Goal: Task Accomplishment & Management: Manage account settings

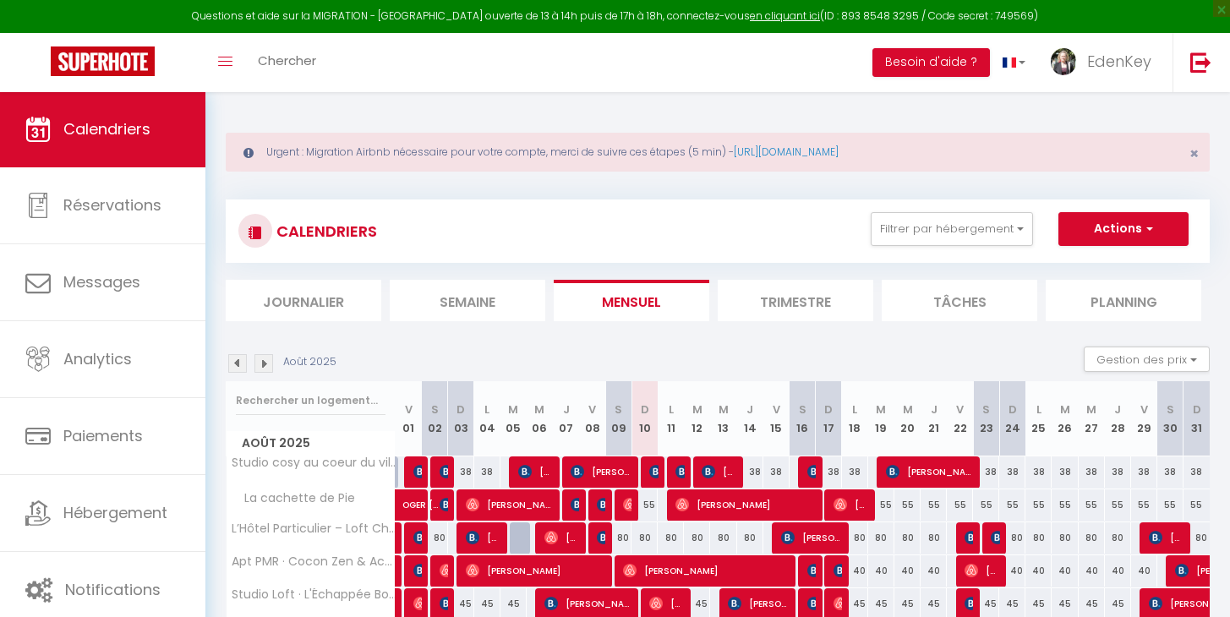
select select "KO"
select select "0"
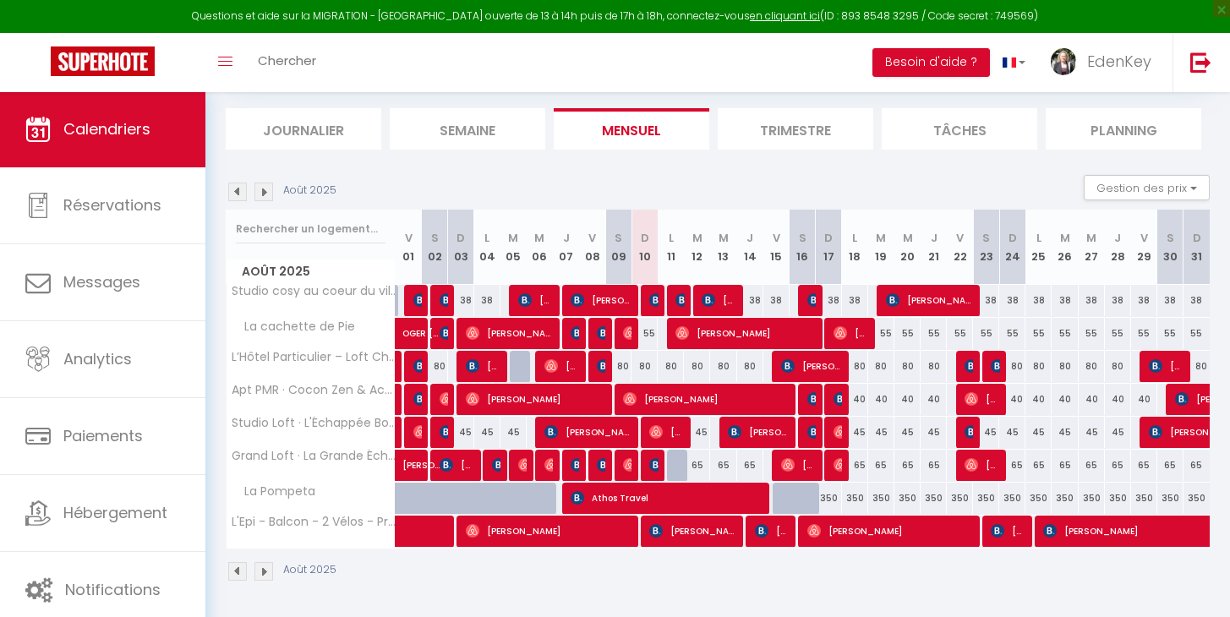
click at [651, 297] on img at bounding box center [656, 300] width 14 height 14
select select "45908"
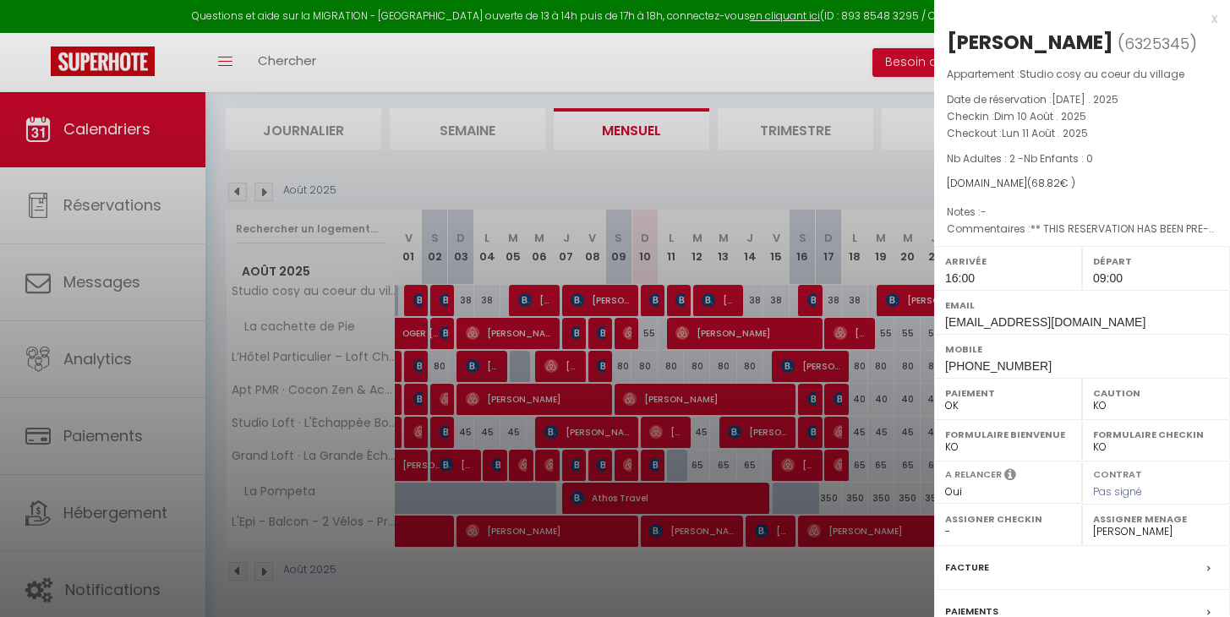
click at [1199, 20] on div "x" at bounding box center [1075, 18] width 283 height 20
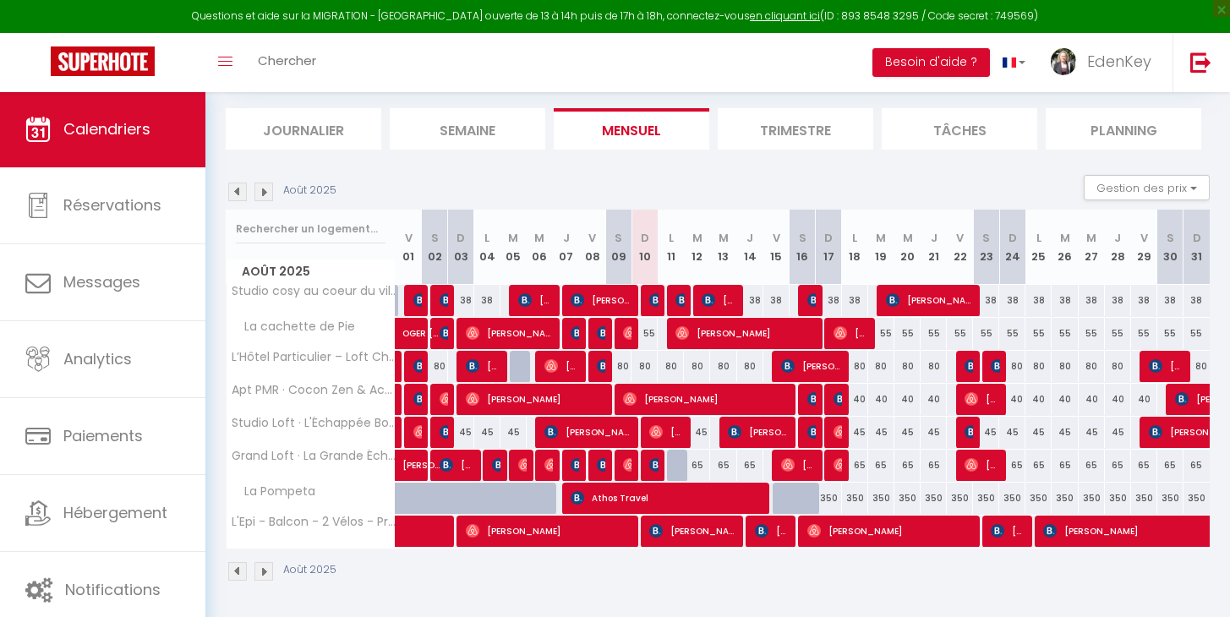
click at [870, 172] on section "Août 2025 Gestion des prix Nb Nuits minimum Règles Disponibilité Août 2025 V 01…" at bounding box center [718, 378] width 984 height 440
click at [657, 297] on img at bounding box center [656, 300] width 14 height 14
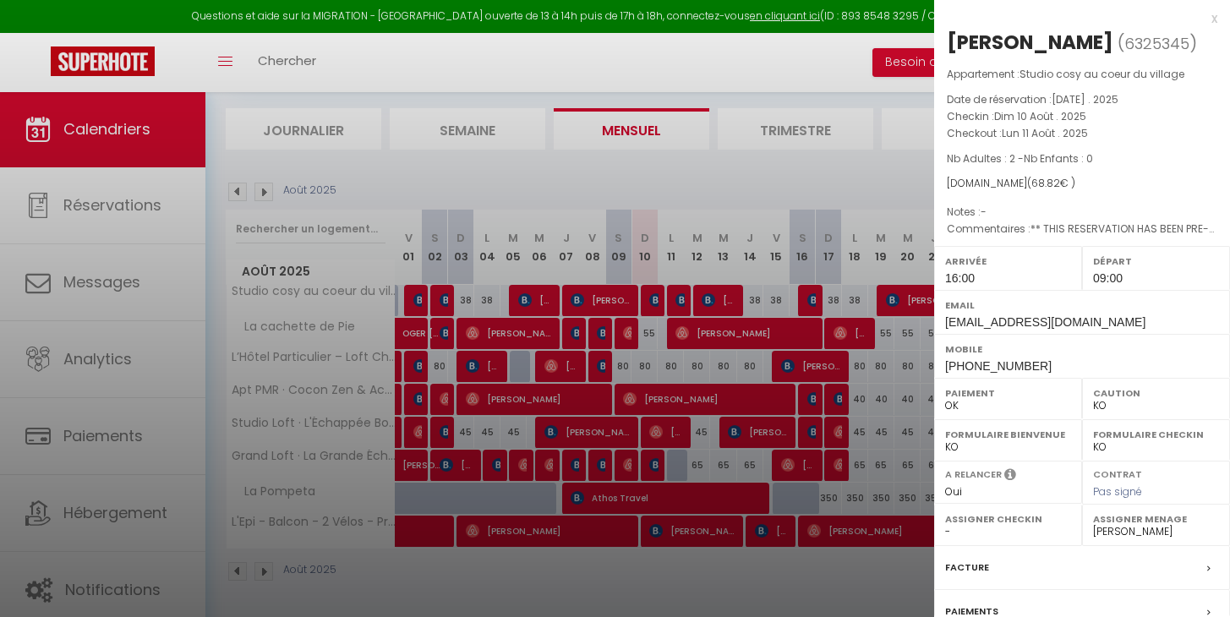
click at [630, 166] on div at bounding box center [615, 308] width 1230 height 617
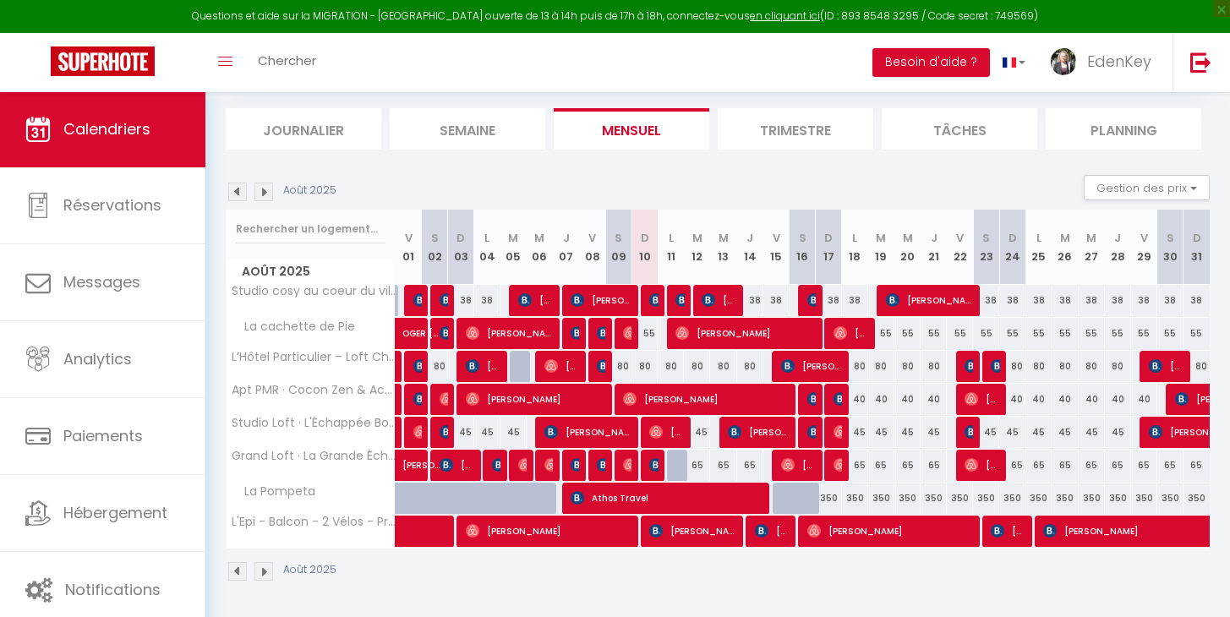
click at [653, 465] on img at bounding box center [656, 465] width 14 height 14
select select "0"
select select "45909"
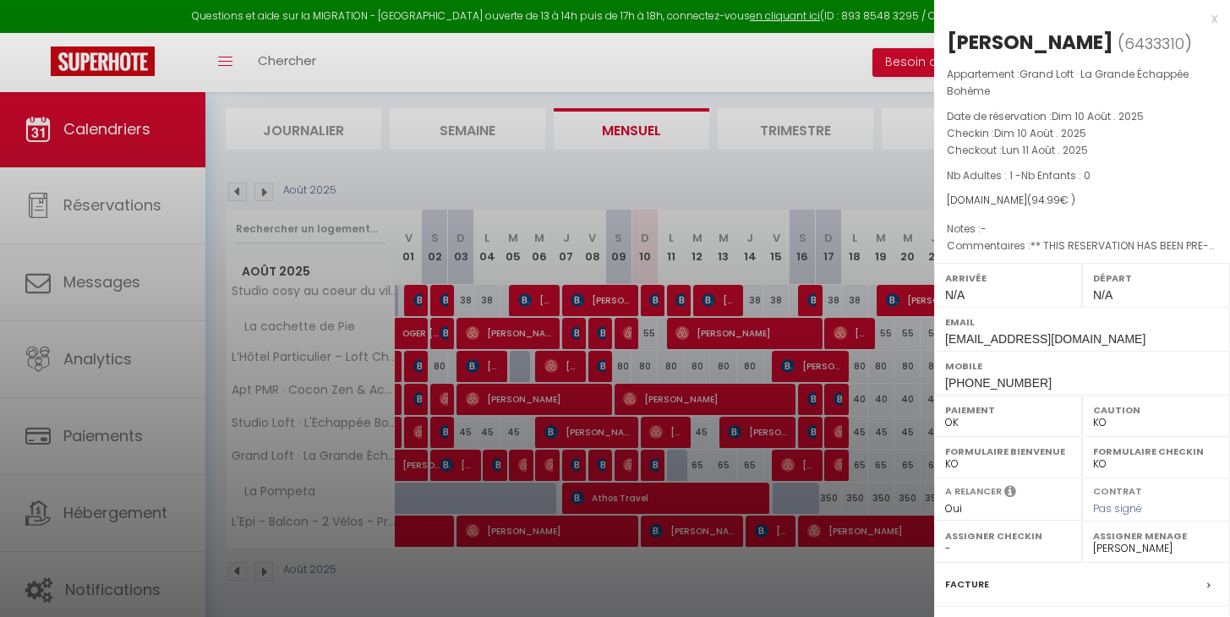
click at [1201, 21] on div "x" at bounding box center [1075, 18] width 283 height 20
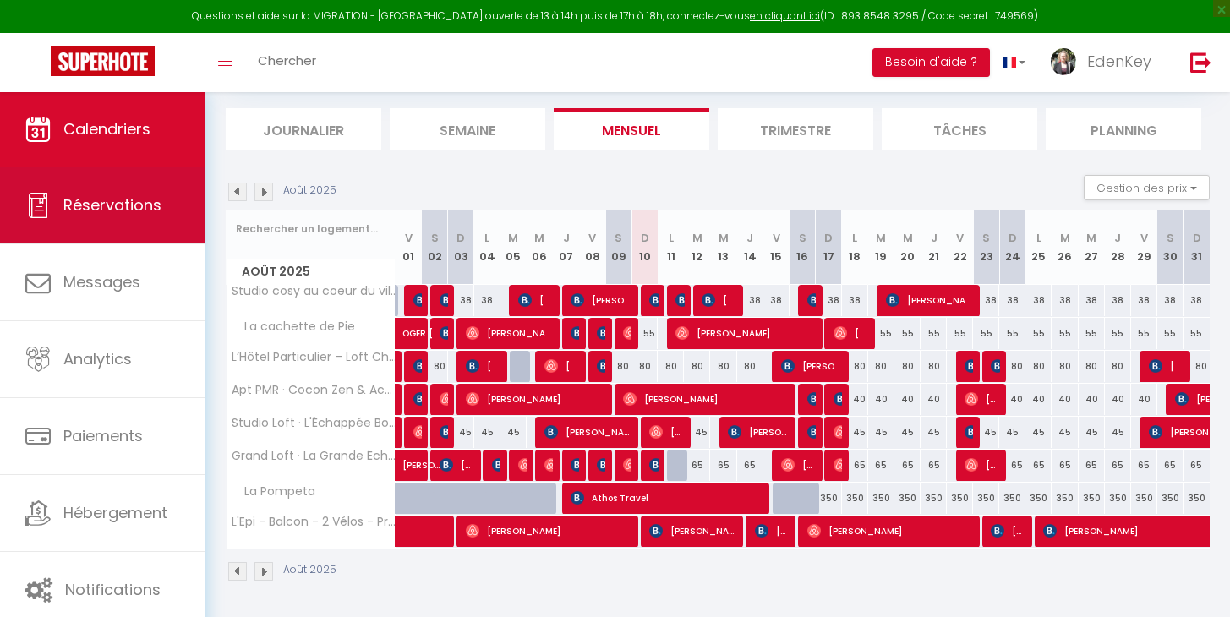
click at [115, 218] on link "Réservations" at bounding box center [102, 205] width 205 height 76
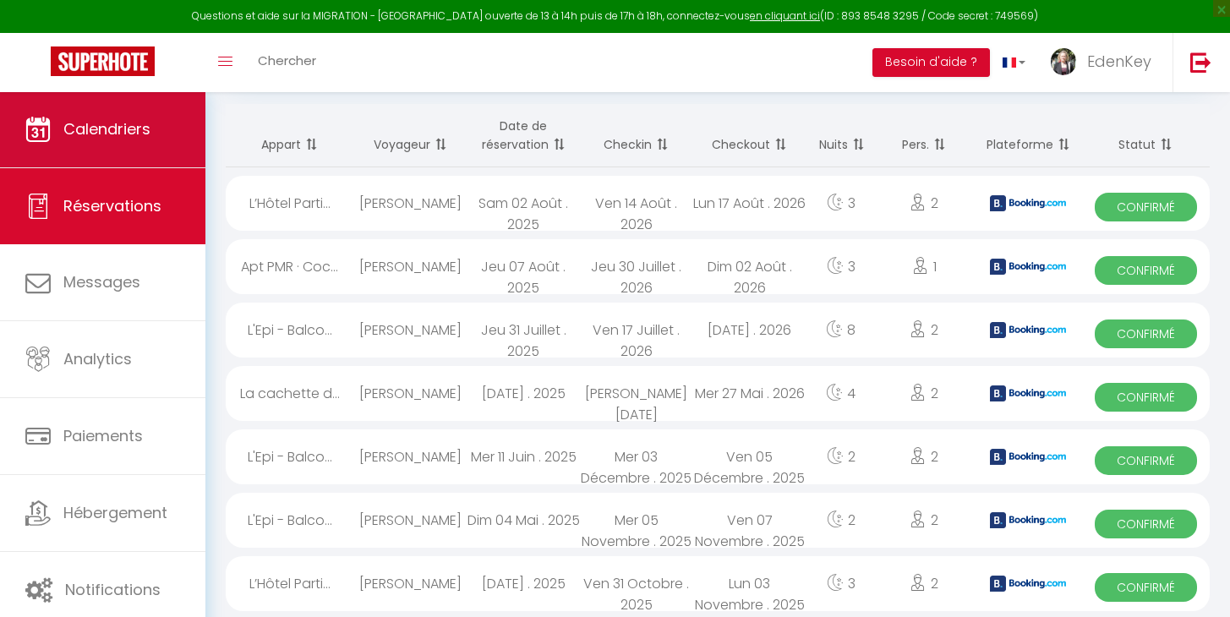
click at [116, 132] on span "Calendriers" at bounding box center [106, 128] width 87 height 21
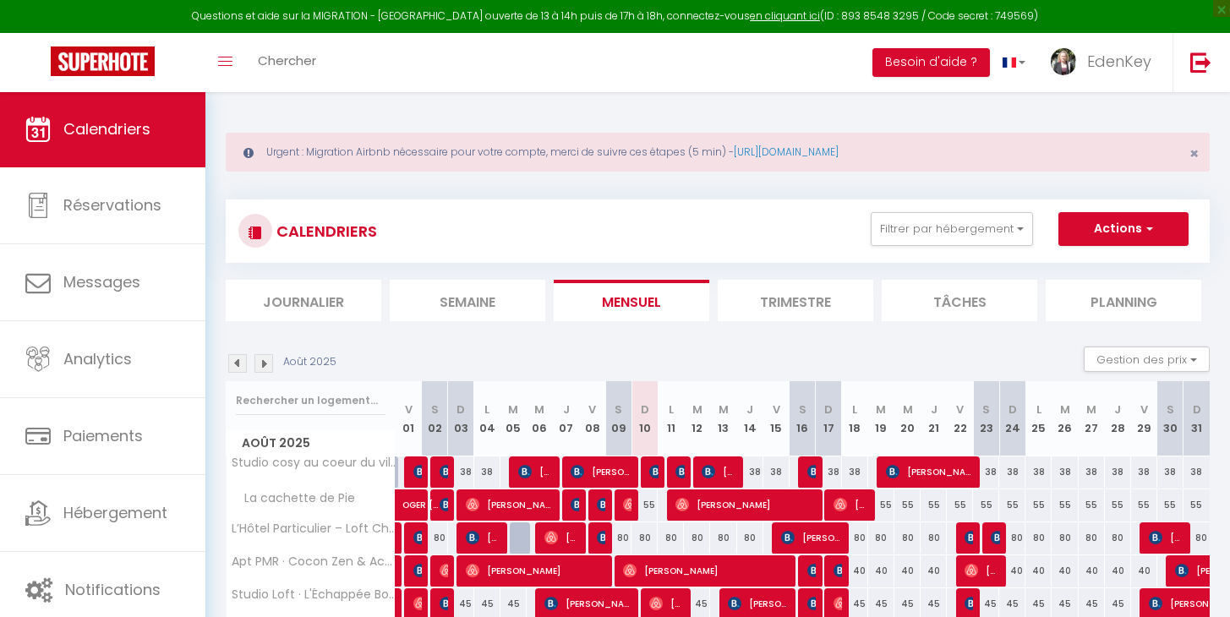
click at [652, 474] on img at bounding box center [656, 472] width 14 height 14
select select "OK"
select select "KO"
select select "1"
select select "0"
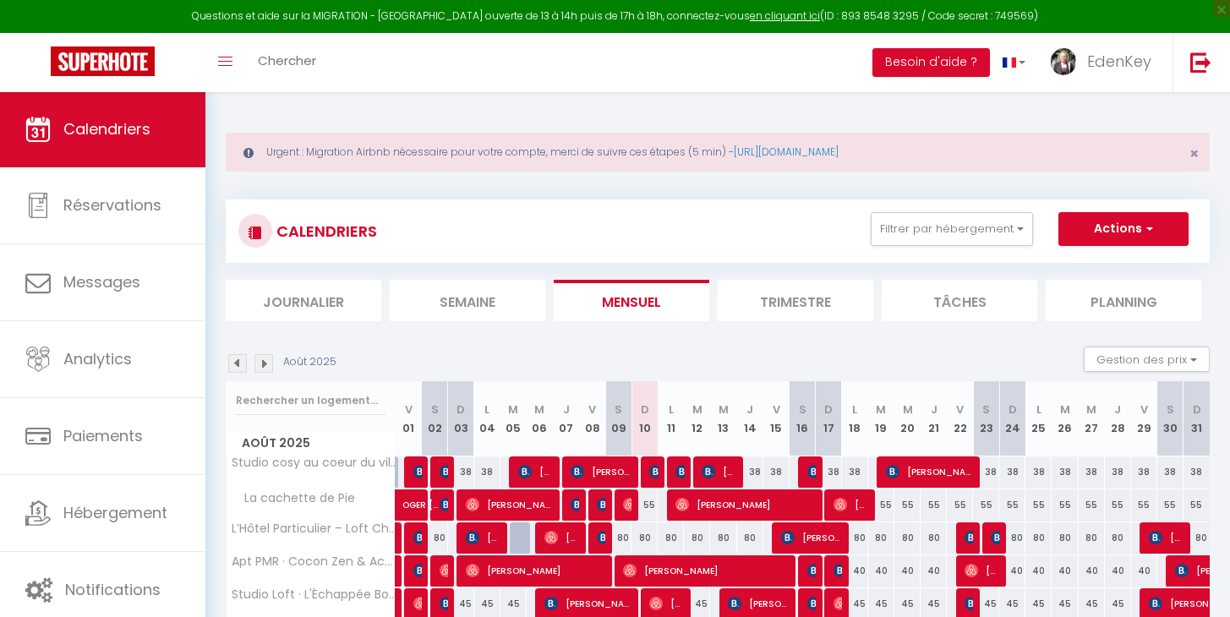
select select "1"
select select
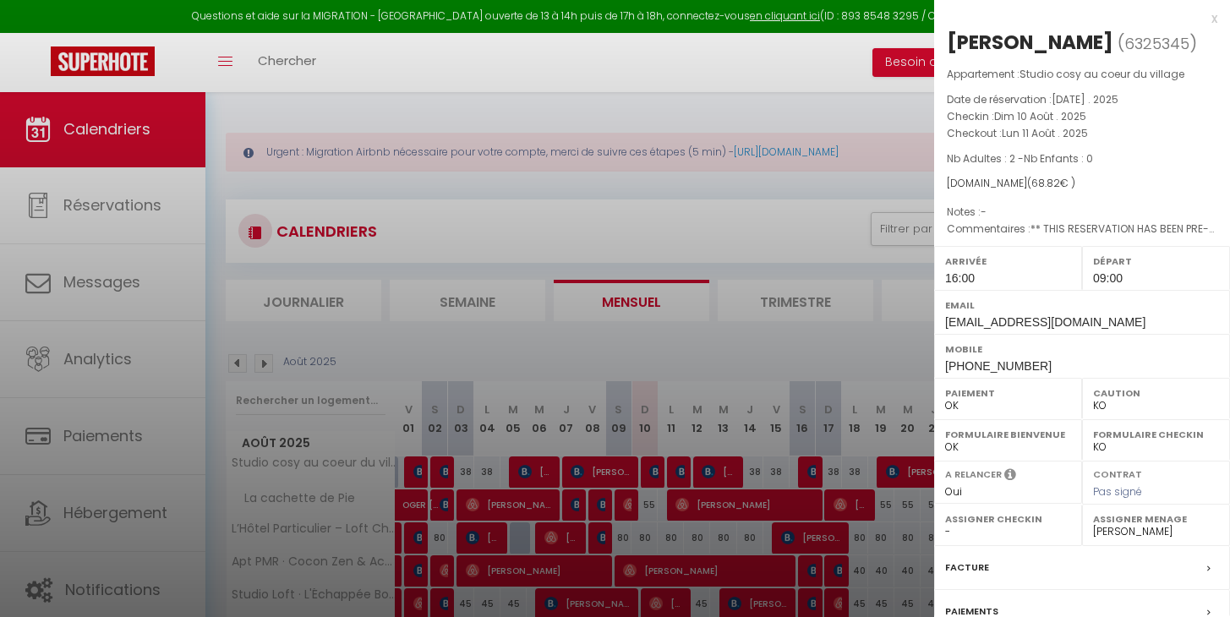
click at [1203, 19] on div "x" at bounding box center [1075, 18] width 283 height 20
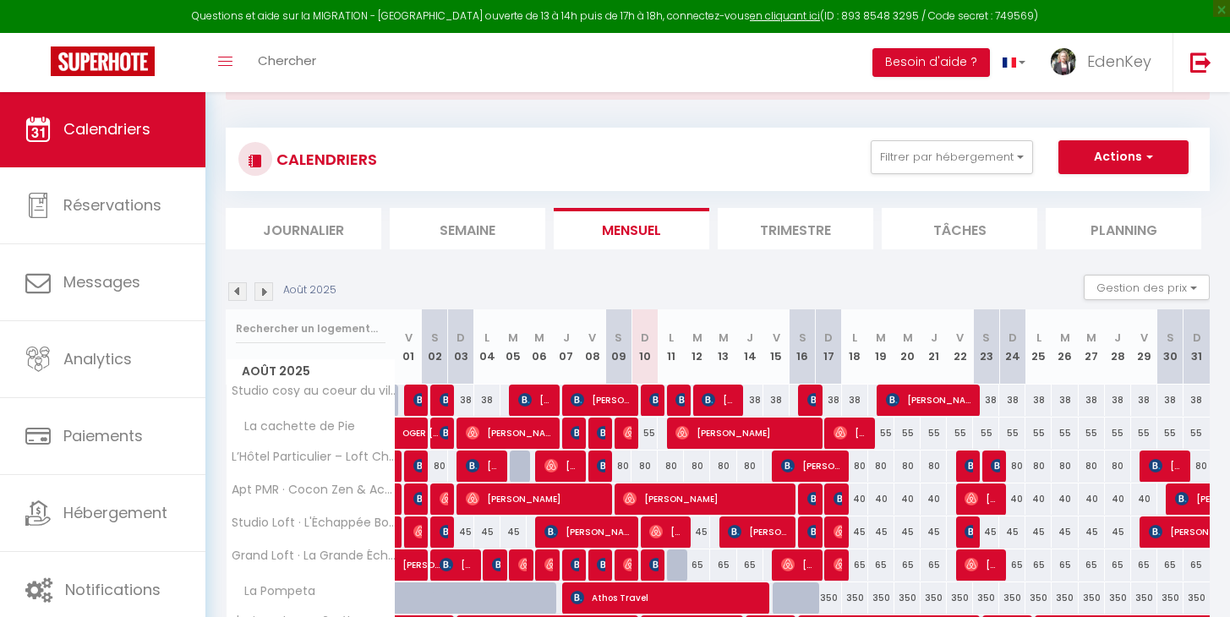
scroll to position [131, 0]
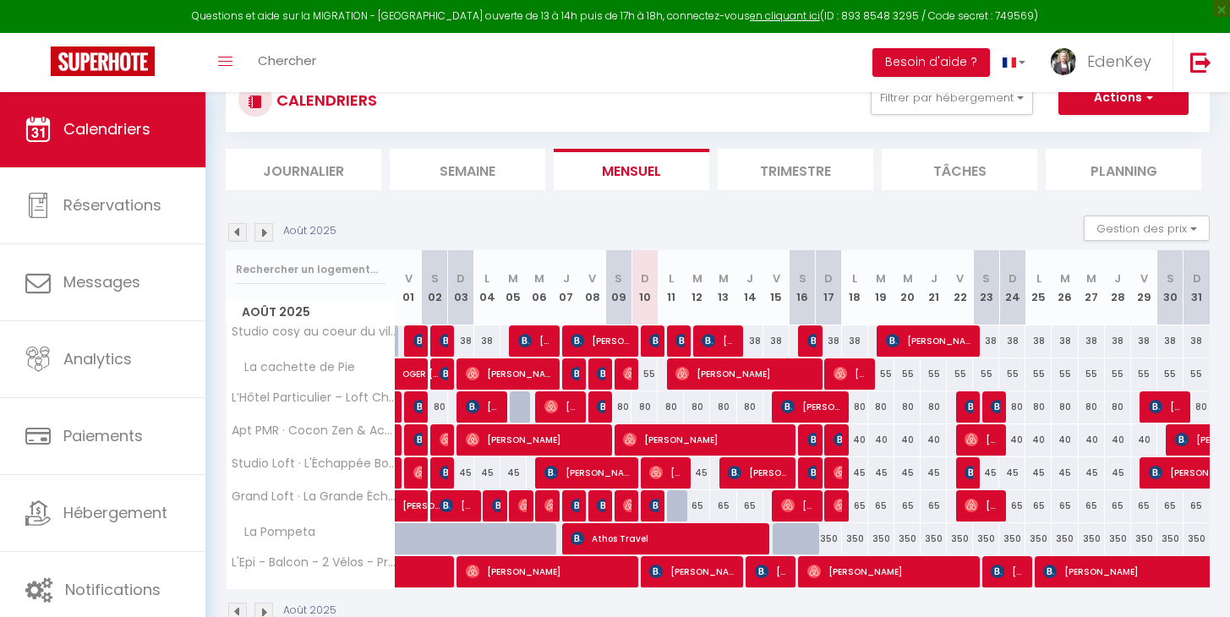
click at [649, 503] on img at bounding box center [656, 506] width 14 height 14
select select "45909"
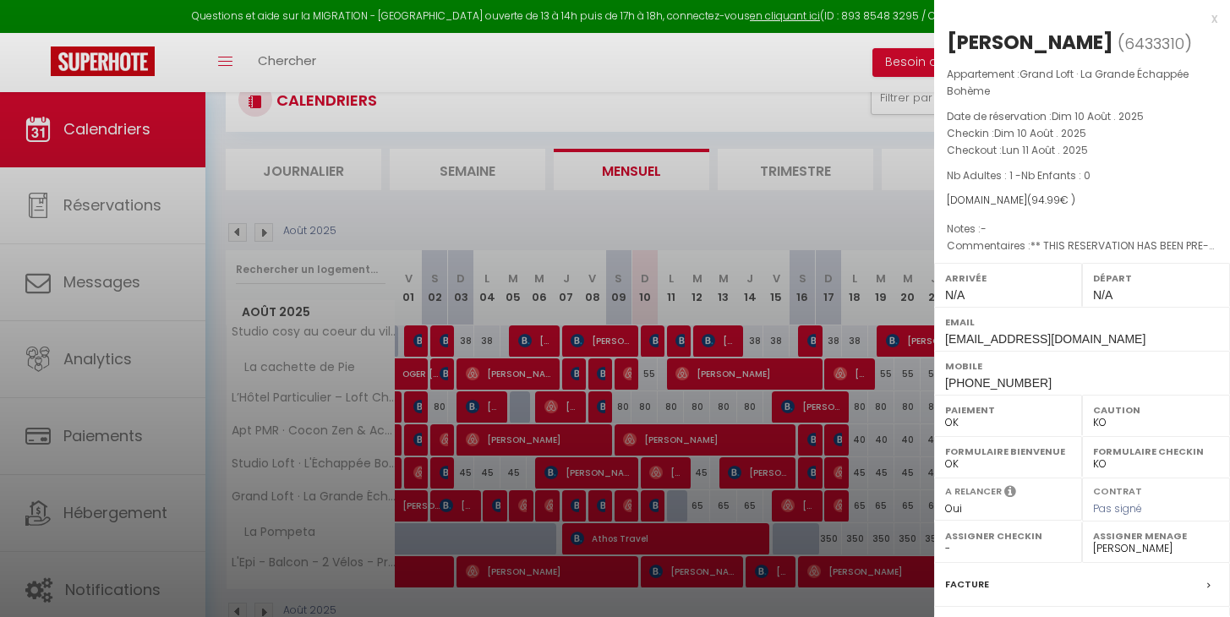
click at [1201, 17] on div "x" at bounding box center [1075, 18] width 283 height 20
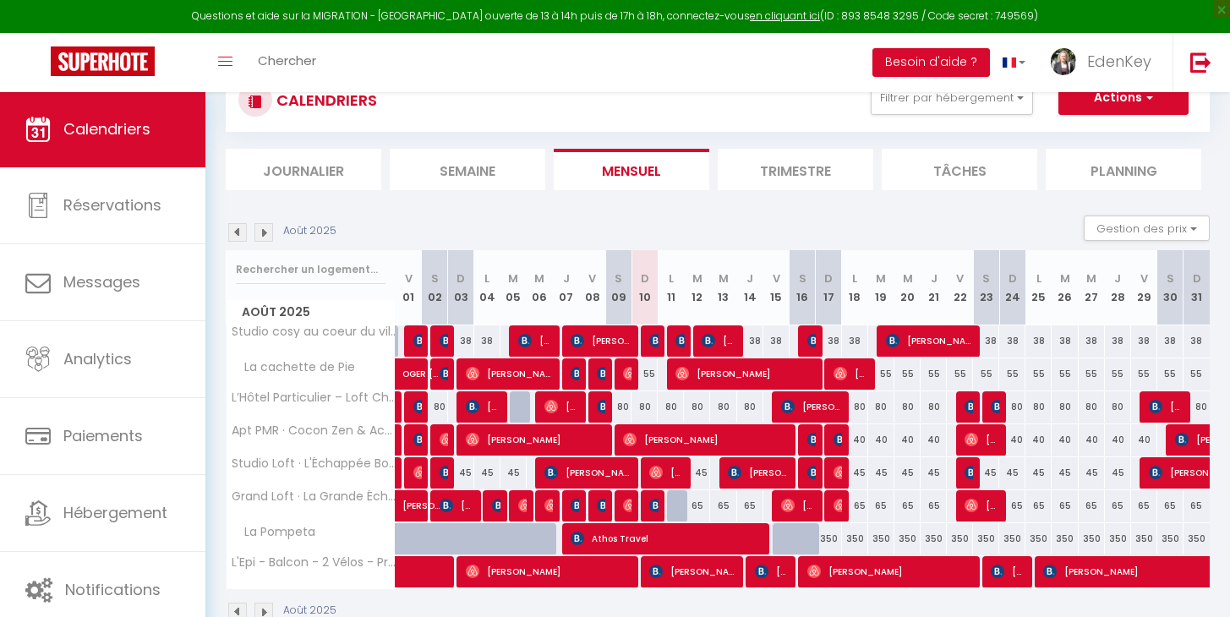
click at [650, 510] on img at bounding box center [656, 506] width 14 height 14
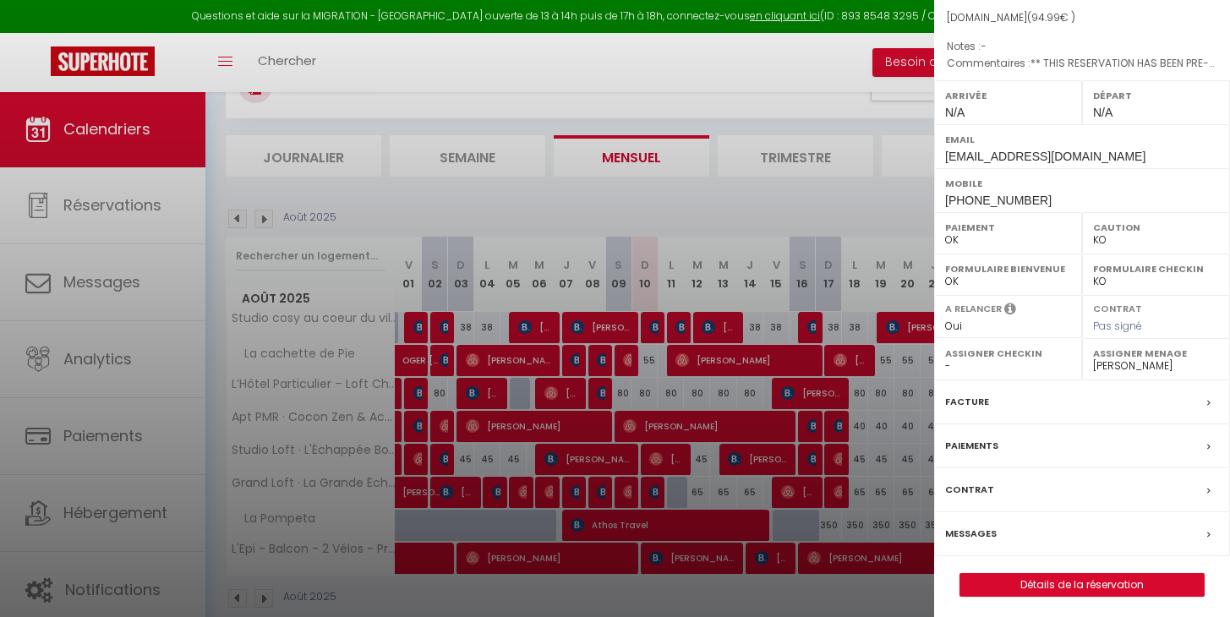
scroll to position [148, 0]
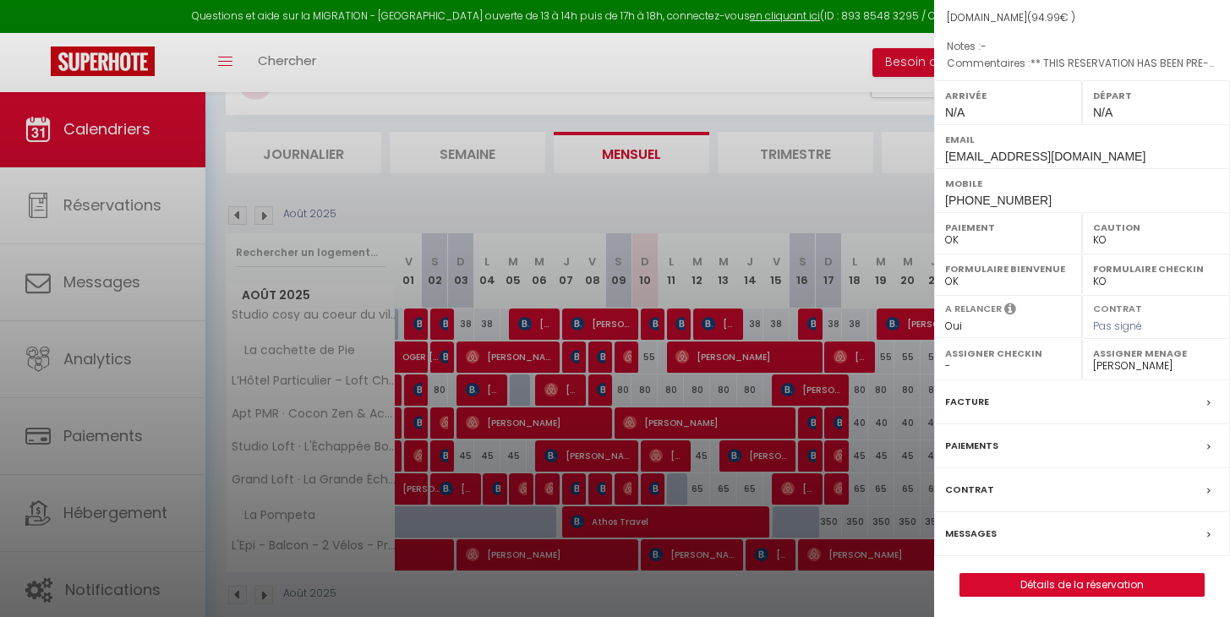
click at [989, 443] on label "Paiements" at bounding box center [971, 446] width 53 height 18
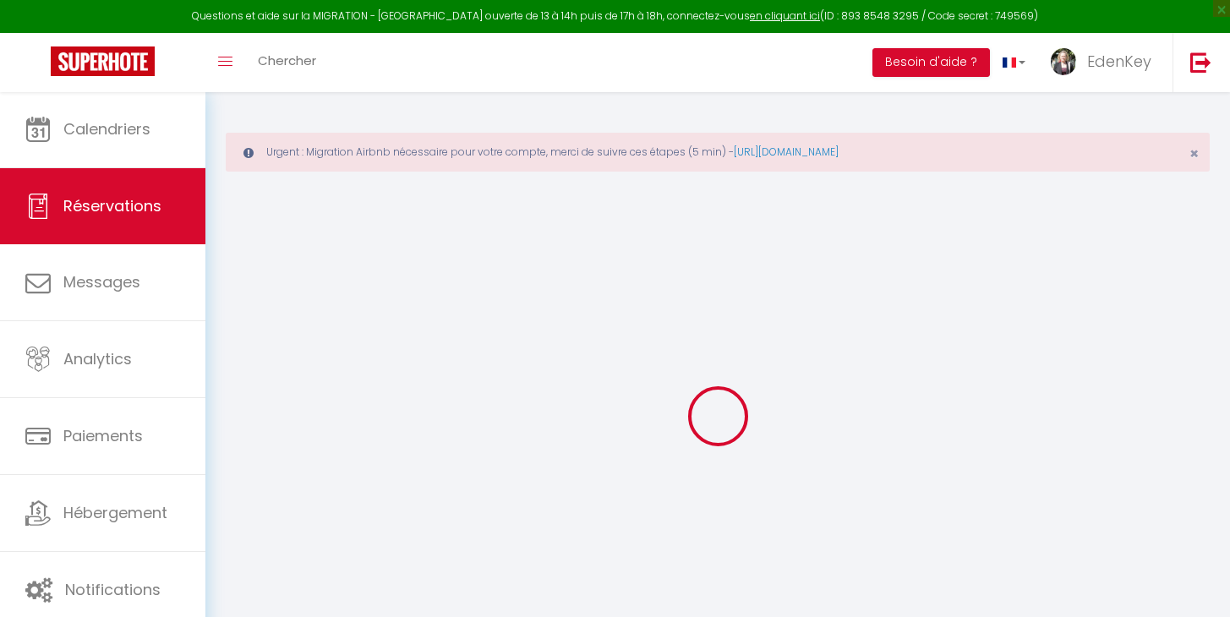
select select "0"
select select
checkbox input "false"
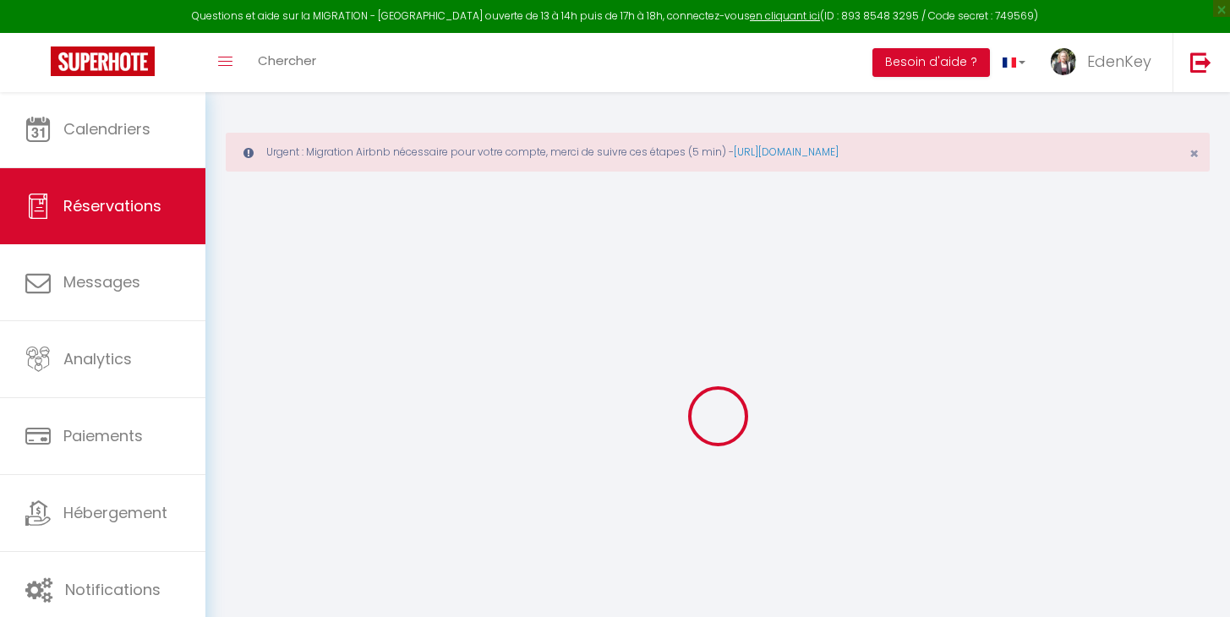
type textarea "** THIS RESERVATION HAS BEEN PRE-PAID ** BOOKING NOTE : Payment charge is EUR 1…"
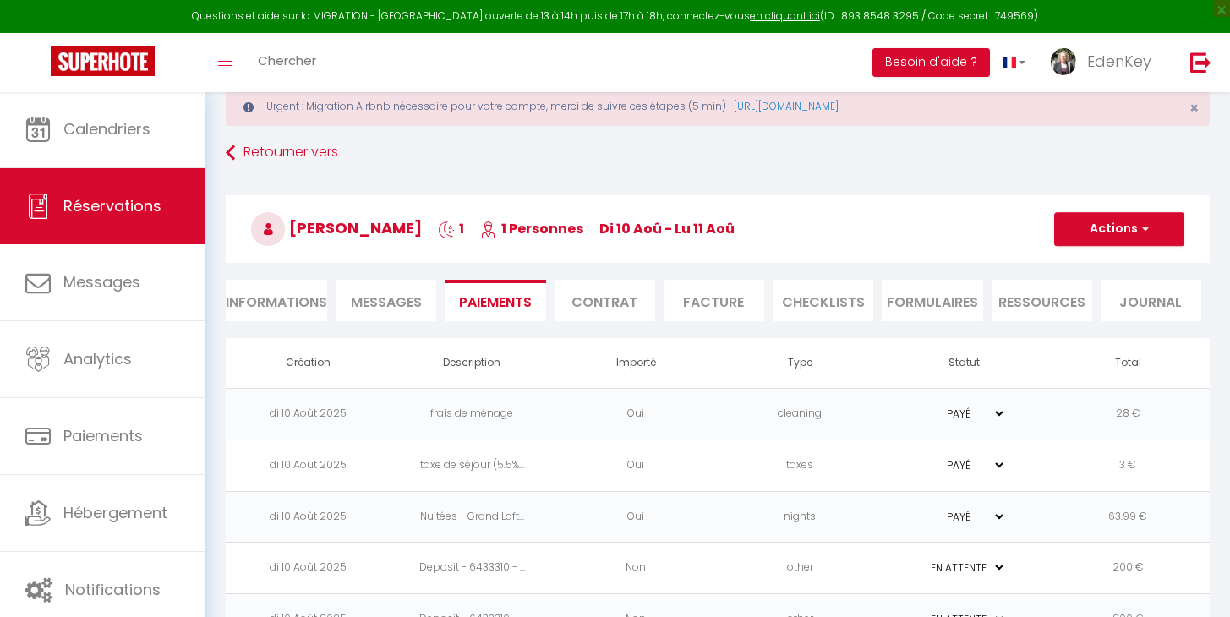
scroll to position [107, 0]
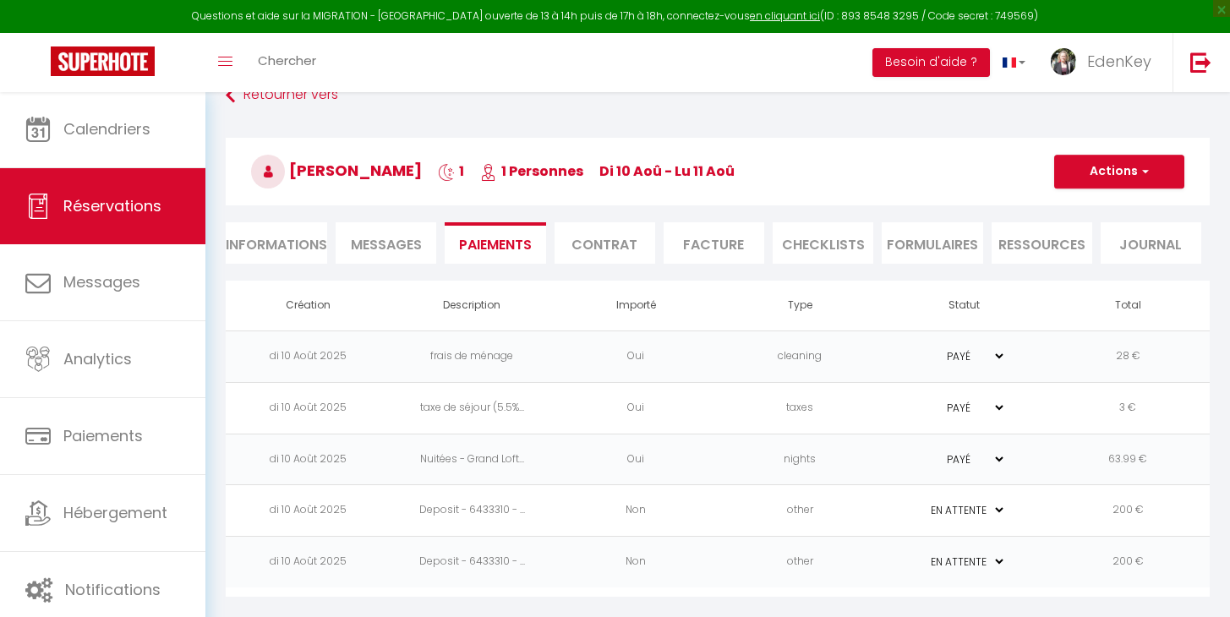
click at [501, 499] on td "Deposit - 6433310 - ..." at bounding box center [472, 511] width 164 height 52
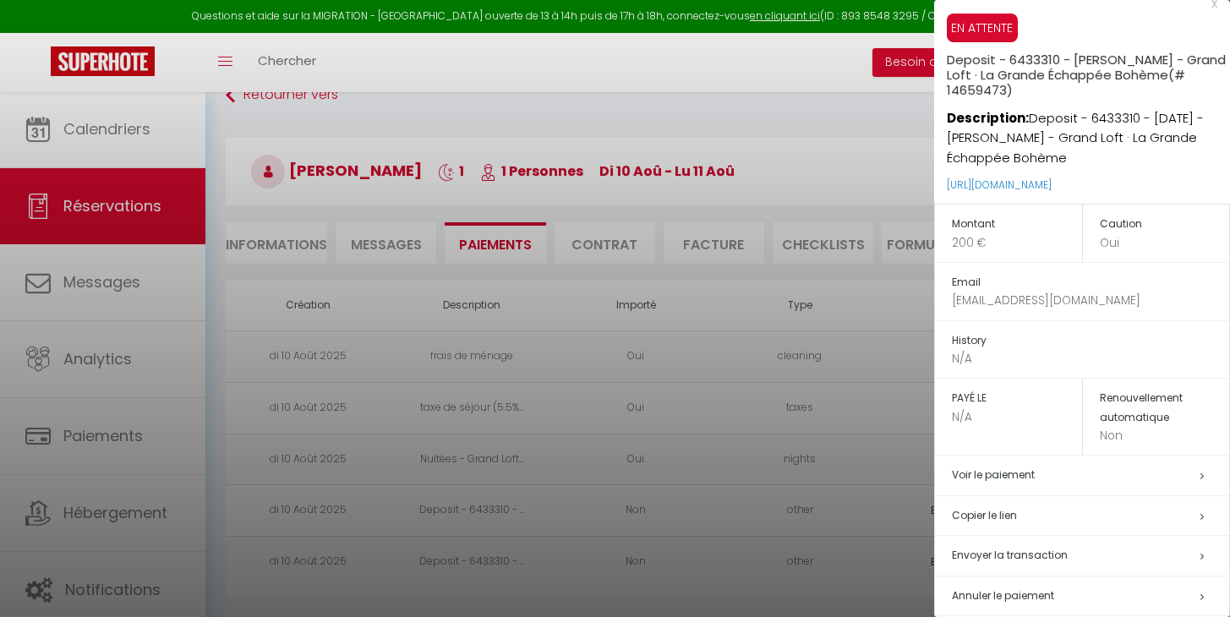
scroll to position [28, 0]
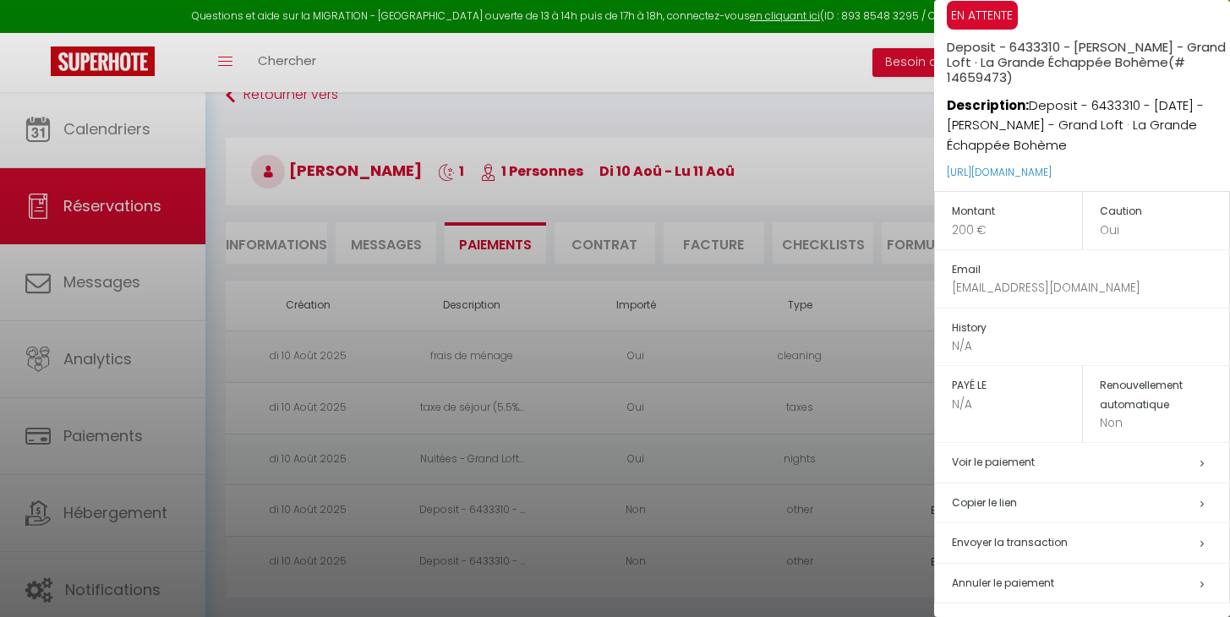
click at [1011, 501] on h5 "Copier le lien" at bounding box center [1090, 503] width 277 height 19
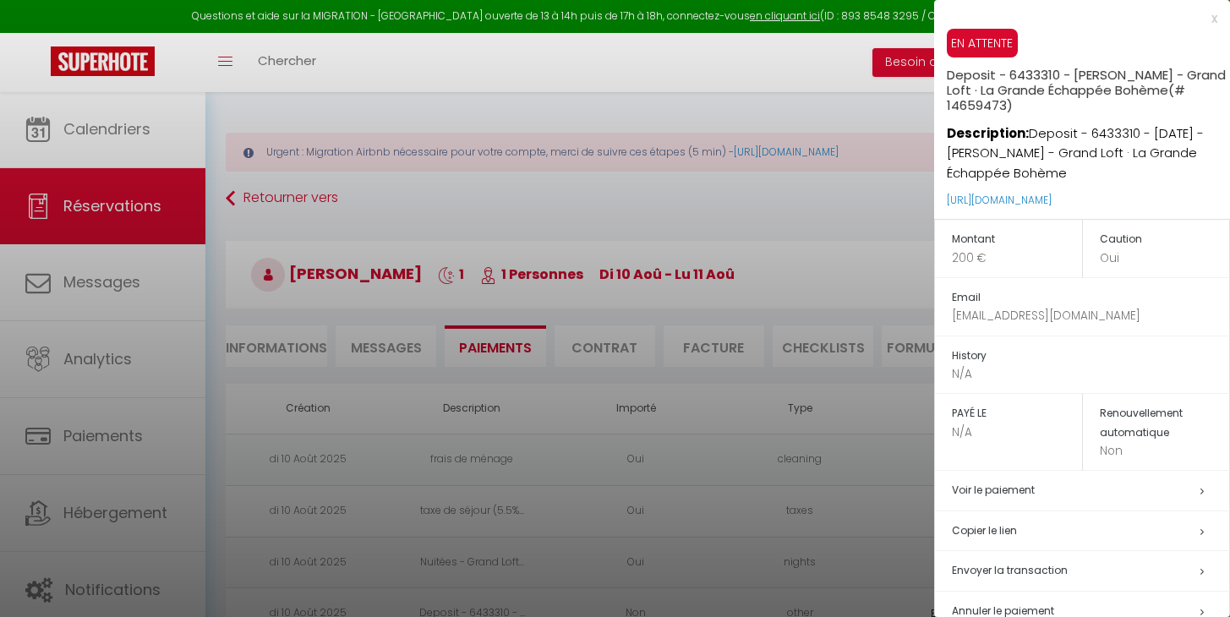
click at [1204, 17] on div "x EN ATTENTE Deposit - 6433310 - [PERSON_NAME] - Grand Loft · La Grande Échappé…" at bounding box center [1082, 326] width 296 height 652
click at [1201, 19] on div "x" at bounding box center [1075, 18] width 283 height 20
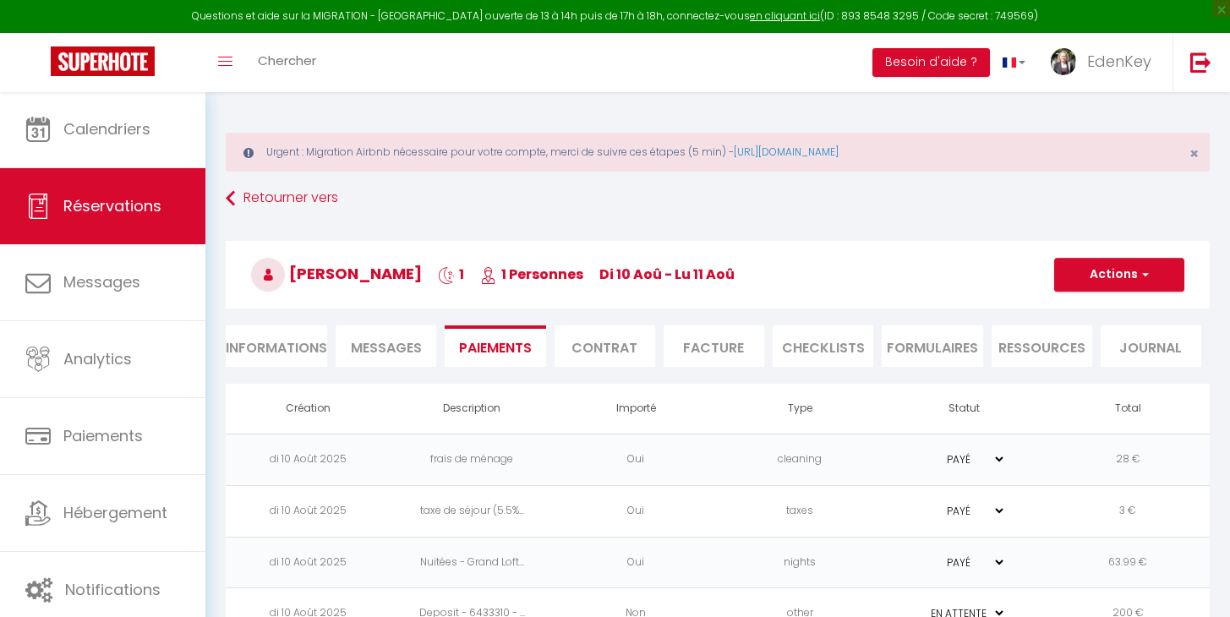
click at [306, 341] on li "Informations" at bounding box center [276, 345] width 101 height 41
select select
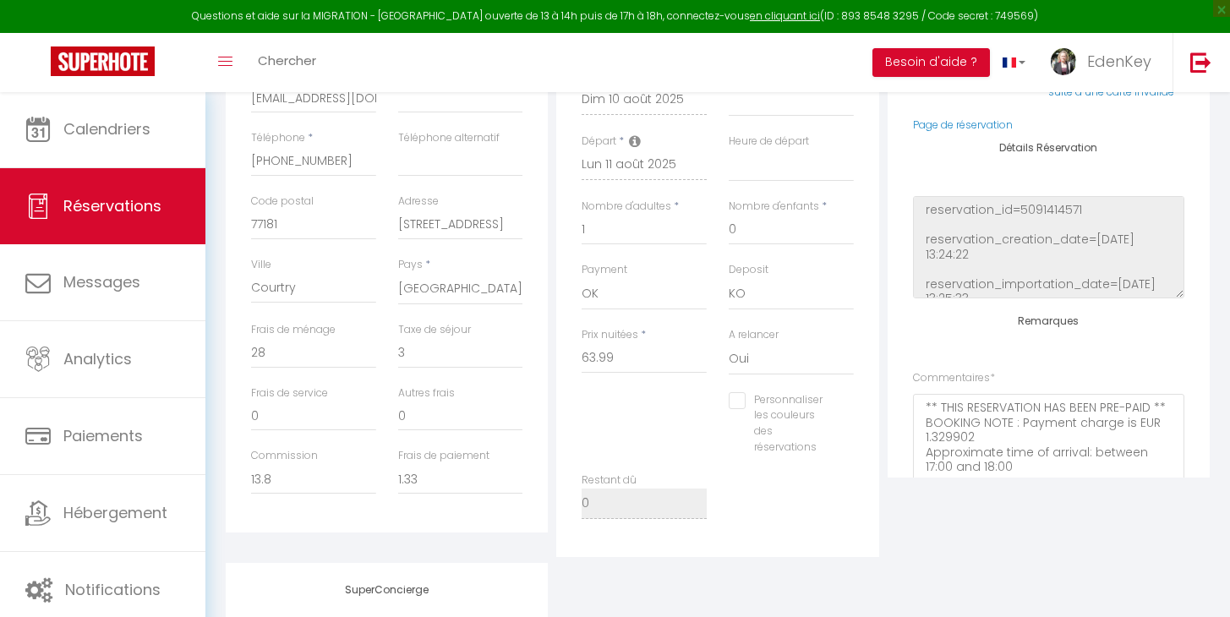
scroll to position [552, 0]
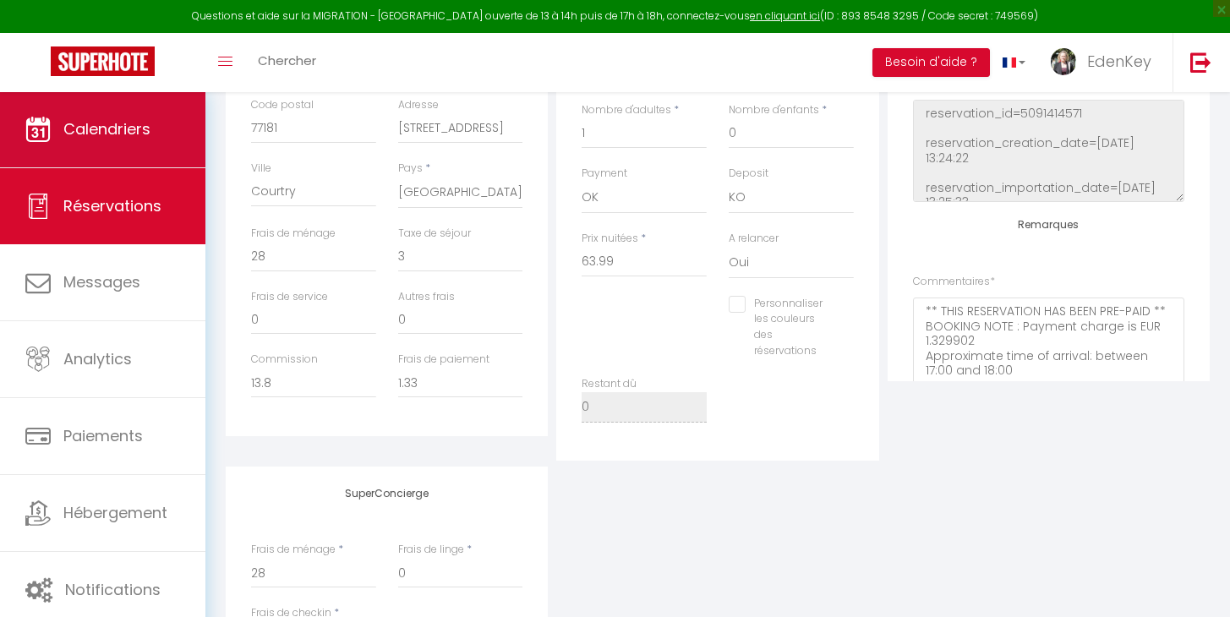
click at [91, 134] on span "Calendriers" at bounding box center [106, 128] width 87 height 21
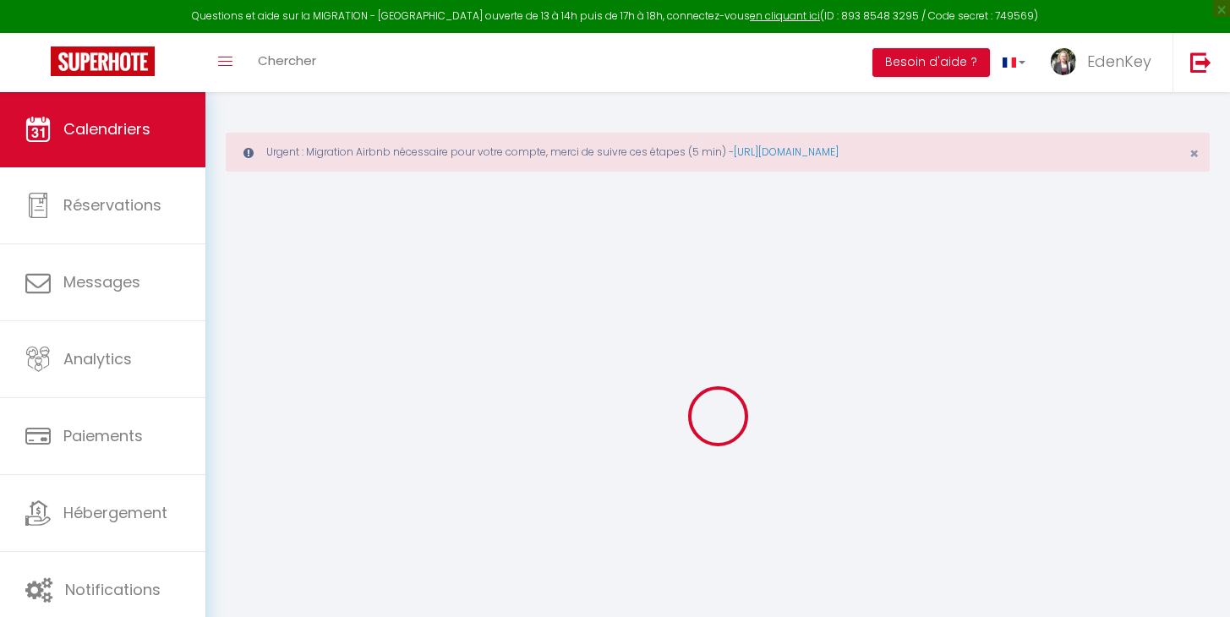
select select
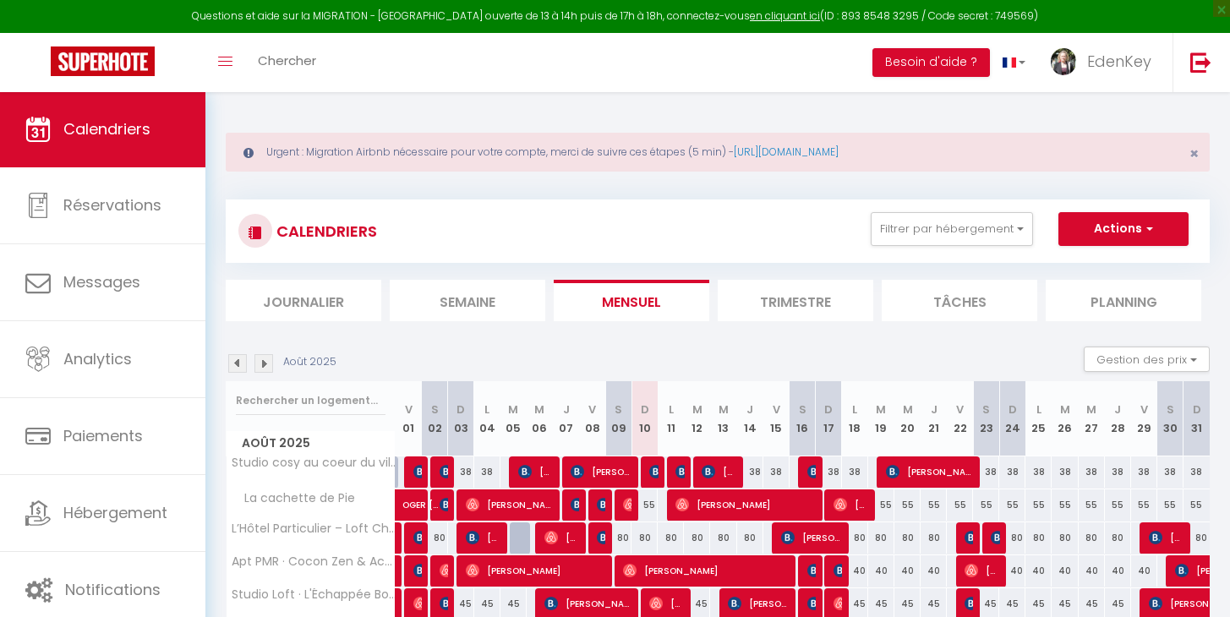
scroll to position [137, 0]
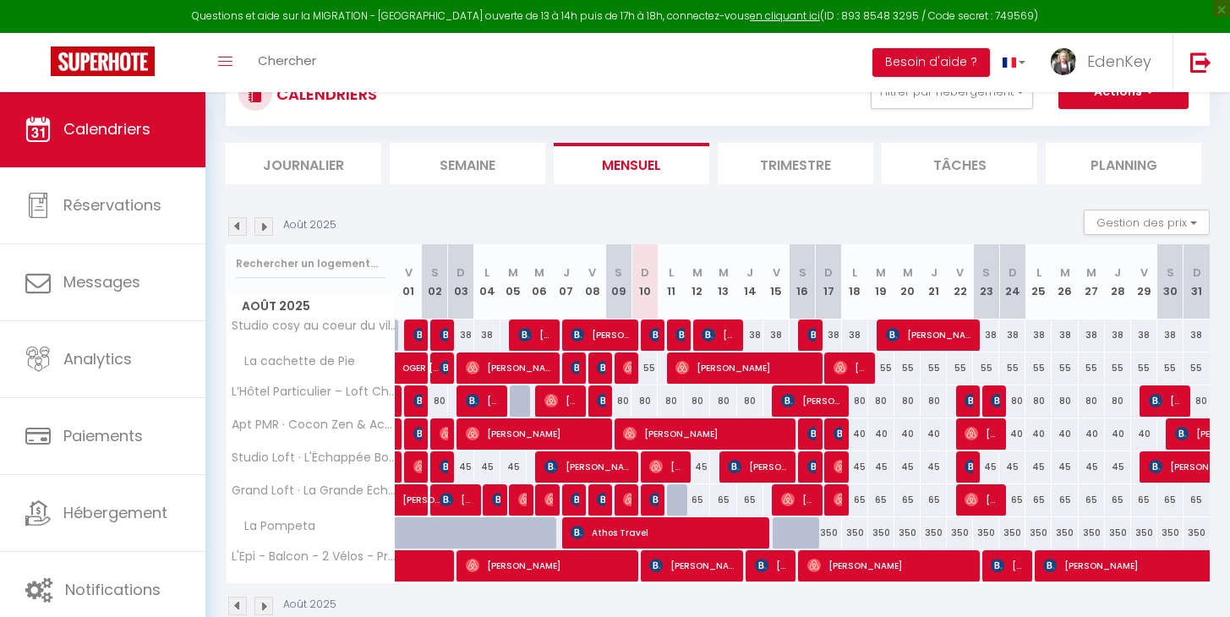
click at [651, 335] on img at bounding box center [656, 335] width 14 height 14
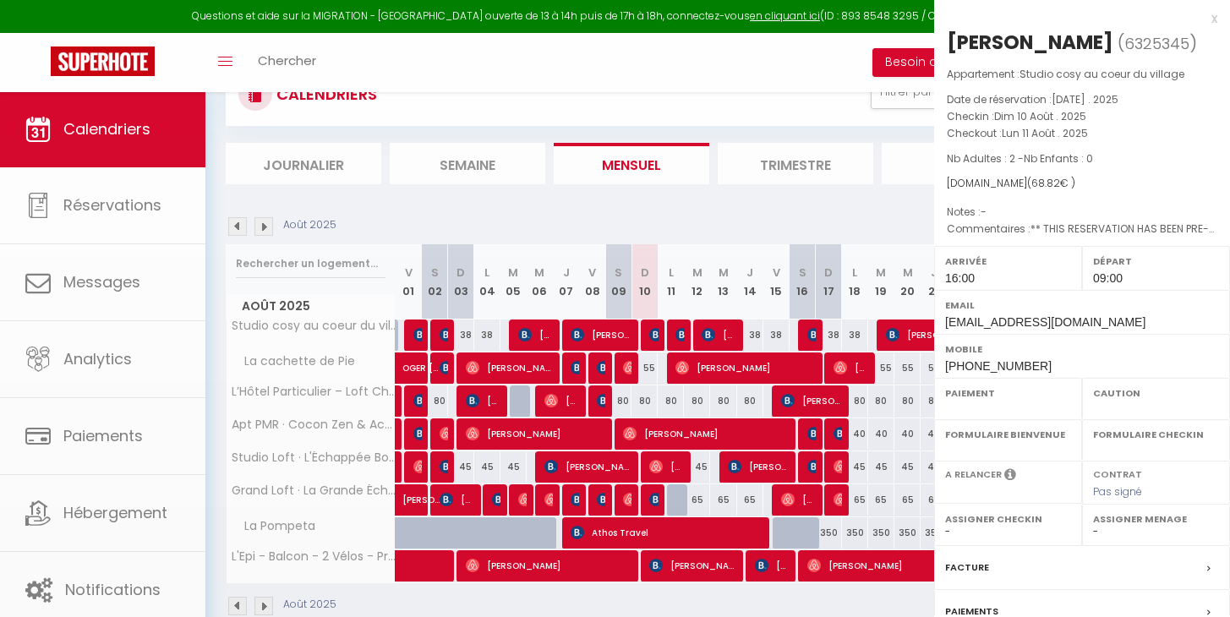
select select "OK"
select select "KO"
select select "1"
select select "0"
select select "1"
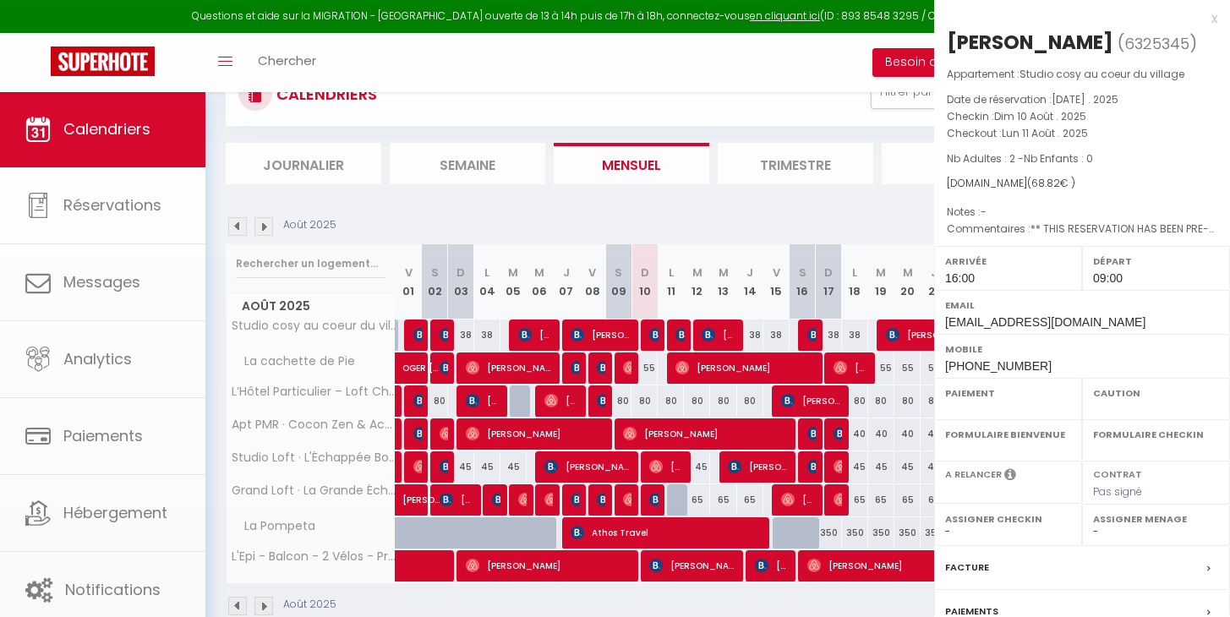
select select
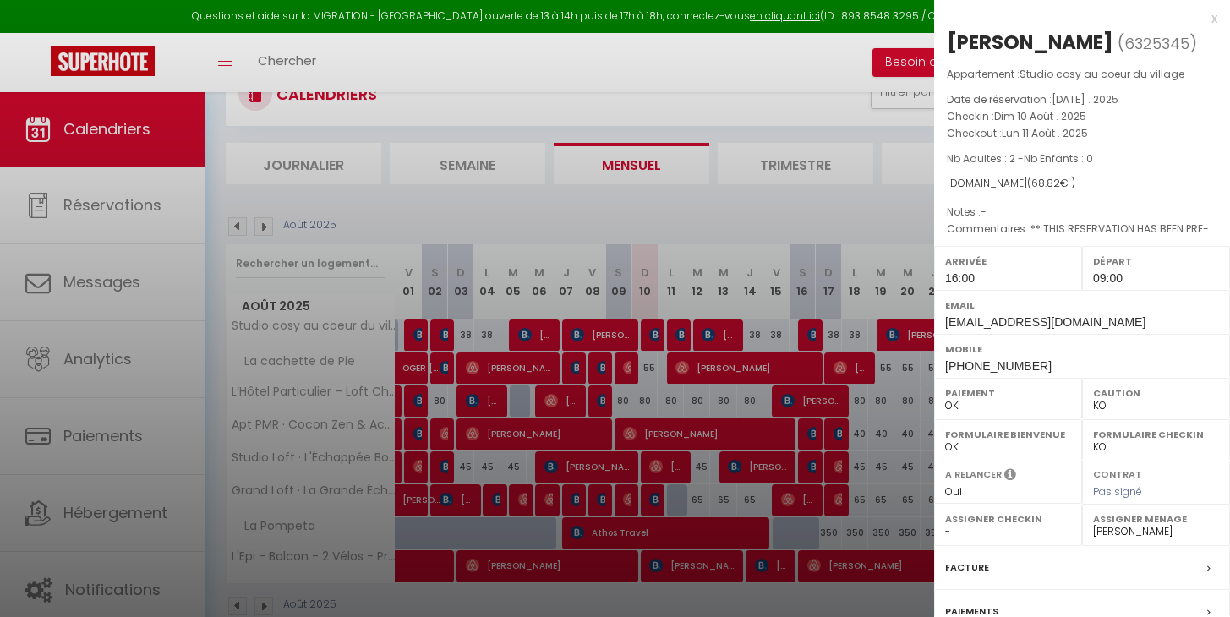
click at [570, 193] on div at bounding box center [615, 308] width 1230 height 617
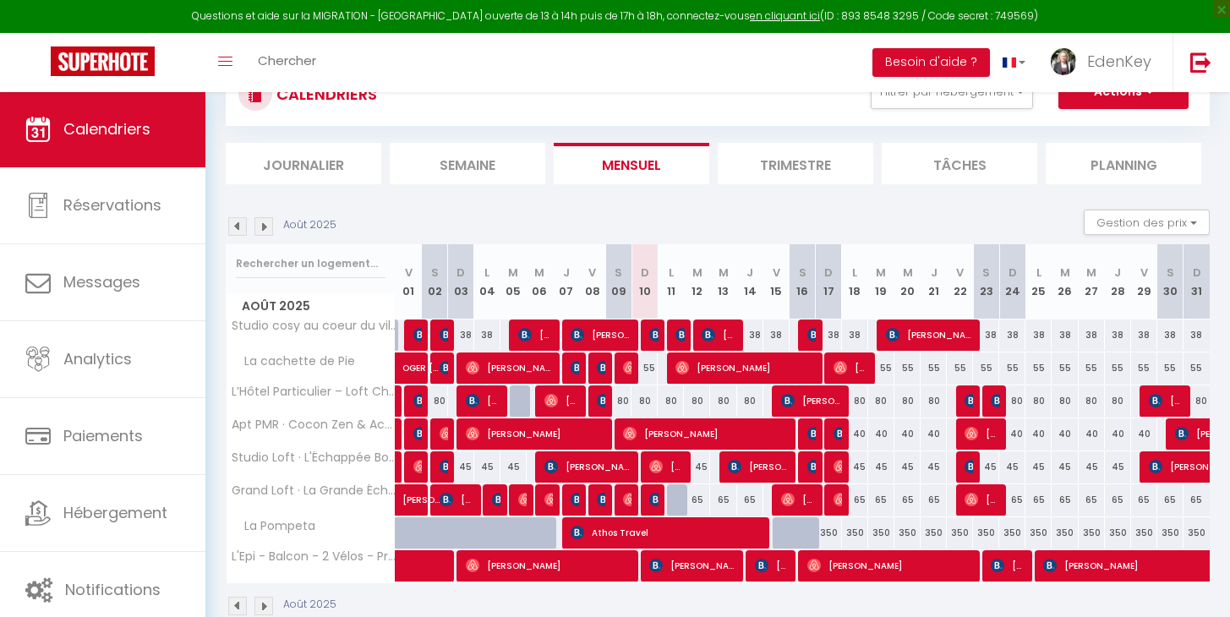
click at [654, 501] on img at bounding box center [656, 500] width 14 height 14
select select "45909"
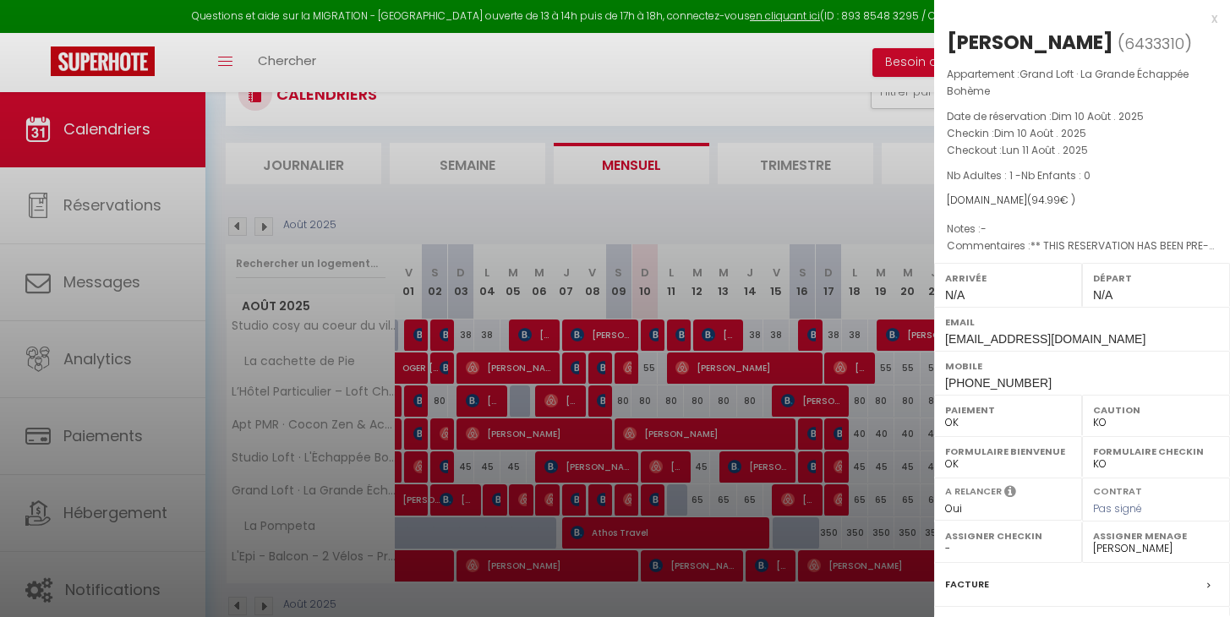
click at [910, 206] on div at bounding box center [615, 308] width 1230 height 617
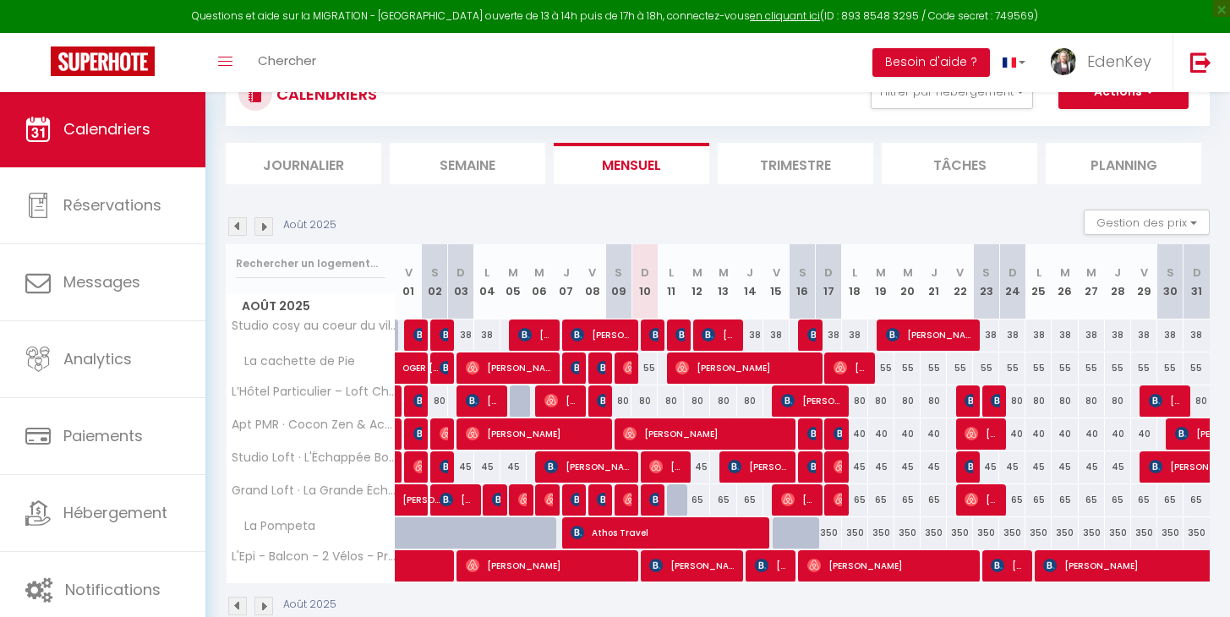
click at [652, 499] on img at bounding box center [656, 500] width 14 height 14
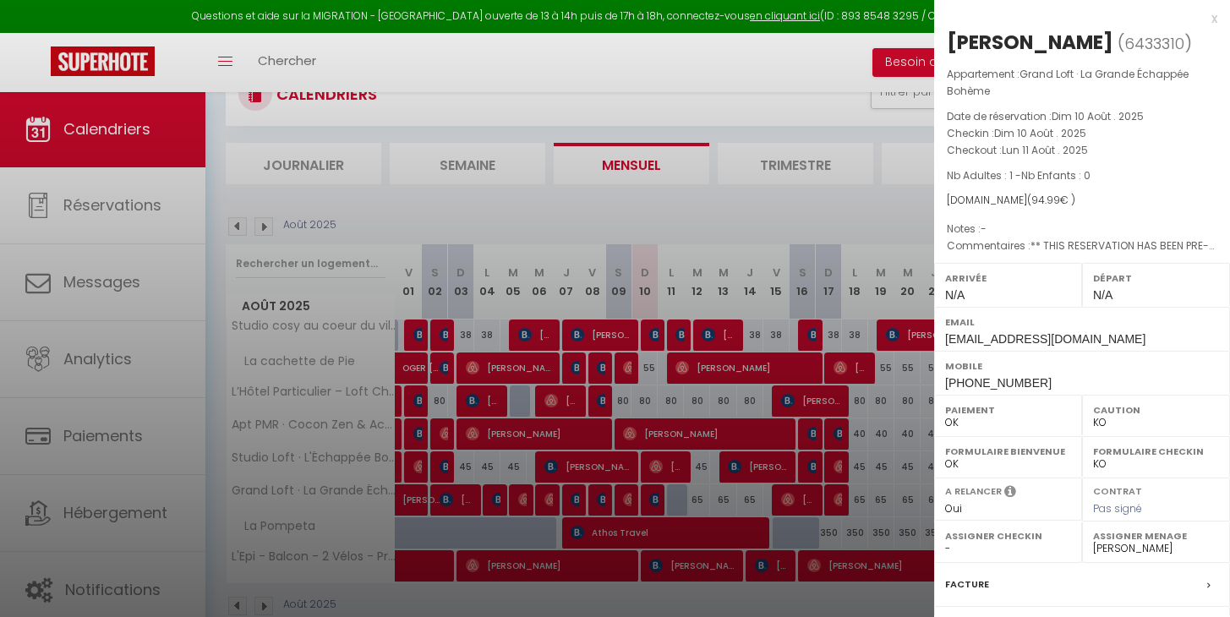
click at [1203, 19] on div "x" at bounding box center [1075, 18] width 283 height 20
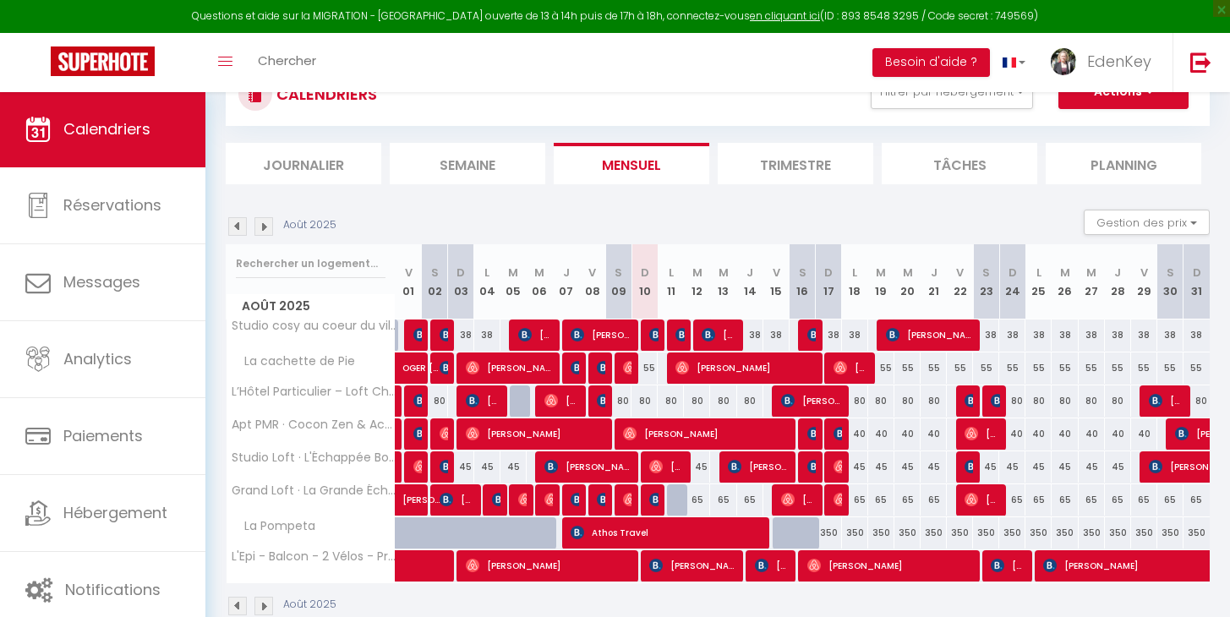
click at [766, 208] on section "Août 2025 Gestion des prix Nb Nuits minimum Règles Disponibilité Août 2025 V 01…" at bounding box center [718, 413] width 984 height 440
click at [651, 499] on img at bounding box center [656, 500] width 14 height 14
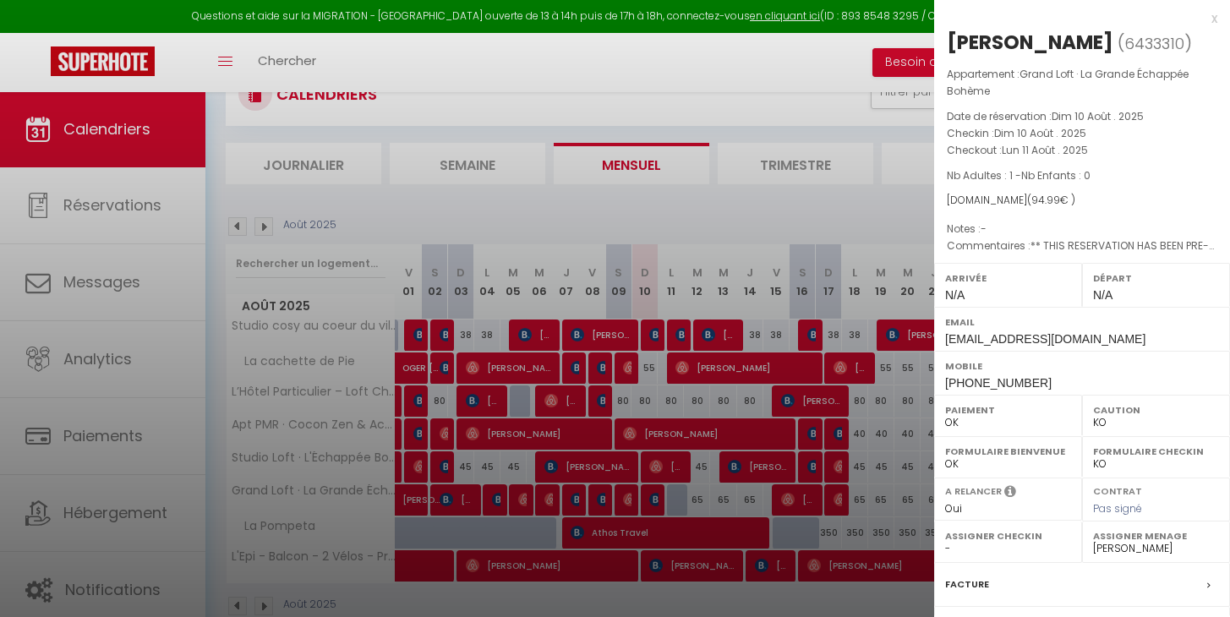
click at [651, 499] on div at bounding box center [615, 308] width 1230 height 617
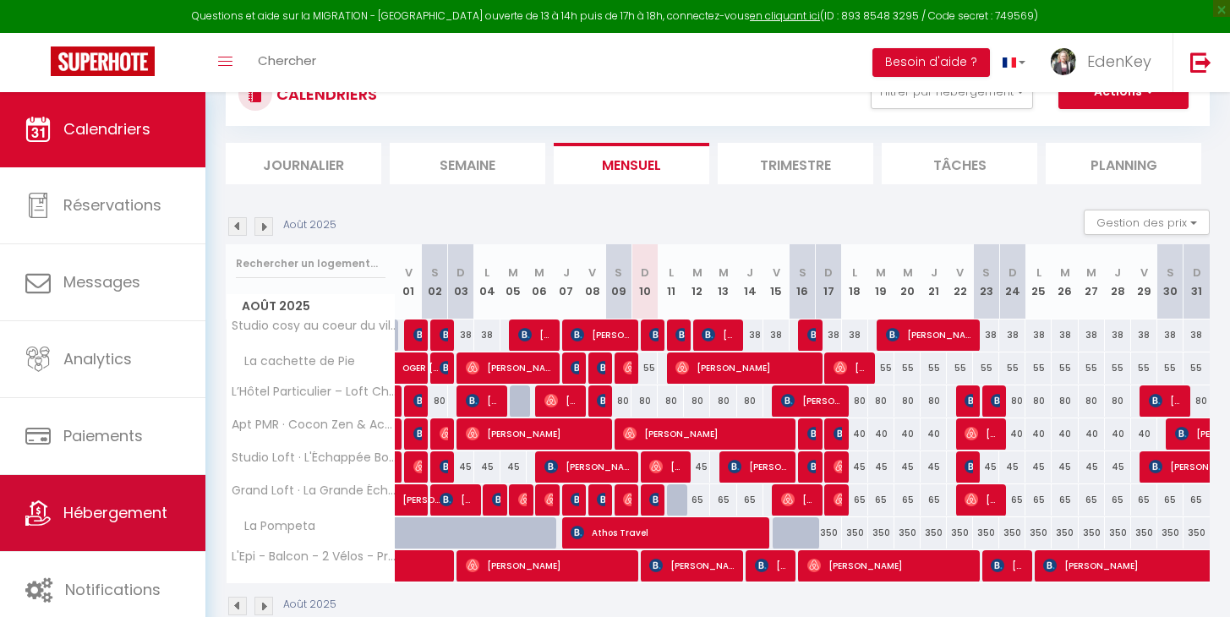
click at [130, 539] on link "Hébergement" at bounding box center [102, 513] width 205 height 76
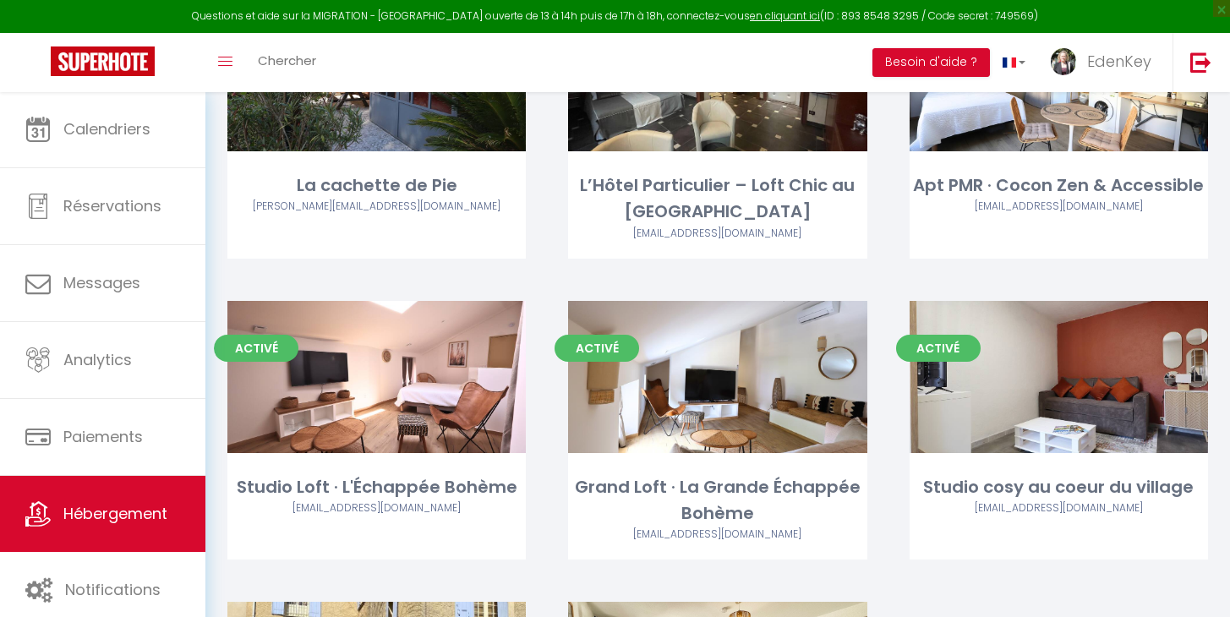
scroll to position [292, 0]
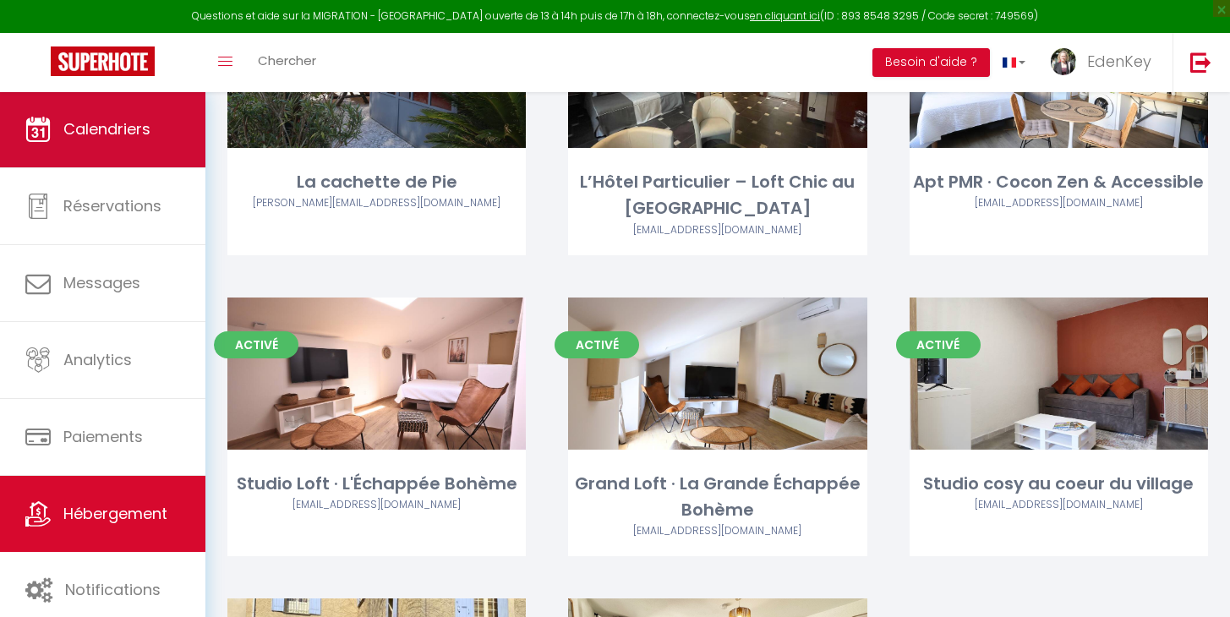
click at [139, 117] on link "Calendriers" at bounding box center [102, 129] width 205 height 76
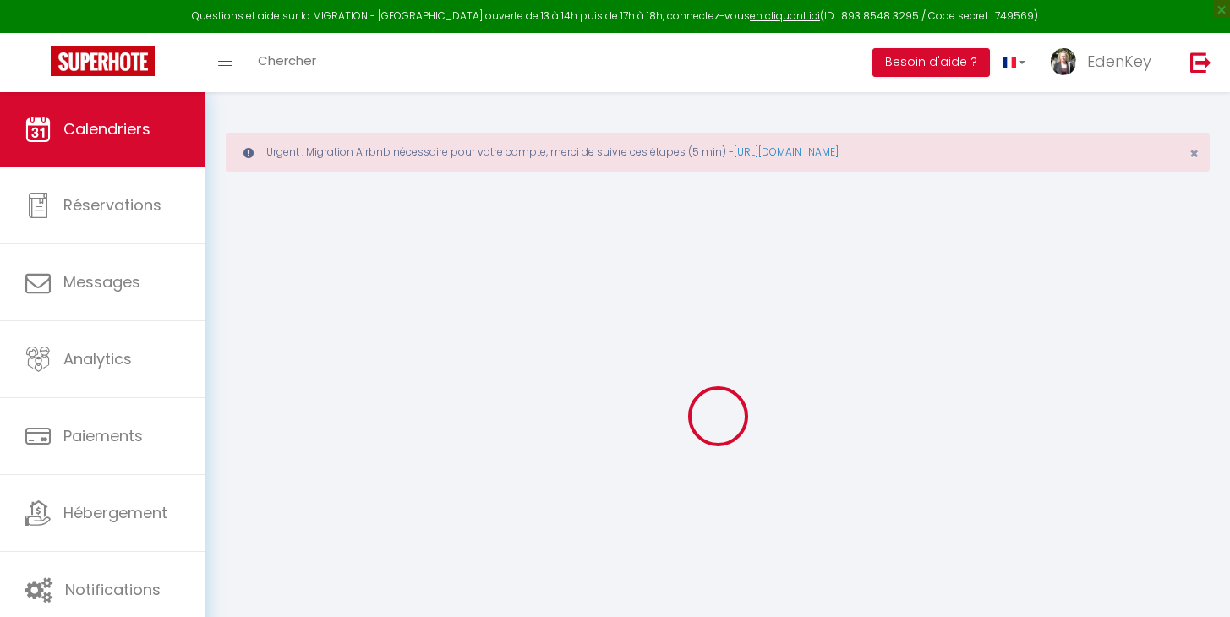
select select
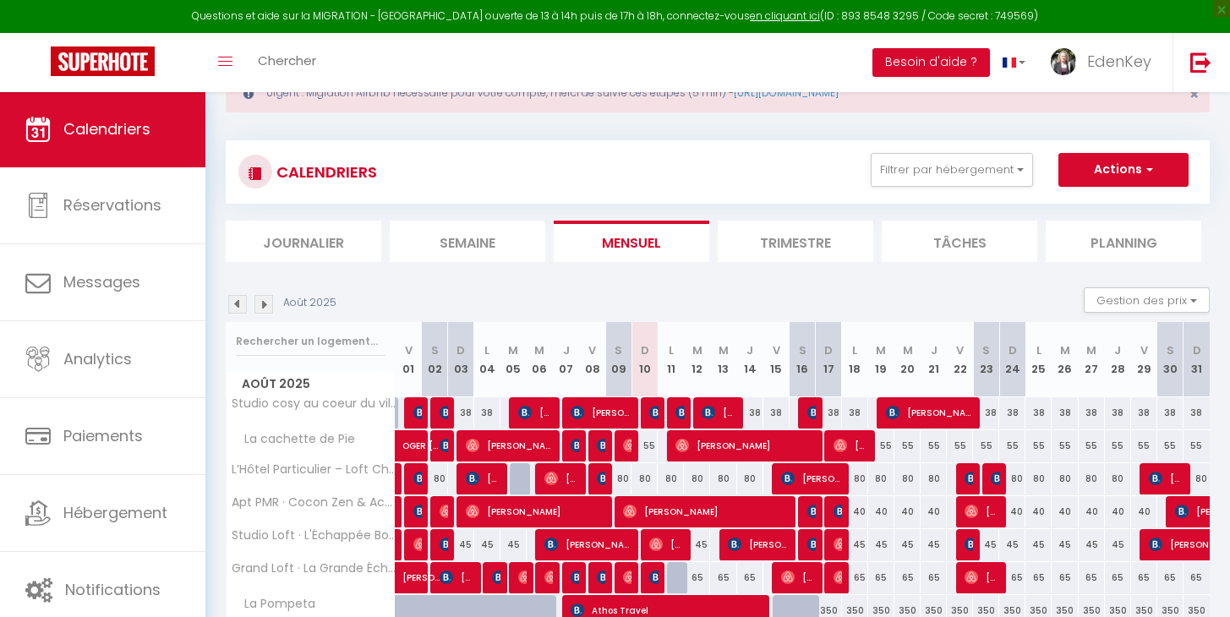
scroll to position [63, 0]
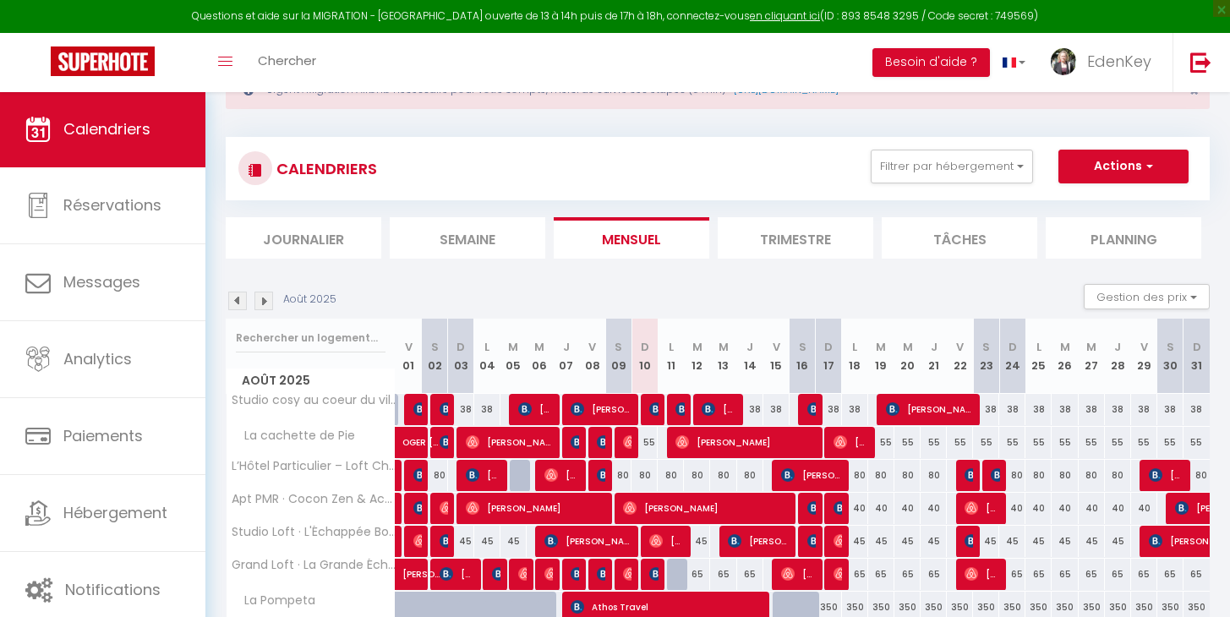
click at [653, 411] on img at bounding box center [656, 409] width 14 height 14
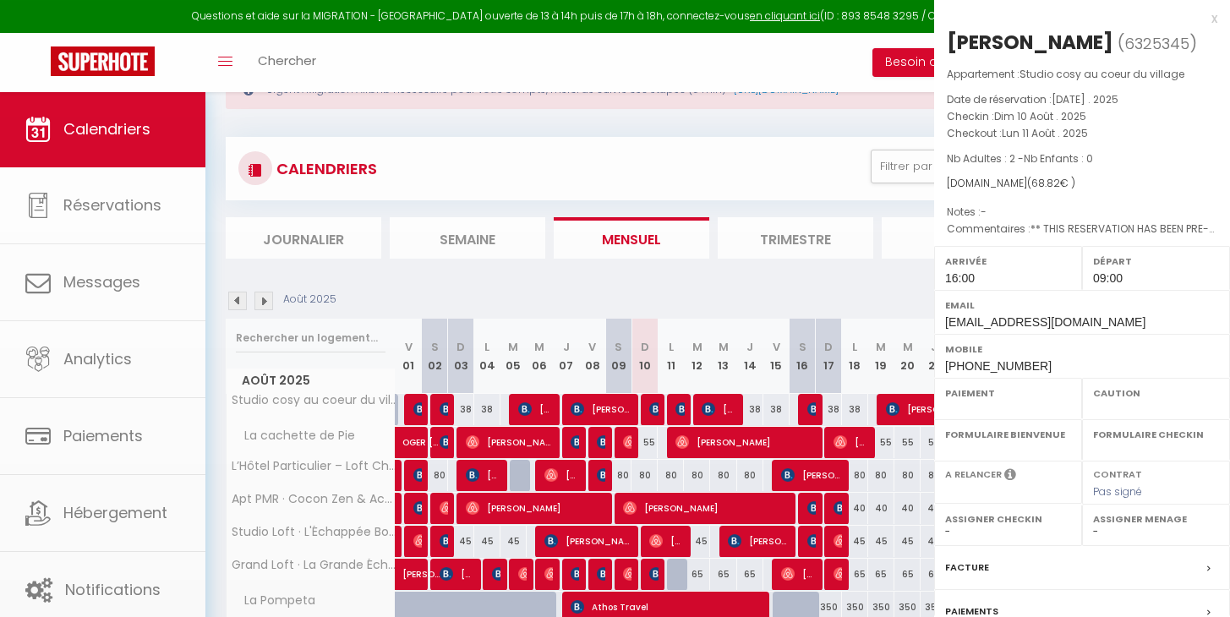
select select "OK"
select select "1"
select select "0"
select select "1"
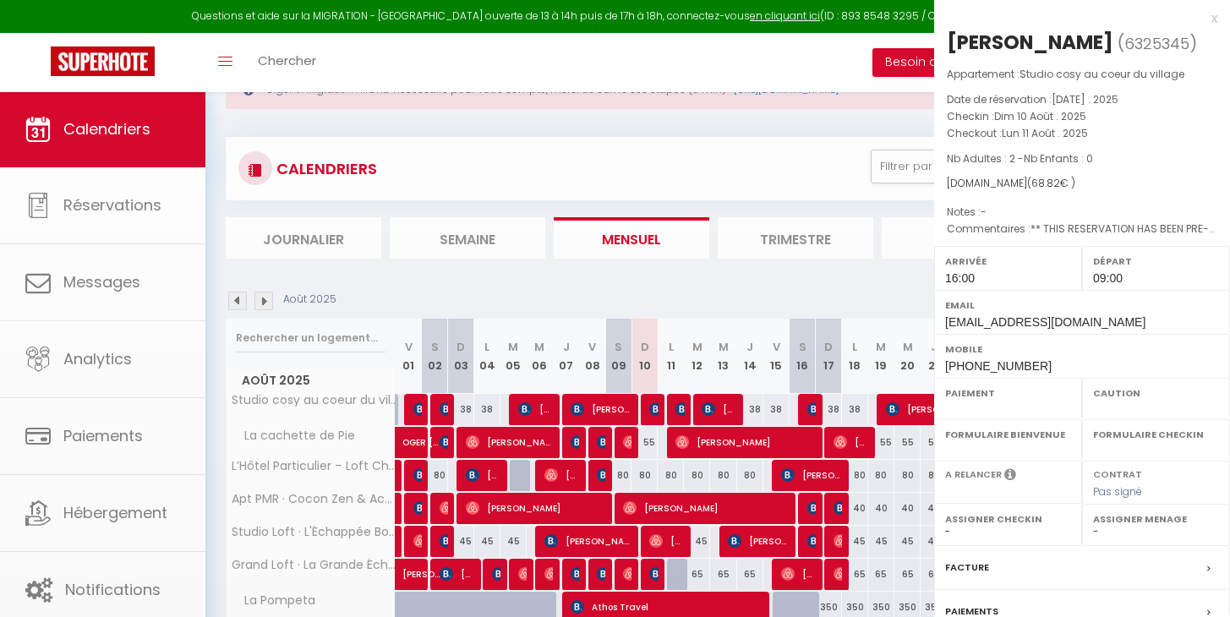
select select
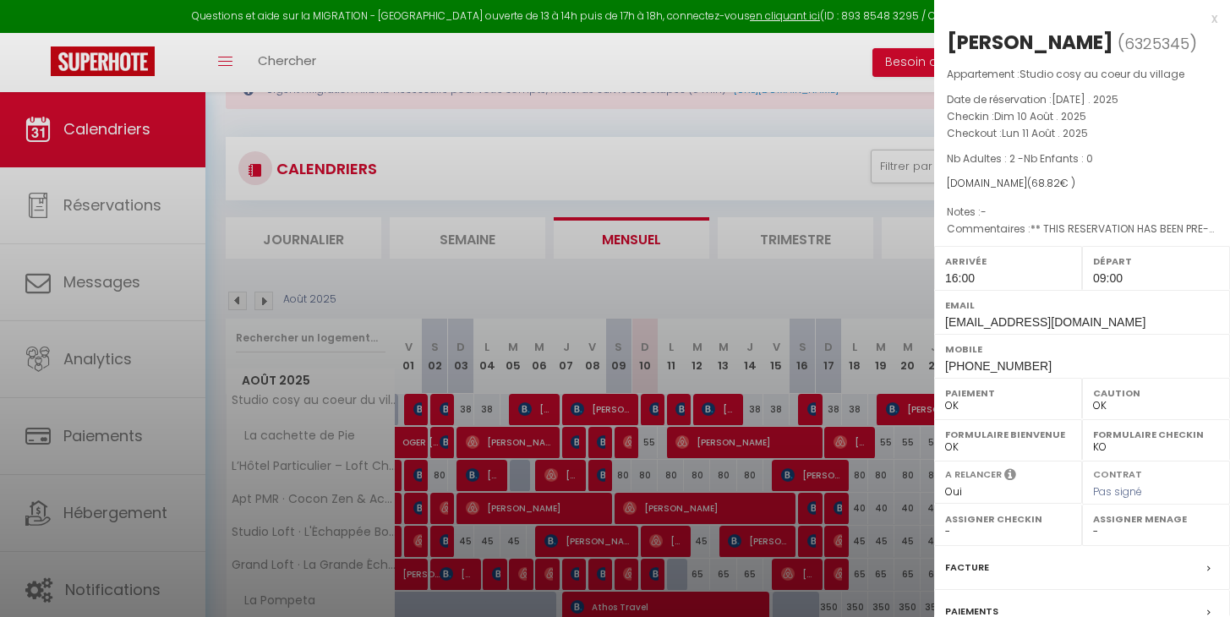
select select "45908"
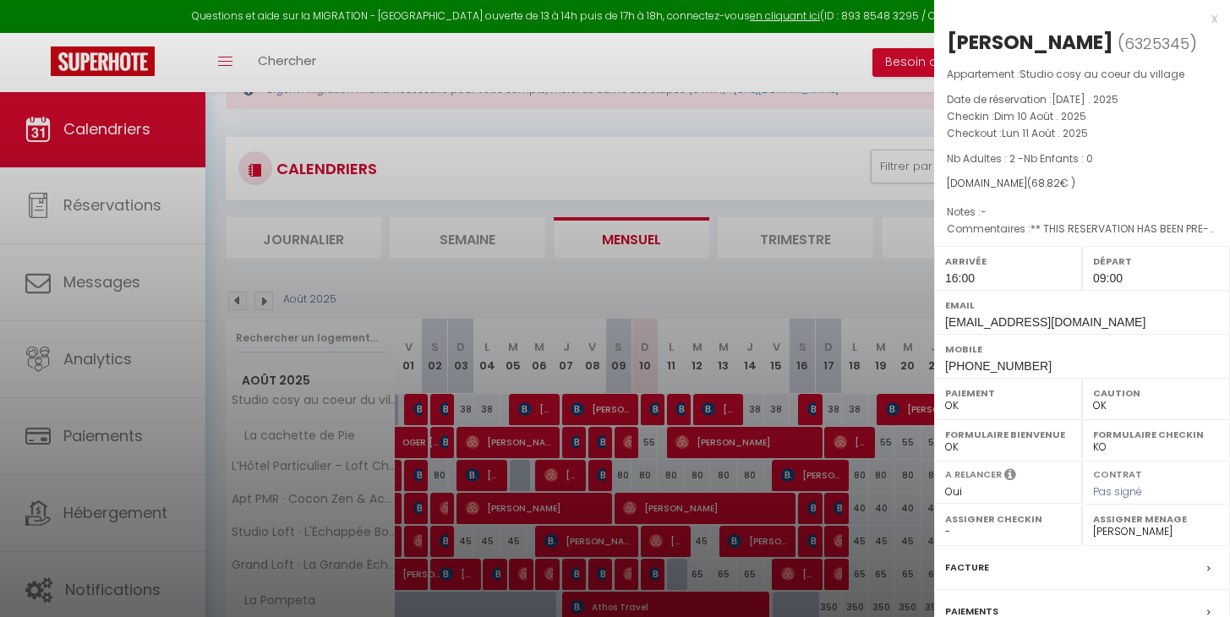
click at [1201, 21] on div "x" at bounding box center [1075, 18] width 283 height 20
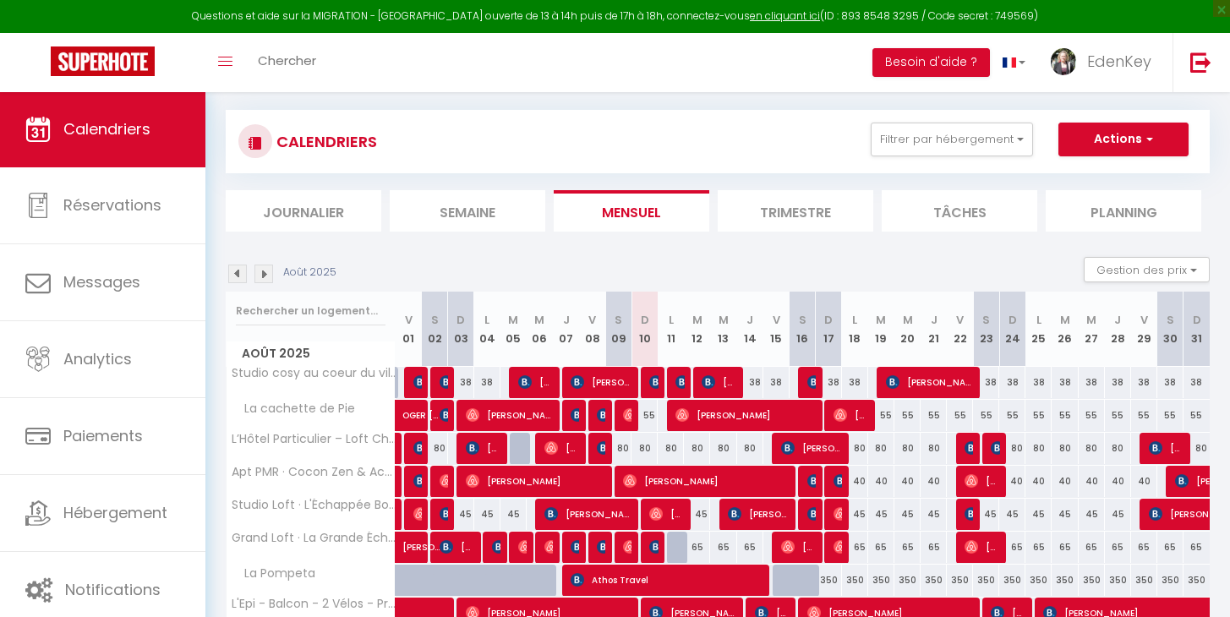
scroll to position [163, 0]
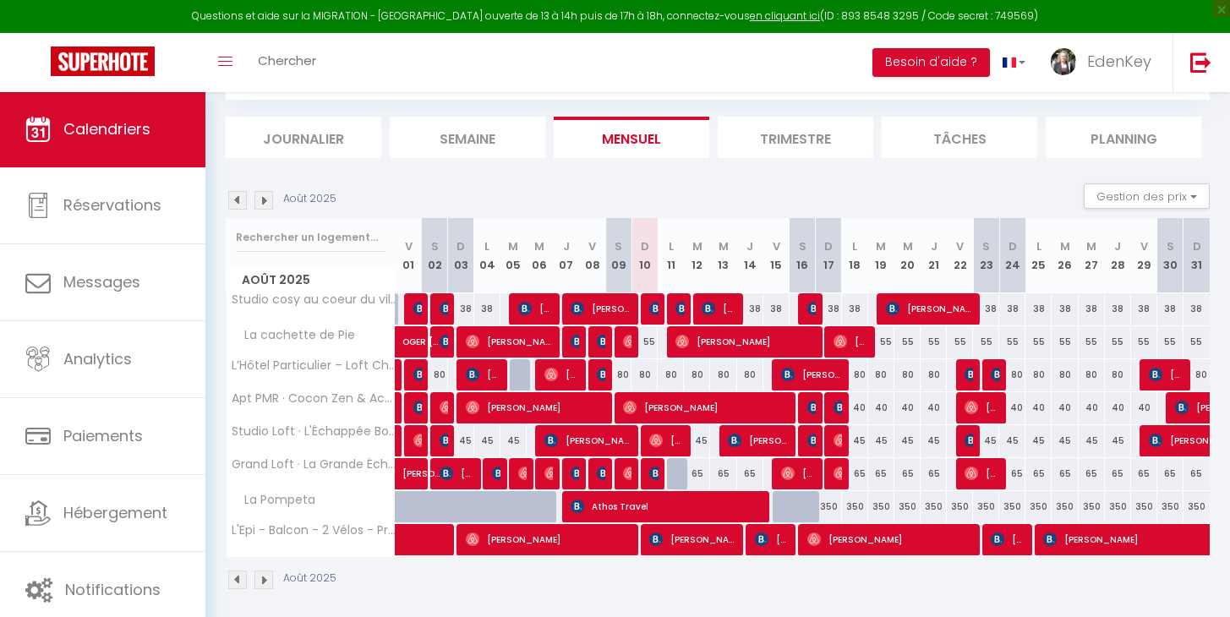
click at [647, 305] on div at bounding box center [654, 309] width 26 height 32
click at [711, 181] on section "Août 2025 Gestion des prix Nb Nuits minimum Règles Disponibilité Août 2025 V 01…" at bounding box center [718, 386] width 984 height 440
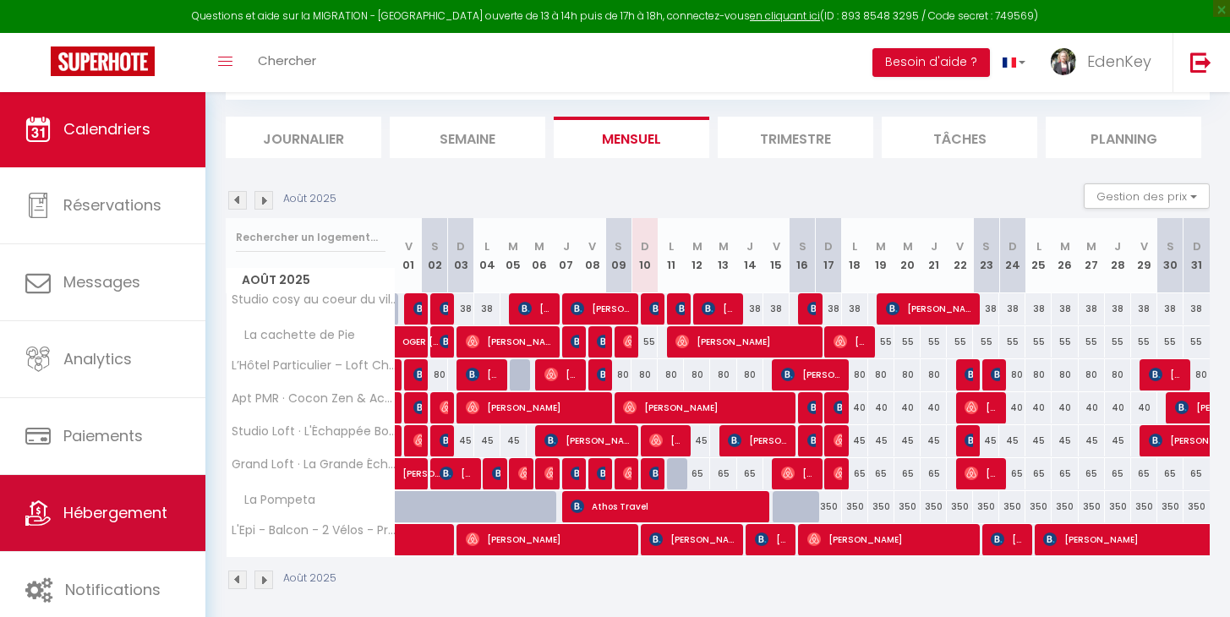
click at [115, 511] on span "Hébergement" at bounding box center [115, 512] width 104 height 21
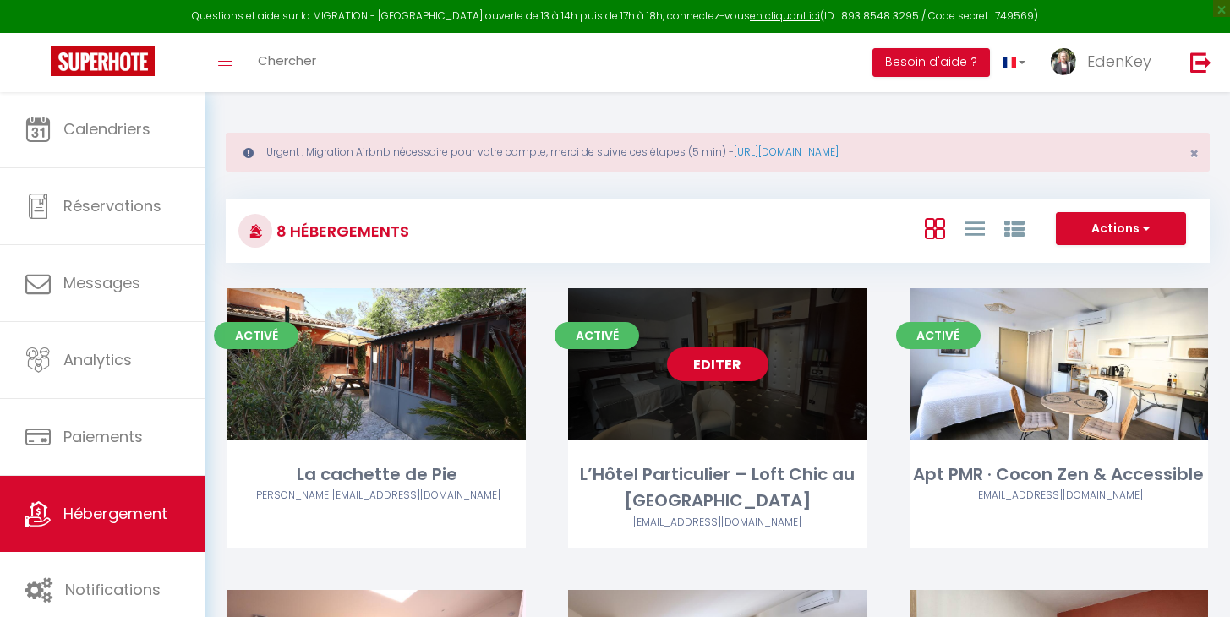
click at [743, 359] on link "Editer" at bounding box center [717, 364] width 101 height 34
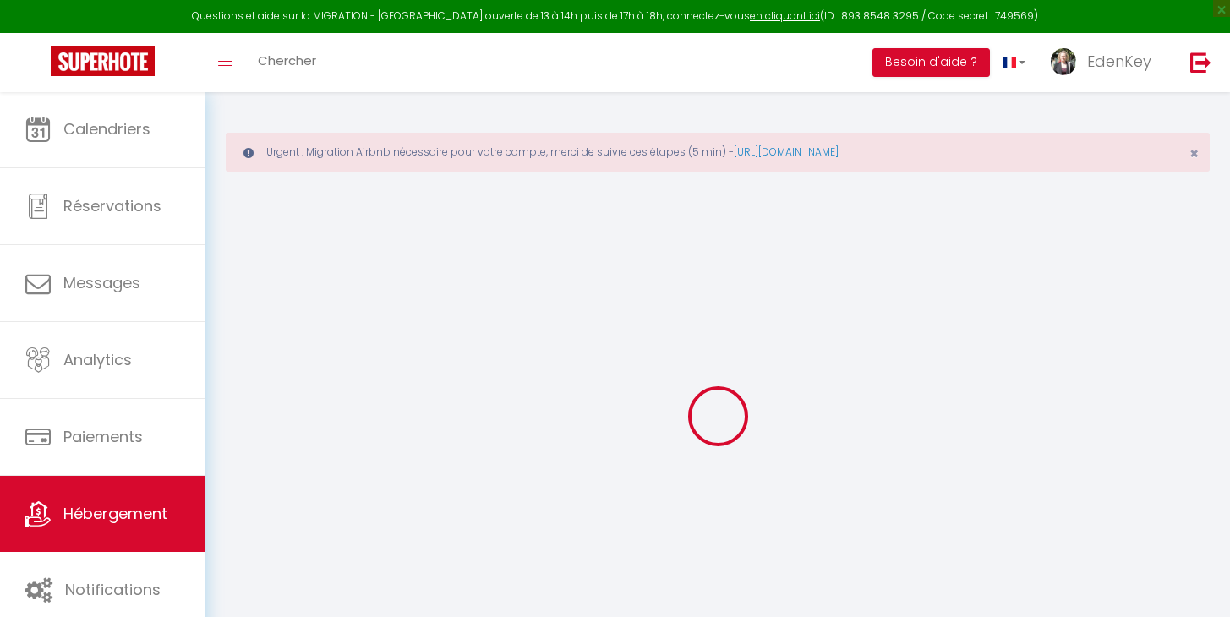
select select "+ 20 %"
select select "+ 22 %"
select select "+ 4 %"
select select "+ 15 %"
checkbox input "false"
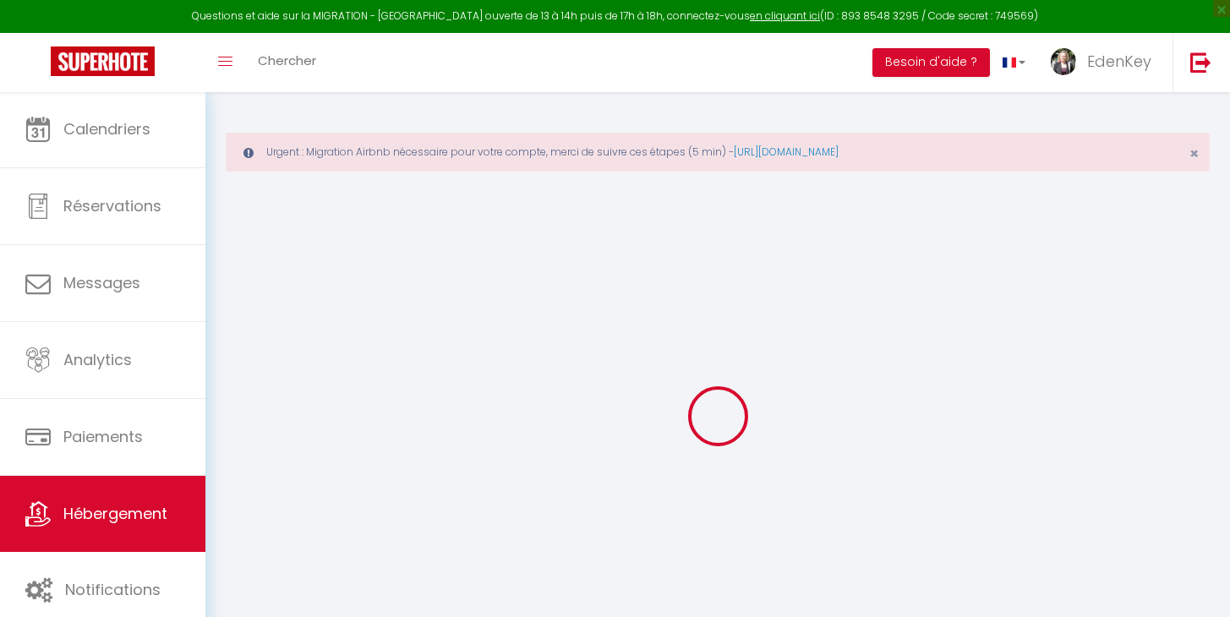
checkbox input "false"
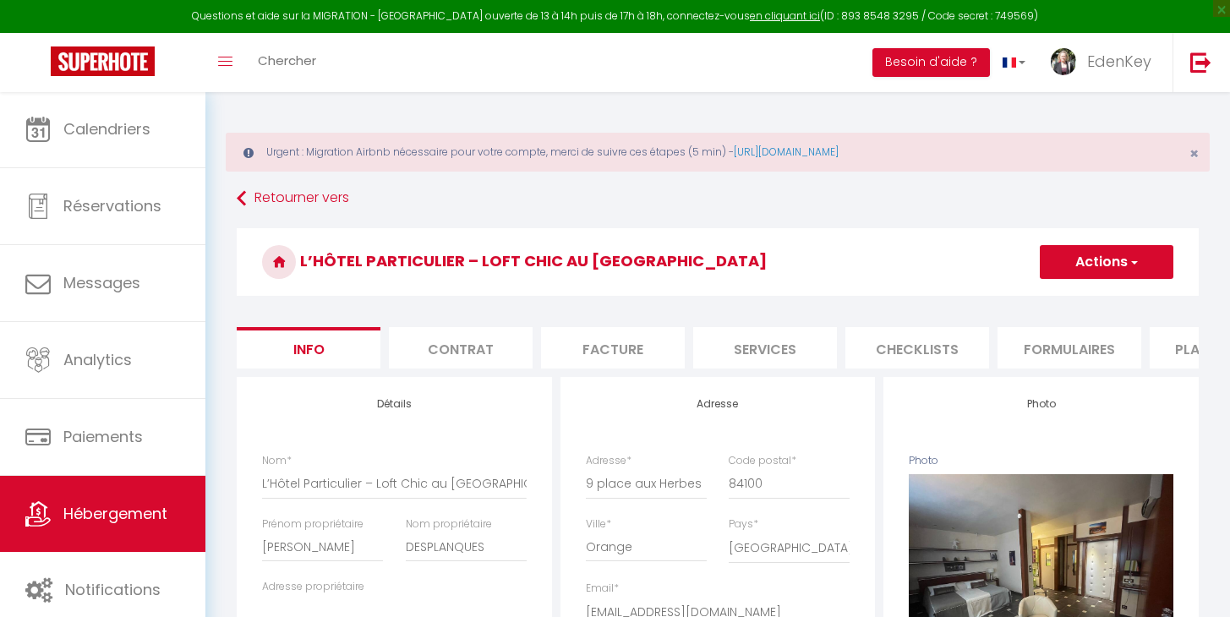
checkbox input "false"
click at [1167, 350] on li "Plateformes" at bounding box center [1221, 347] width 144 height 41
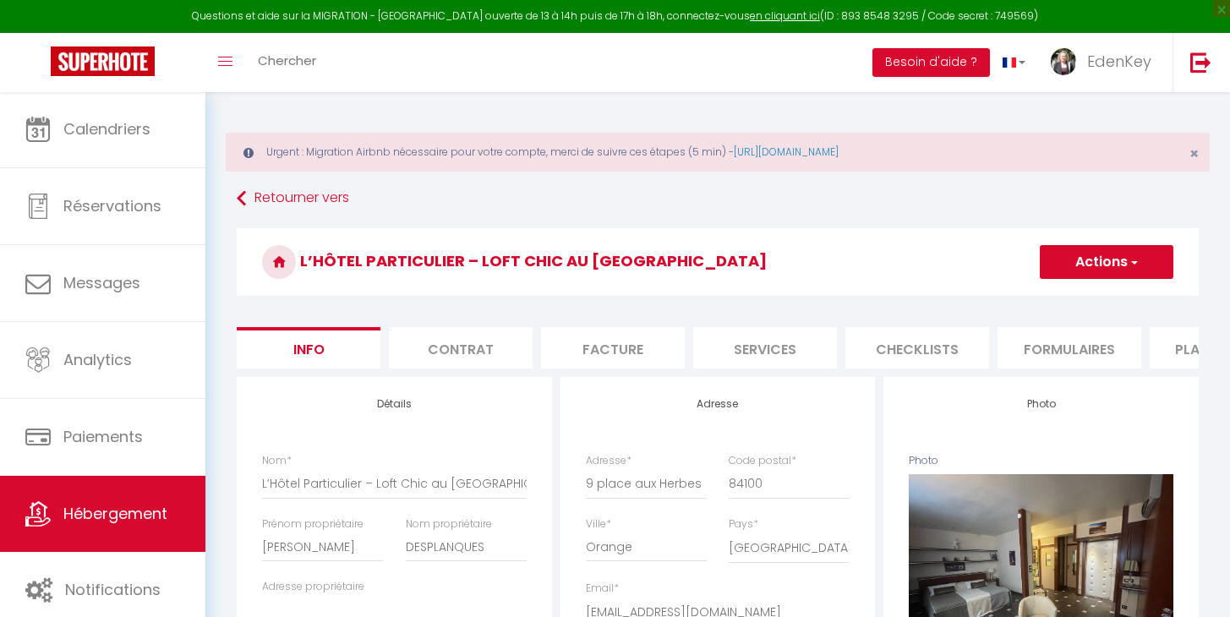
select select
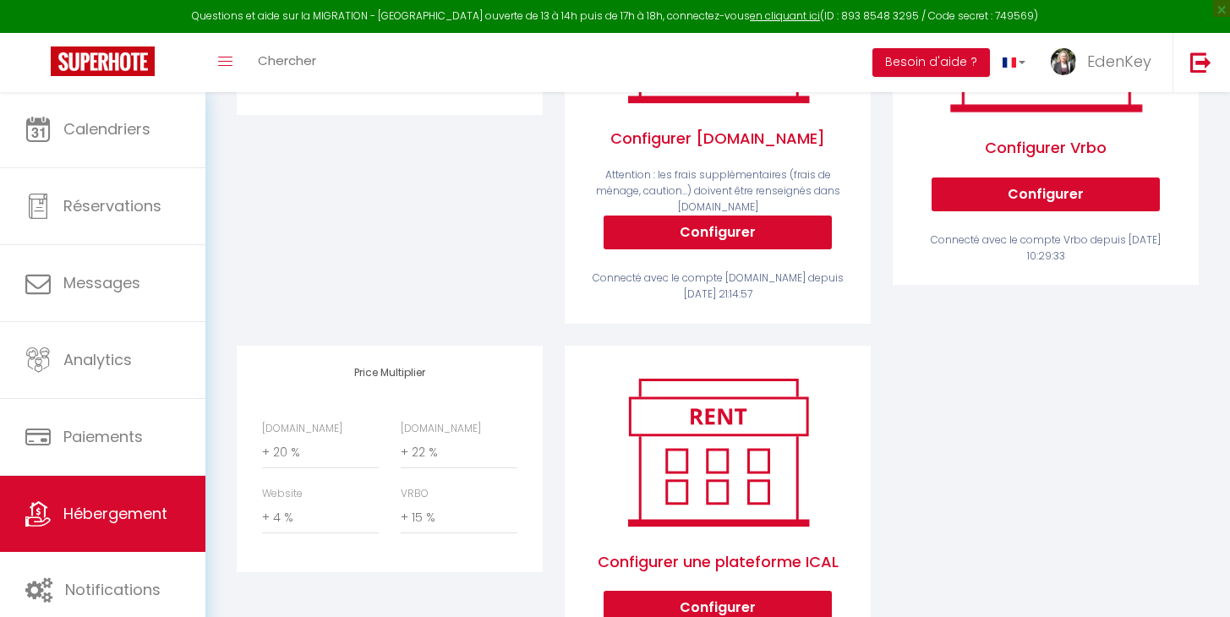
scroll to position [550, 0]
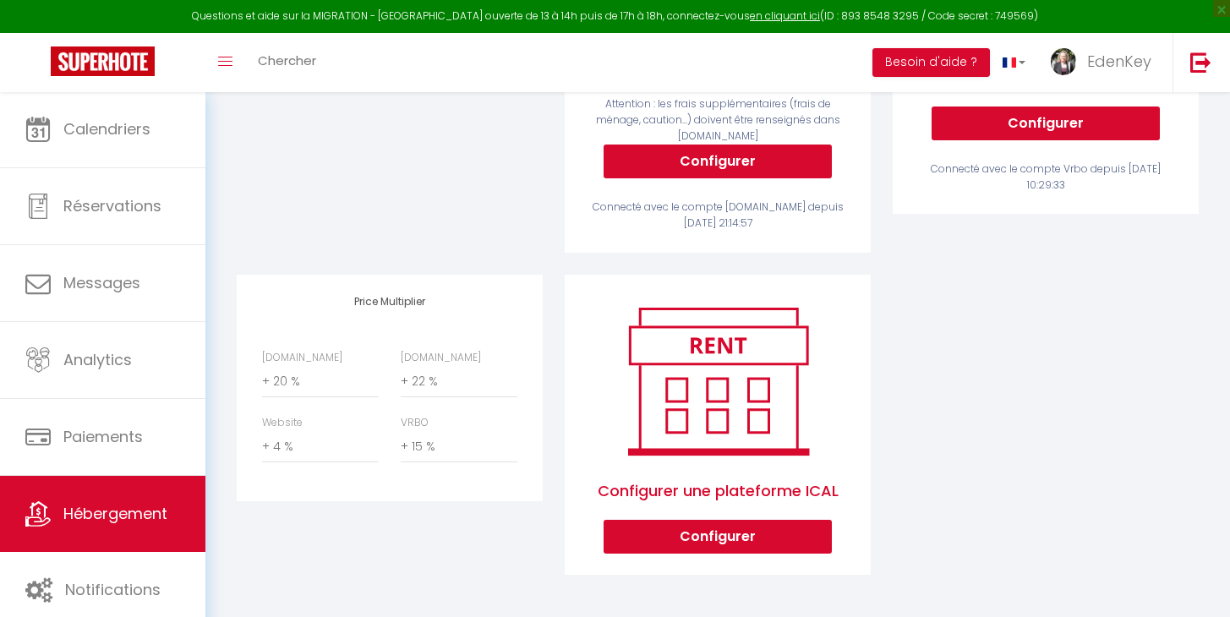
click at [434, 520] on div "Price Multiplier [DOMAIN_NAME] 0 + 1 % + 2 % + 3 % + 4 % + 5 % + 6 % + 7 %" at bounding box center [390, 436] width 328 height 323
click at [361, 165] on div "Airbnb Appartement Apt PMR · Cocon Zen & Accessible - wifi netflix prime clim -…" at bounding box center [390, 54] width 328 height 439
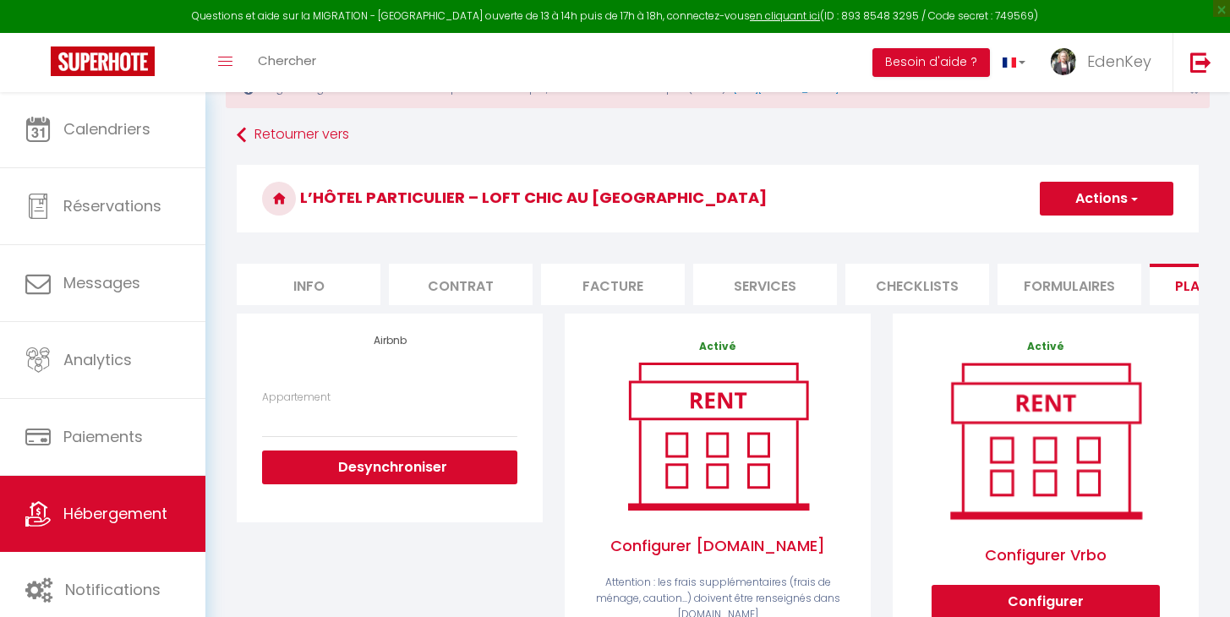
scroll to position [122, 0]
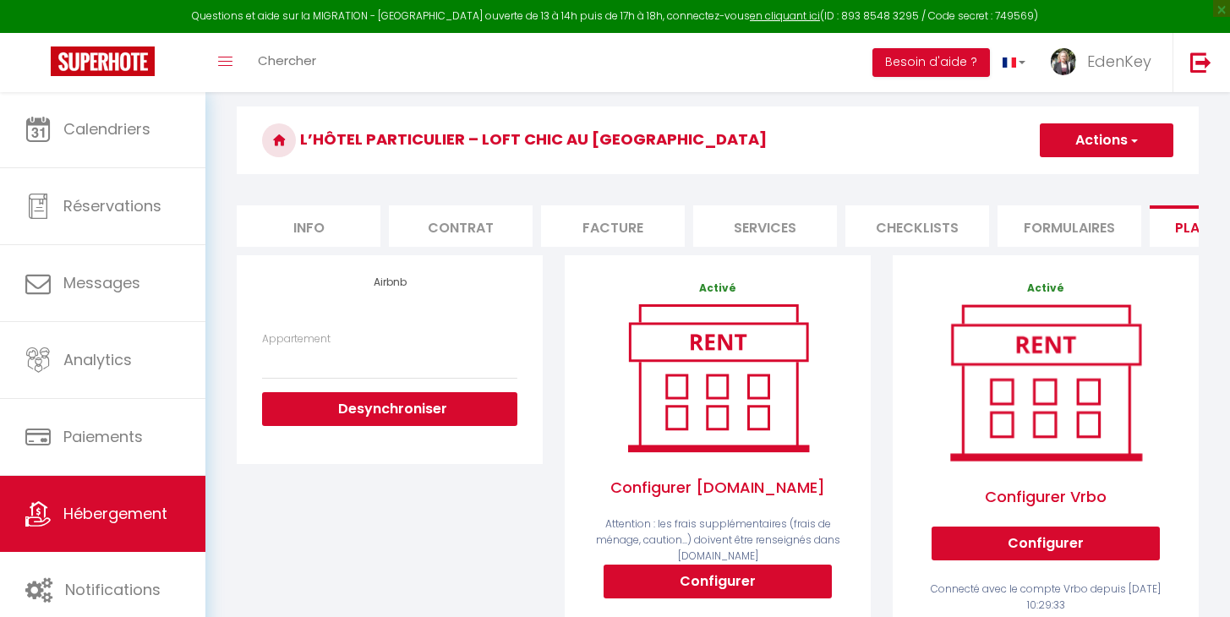
click at [348, 357] on div "Appartement Apt PMR · Cocon Zen & Accessible - wifi netflix prime clim - [EMAIL…" at bounding box center [389, 378] width 255 height 95
click at [135, 504] on span "Hébergement" at bounding box center [115, 513] width 104 height 21
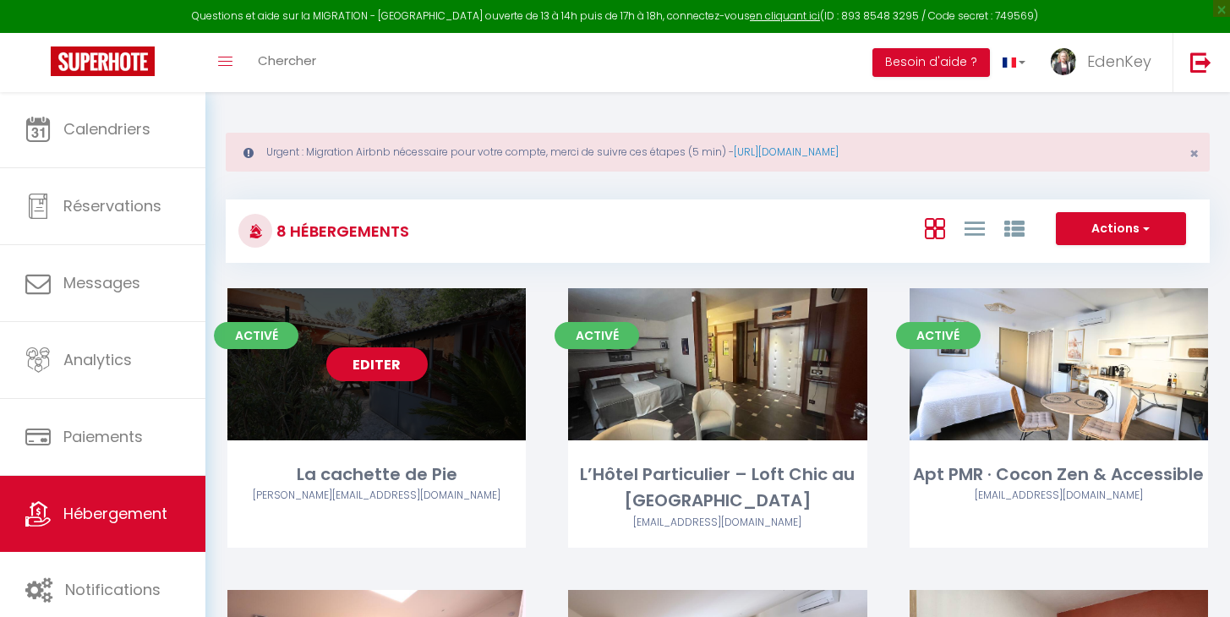
click at [382, 370] on link "Editer" at bounding box center [376, 364] width 101 height 34
select select "3"
select select "2"
select select "1"
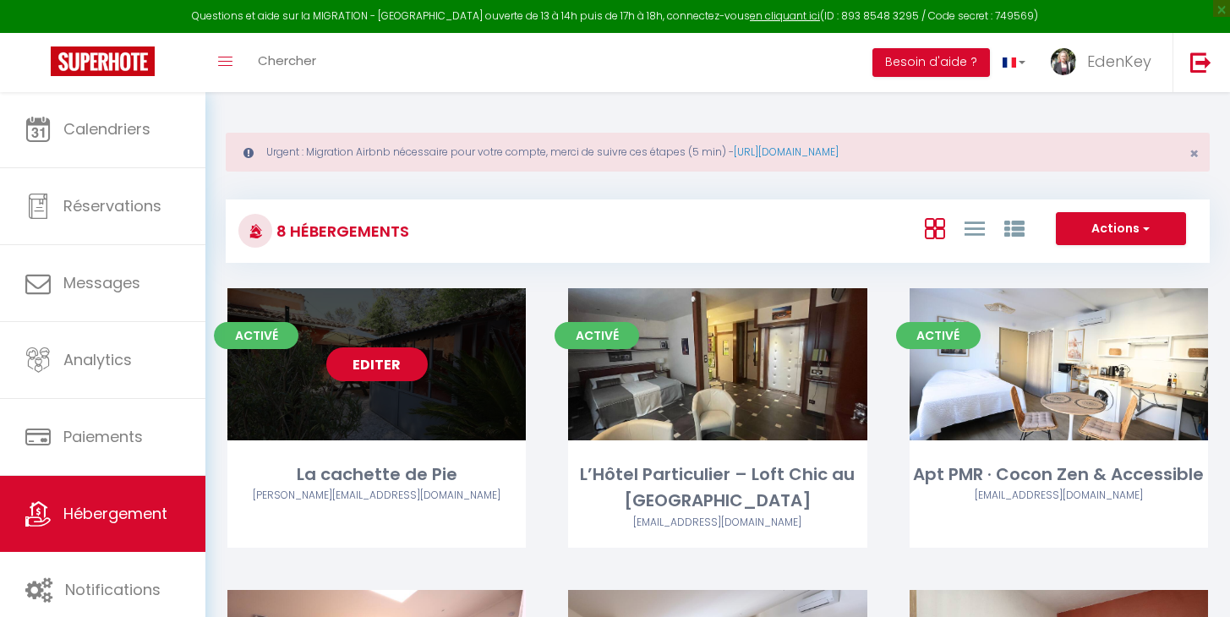
select select
select select "28"
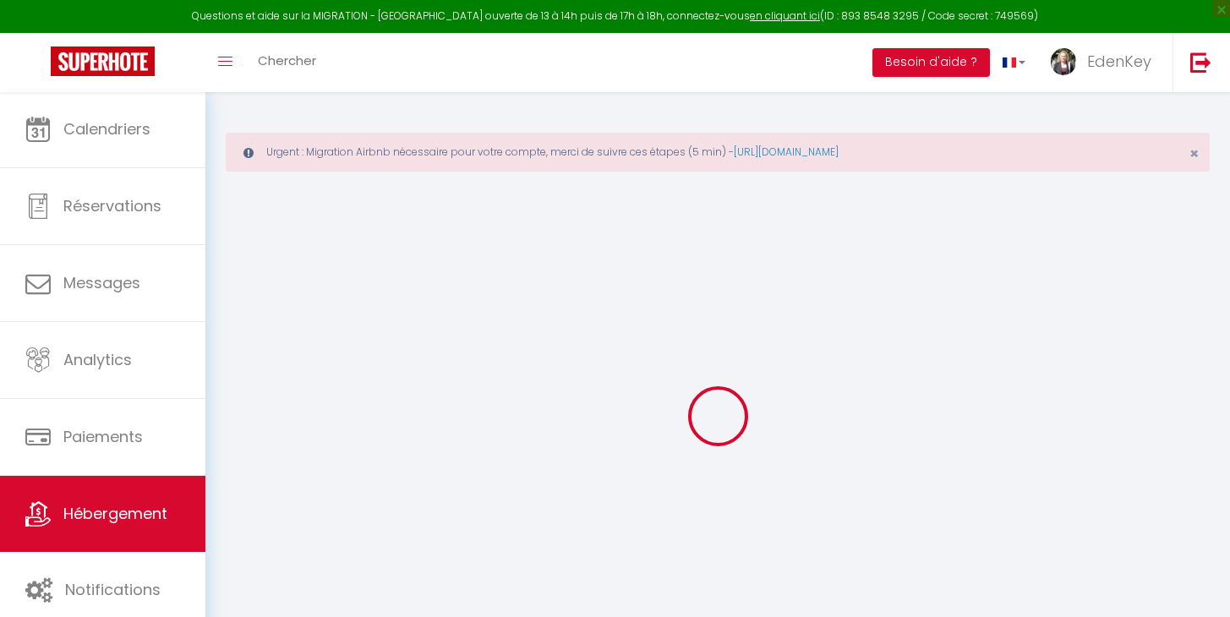
select select
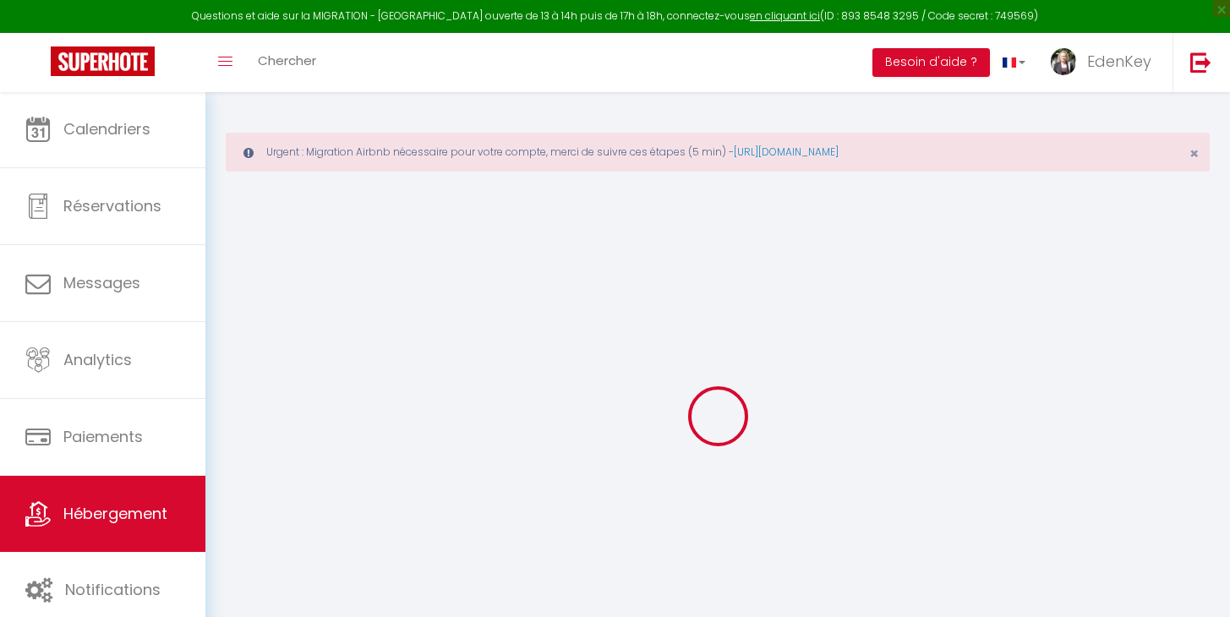
select select
checkbox input "false"
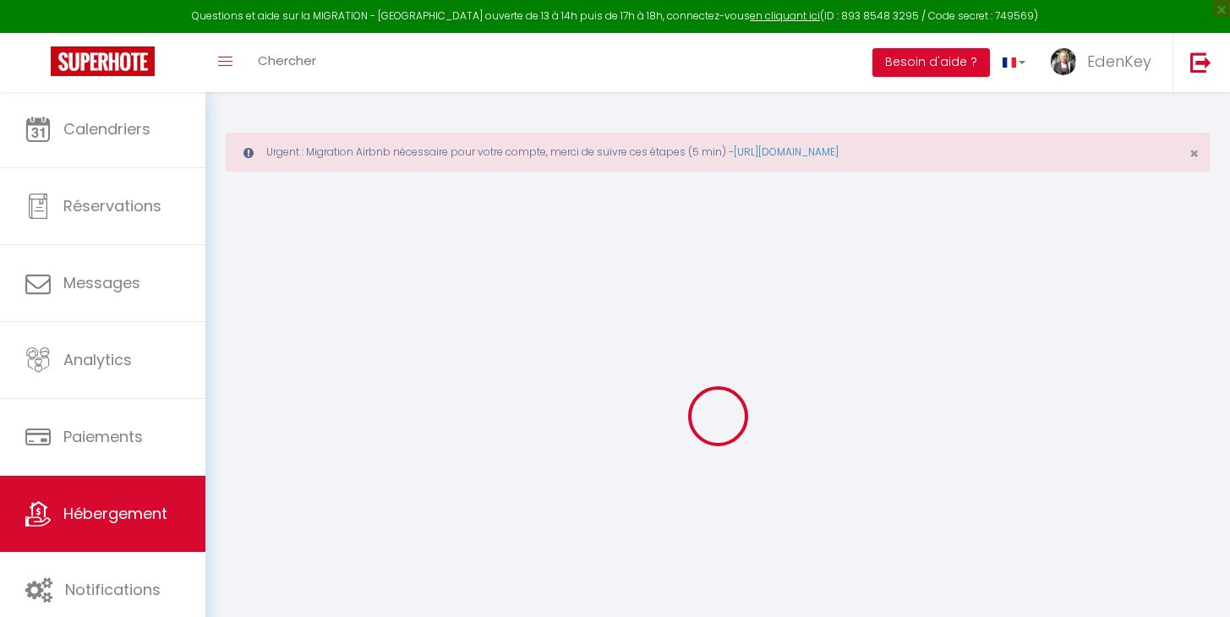
select select
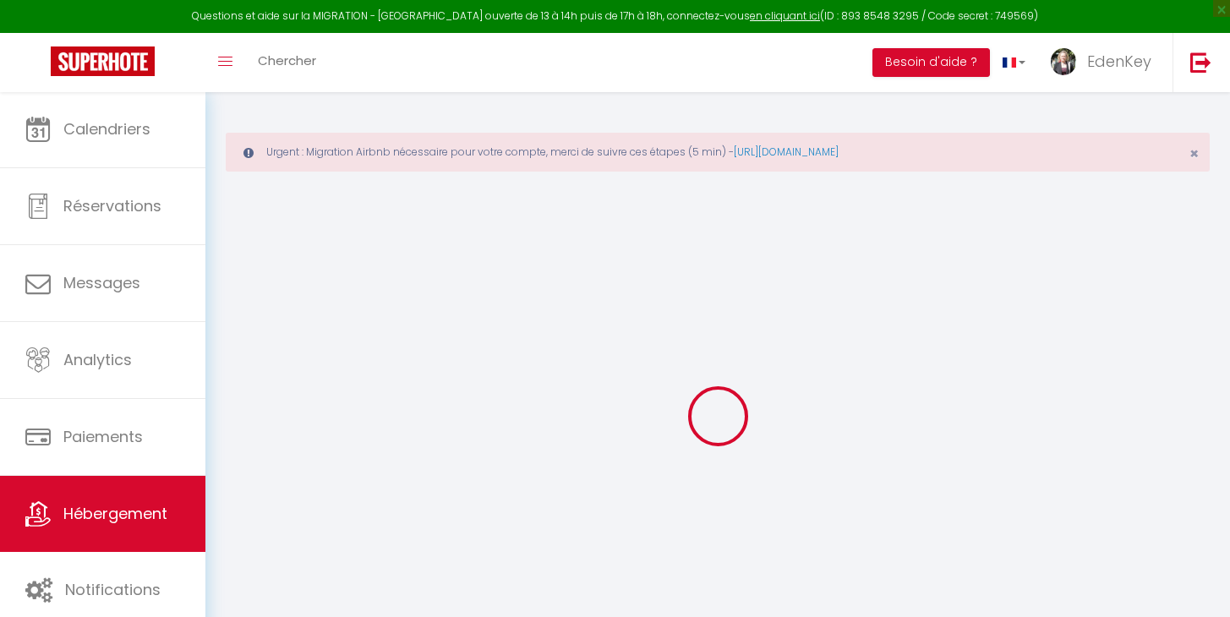
select select
checkbox input "false"
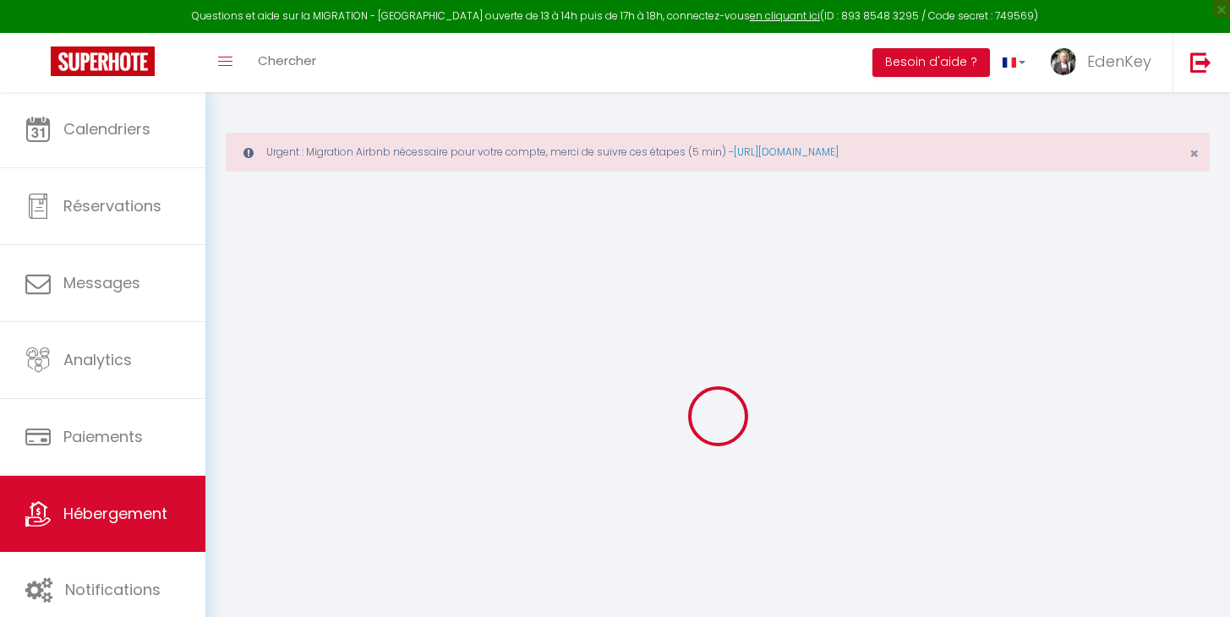
checkbox input "false"
select select
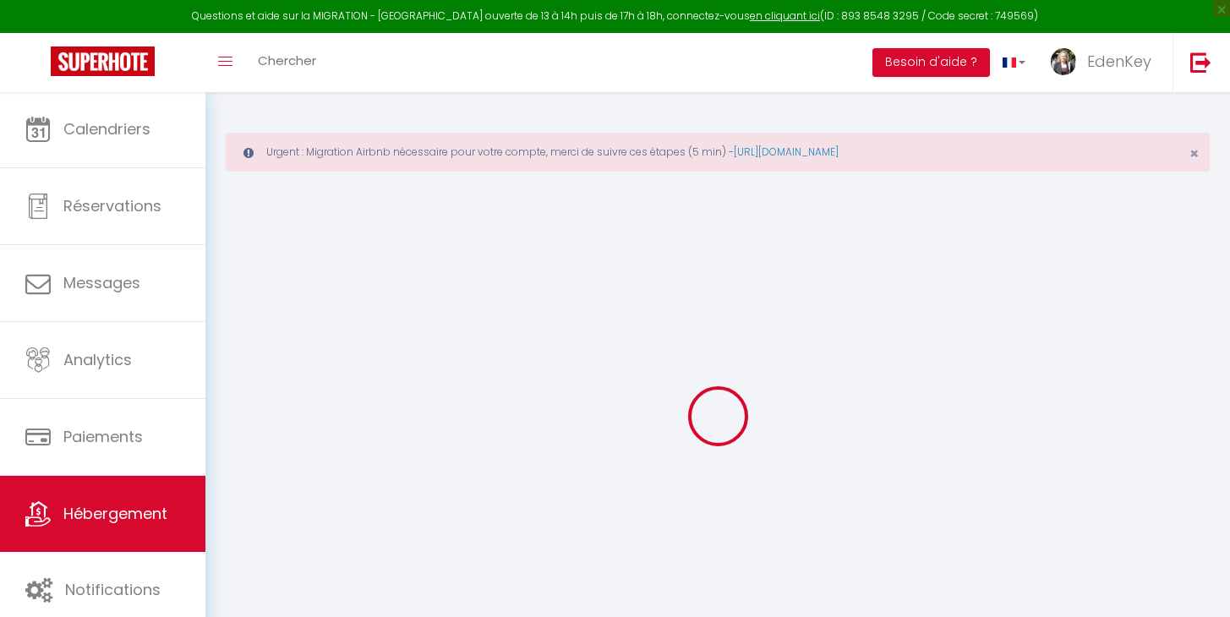
select select
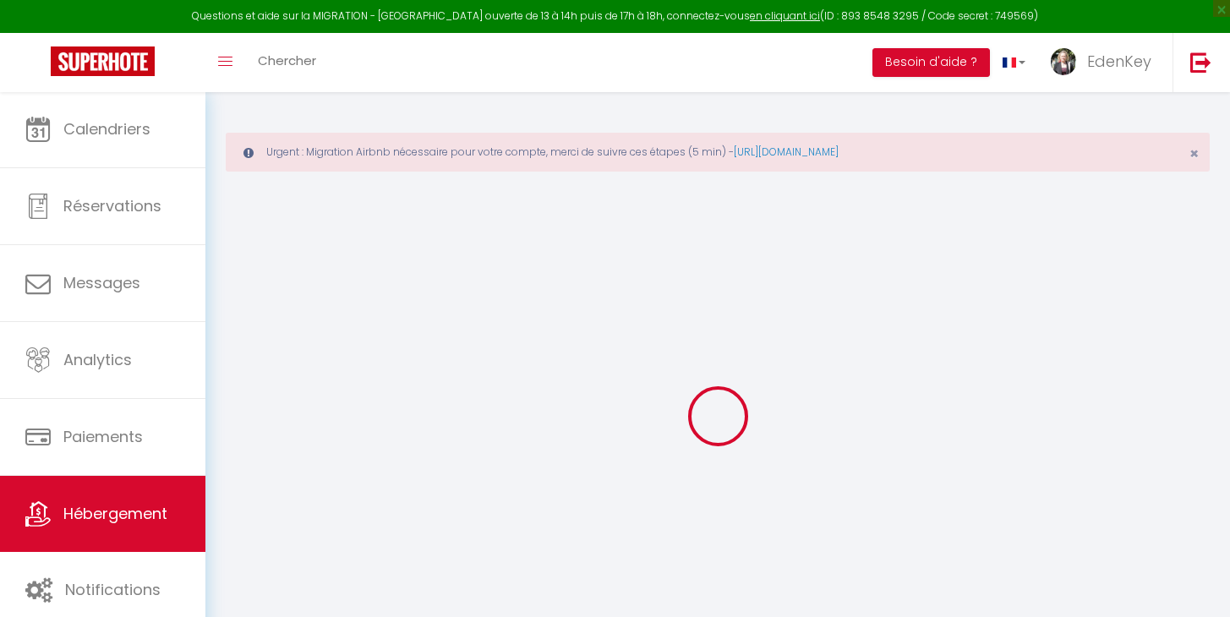
checkbox input "false"
select select
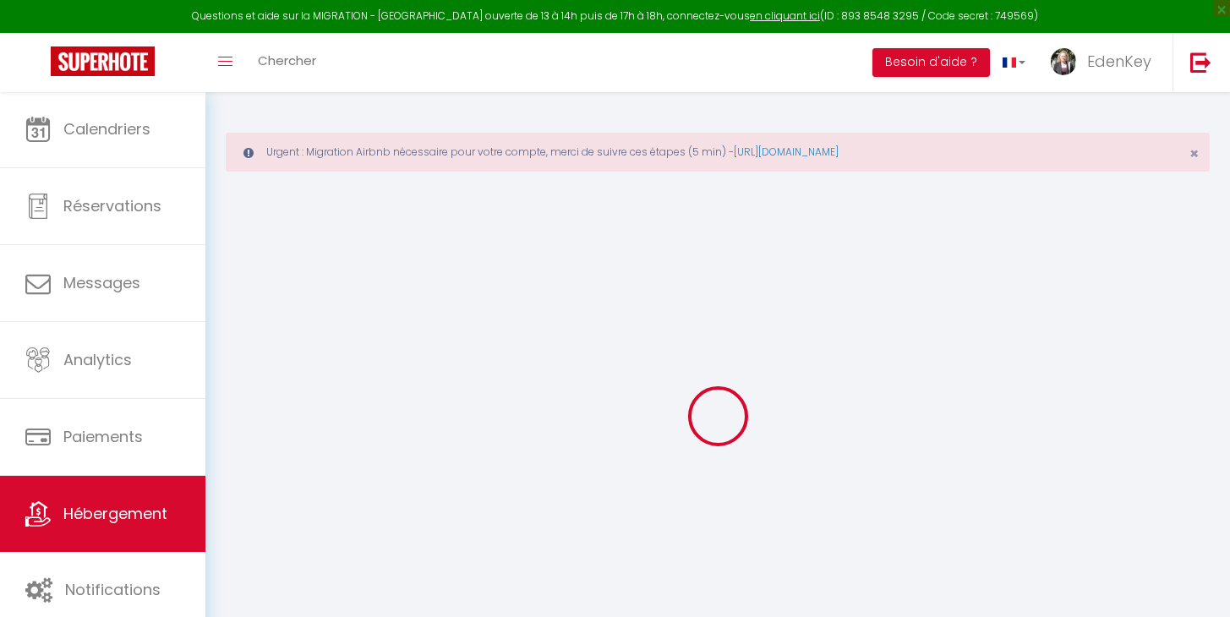
select select
type input "La cachette de Pie"
type input "[PERSON_NAME]"
type input "84340"
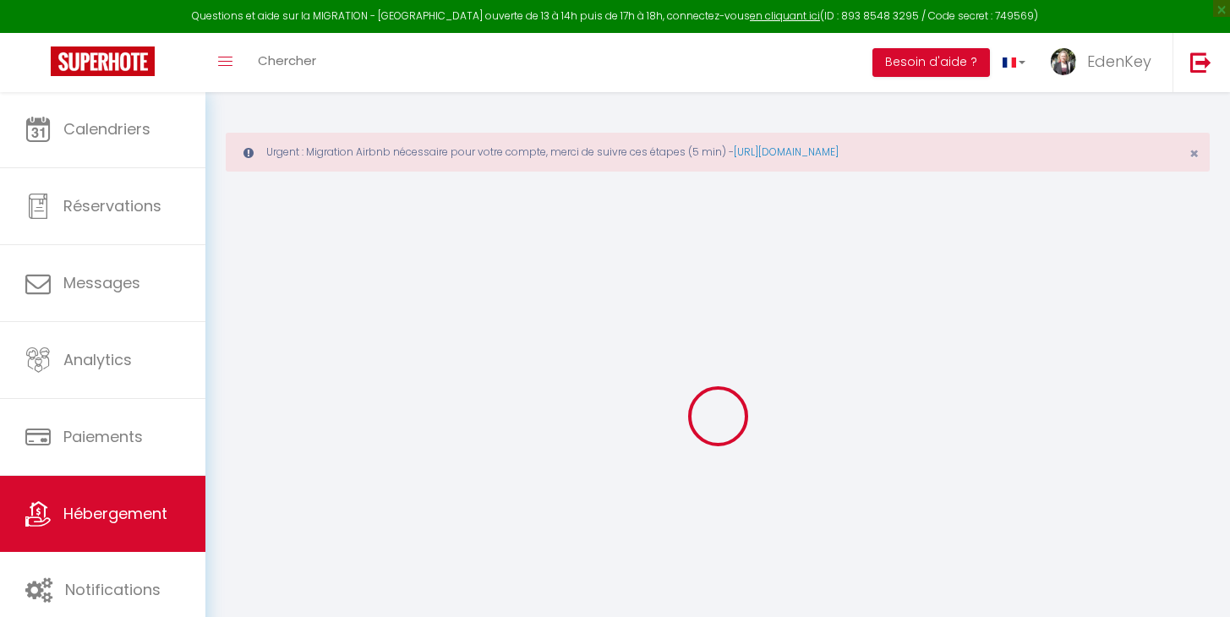
type input "ENTRECHAUX"
select select "2"
select select "0"
type input "50"
type input "28"
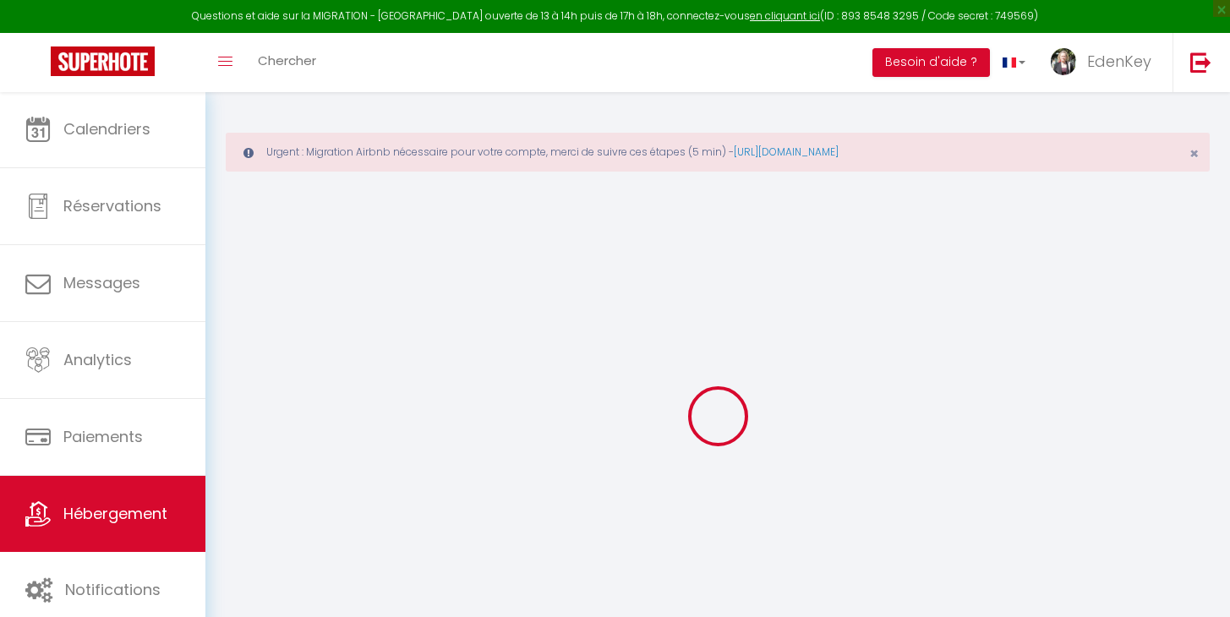
type input "5"
type input "0"
type input "200"
select select
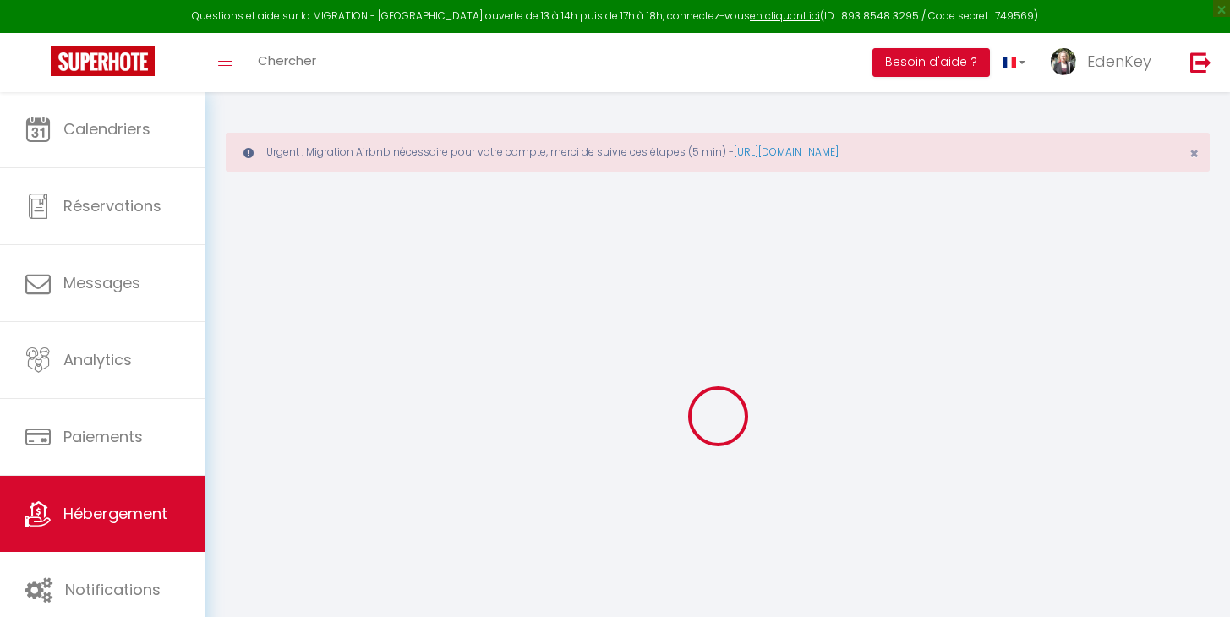
select select
type input "[STREET_ADDRESS]"
type input "84340"
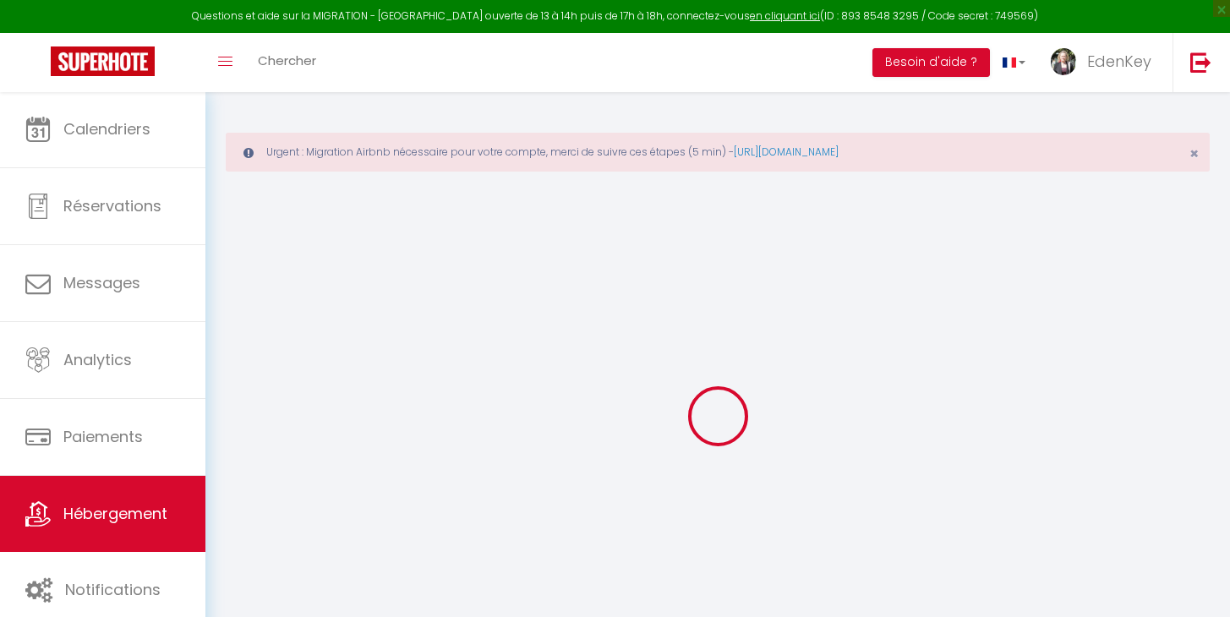
type input "Entrechaux"
type input "[EMAIL_ADDRESS][DOMAIN_NAME]"
select select "14185"
checkbox input "false"
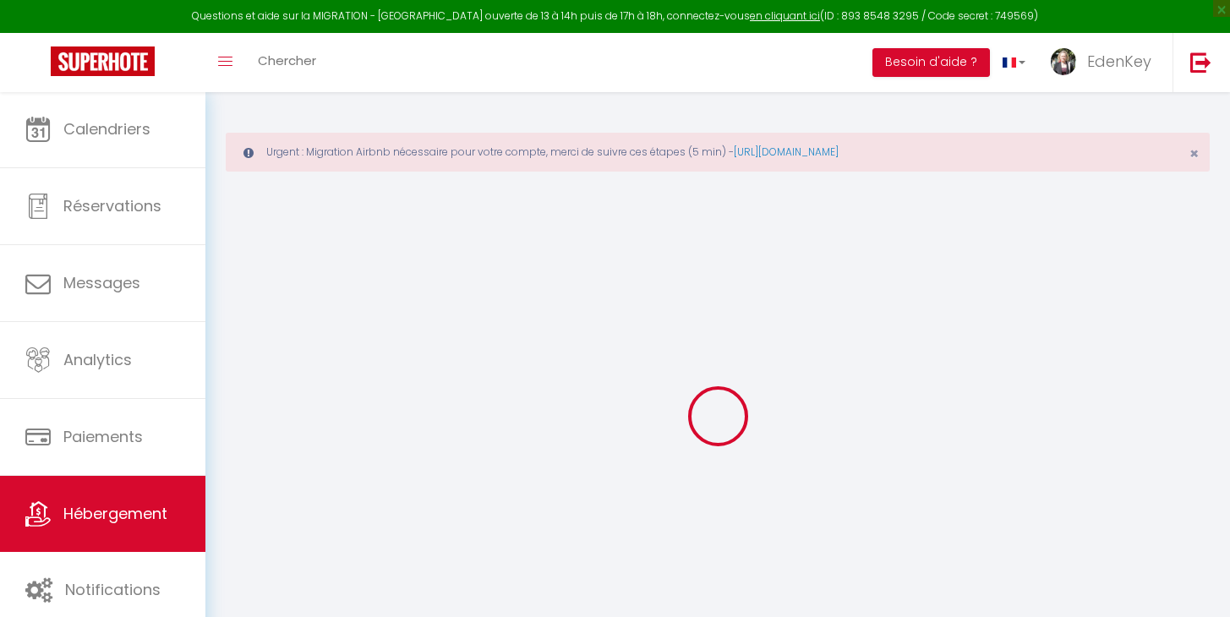
checkbox input "false"
radio input "true"
type input "23"
type input "28"
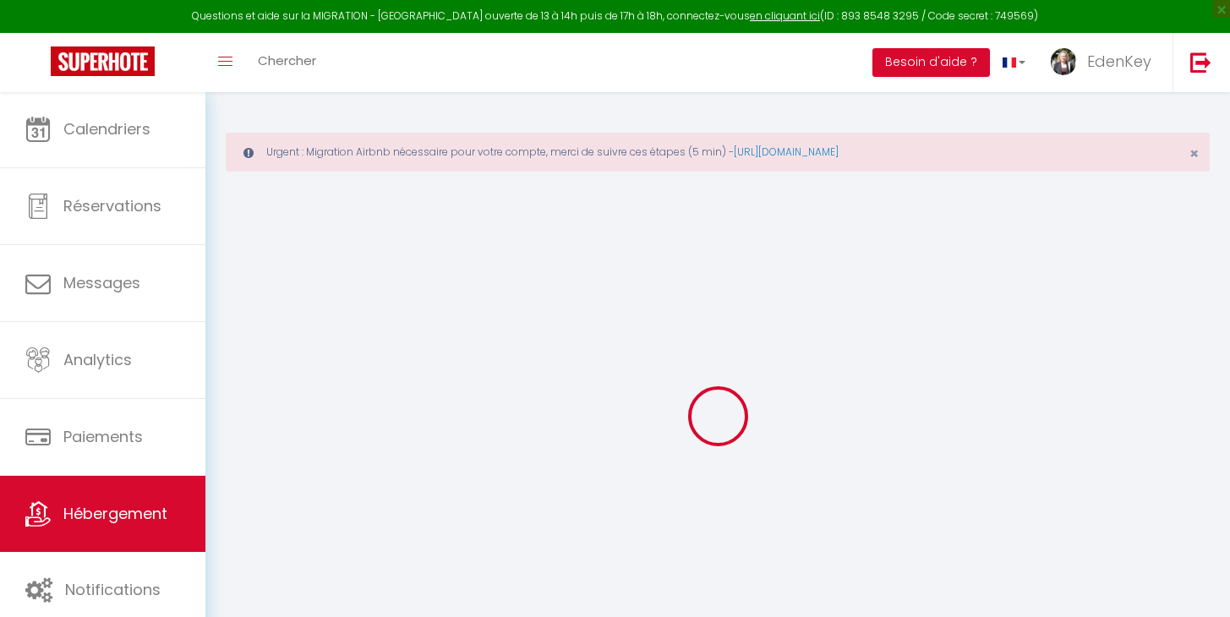
type input "0"
select select "+ 20 %"
select select "+ 22 %"
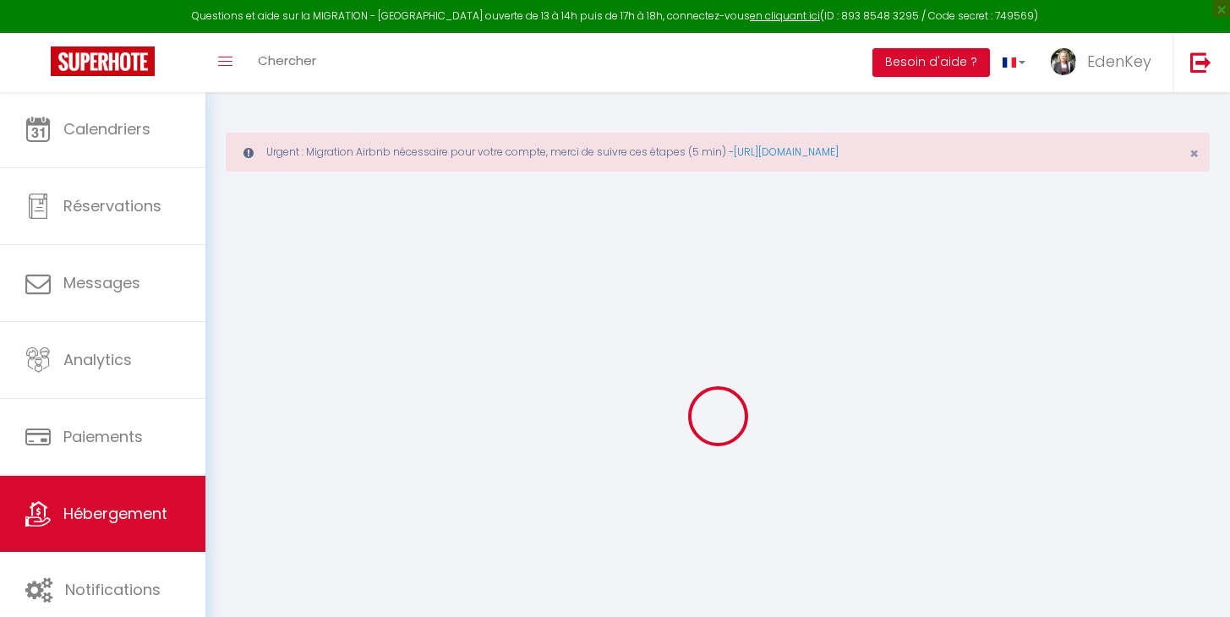
select select "+ 4 %"
select select "+ 15 %"
checkbox input "false"
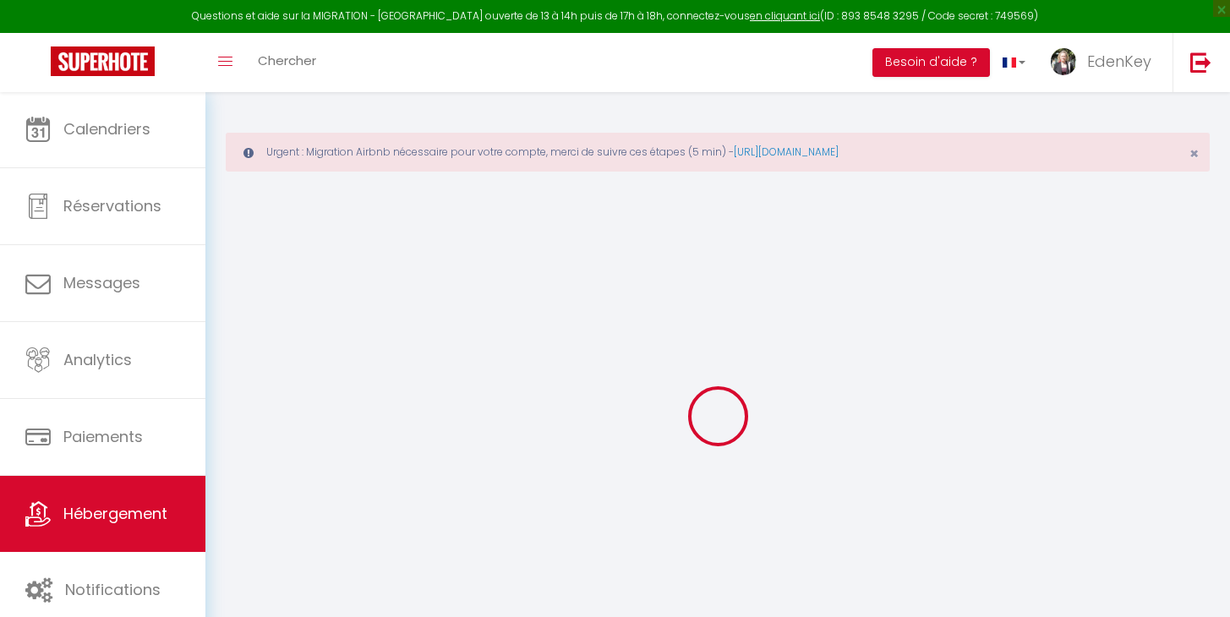
checkbox input "false"
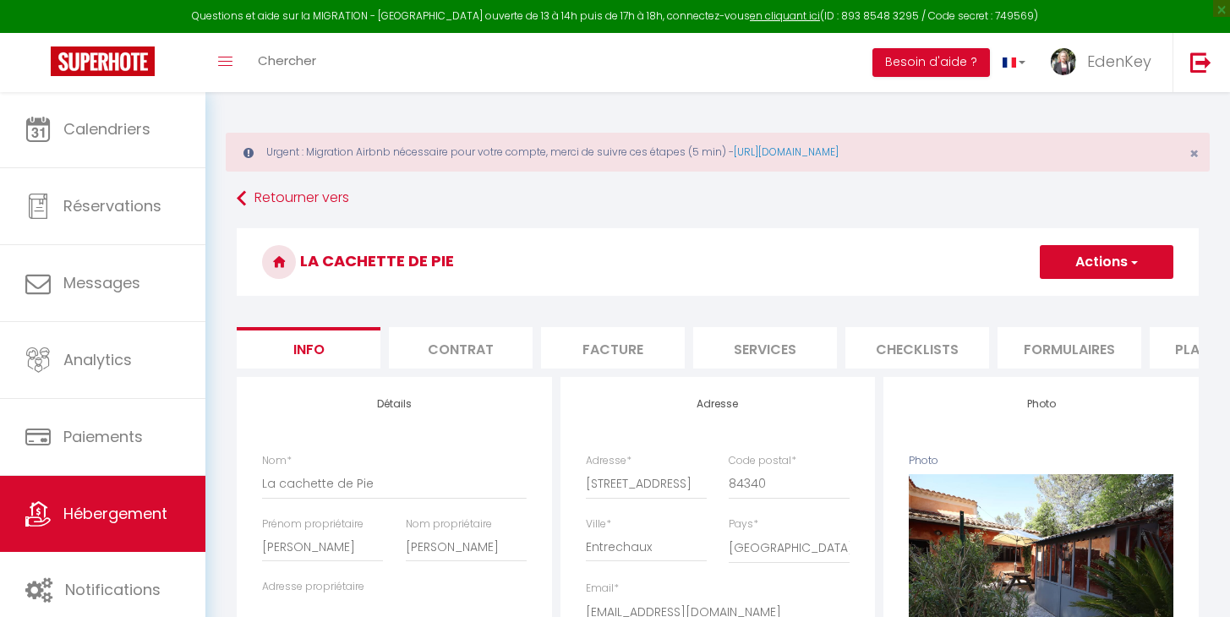
click at [1173, 353] on li "Plateformes" at bounding box center [1221, 347] width 144 height 41
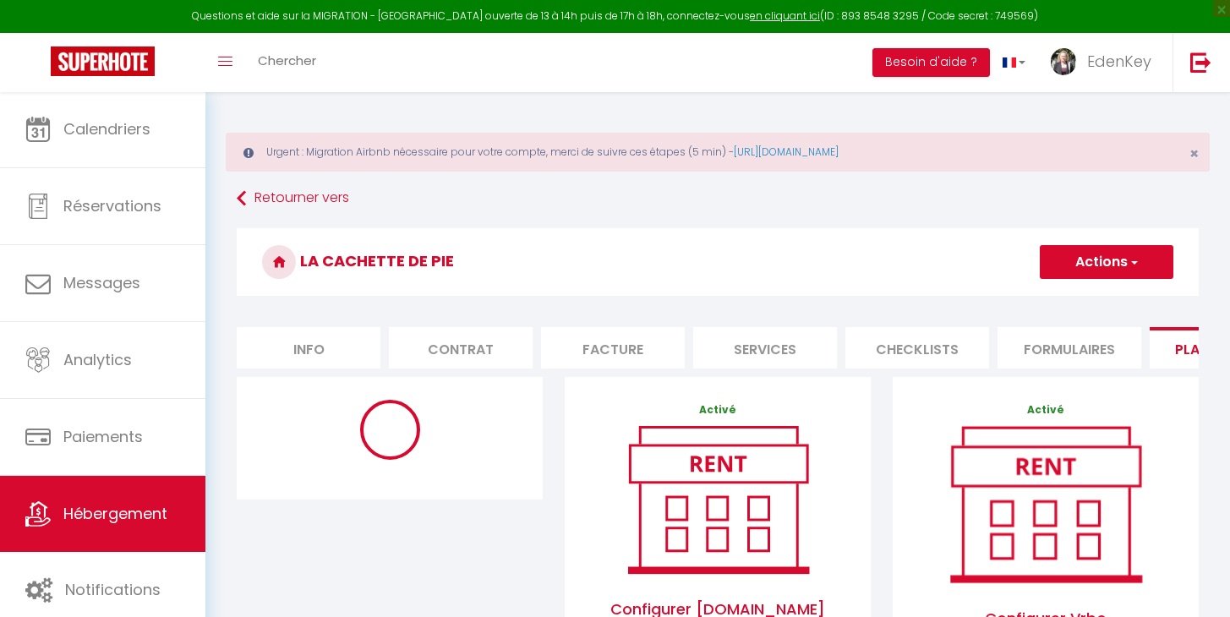
select select "10376-1412133108485631857"
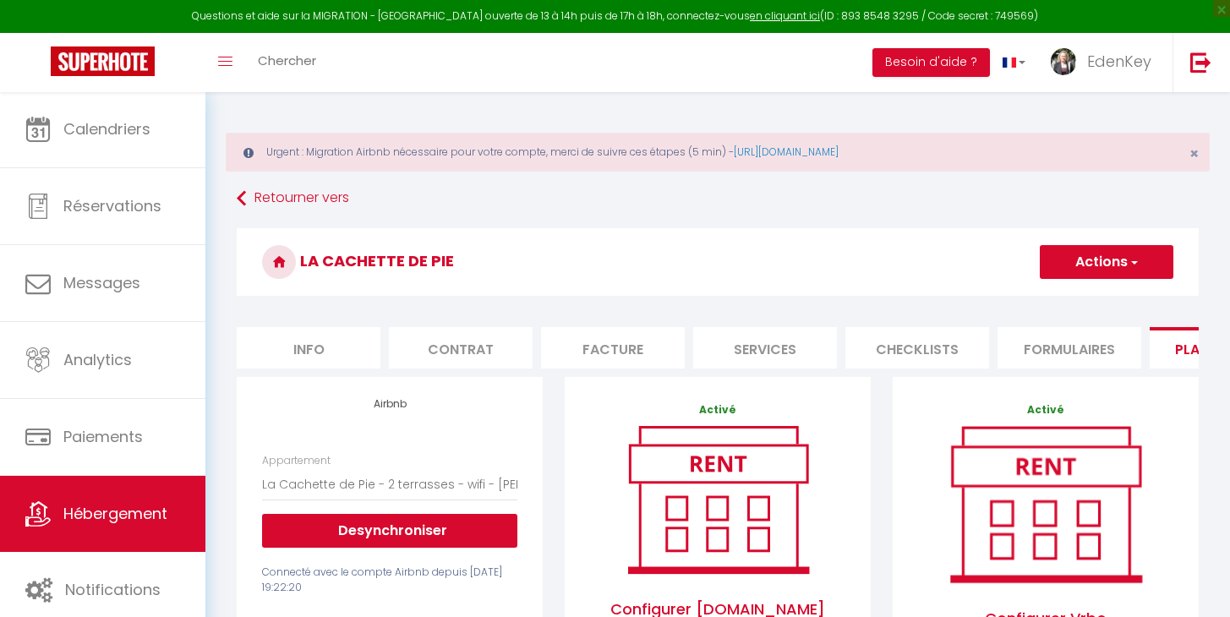
click at [140, 509] on span "Hébergement" at bounding box center [115, 513] width 104 height 21
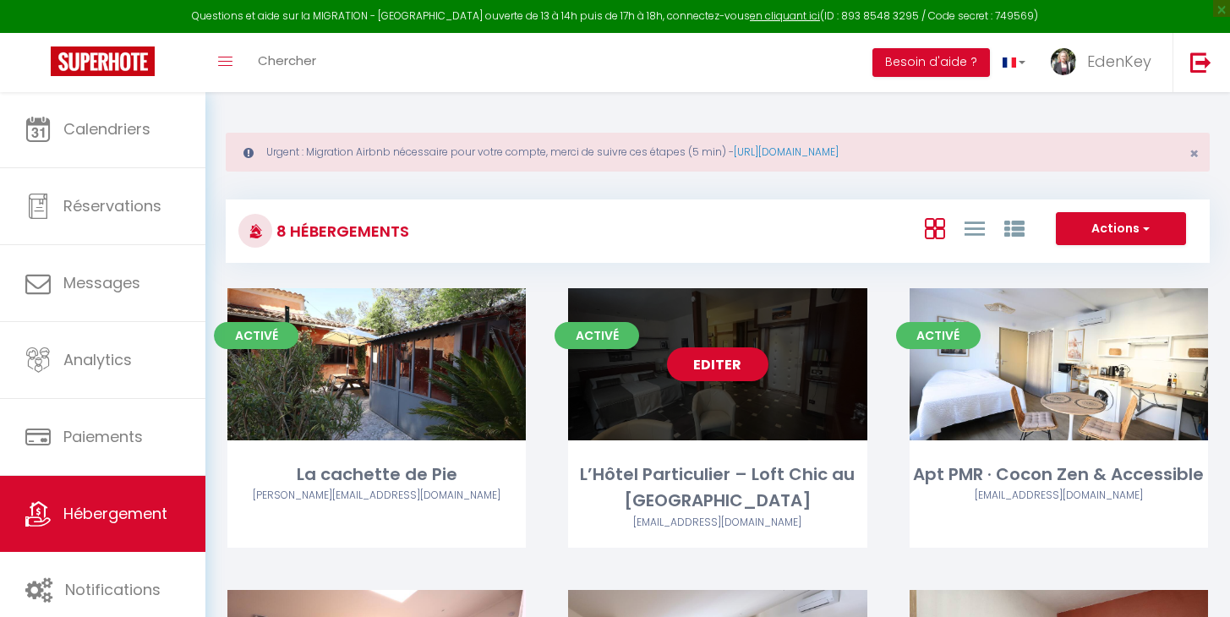
click at [734, 368] on link "Editer" at bounding box center [717, 364] width 101 height 34
select select "3"
select select "2"
select select "1"
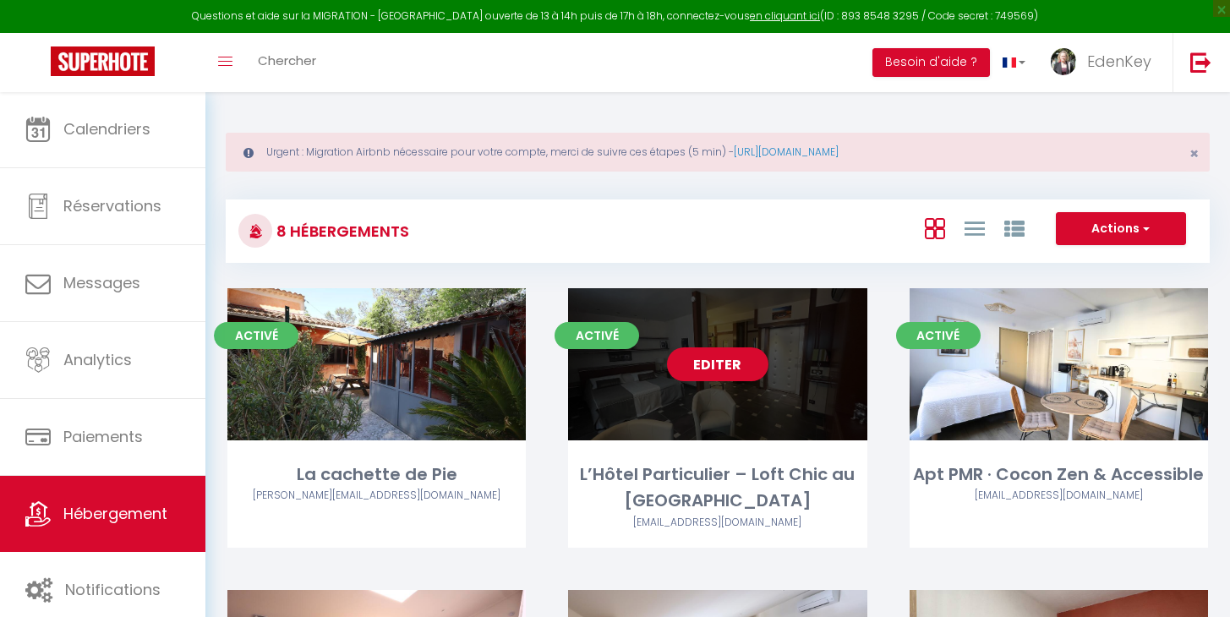
select select
select select "28"
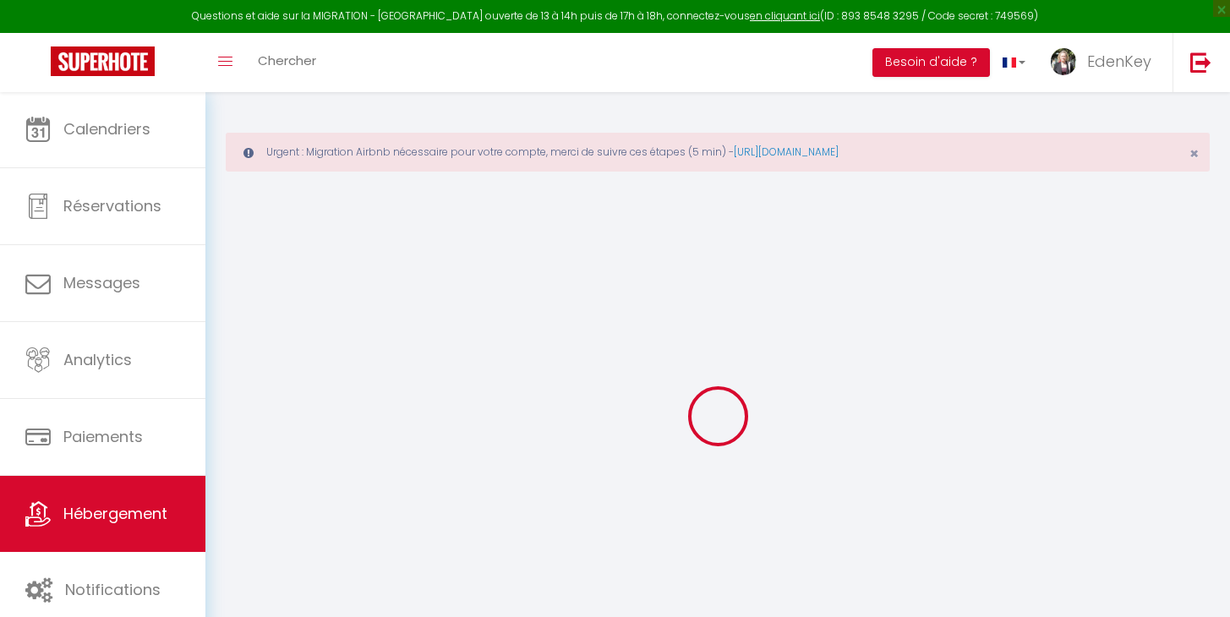
select select
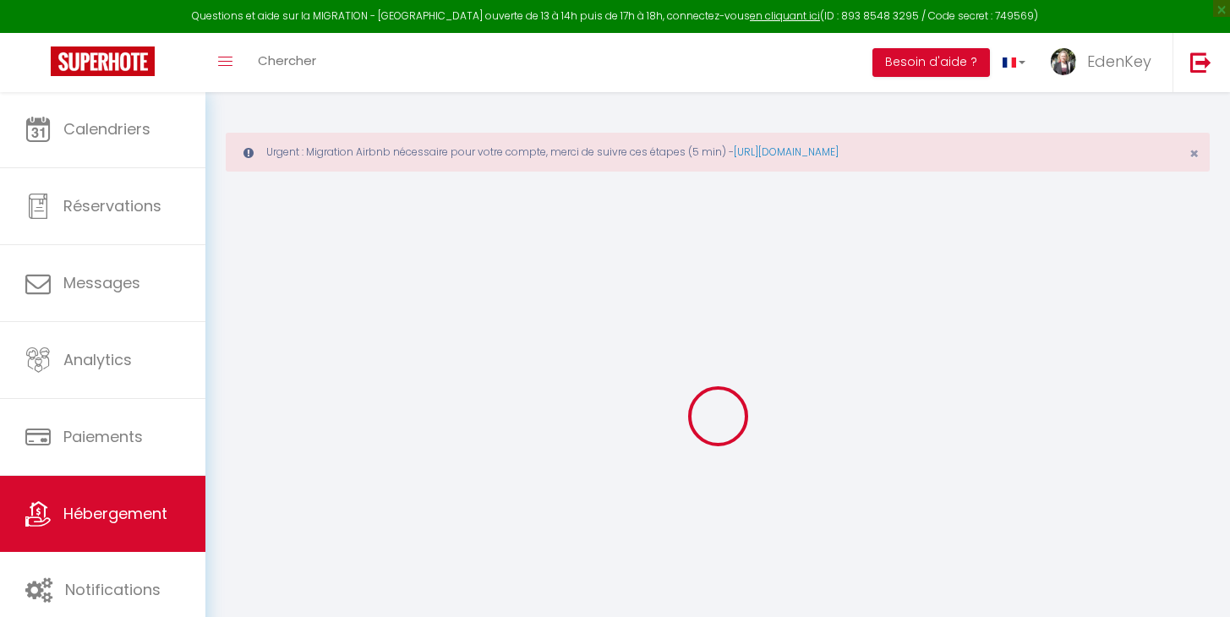
select select
checkbox input "false"
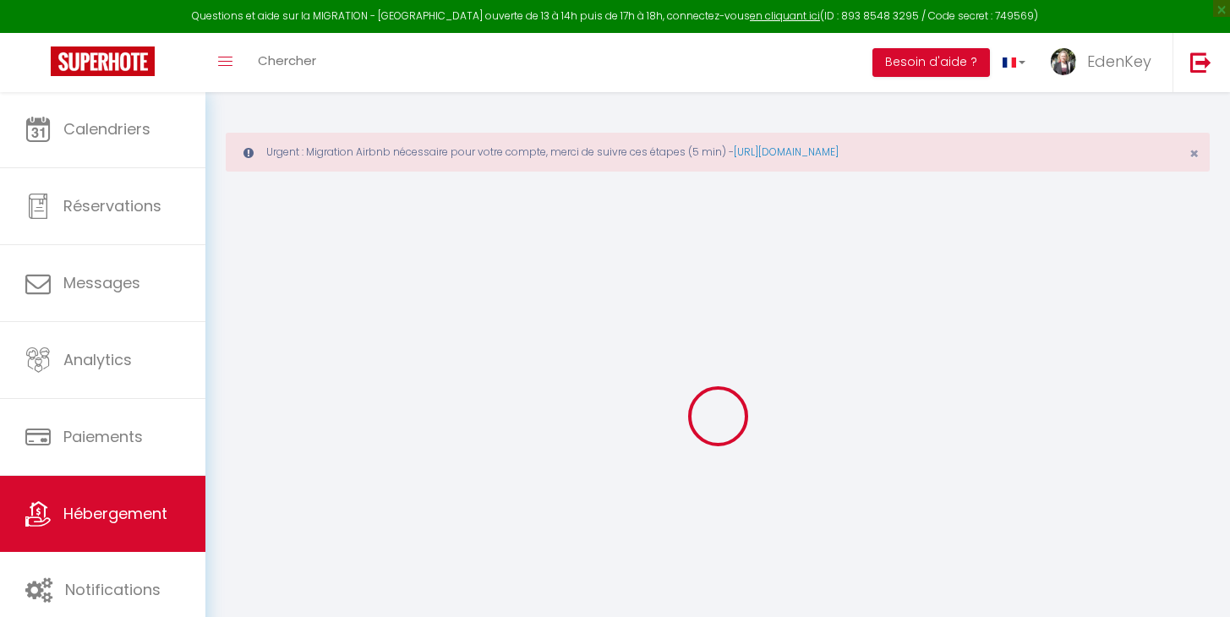
select select
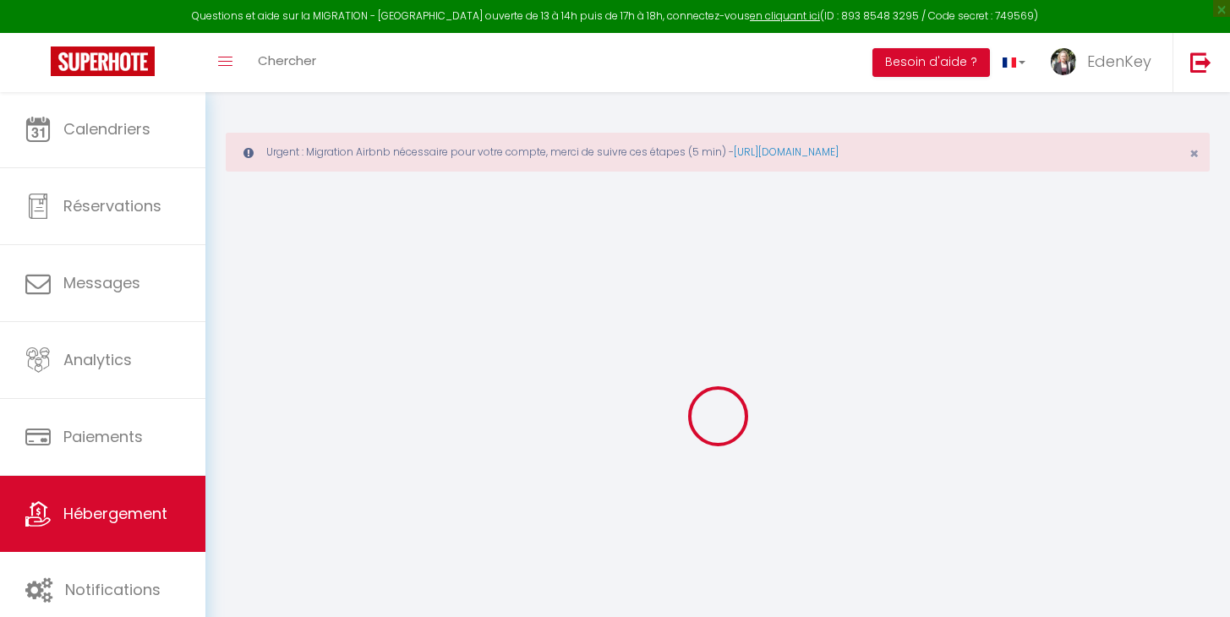
select select
checkbox input "false"
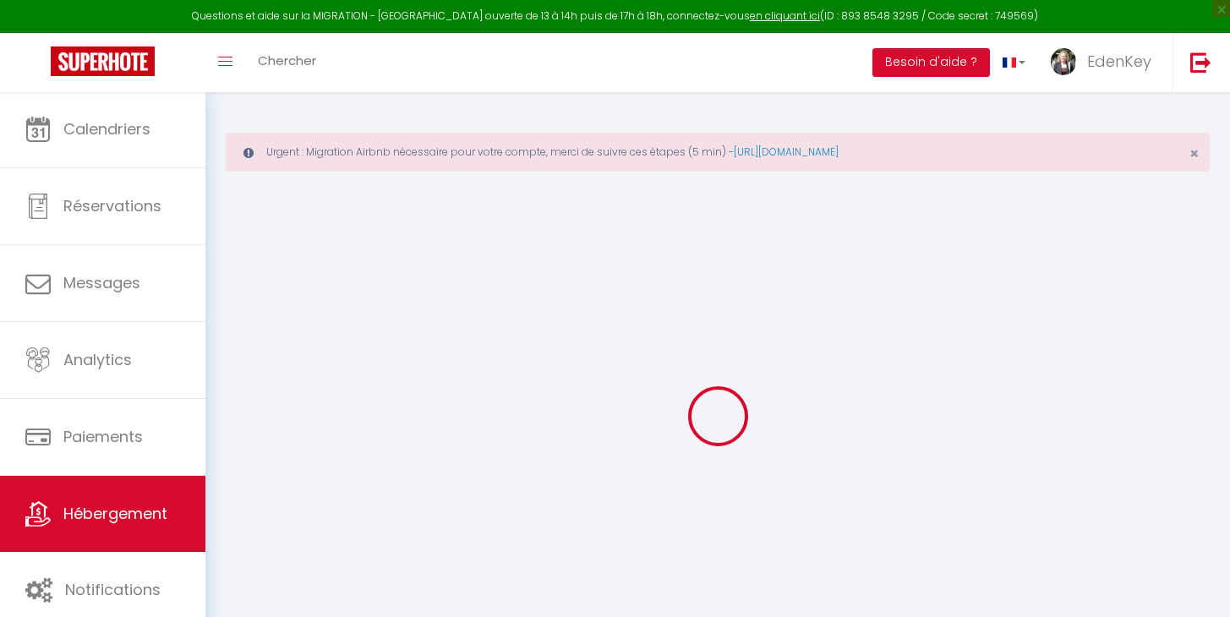
checkbox input "false"
select select
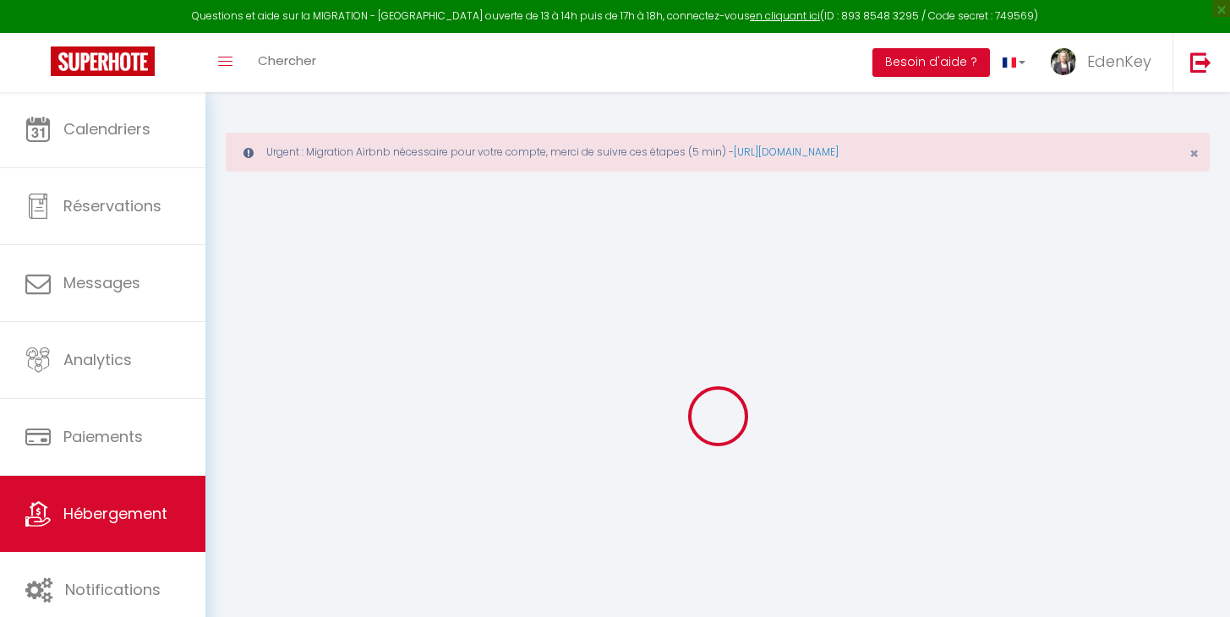
select select
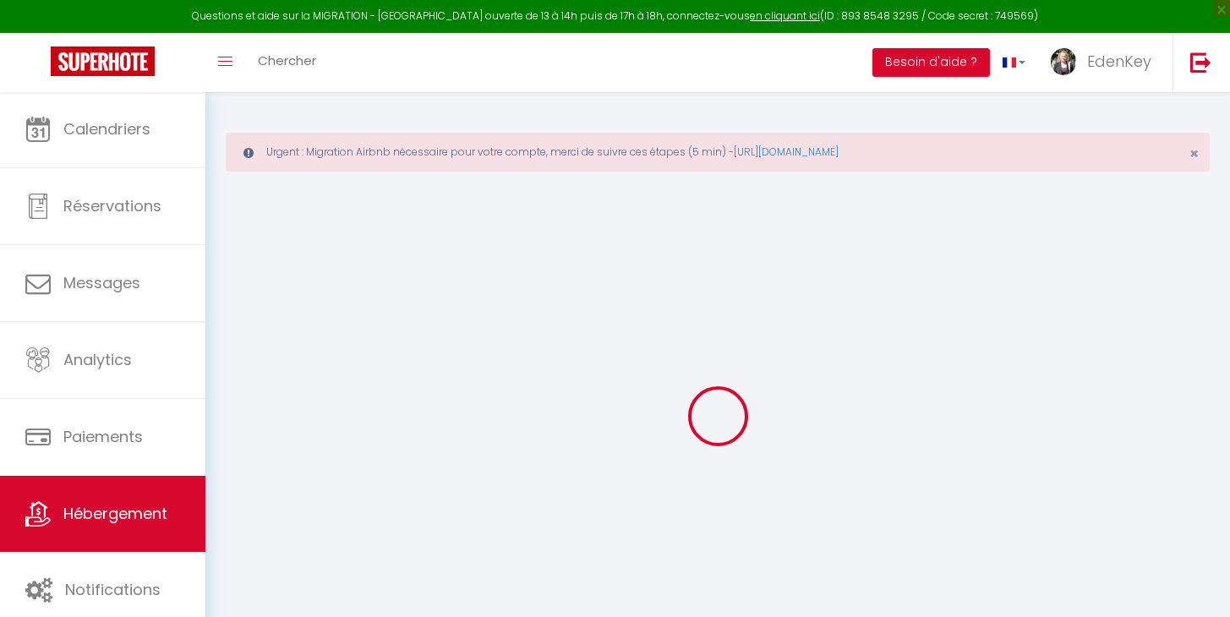
checkbox input "false"
select select
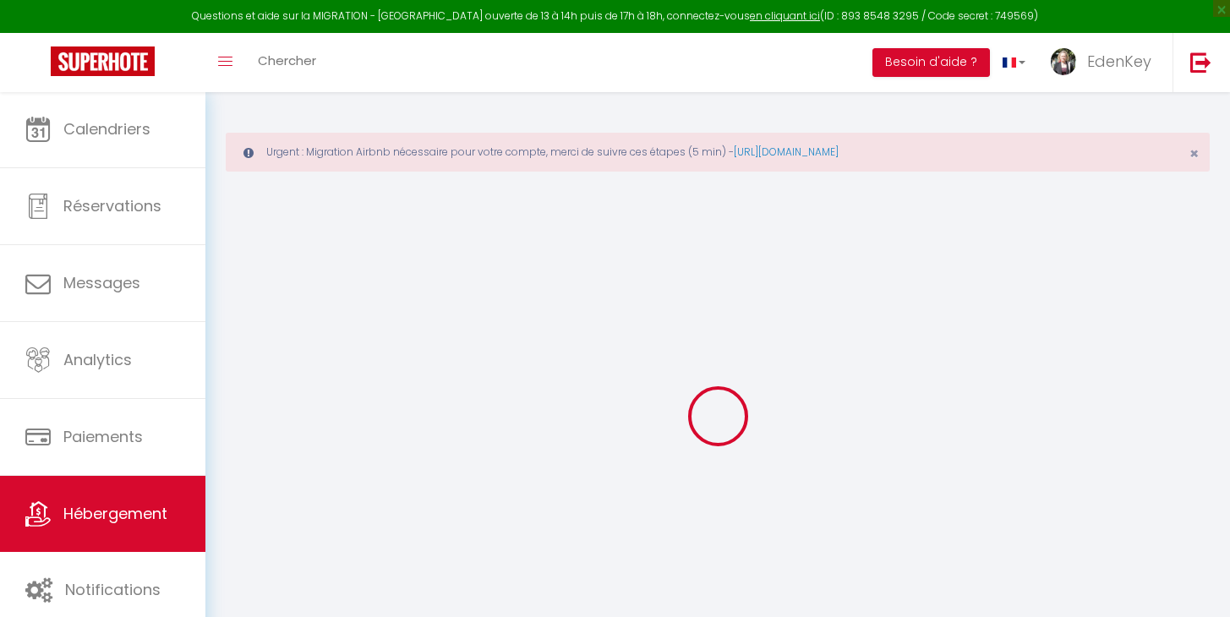
select select
type input "L’Hôtel Particulier – Loft Chic au [GEOGRAPHIC_DATA]"
type input "[PERSON_NAME]"
type input "DESPLANQUES"
type input "05200"
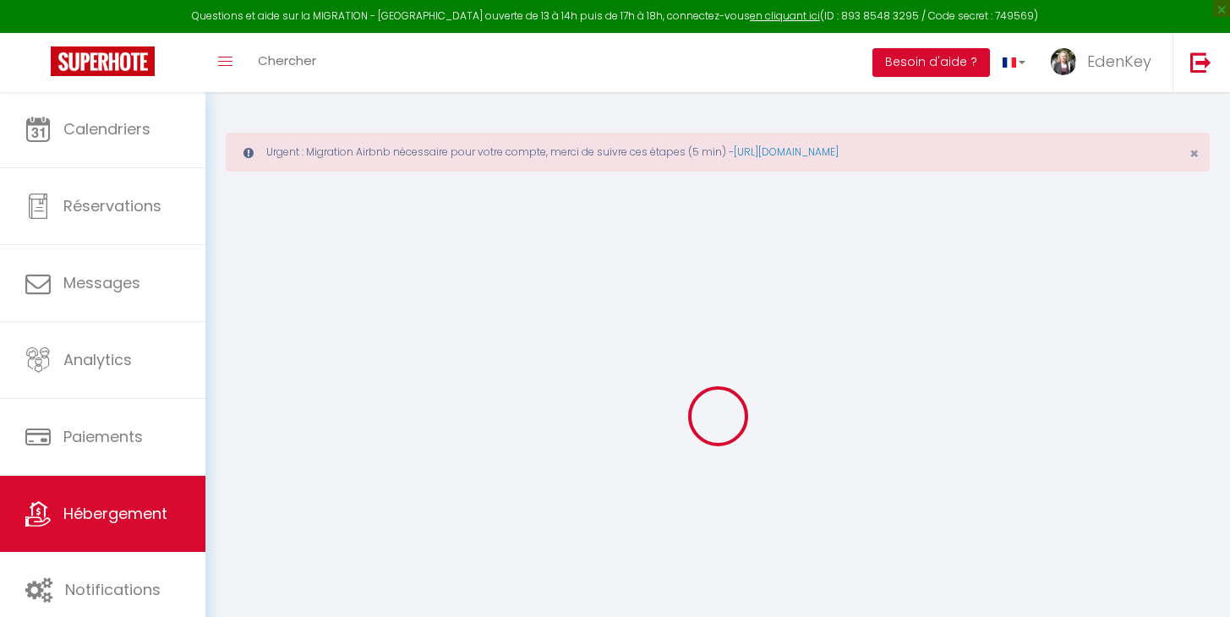
type input "EMBRUN"
select select "2"
type input "80"
type input "28"
type input "5"
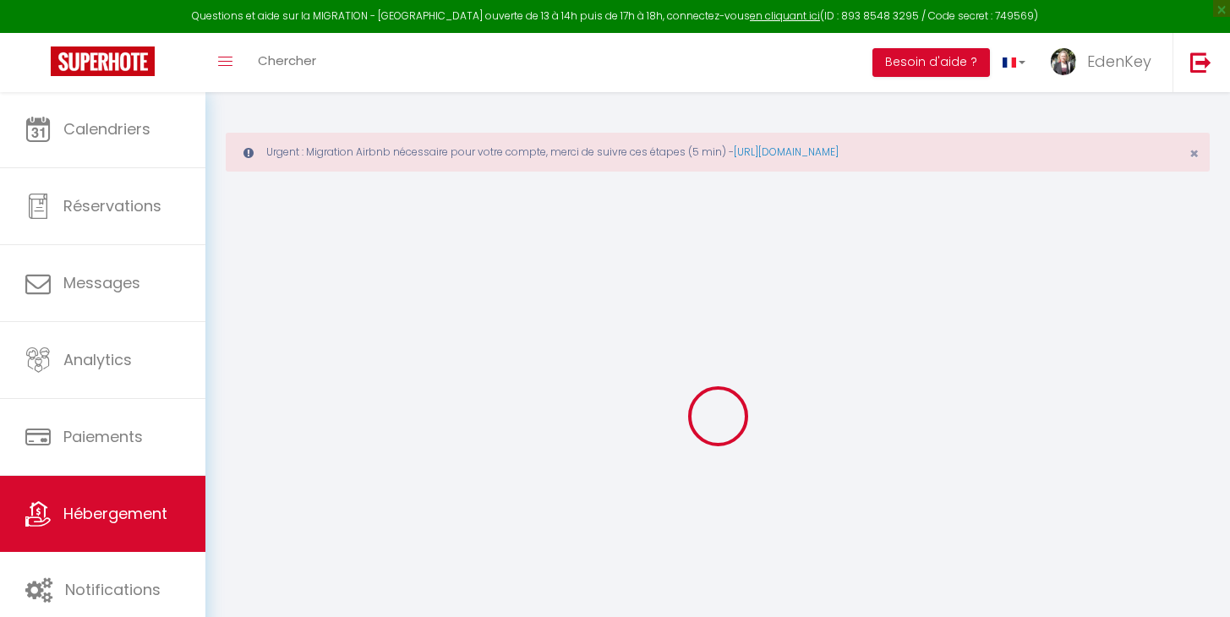
type input "0"
type input "200"
select select
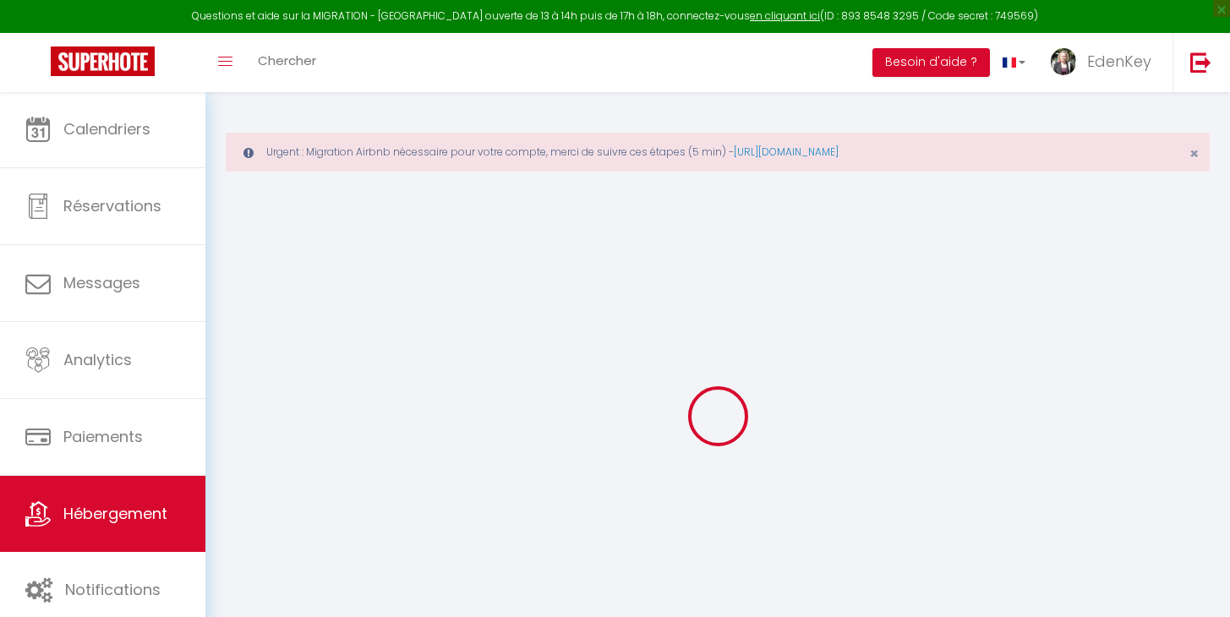
select select
type input "9 place aux Herbes"
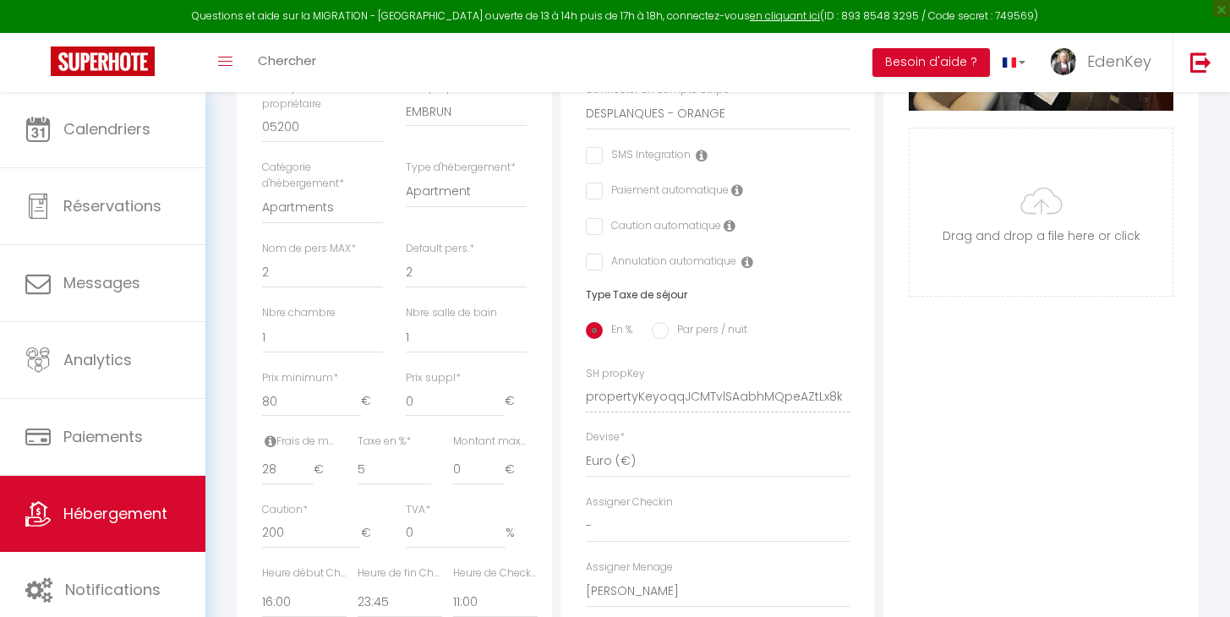
scroll to position [139, 0]
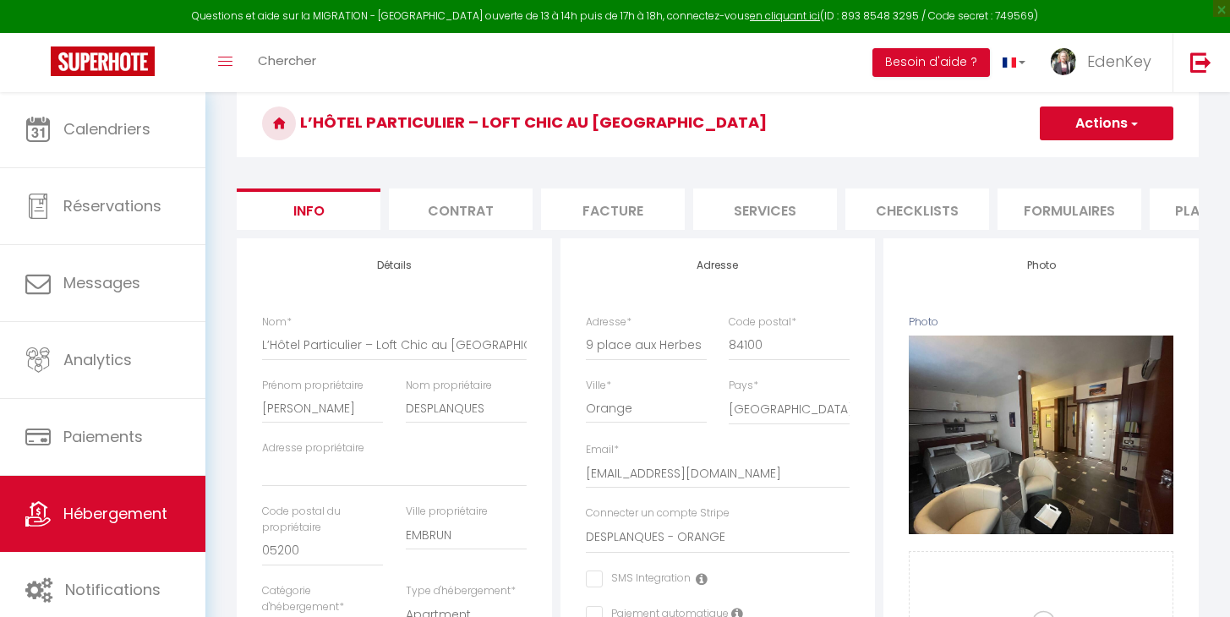
click at [1172, 215] on li "Plateformes" at bounding box center [1221, 208] width 144 height 41
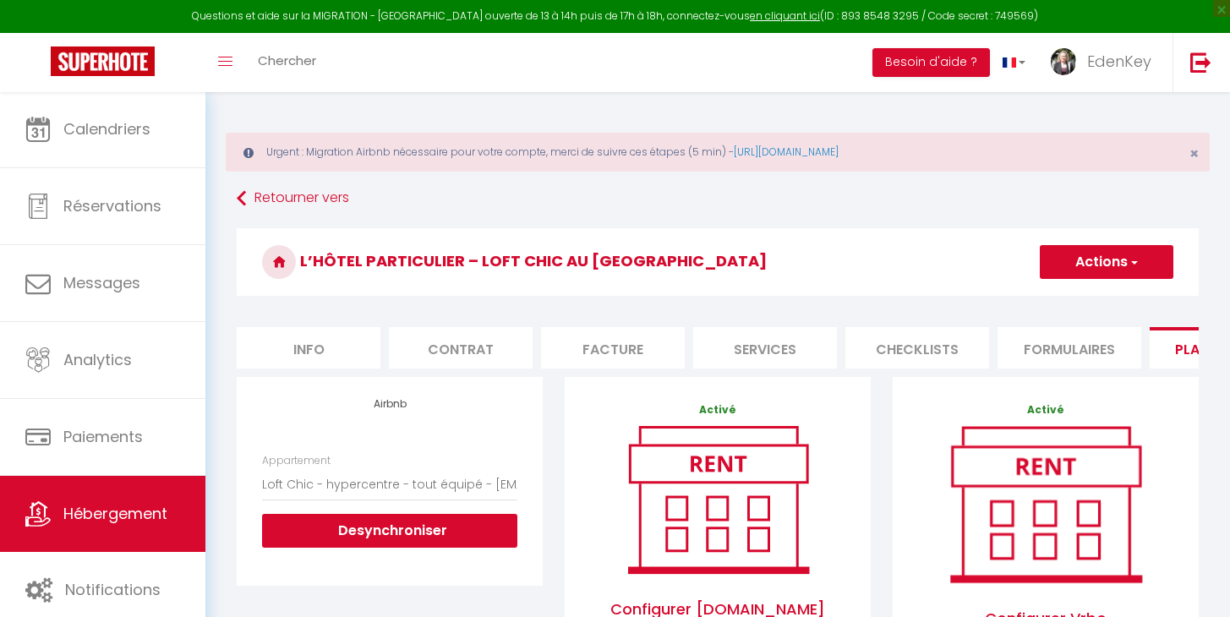
click at [145, 522] on span "Hébergement" at bounding box center [115, 513] width 104 height 21
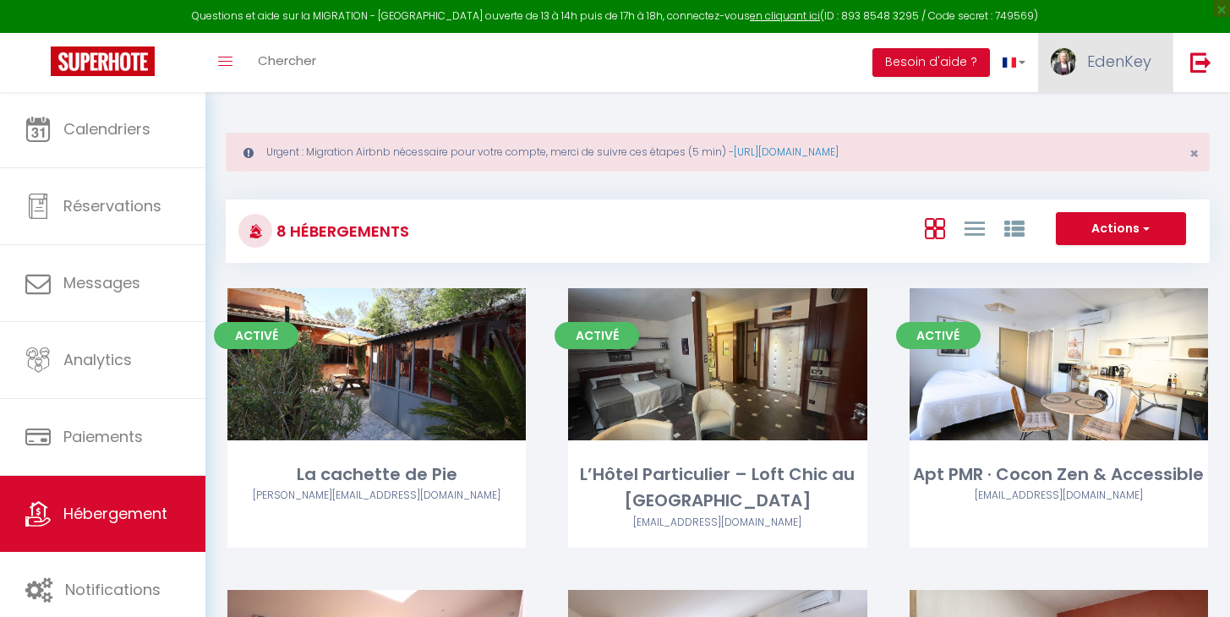
click at [1122, 62] on span "EdenKey" at bounding box center [1119, 61] width 64 height 21
click at [1100, 116] on link "Paramètres" at bounding box center [1104, 117] width 125 height 29
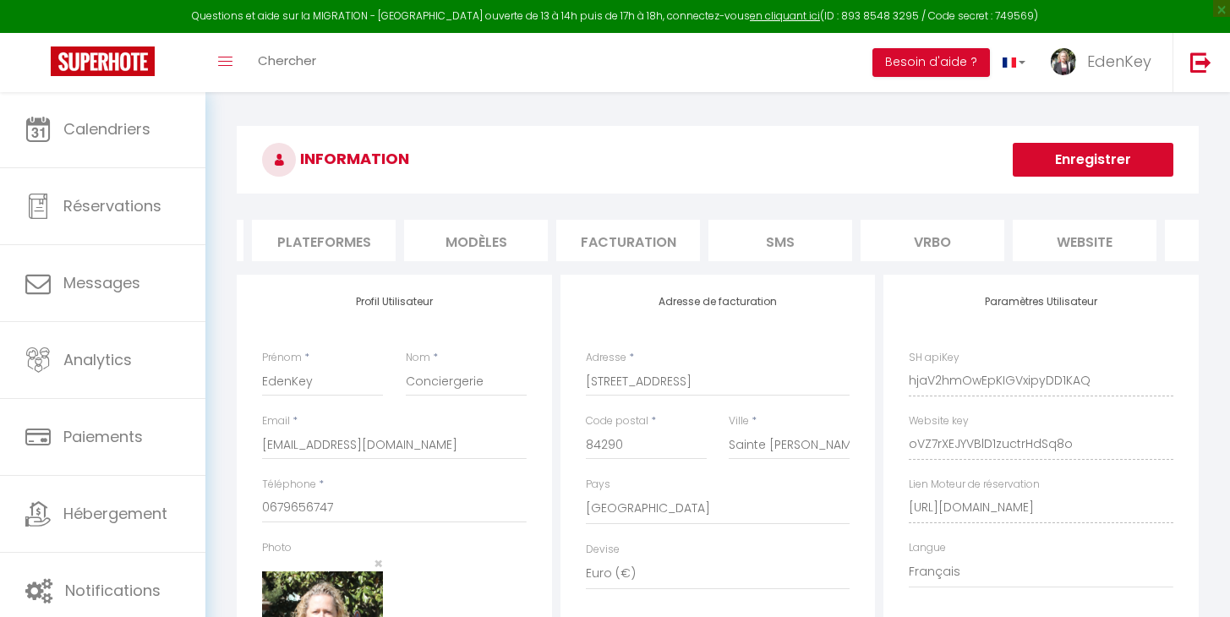
scroll to position [0, 310]
click at [1154, 248] on li "Journal" at bounding box center [1215, 240] width 144 height 41
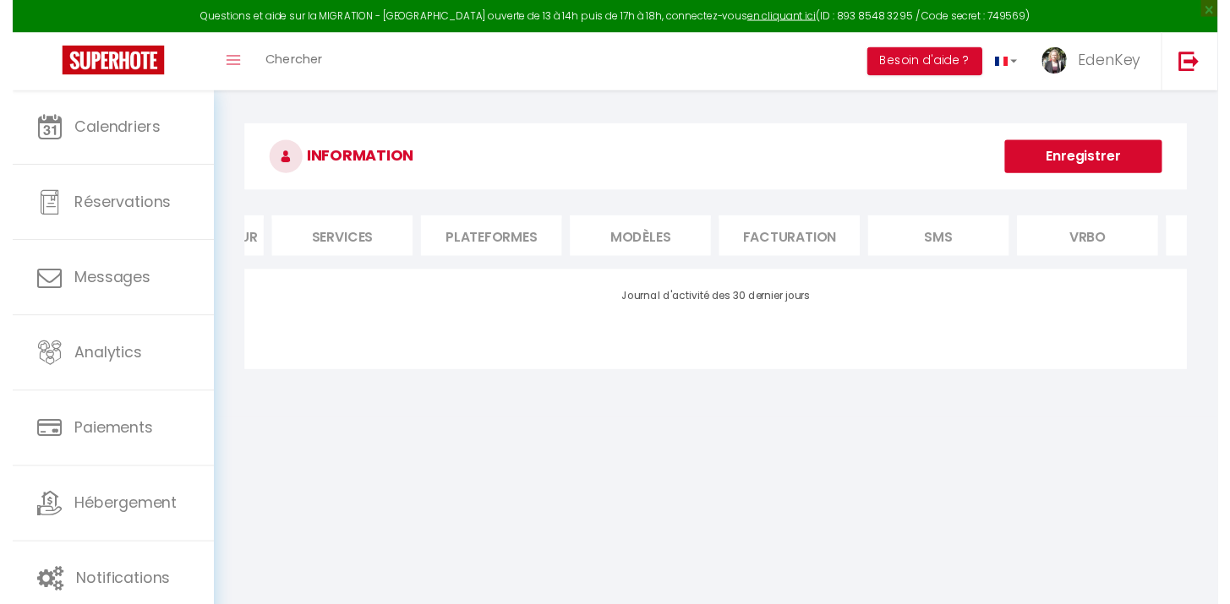
scroll to position [0, 0]
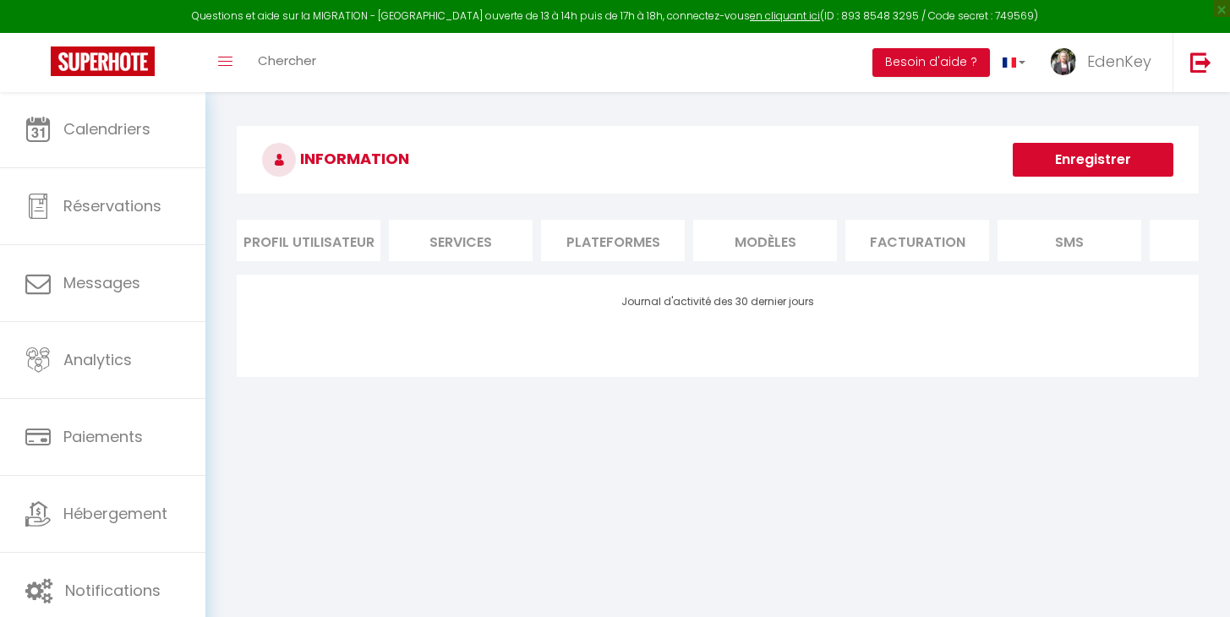
click at [633, 247] on li "Plateformes" at bounding box center [613, 240] width 144 height 41
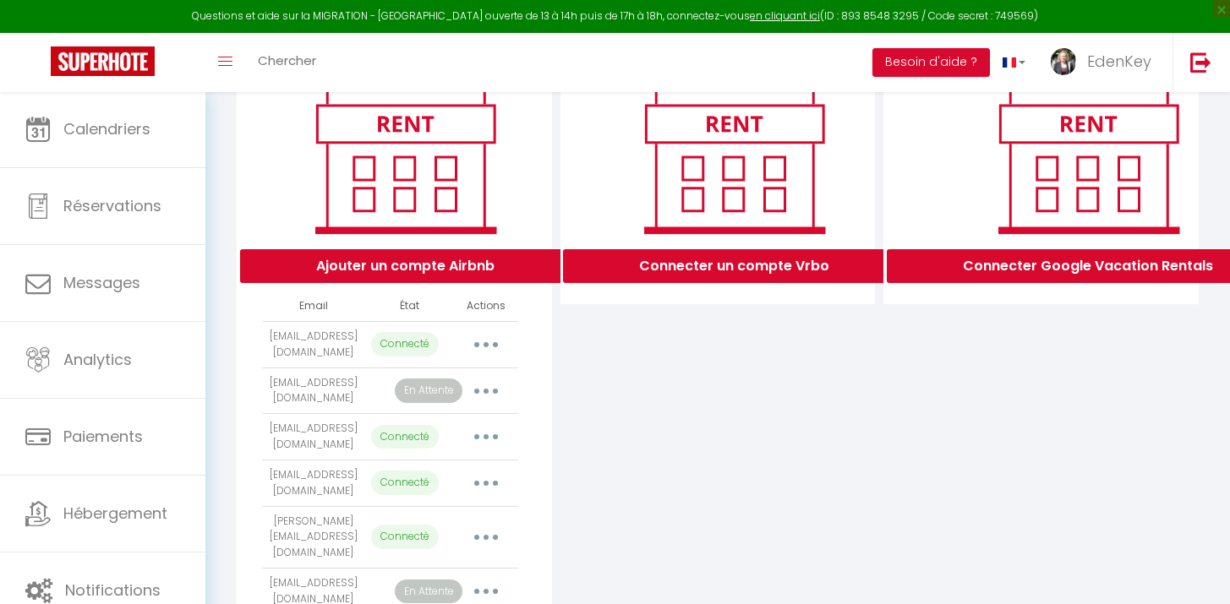
scroll to position [305, 0]
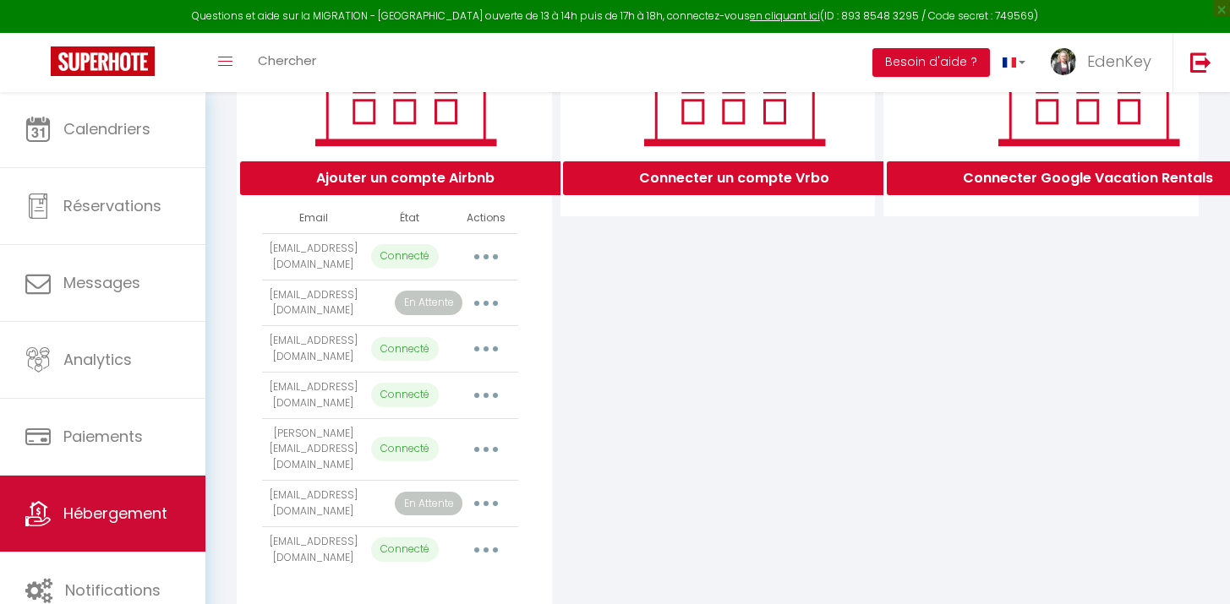
click at [108, 518] on span "Hébergement" at bounding box center [115, 513] width 104 height 21
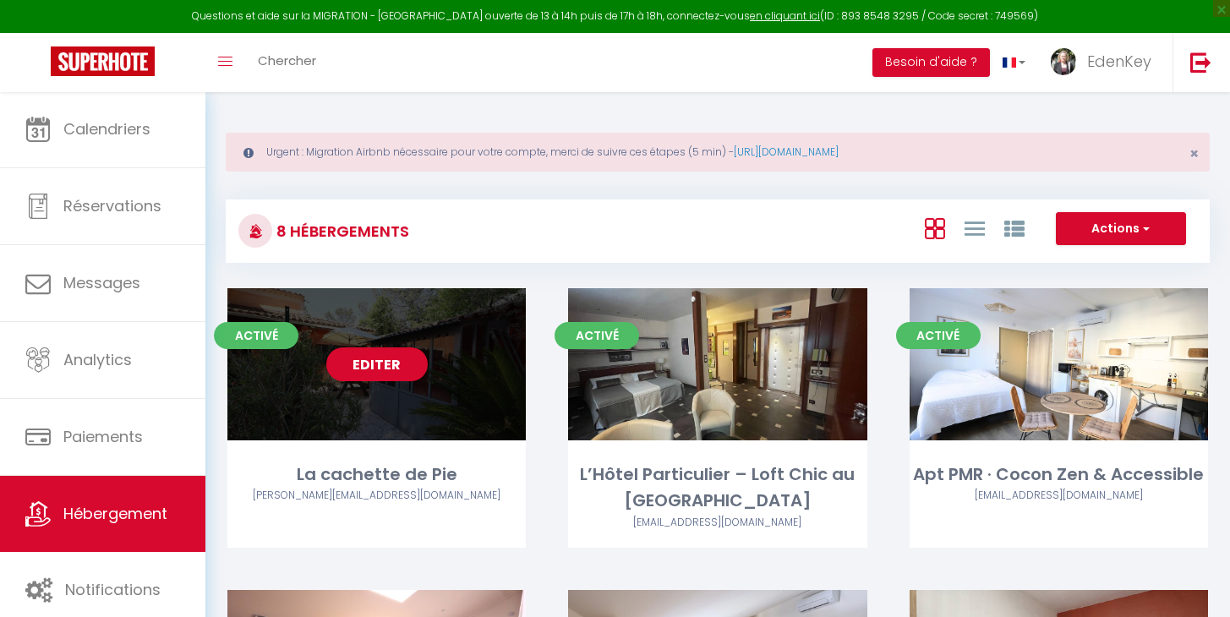
click at [394, 367] on link "Editer" at bounding box center [376, 364] width 101 height 34
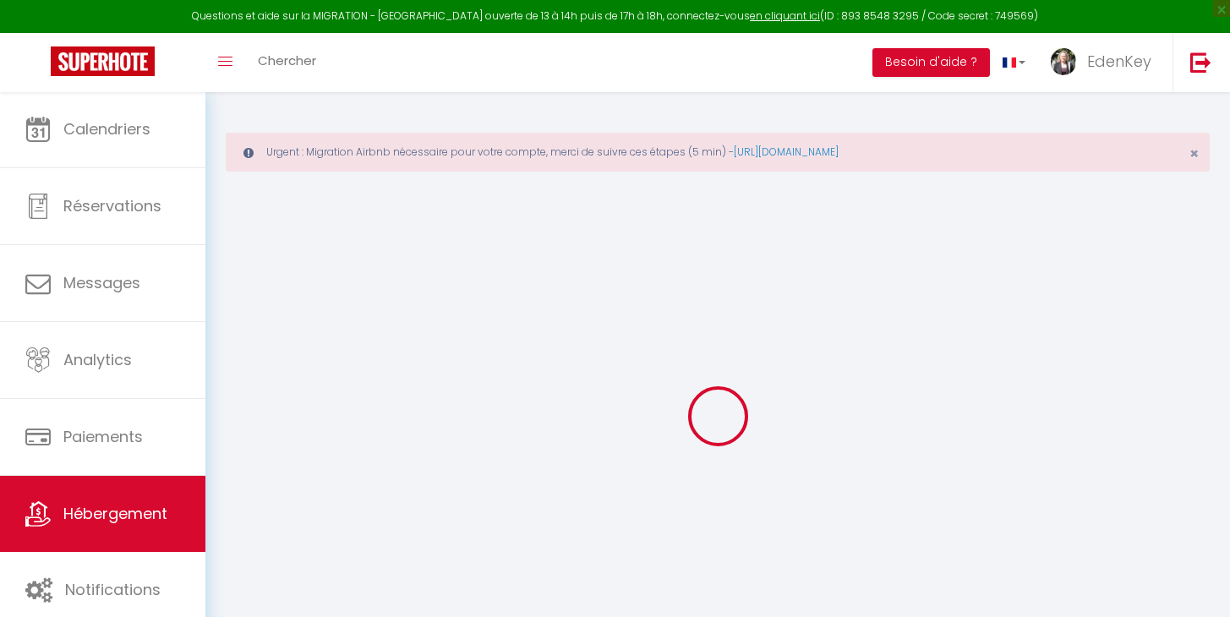
click at [115, 522] on span "Hébergement" at bounding box center [115, 513] width 104 height 21
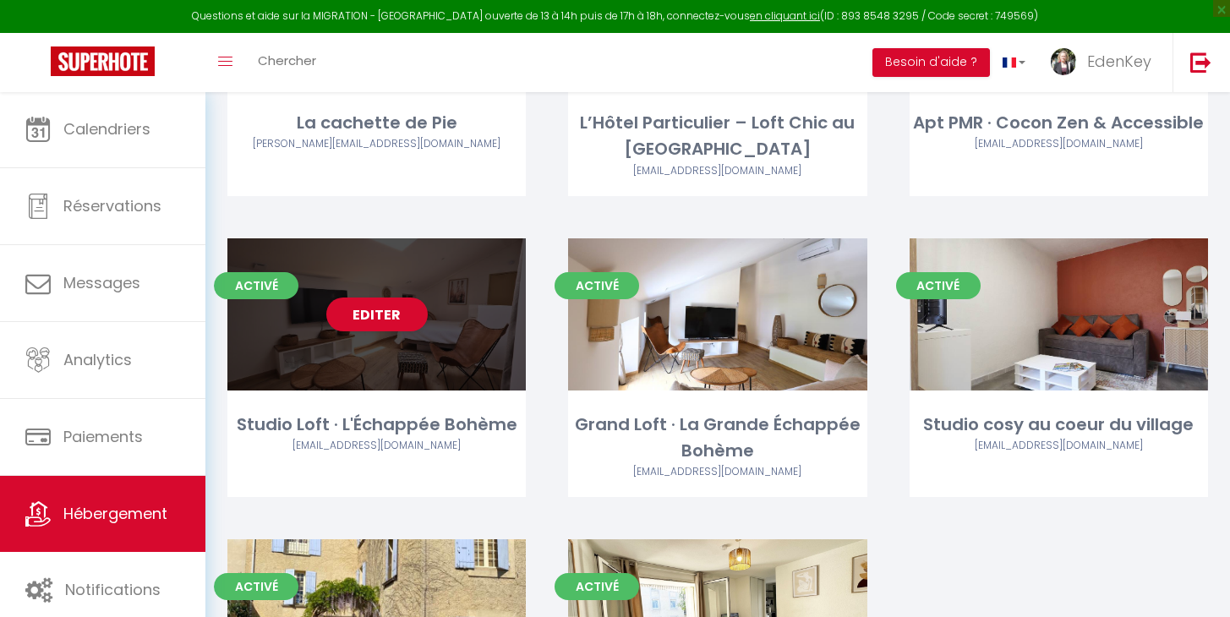
scroll to position [466, 0]
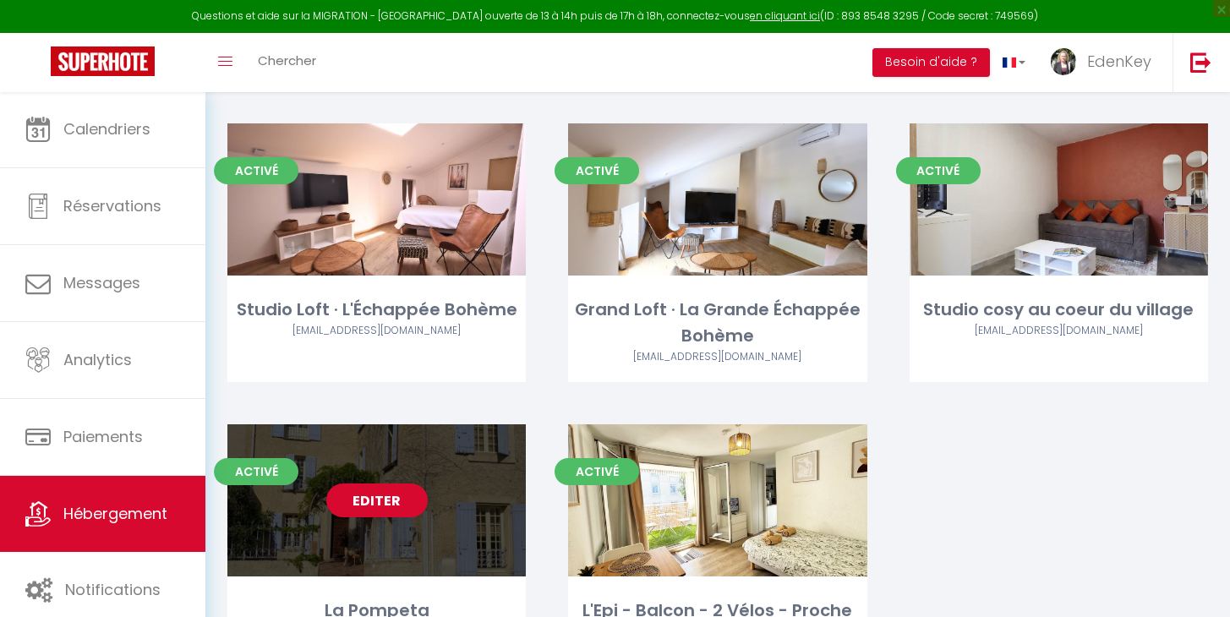
click at [377, 495] on link "Editer" at bounding box center [376, 500] width 101 height 34
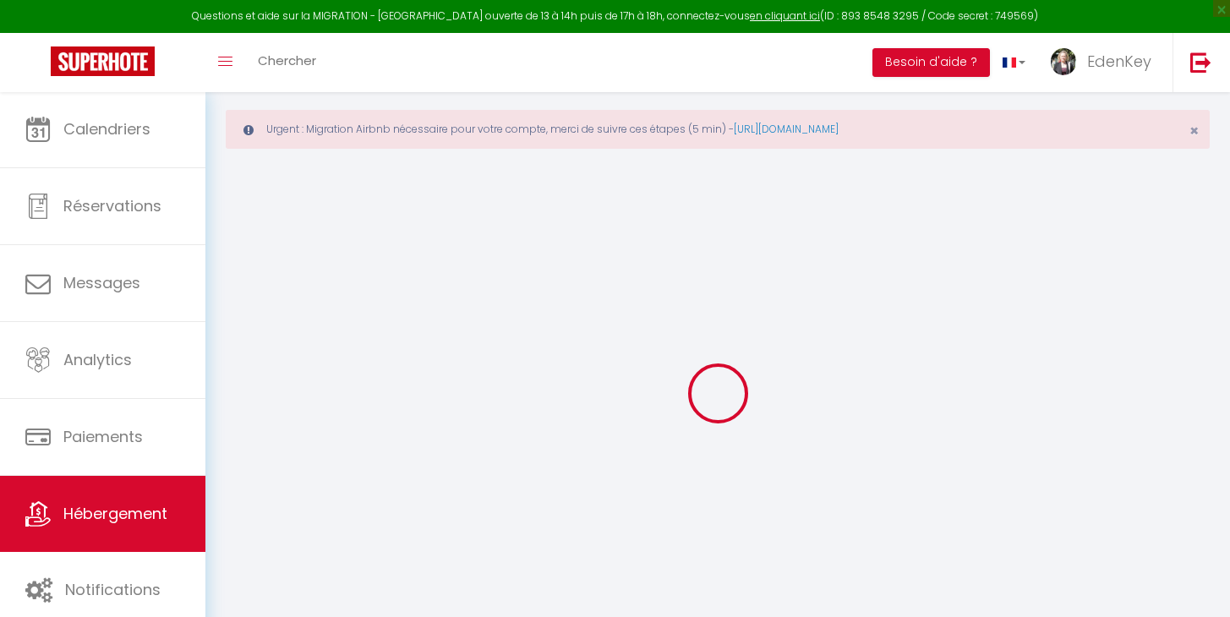
scroll to position [91, 0]
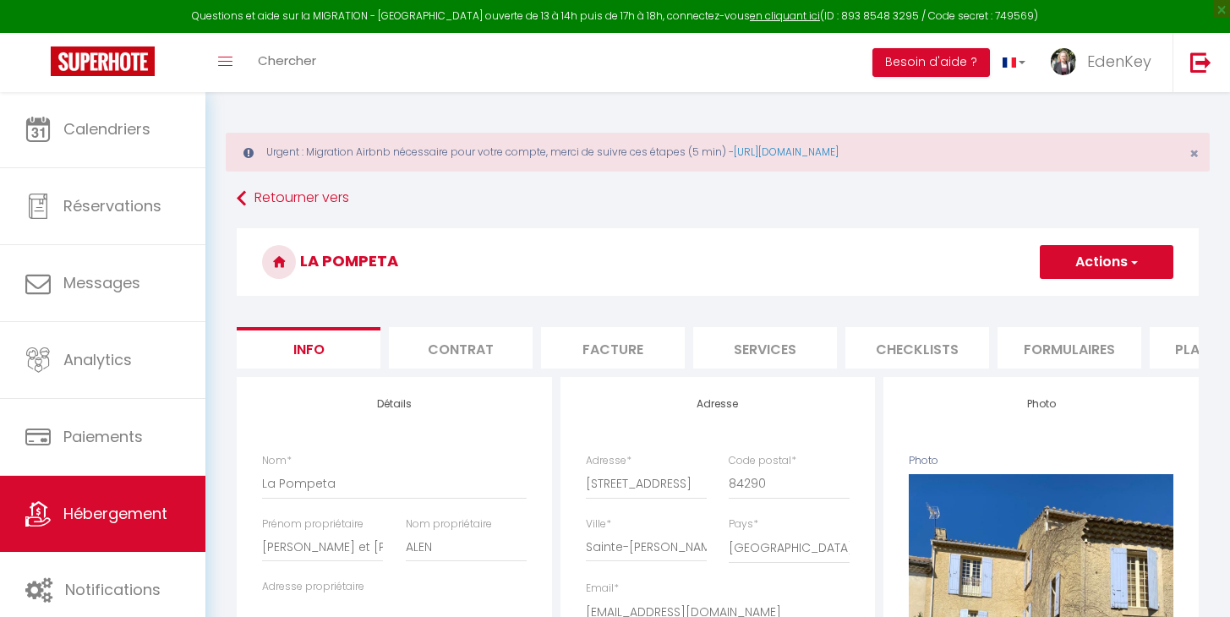
click at [1169, 351] on li "Plateformes" at bounding box center [1221, 347] width 144 height 41
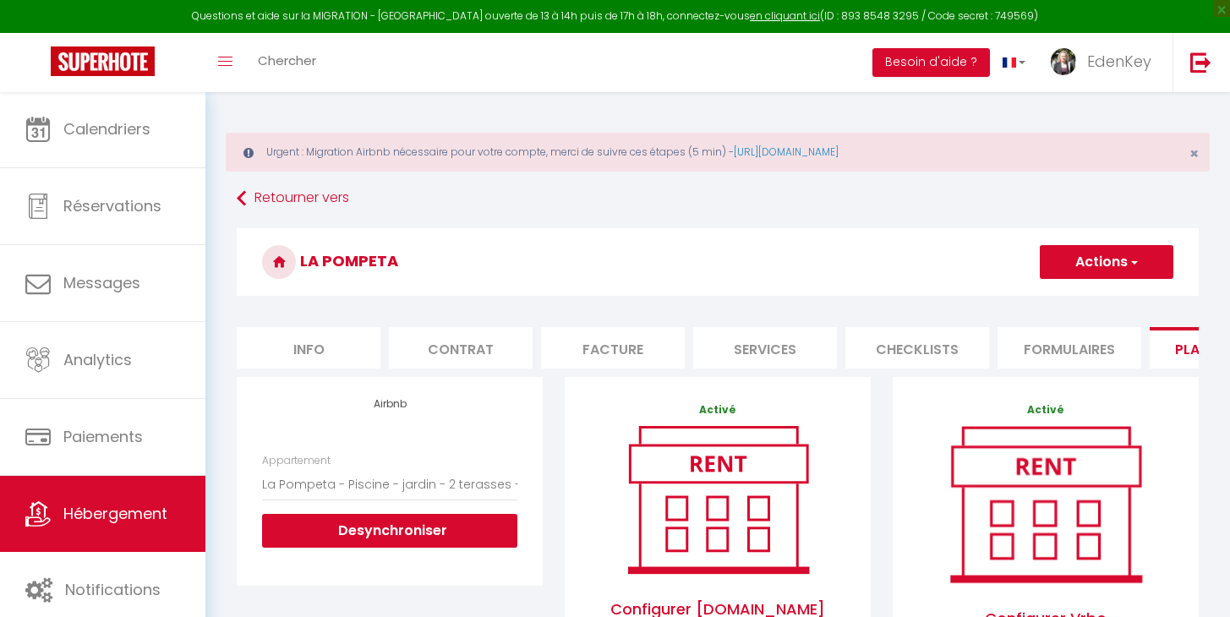
click at [1066, 256] on button "Actions" at bounding box center [1106, 262] width 134 height 34
click at [1069, 294] on link "Enregistrer" at bounding box center [1106, 299] width 134 height 22
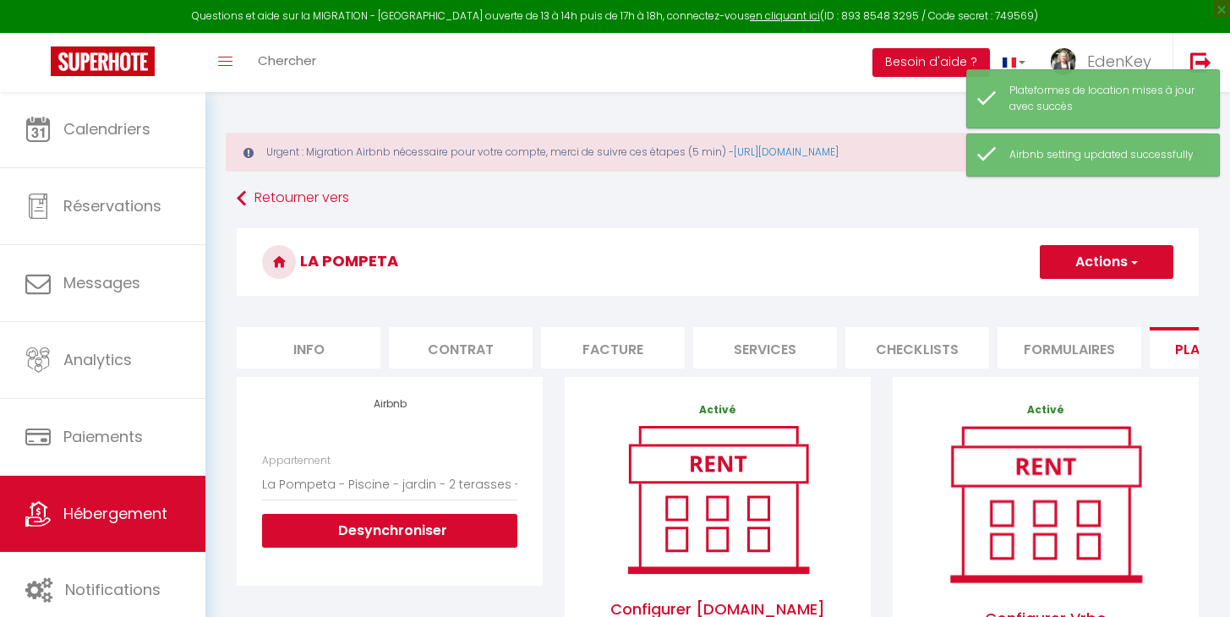
scroll to position [550, 0]
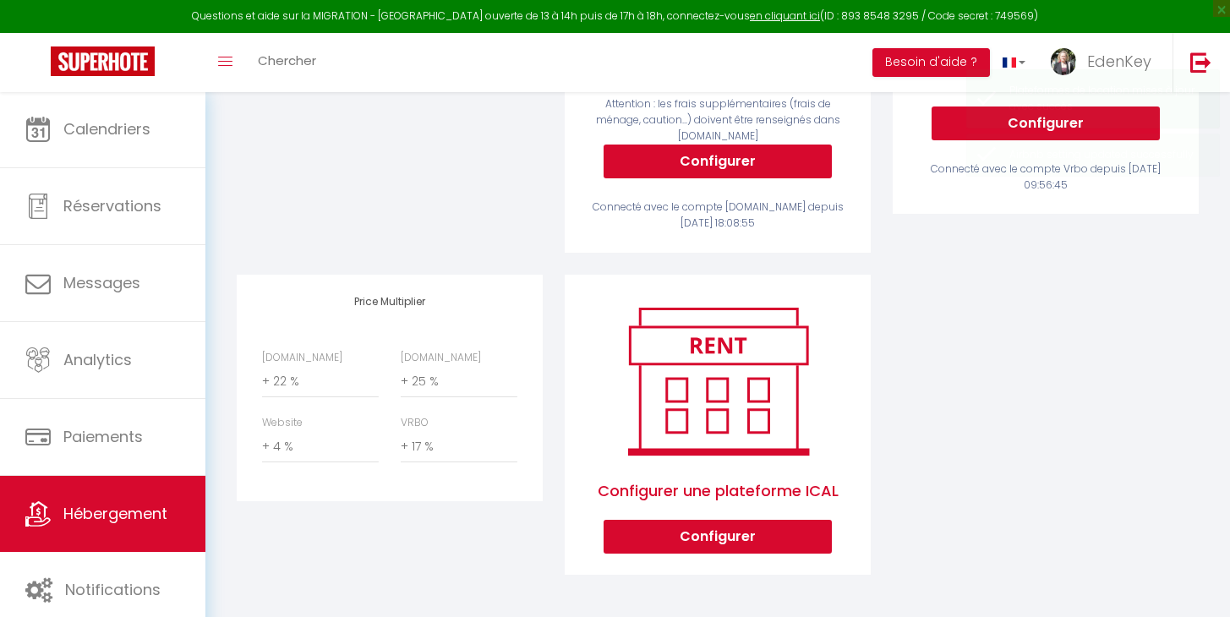
click at [117, 514] on span "Hébergement" at bounding box center [115, 513] width 104 height 21
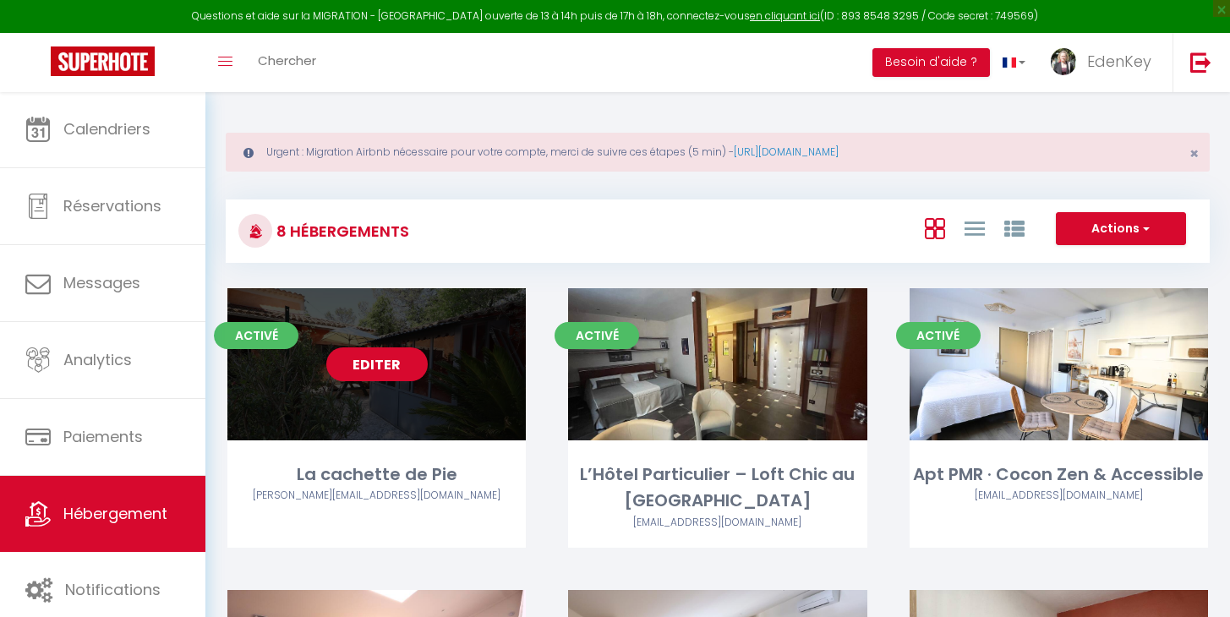
click at [365, 369] on link "Editer" at bounding box center [376, 364] width 101 height 34
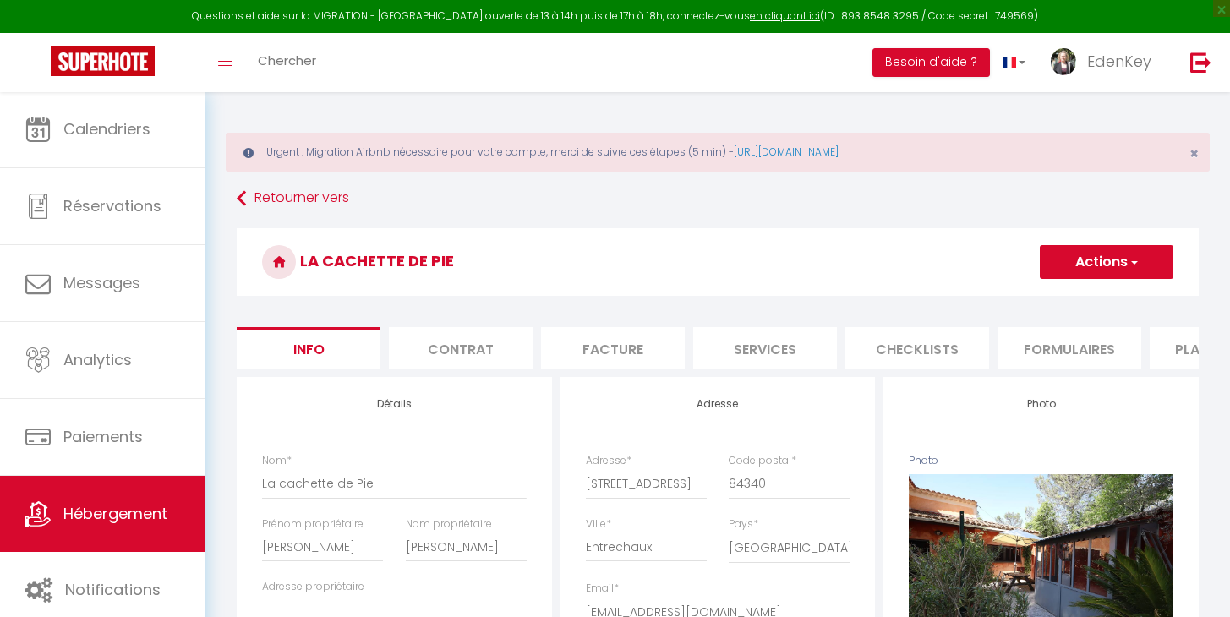
click at [1170, 352] on li "Plateformes" at bounding box center [1221, 347] width 144 height 41
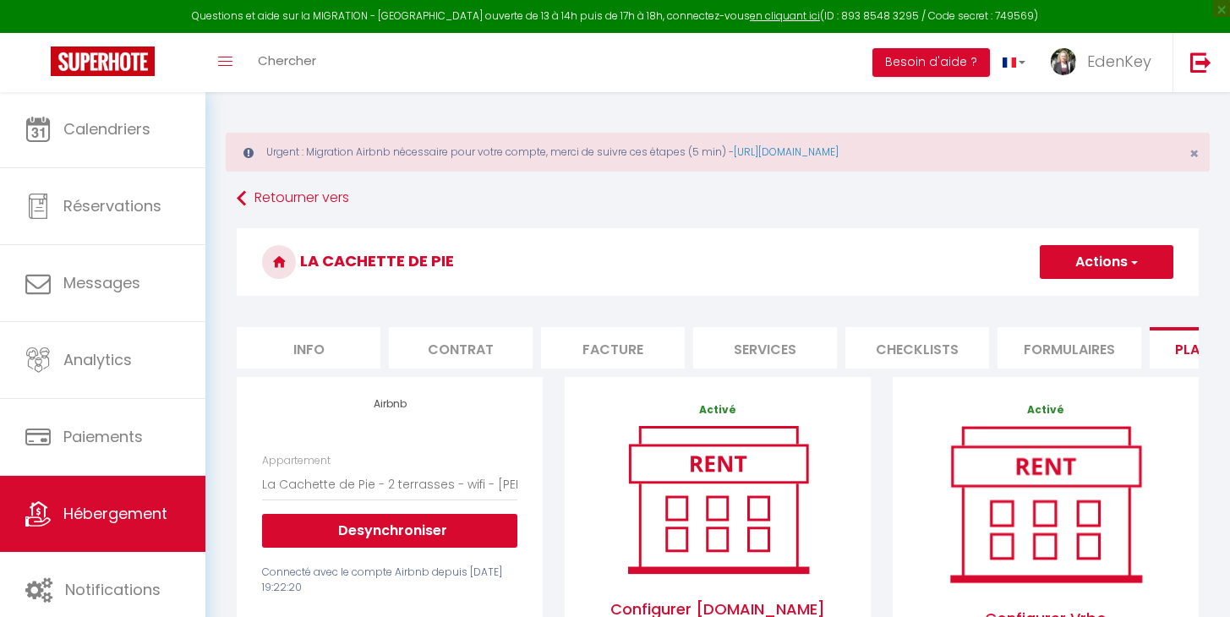
click at [1070, 264] on button "Actions" at bounding box center [1106, 262] width 134 height 34
click at [1072, 302] on link "Enregistrer" at bounding box center [1106, 299] width 134 height 22
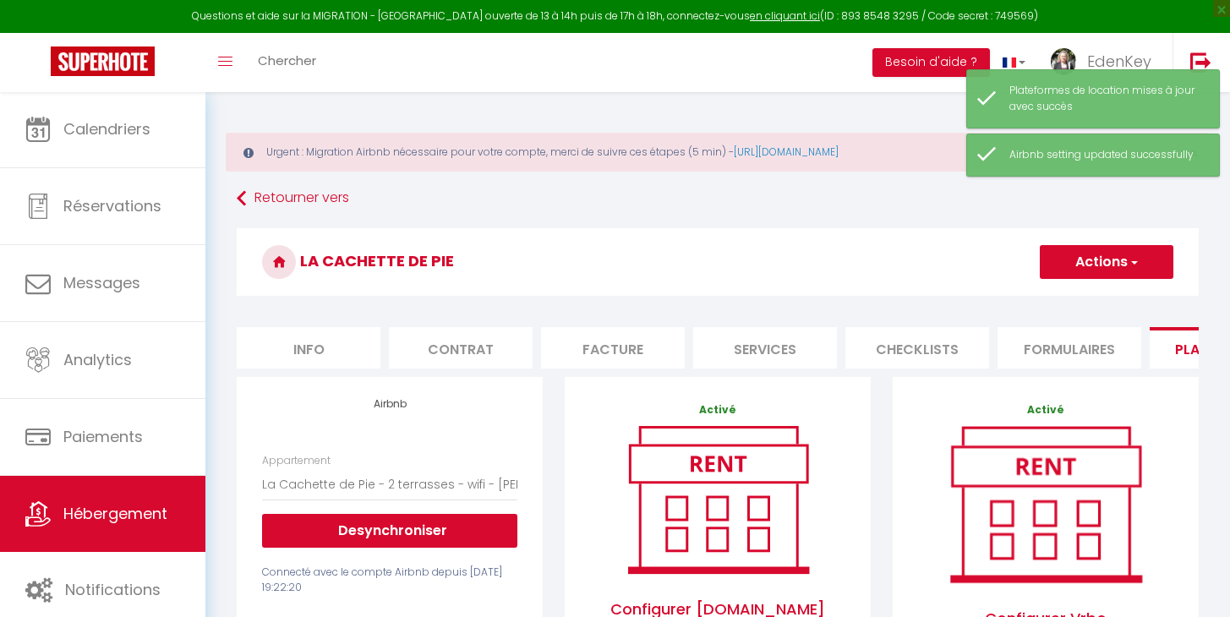
scroll to position [3, 0]
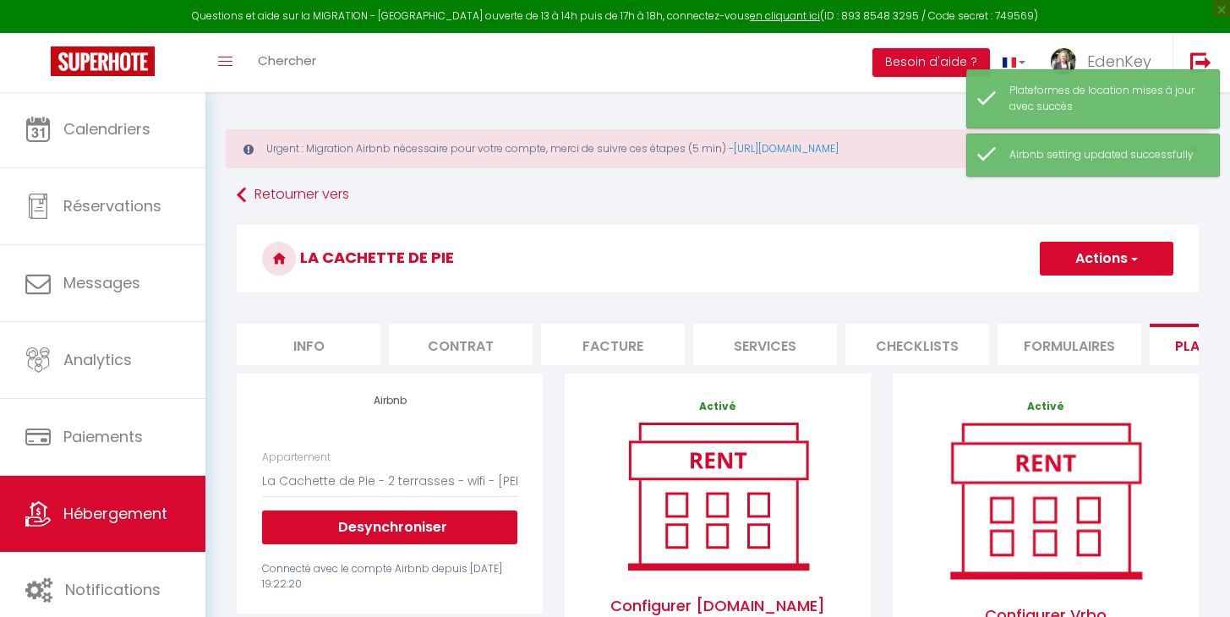
click at [102, 515] on span "Hébergement" at bounding box center [115, 513] width 104 height 21
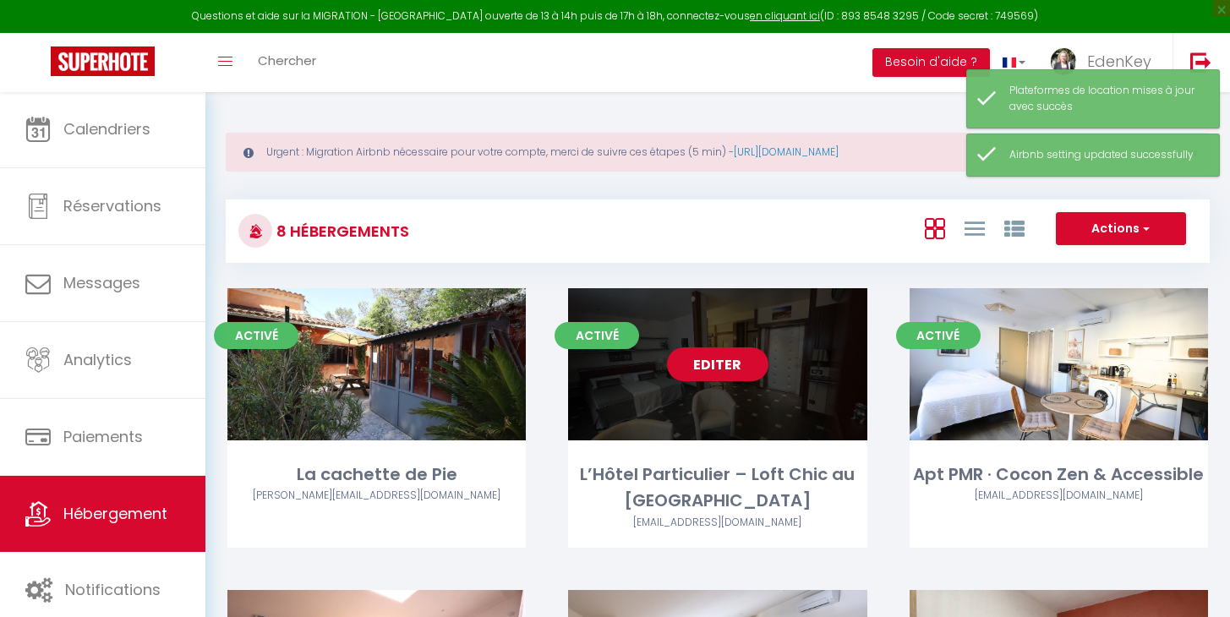
click at [714, 372] on link "Editer" at bounding box center [717, 364] width 101 height 34
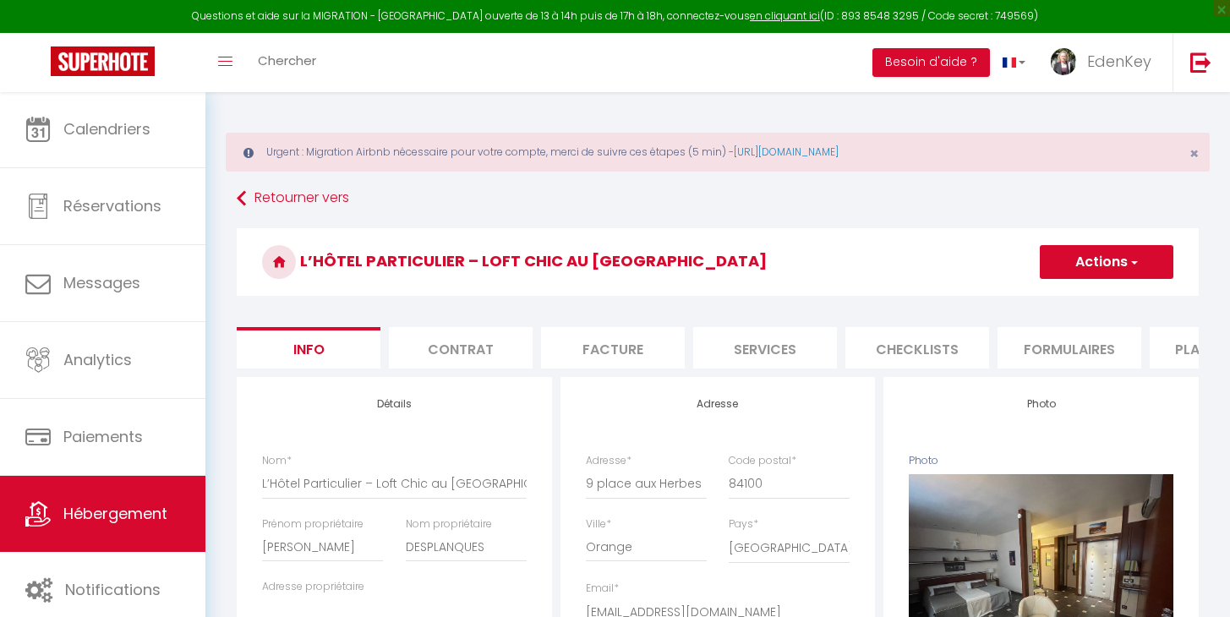
click at [1159, 362] on li "Plateformes" at bounding box center [1221, 347] width 144 height 41
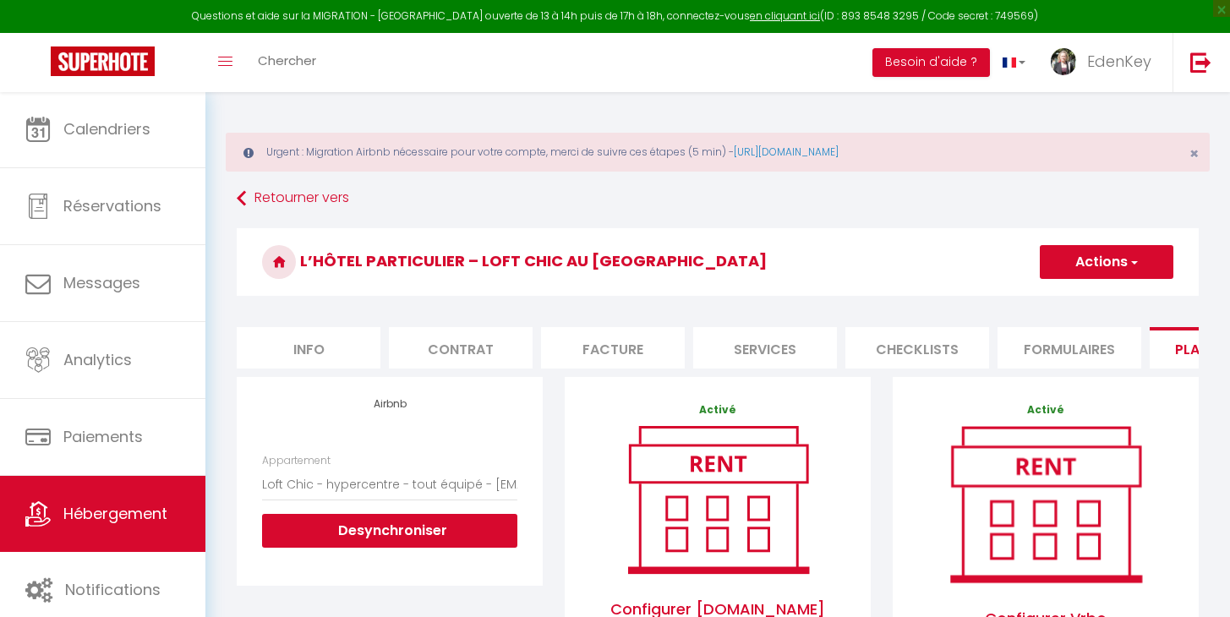
click at [1091, 271] on button "Actions" at bounding box center [1106, 262] width 134 height 34
click at [1077, 300] on link "Enregistrer" at bounding box center [1106, 299] width 134 height 22
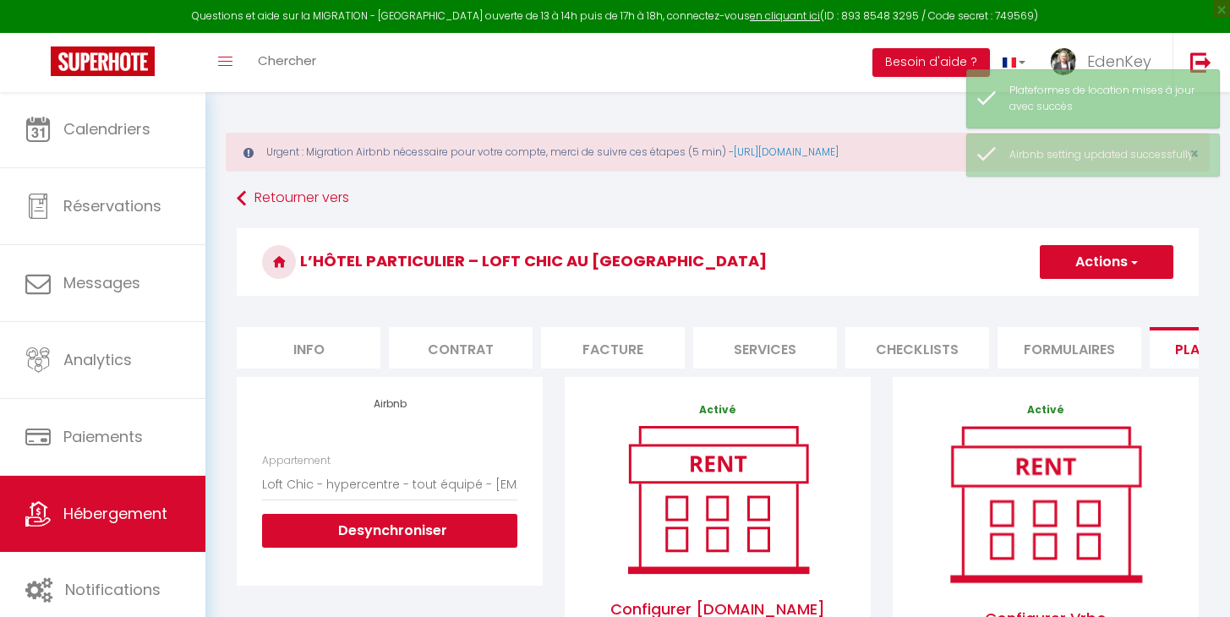
click at [164, 500] on link "Hébergement" at bounding box center [102, 514] width 205 height 76
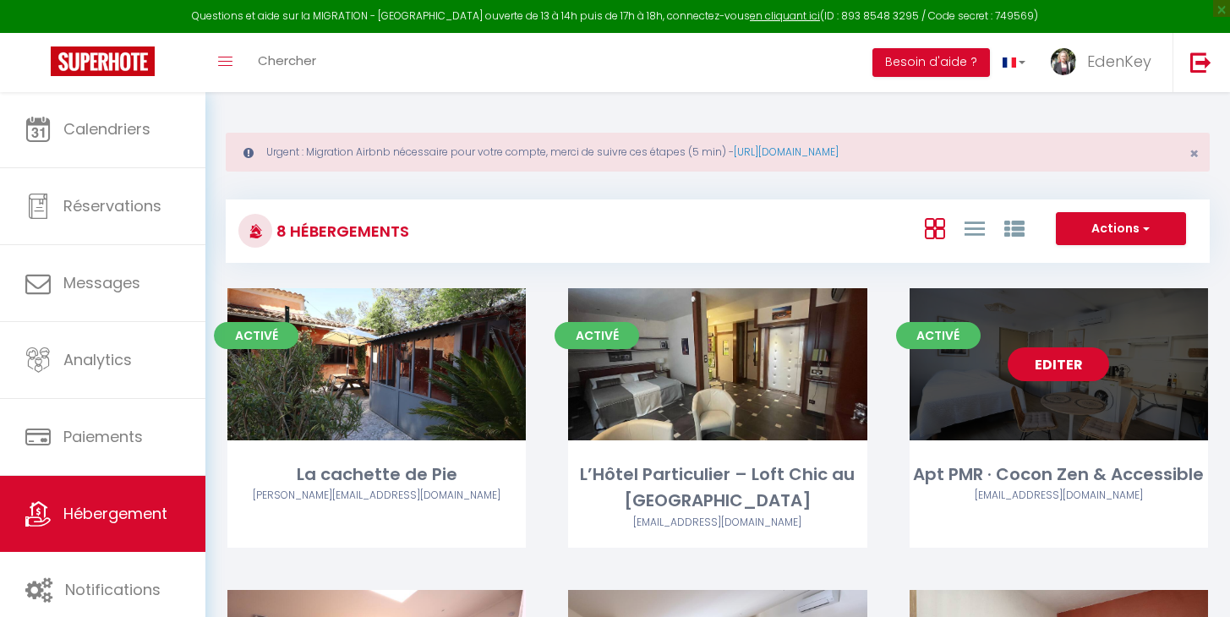
click at [1061, 368] on link "Editer" at bounding box center [1057, 364] width 101 height 34
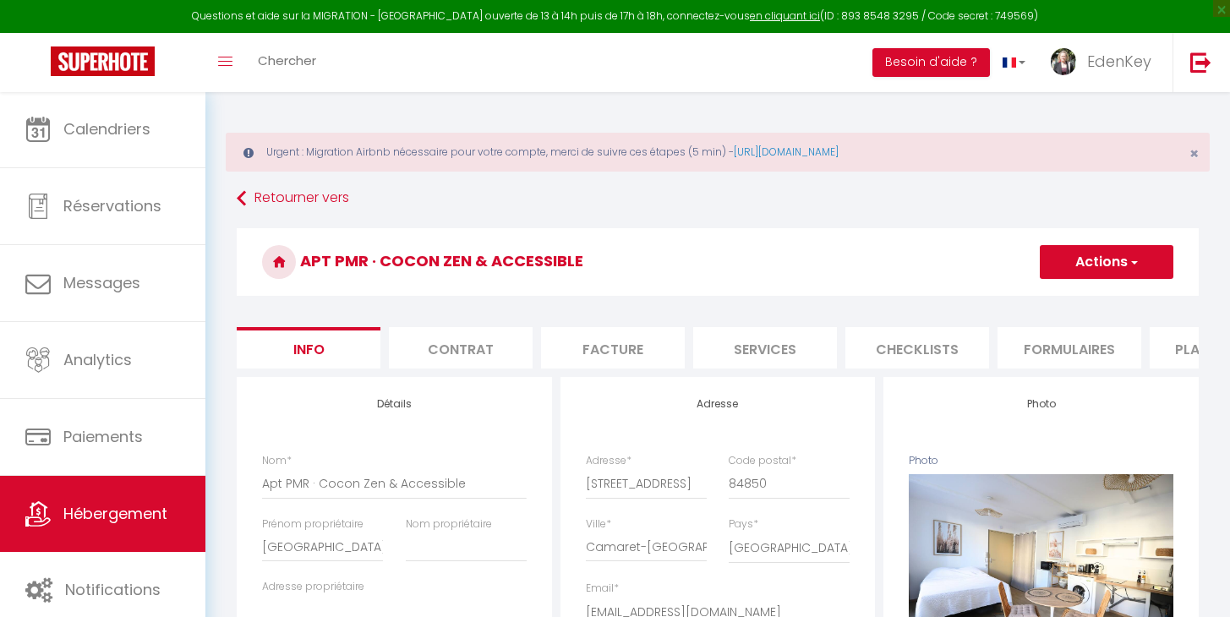
scroll to position [3, 0]
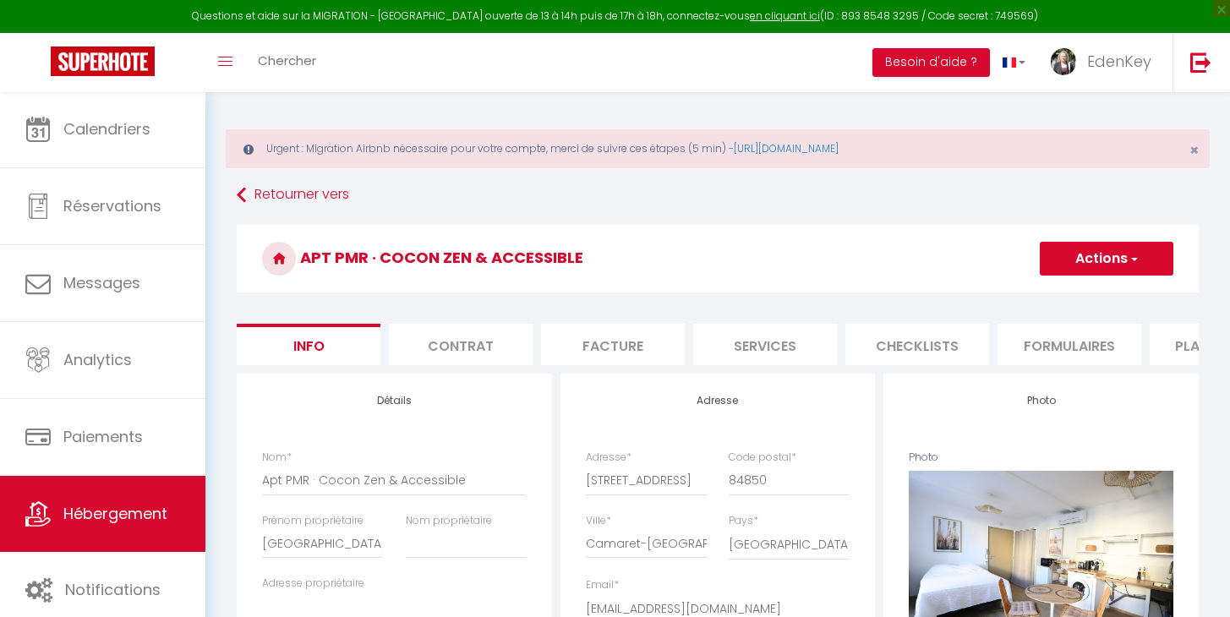
click at [1186, 342] on li "Plateformes" at bounding box center [1221, 344] width 144 height 41
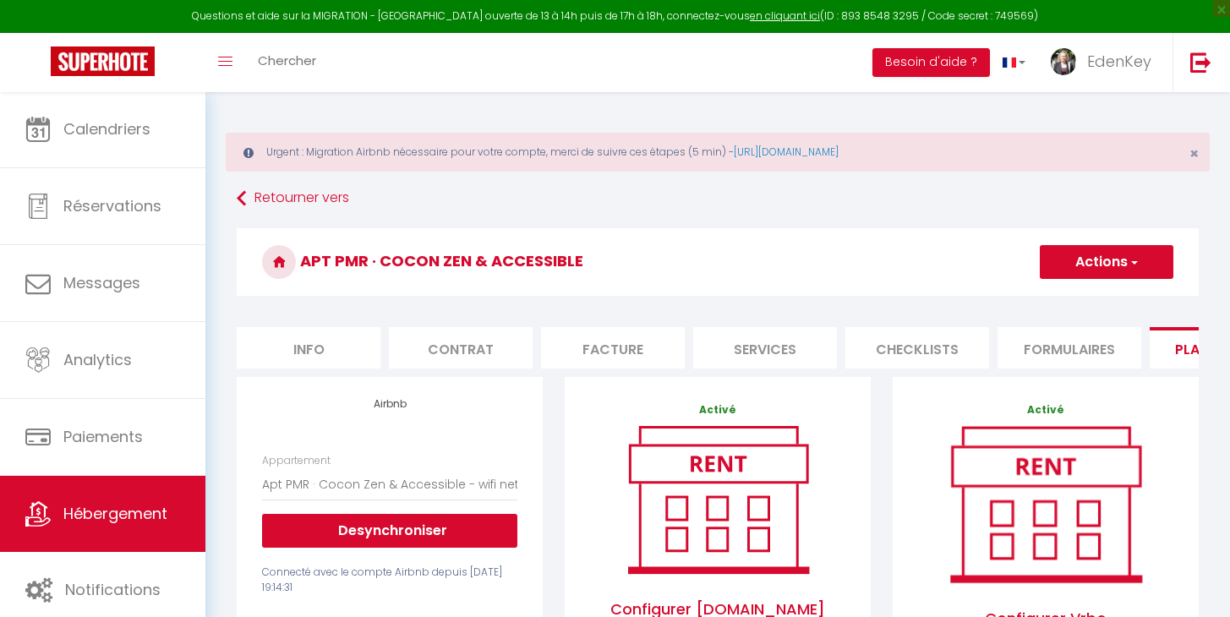
click at [1115, 263] on button "Actions" at bounding box center [1106, 262] width 134 height 34
click at [1085, 300] on link "Enregistrer" at bounding box center [1106, 299] width 134 height 22
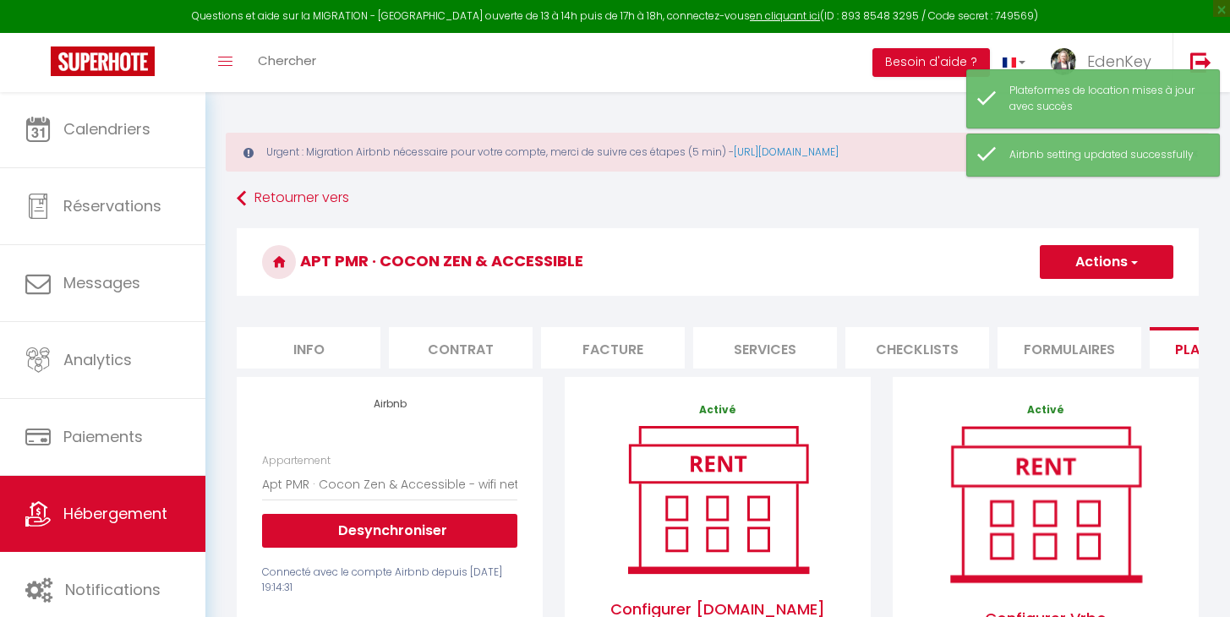
click at [133, 525] on link "Hébergement" at bounding box center [102, 514] width 205 height 76
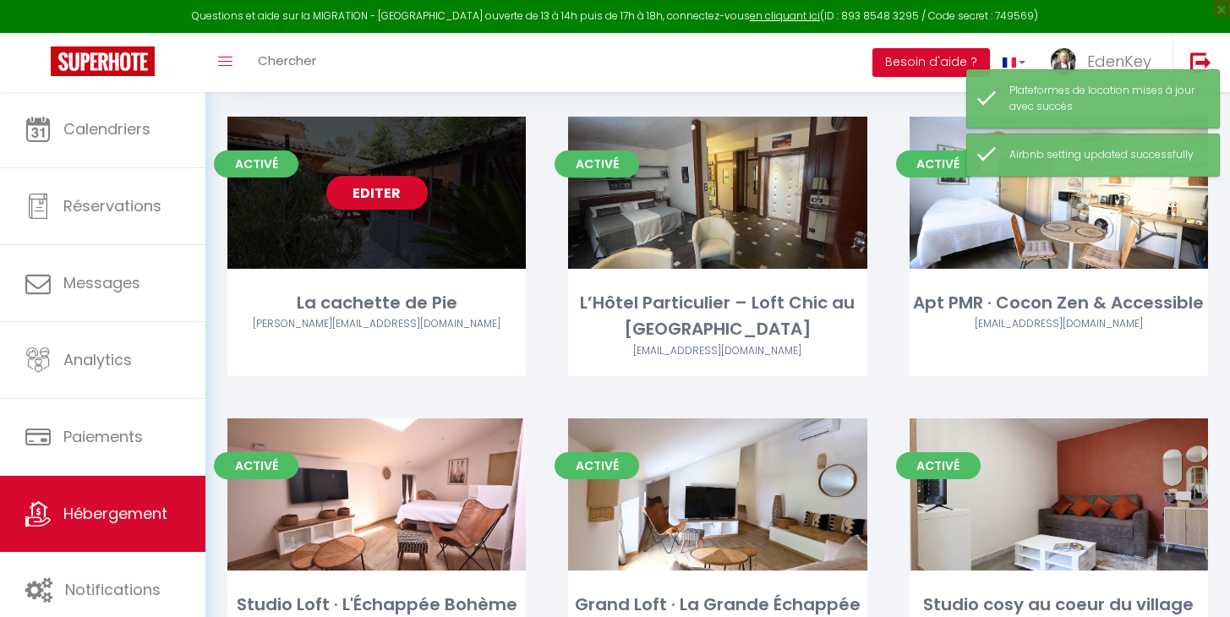
scroll to position [278, 0]
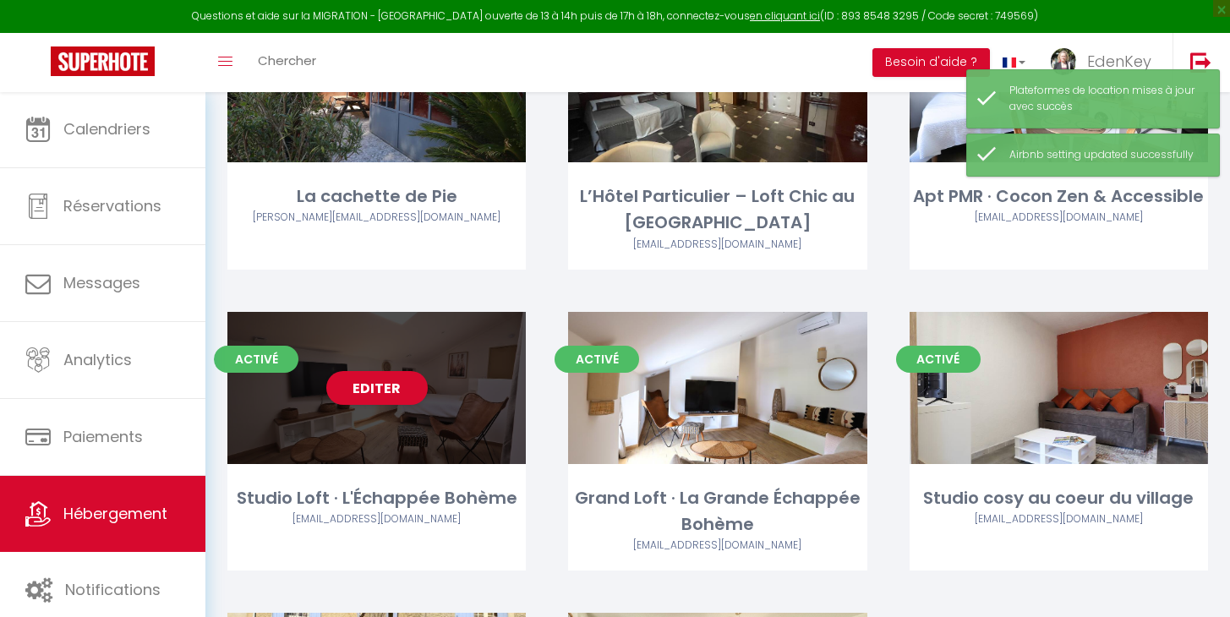
click at [378, 402] on div "Editer" at bounding box center [376, 388] width 298 height 152
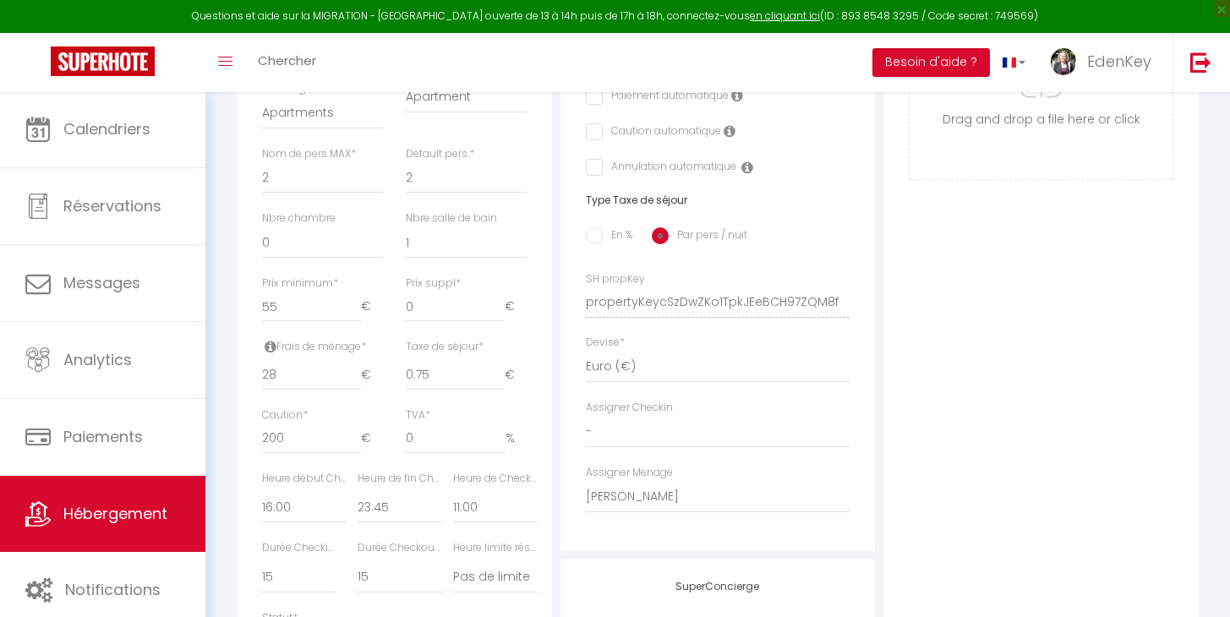
scroll to position [946, 0]
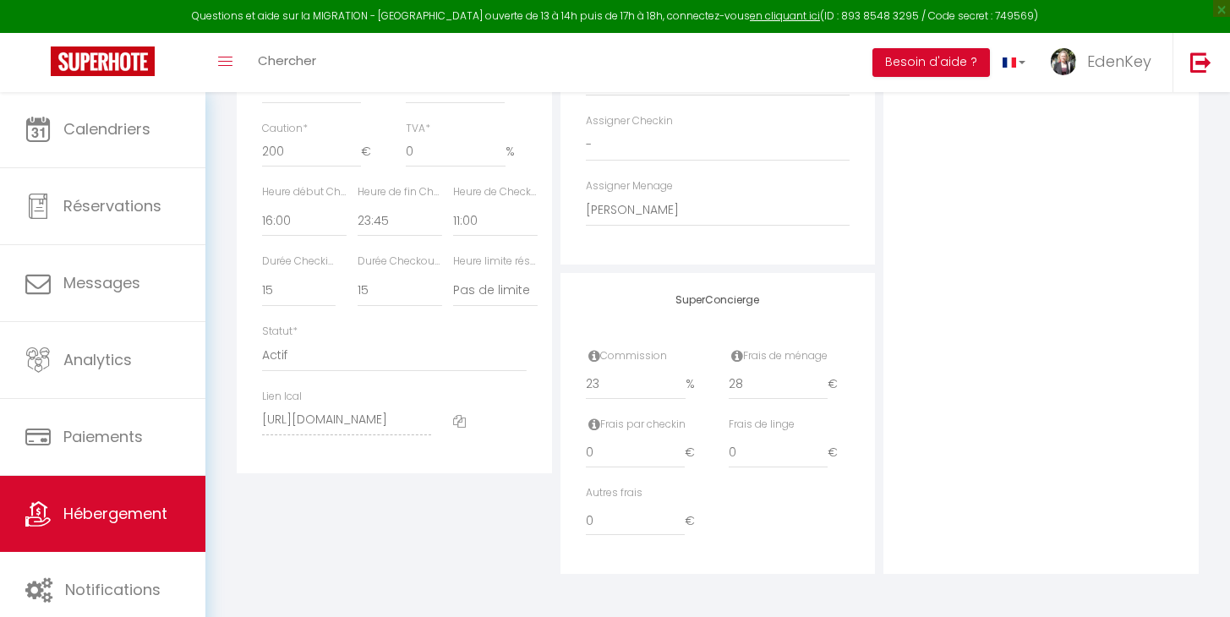
click at [528, 523] on div "Détails Nom * Studio Loft · L'Échappée Bohème Prénom propriétaire FEYLINA LOCAT…" at bounding box center [394, 4] width 324 height 1140
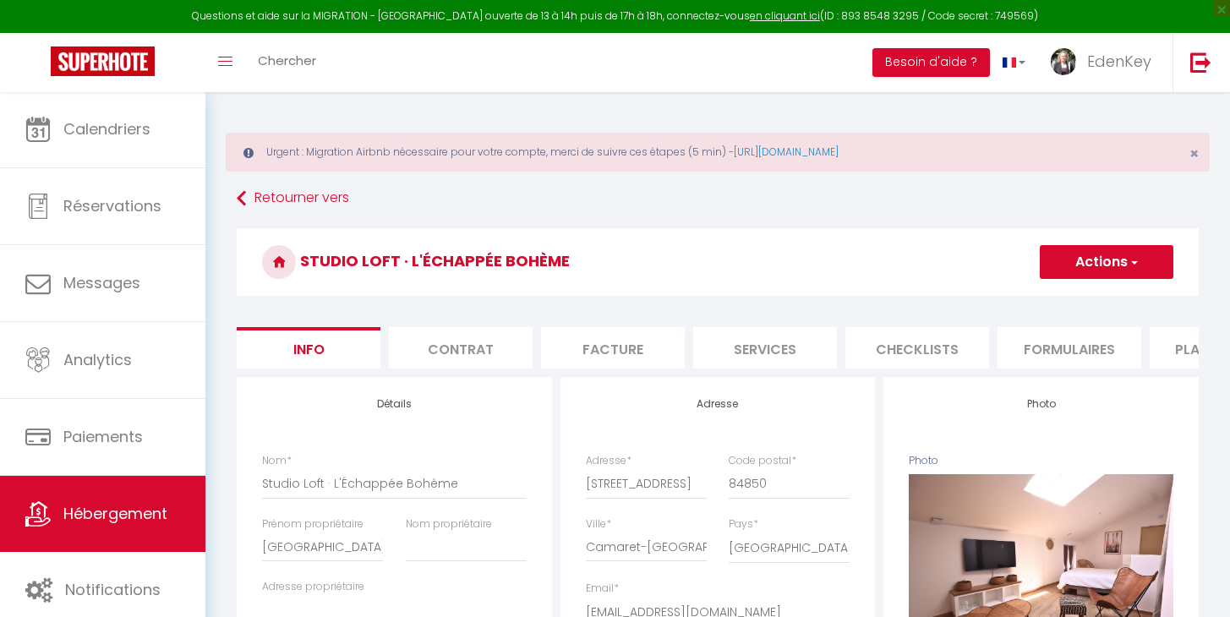
click at [1165, 355] on li "Plateformes" at bounding box center [1221, 347] width 144 height 41
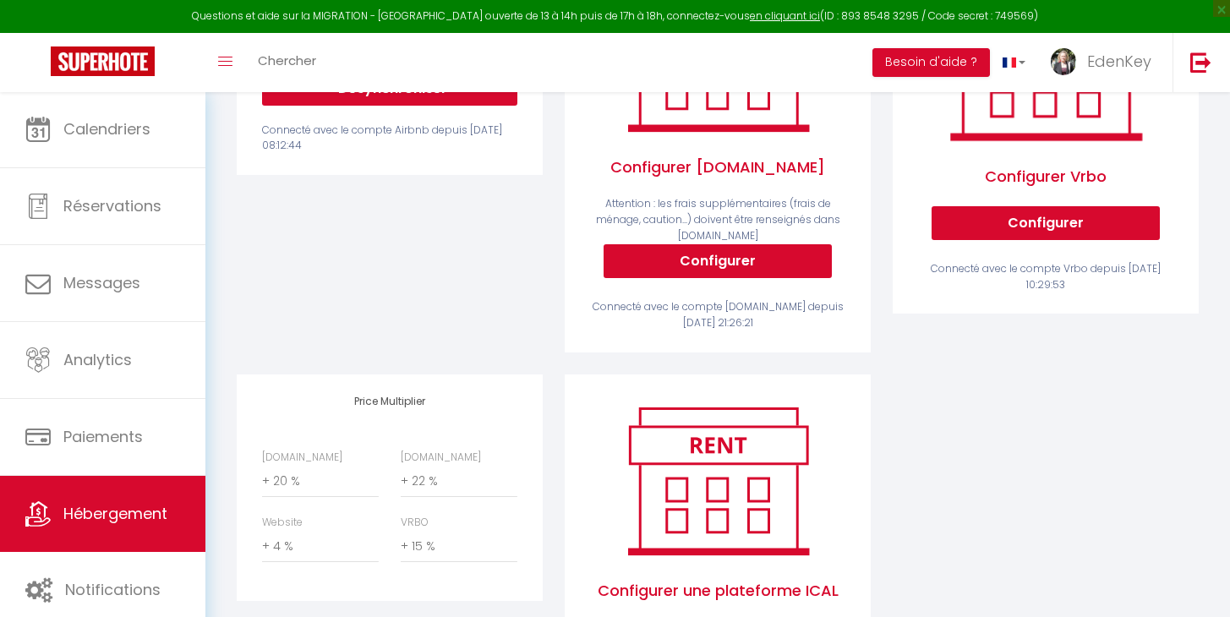
scroll to position [550, 0]
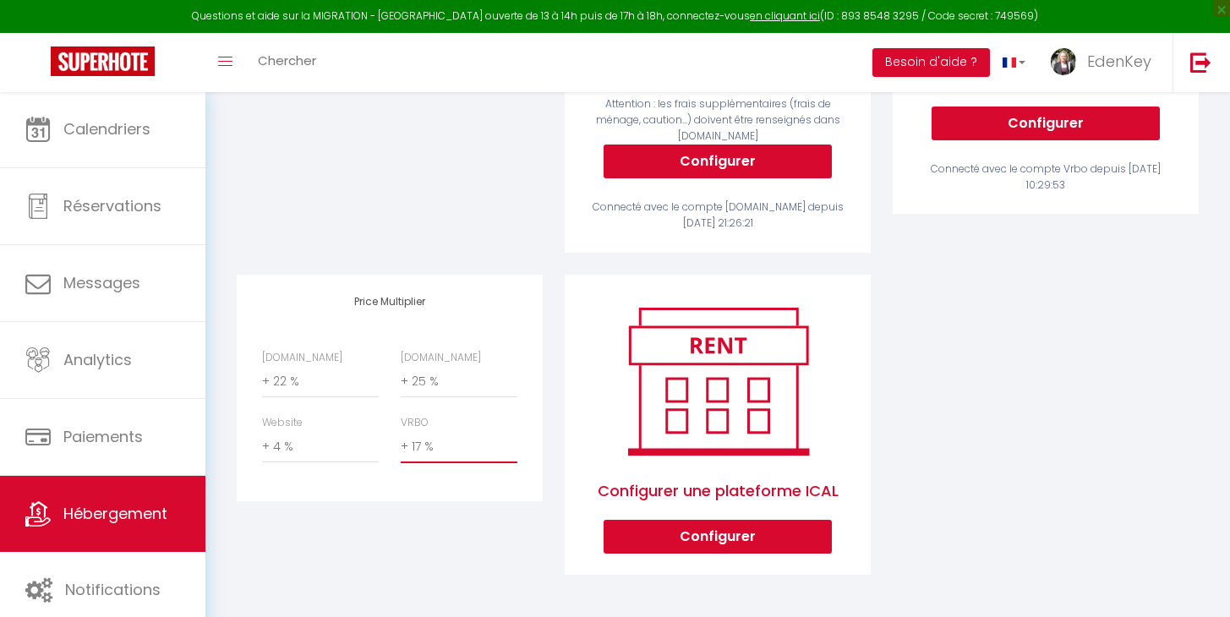
click at [450, 500] on div "Price Multiplier [DOMAIN_NAME] 0 + 1 % + 2 % + 3 % + 4 % + 5 % + 6 % + 7 %" at bounding box center [390, 436] width 328 height 323
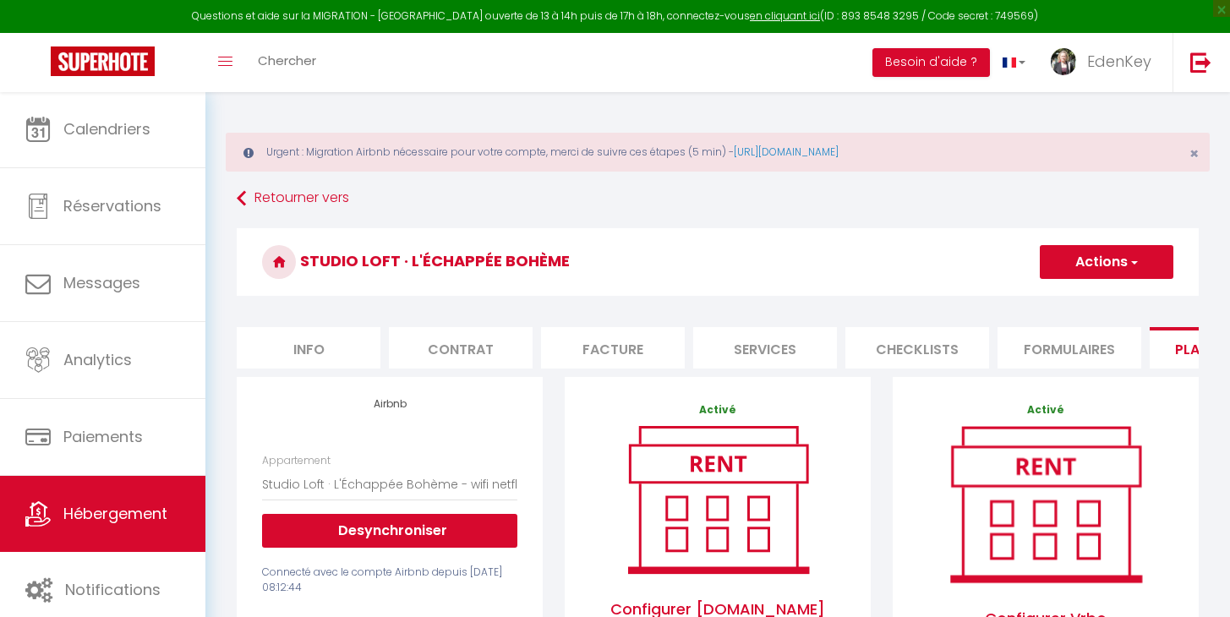
click at [1115, 267] on button "Actions" at bounding box center [1106, 262] width 134 height 34
click at [1069, 296] on link "Enregistrer" at bounding box center [1106, 299] width 134 height 22
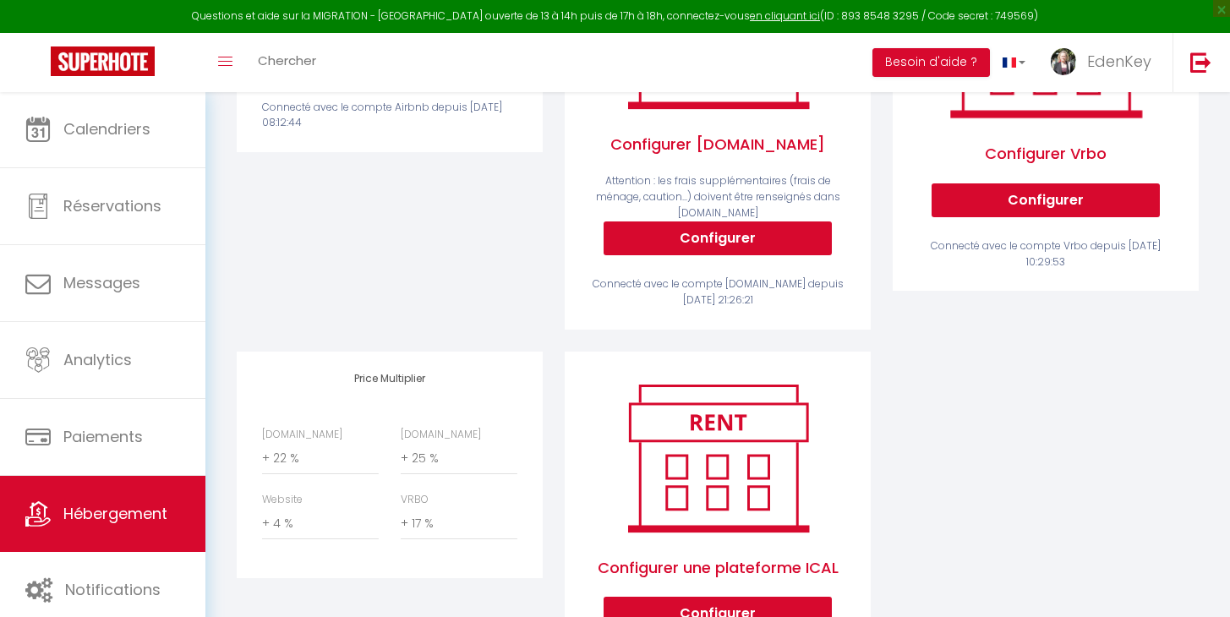
scroll to position [550, 0]
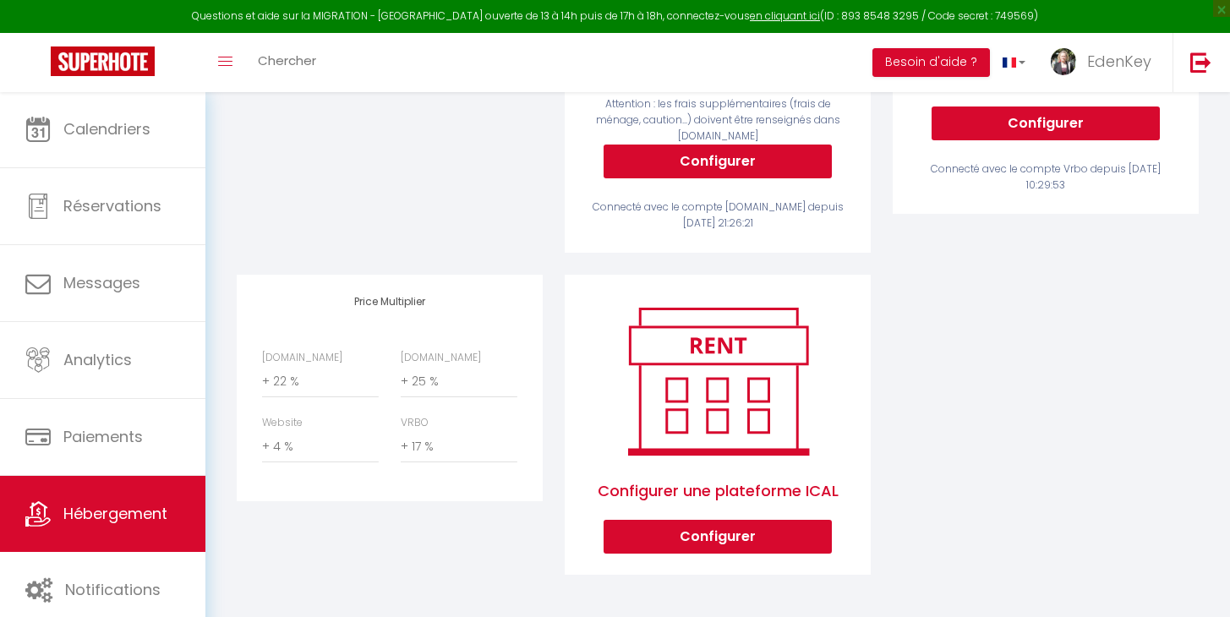
click at [112, 505] on span "Hébergement" at bounding box center [115, 513] width 104 height 21
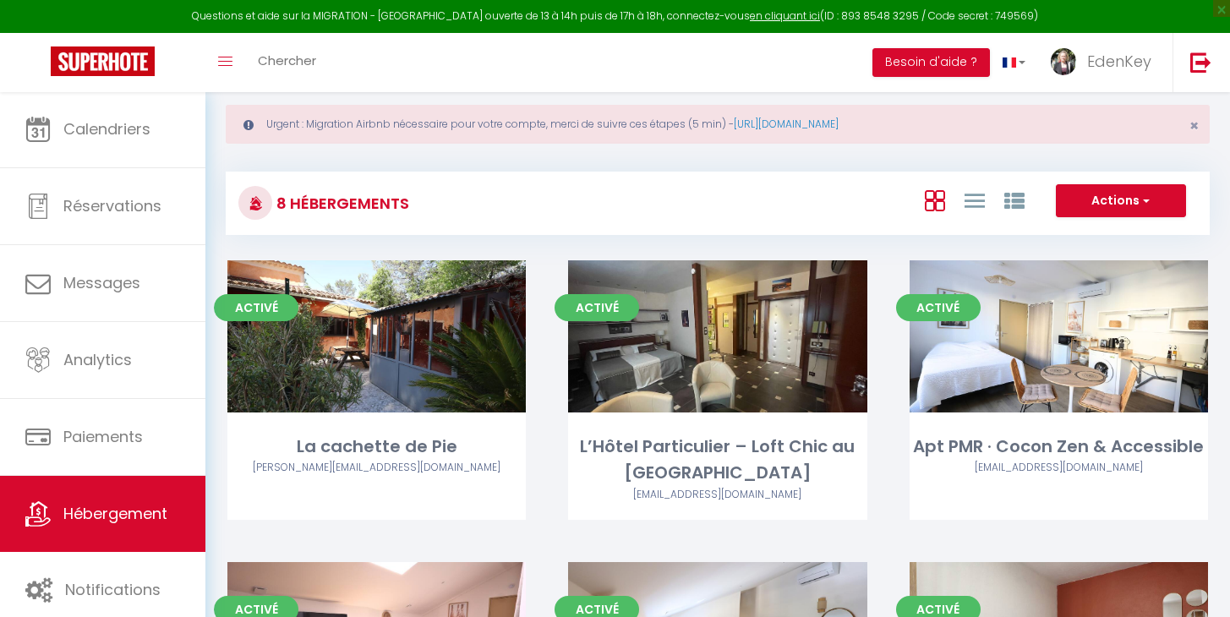
scroll to position [230, 0]
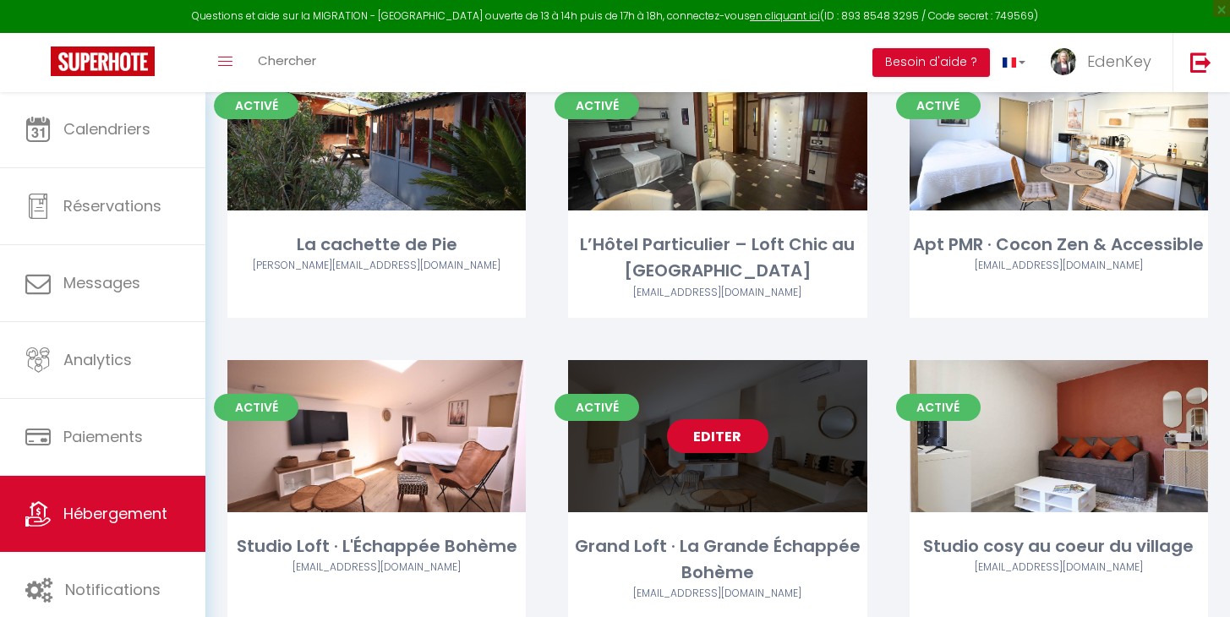
click at [730, 432] on link "Editer" at bounding box center [717, 436] width 101 height 34
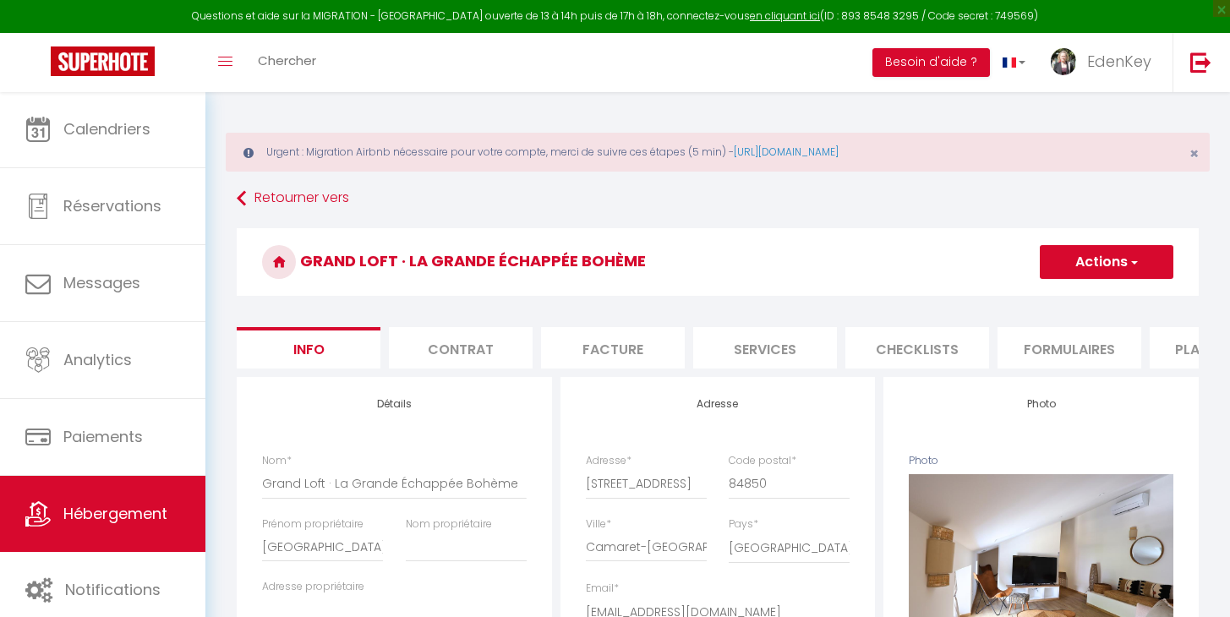
click at [1166, 346] on li "Plateformes" at bounding box center [1221, 347] width 144 height 41
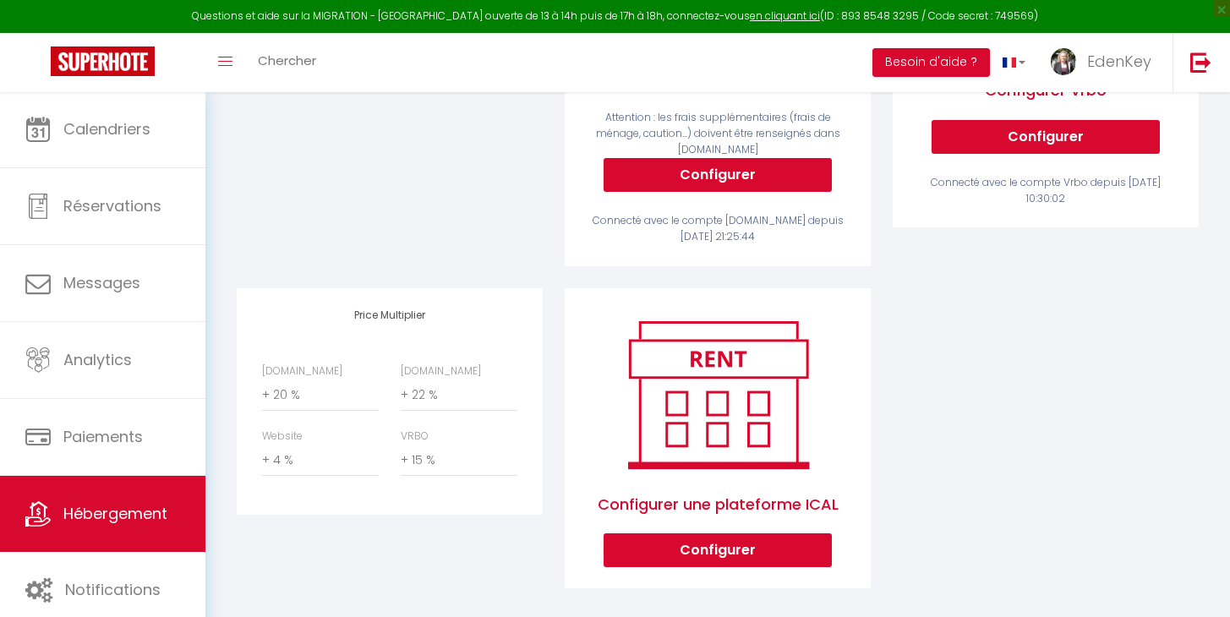
scroll to position [550, 0]
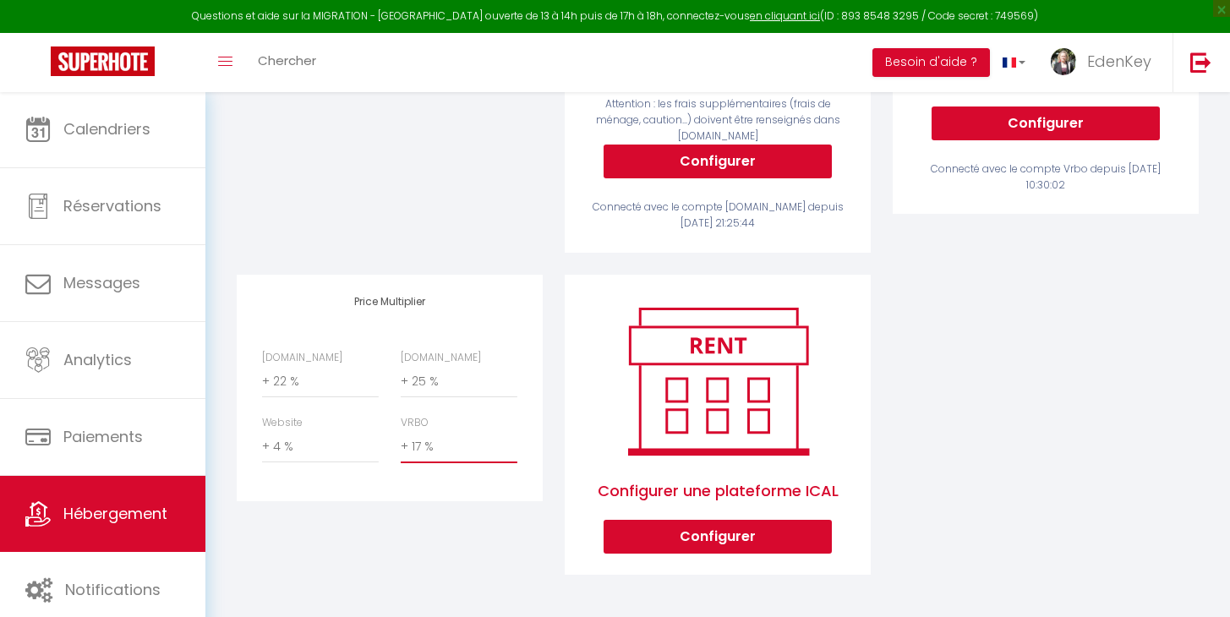
click at [605, 319] on div "Configurer une plateforme ICAL Configurer" at bounding box center [717, 427] width 255 height 254
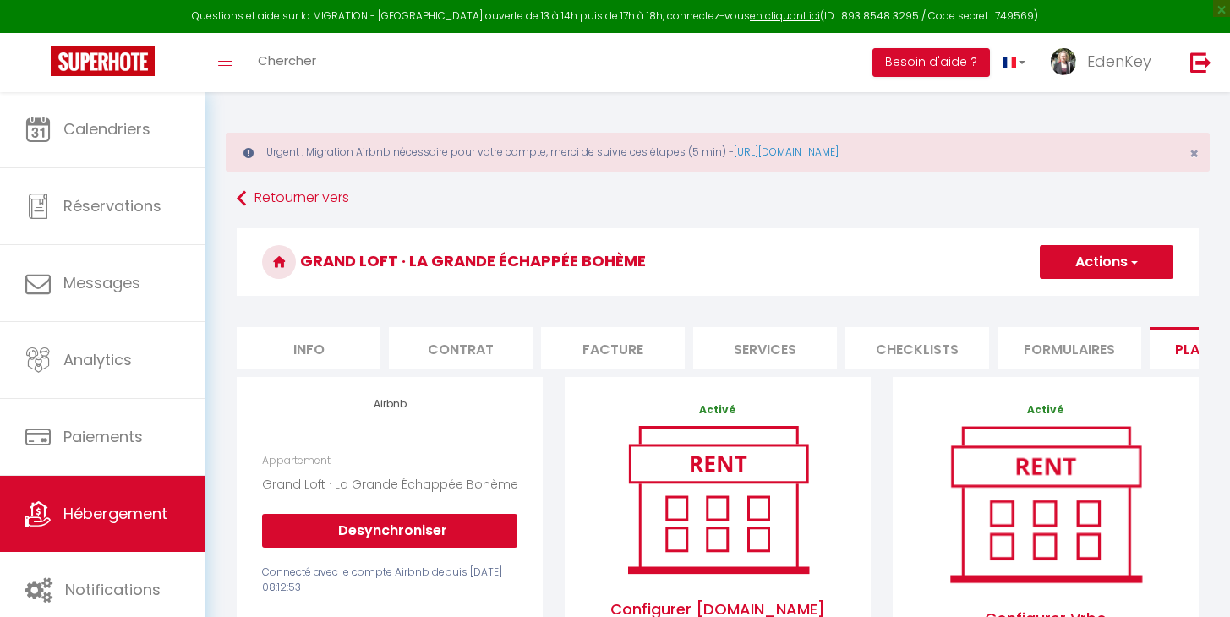
click at [1062, 270] on button "Actions" at bounding box center [1106, 262] width 134 height 34
click at [1063, 303] on link "Enregistrer" at bounding box center [1106, 299] width 134 height 22
click at [138, 515] on span "Hébergement" at bounding box center [115, 513] width 104 height 21
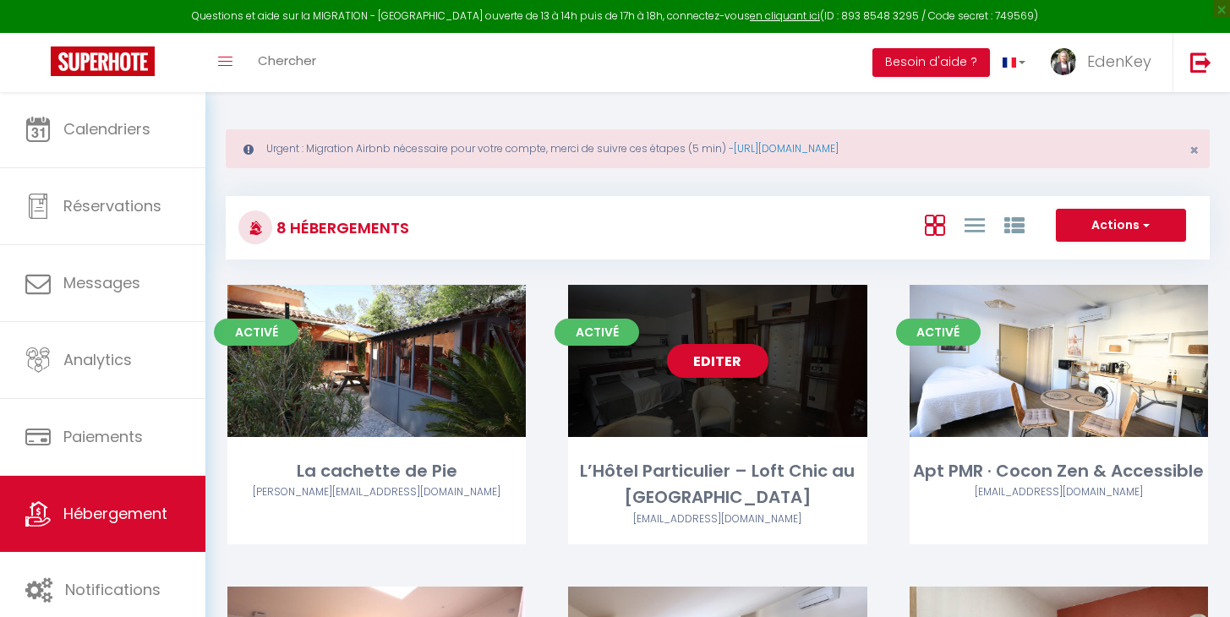
scroll to position [194, 0]
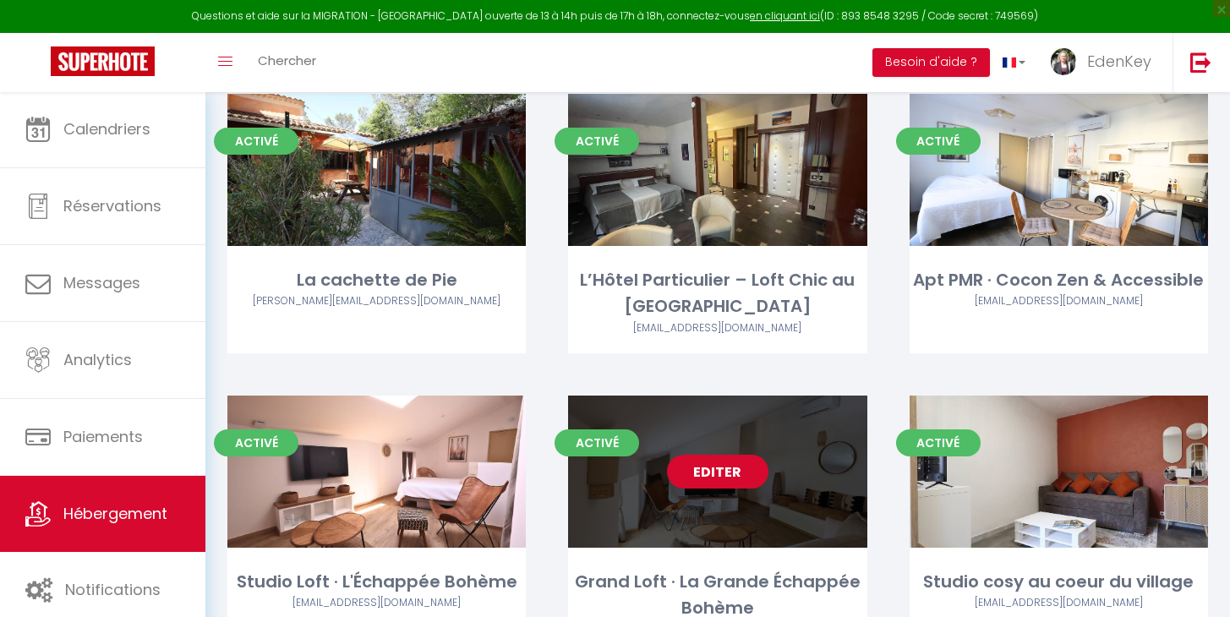
click at [726, 474] on link "Editer" at bounding box center [717, 472] width 101 height 34
click at [721, 475] on link "Editer" at bounding box center [717, 472] width 101 height 34
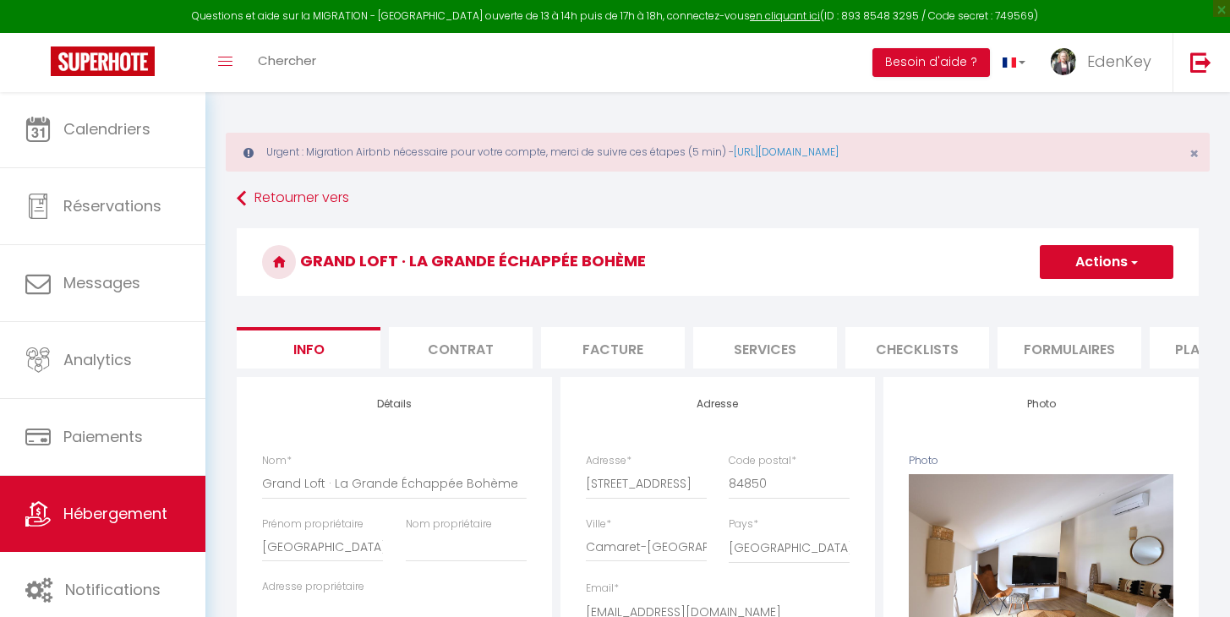
click at [1159, 346] on li "Plateformes" at bounding box center [1221, 347] width 144 height 41
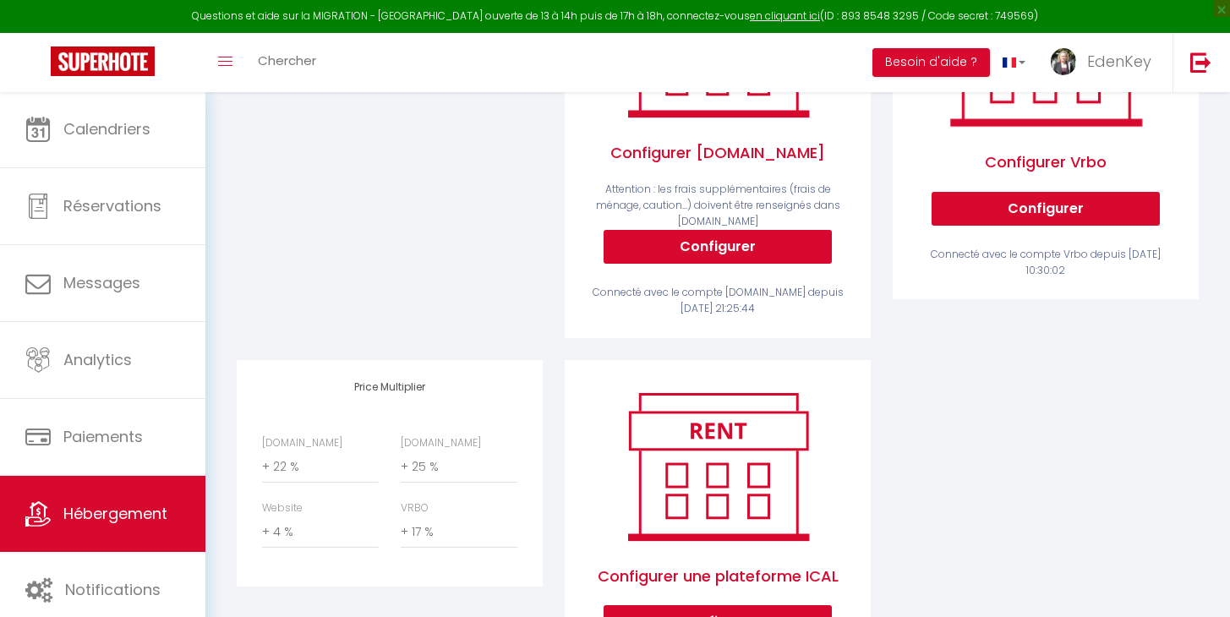
scroll to position [484, 0]
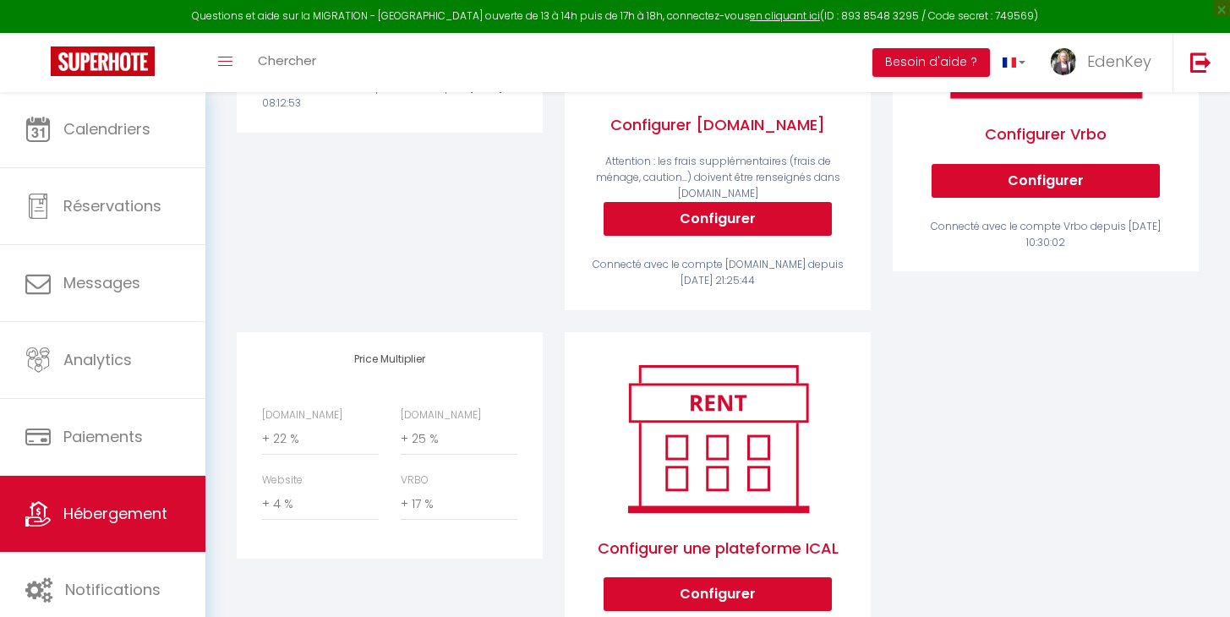
click at [144, 499] on link "Hébergement" at bounding box center [102, 514] width 205 height 76
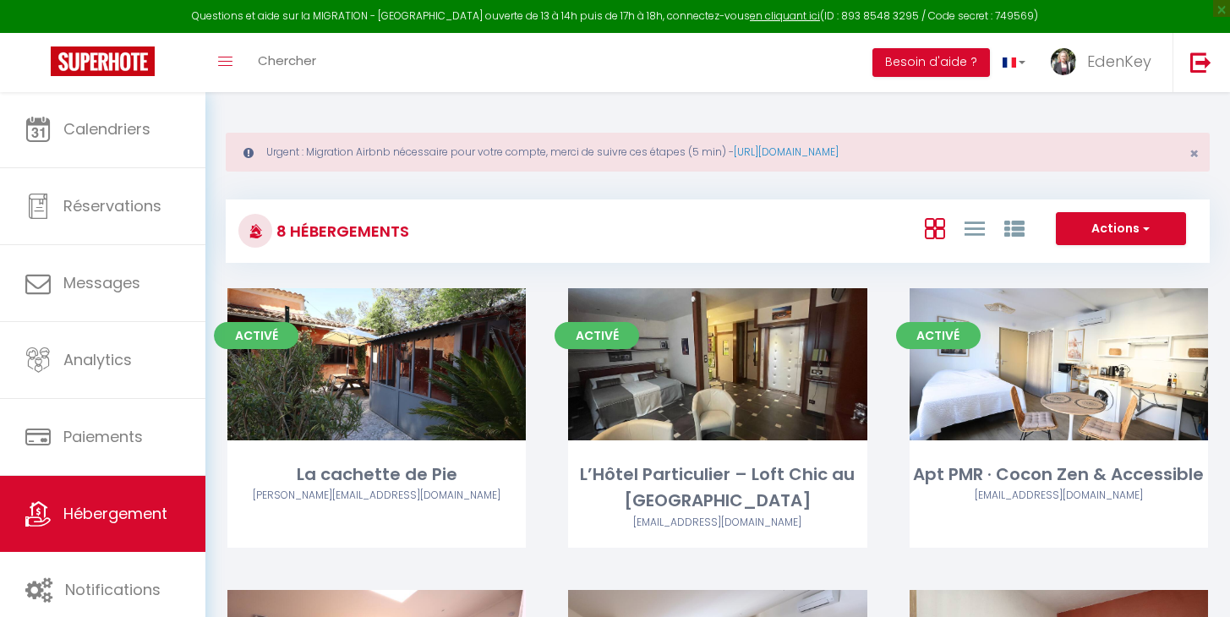
scroll to position [486, 0]
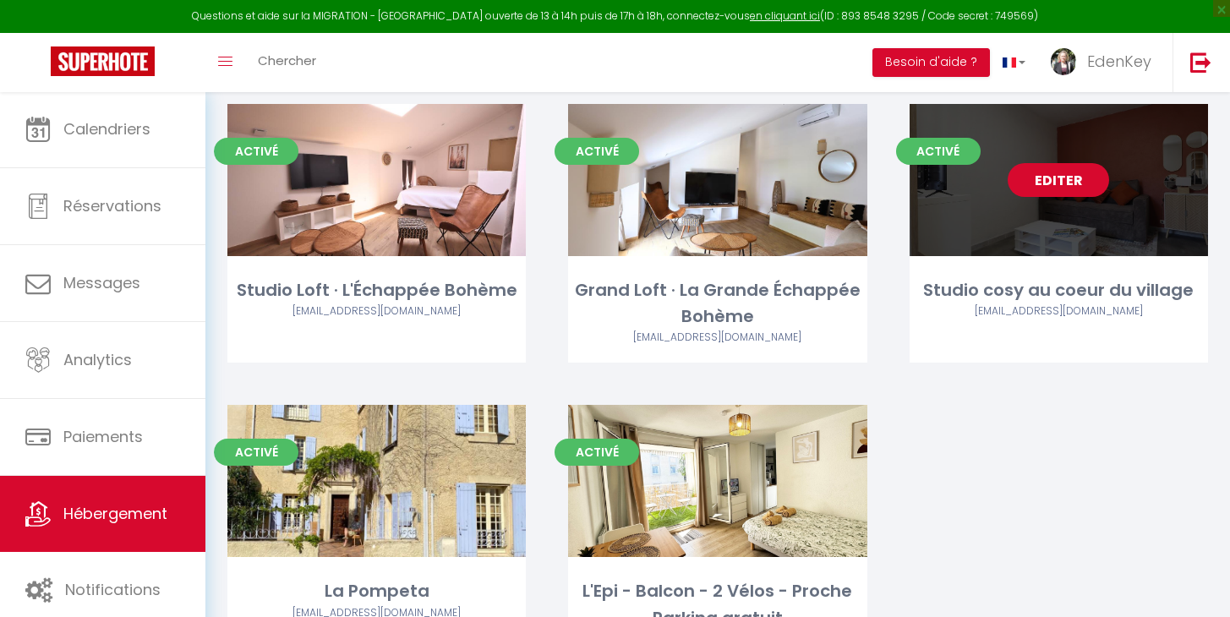
click at [1059, 179] on link "Editer" at bounding box center [1057, 180] width 101 height 34
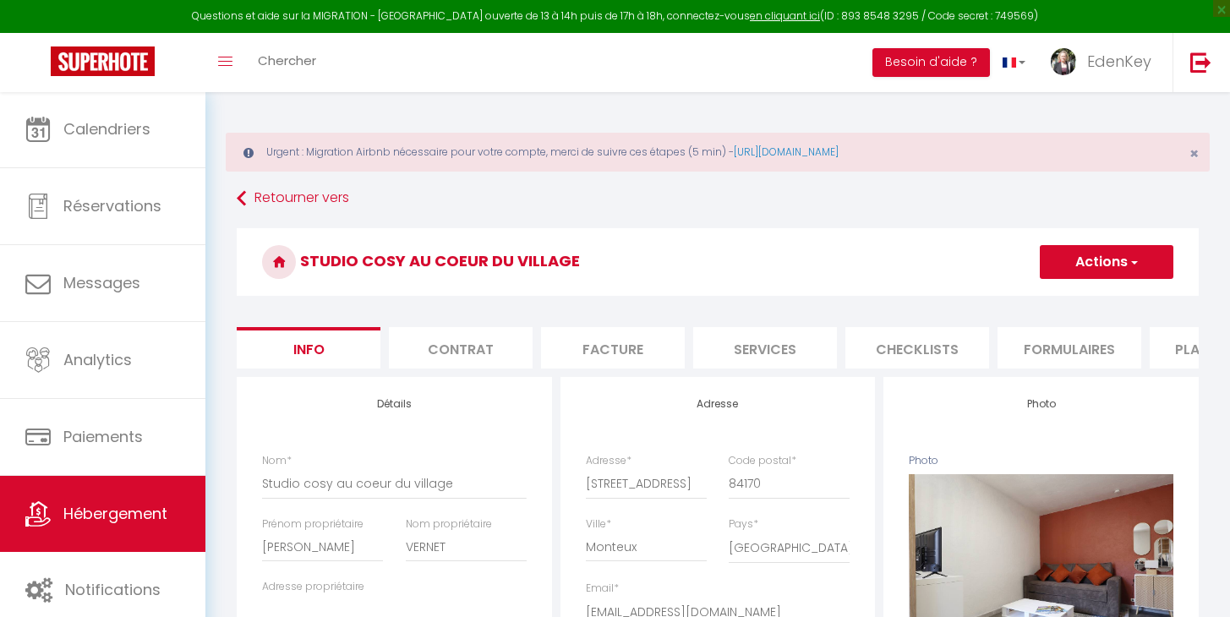
click at [1176, 347] on li "Plateformes" at bounding box center [1221, 347] width 144 height 41
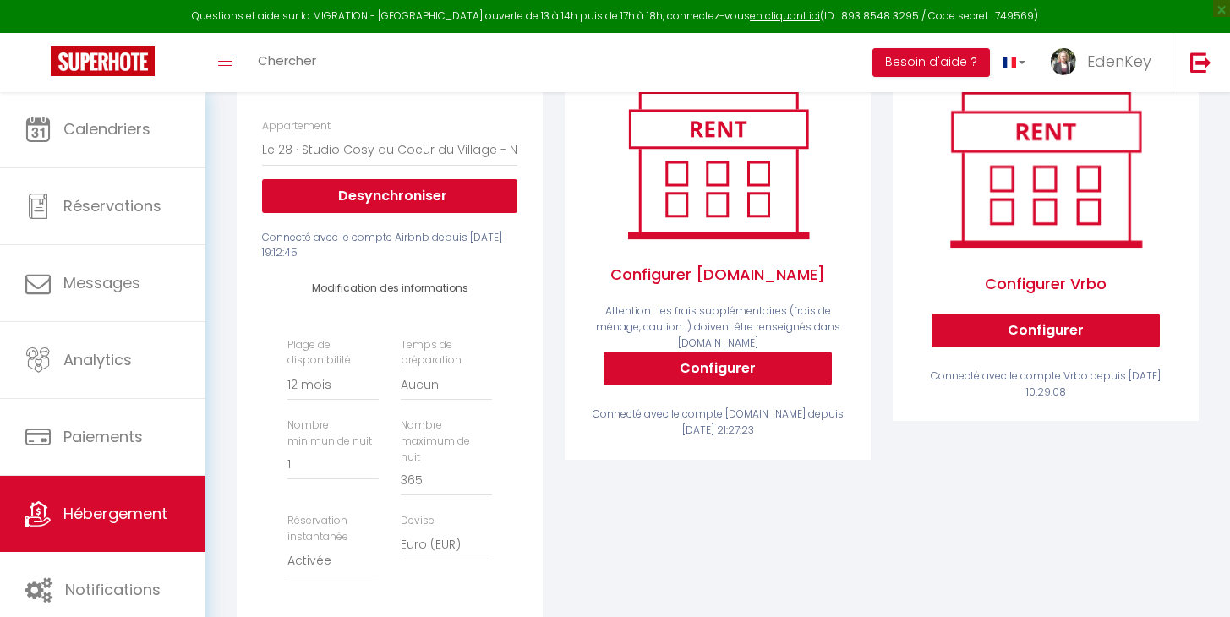
scroll to position [730, 0]
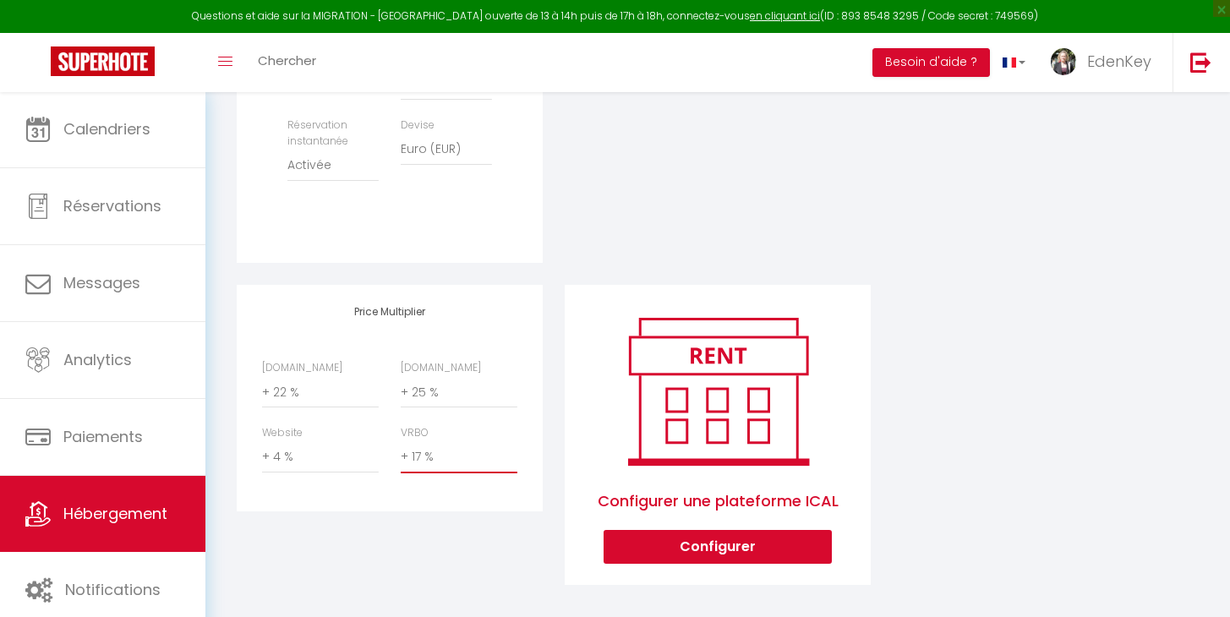
click at [554, 352] on div "Configurer une plateforme ICAL Configurer" at bounding box center [718, 446] width 328 height 323
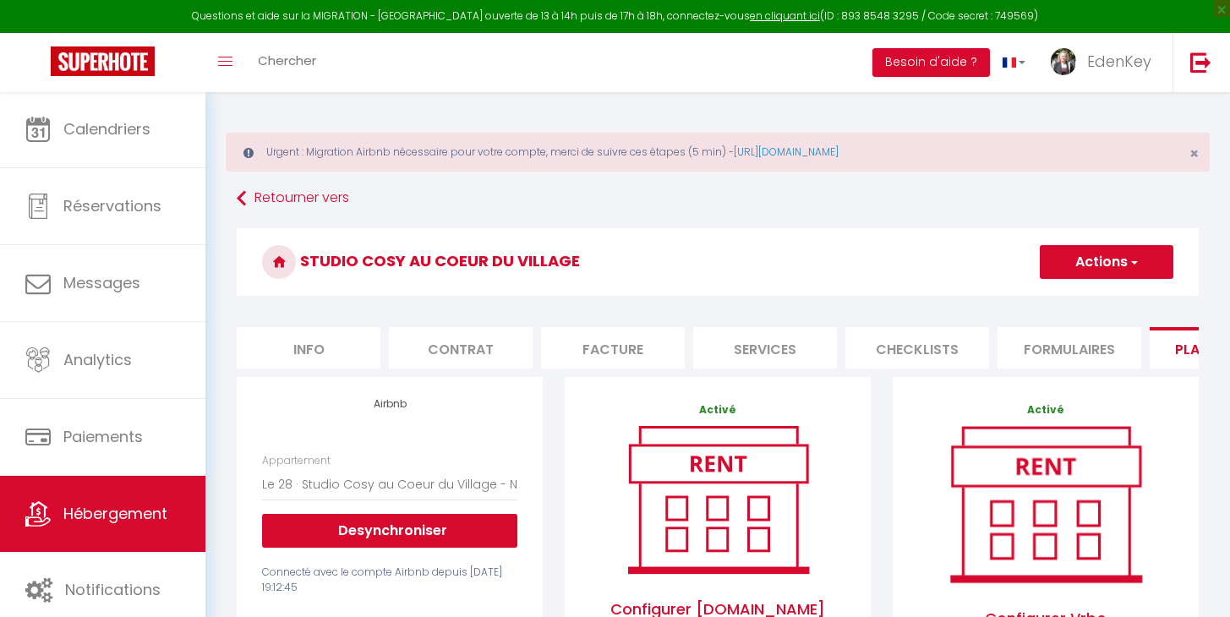
click at [1089, 259] on button "Actions" at bounding box center [1106, 262] width 134 height 34
click at [1092, 303] on link "Enregistrer" at bounding box center [1106, 299] width 134 height 22
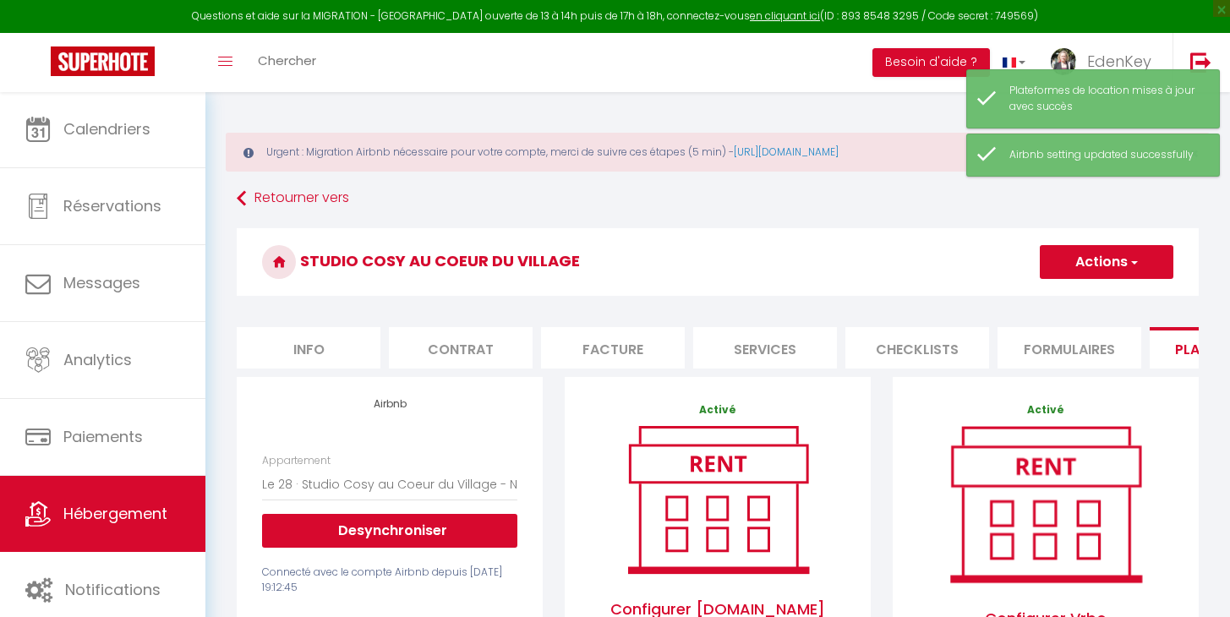
click at [158, 506] on span "Hébergement" at bounding box center [115, 513] width 104 height 21
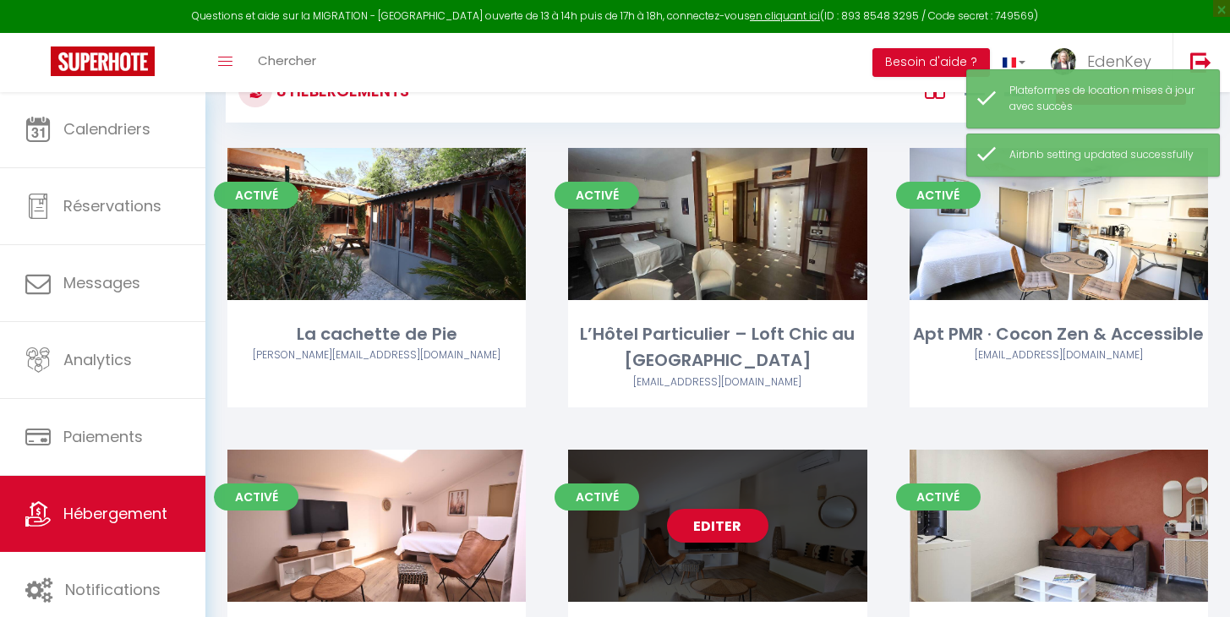
scroll to position [280, 0]
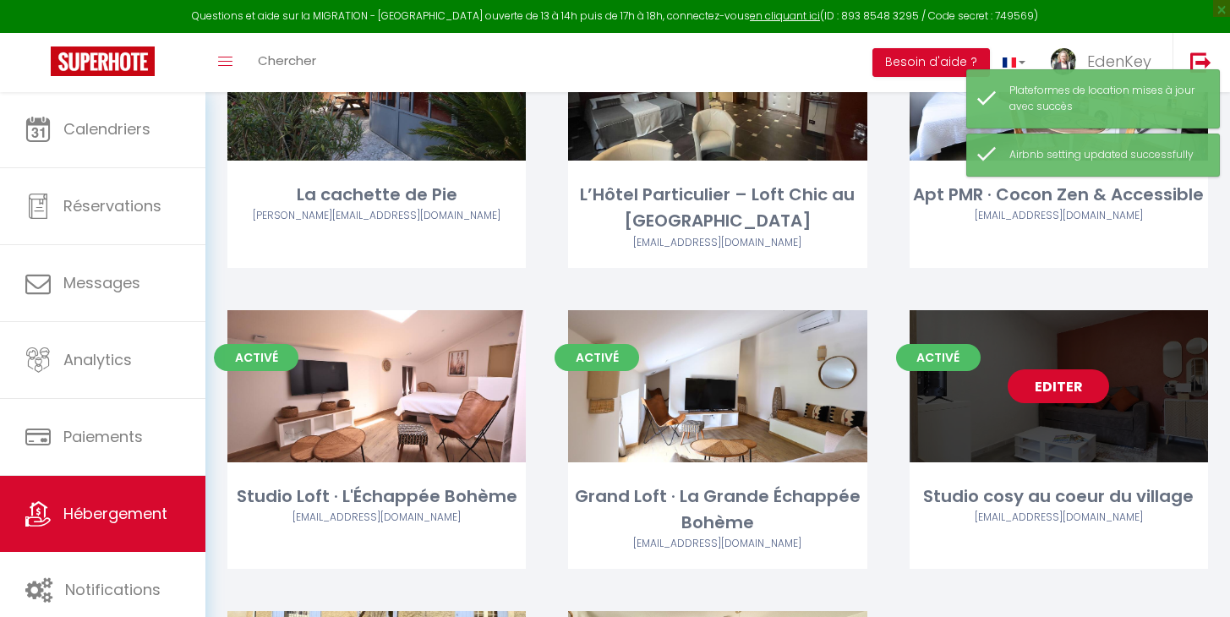
click at [1059, 392] on link "Editer" at bounding box center [1057, 386] width 101 height 34
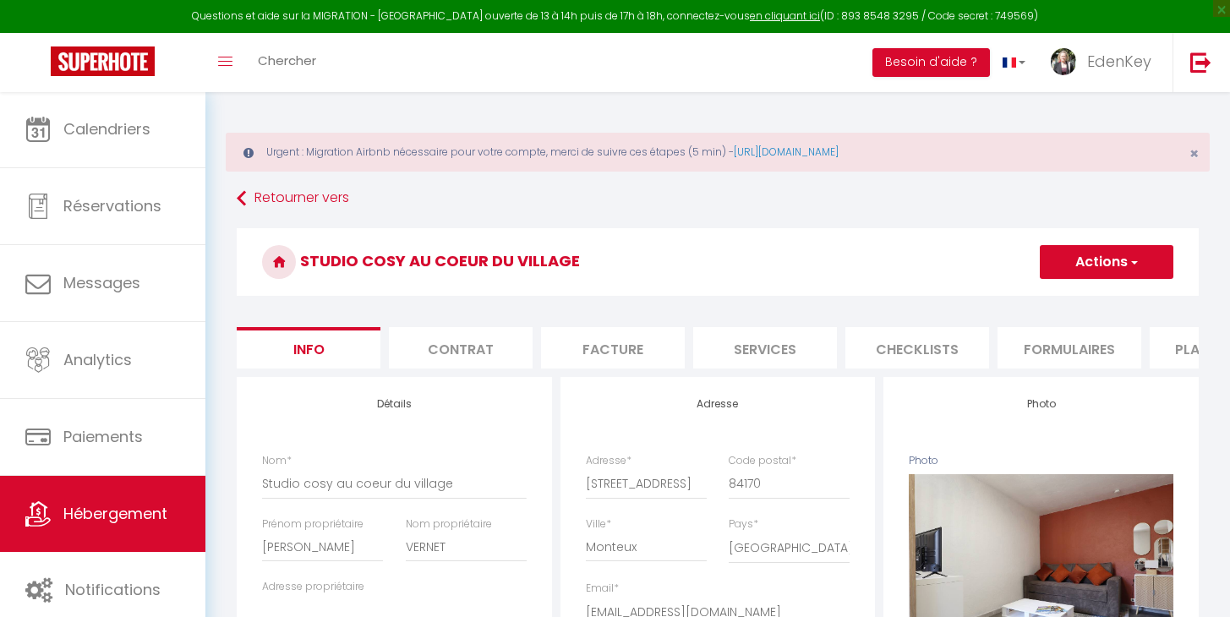
click at [1193, 354] on li "Plateformes" at bounding box center [1221, 347] width 144 height 41
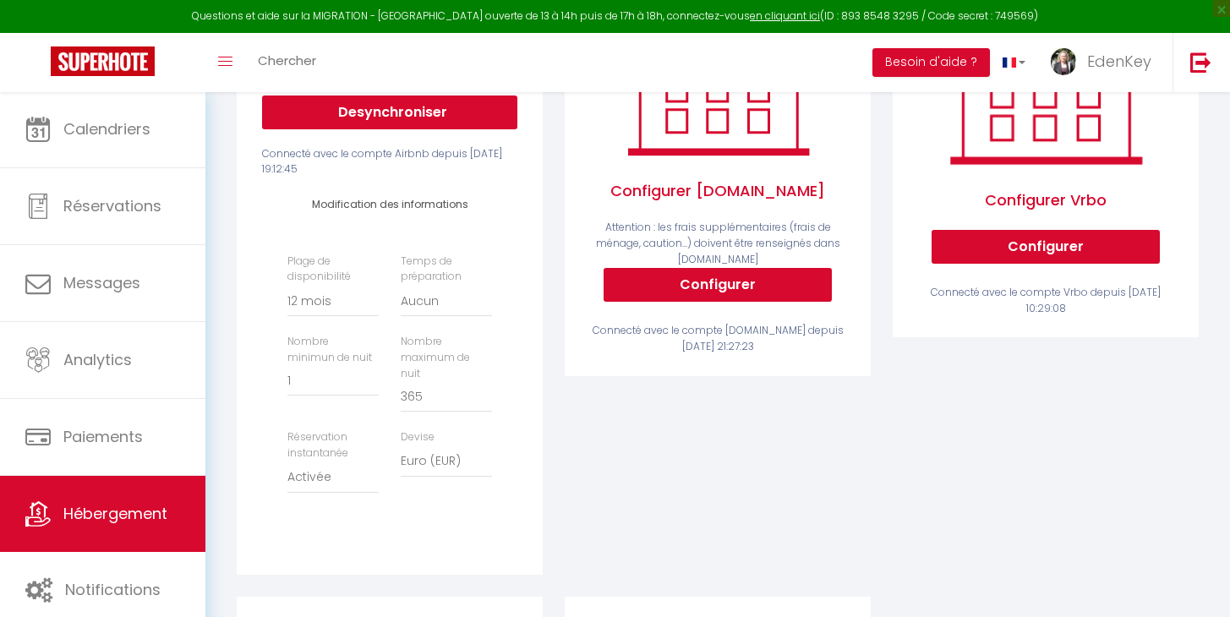
scroll to position [730, 0]
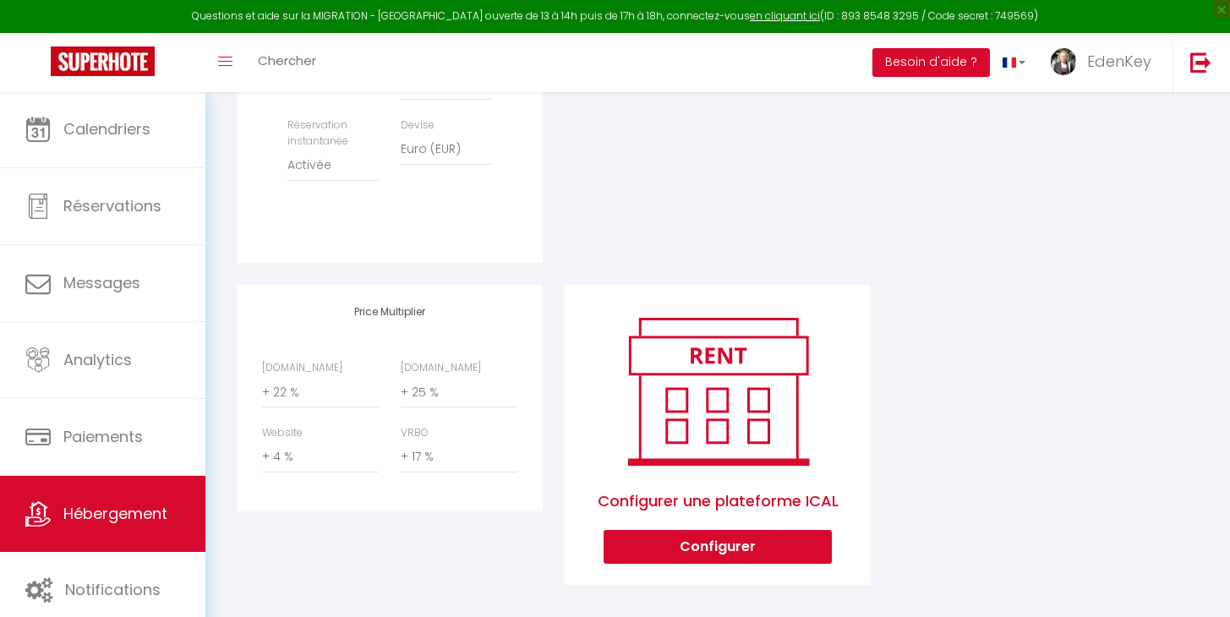
click at [128, 506] on span "Hébergement" at bounding box center [115, 513] width 104 height 21
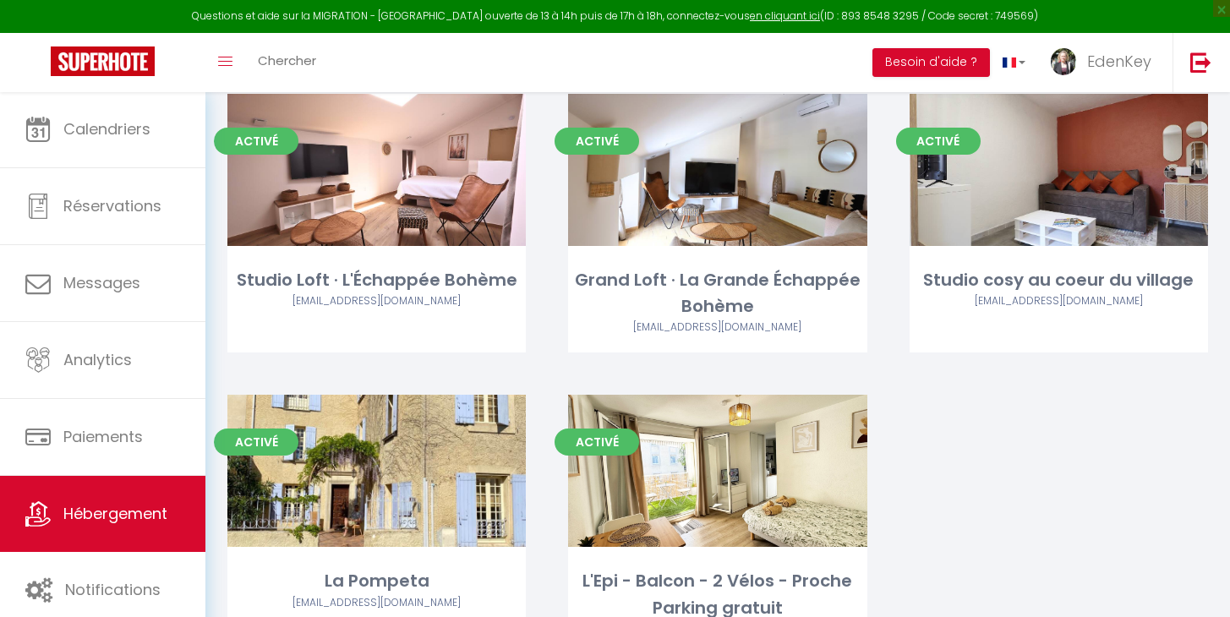
scroll to position [591, 0]
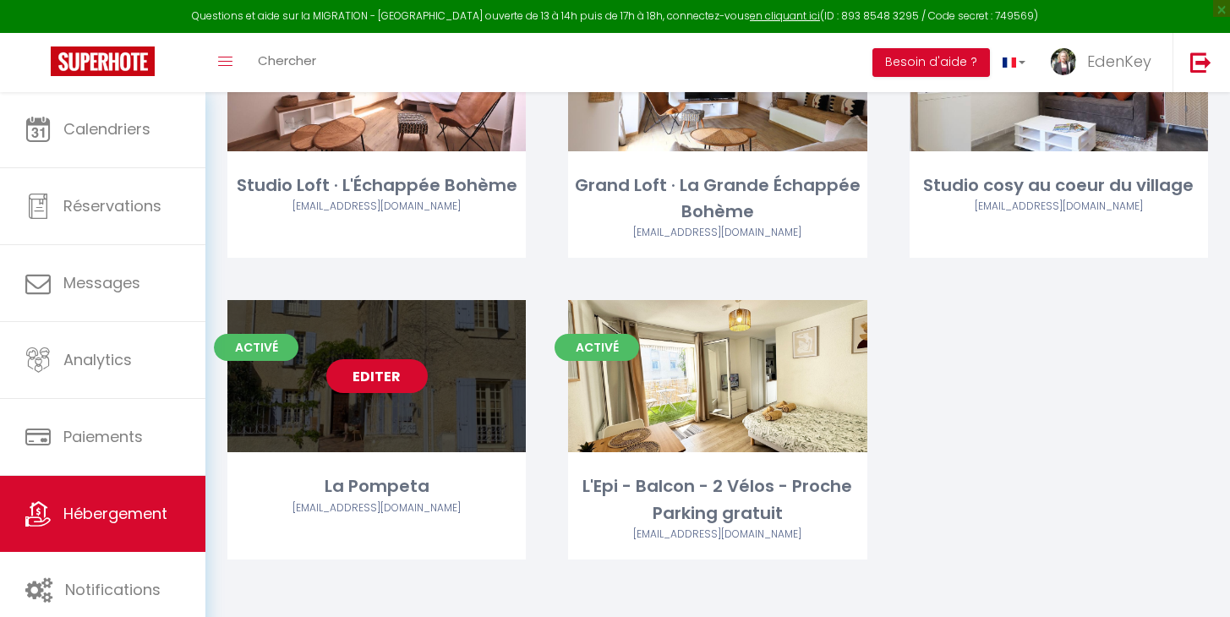
click at [389, 385] on link "Editer" at bounding box center [376, 376] width 101 height 34
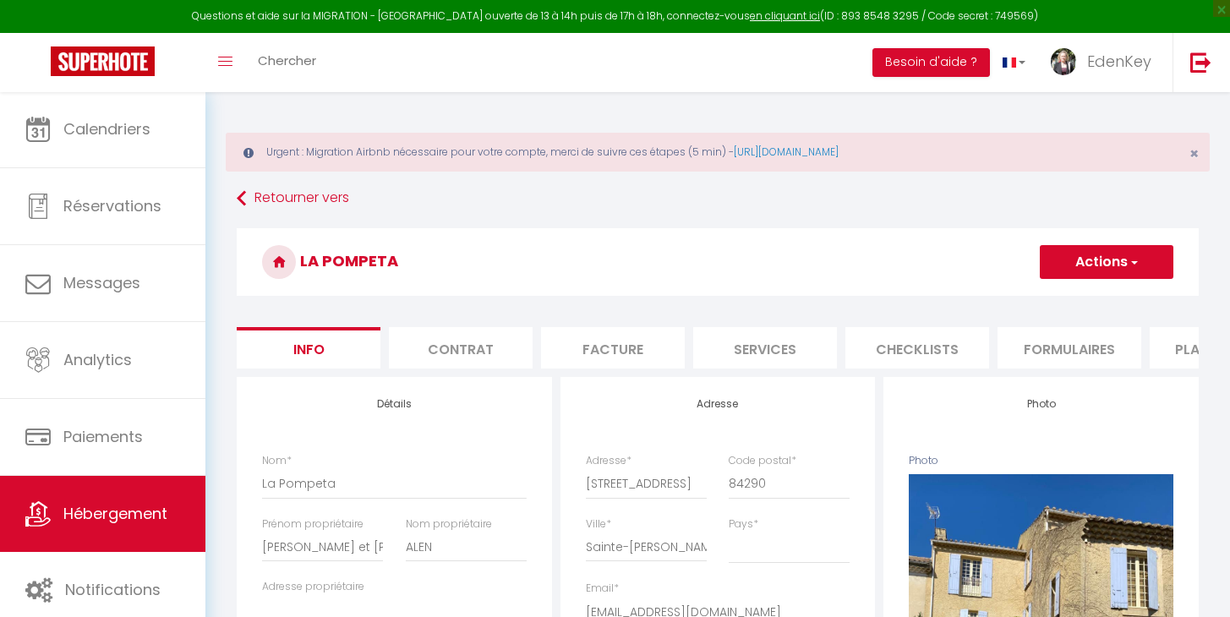
click at [1182, 354] on li "Plateformes" at bounding box center [1221, 347] width 144 height 41
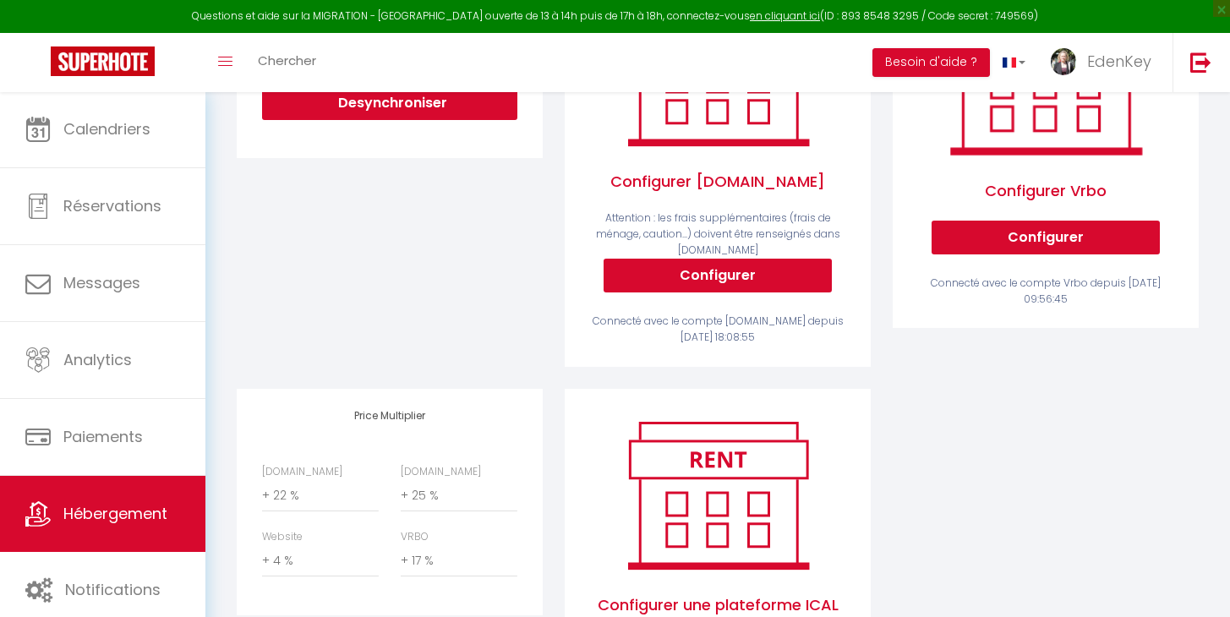
scroll to position [550, 0]
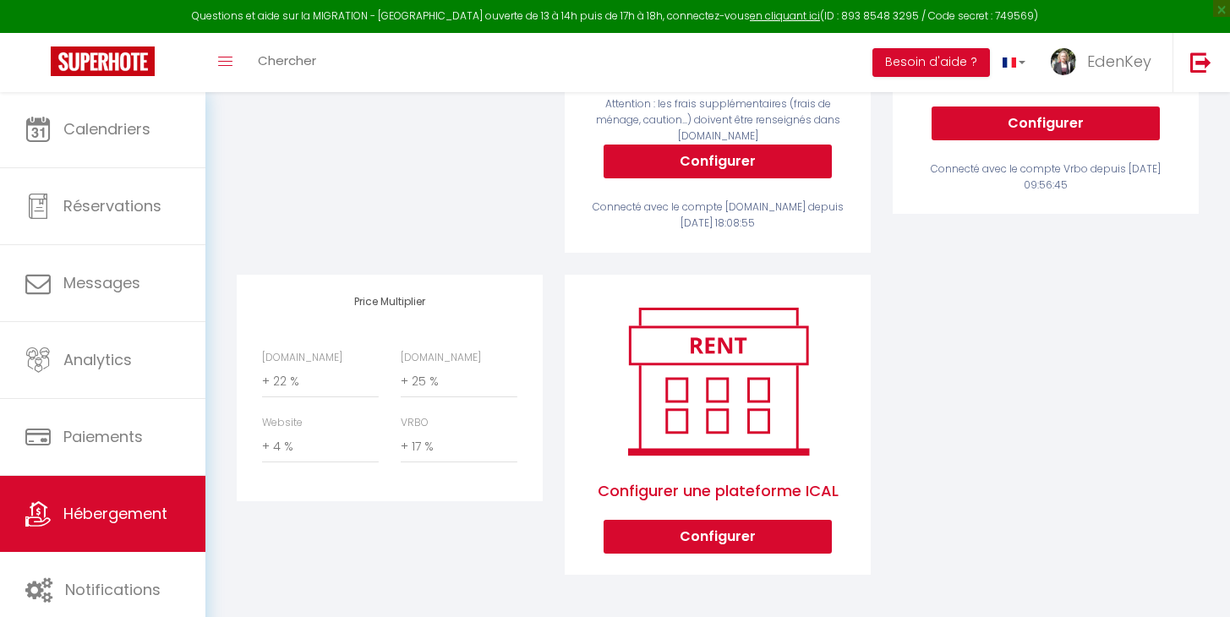
click at [101, 517] on span "Hébergement" at bounding box center [115, 513] width 104 height 21
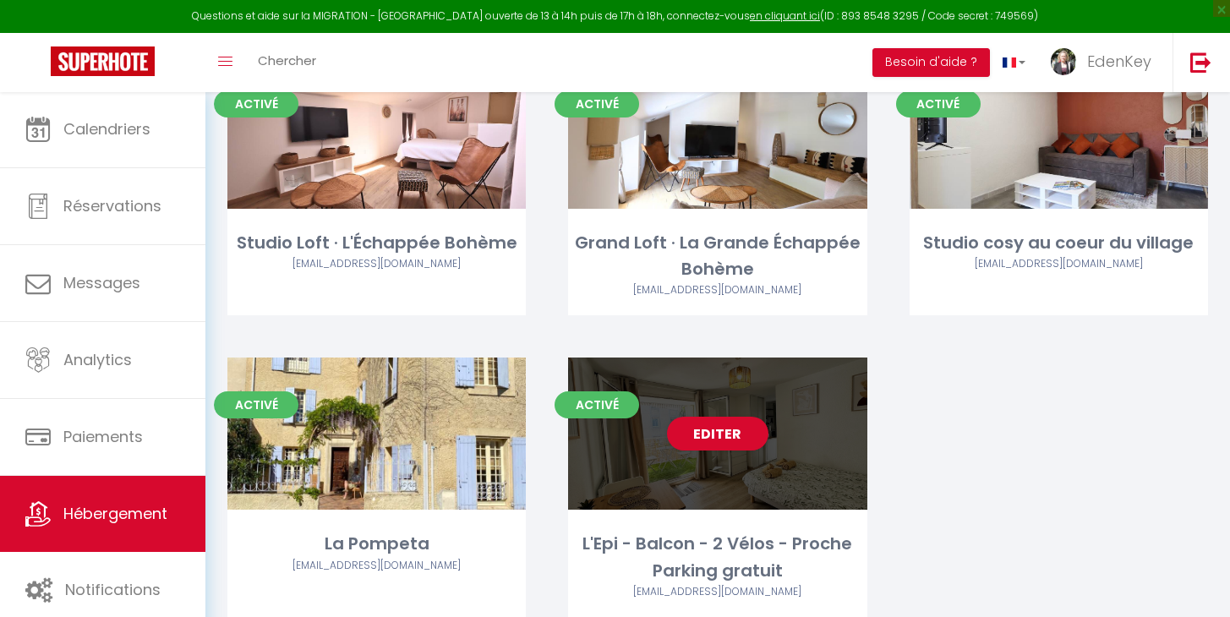
scroll to position [591, 0]
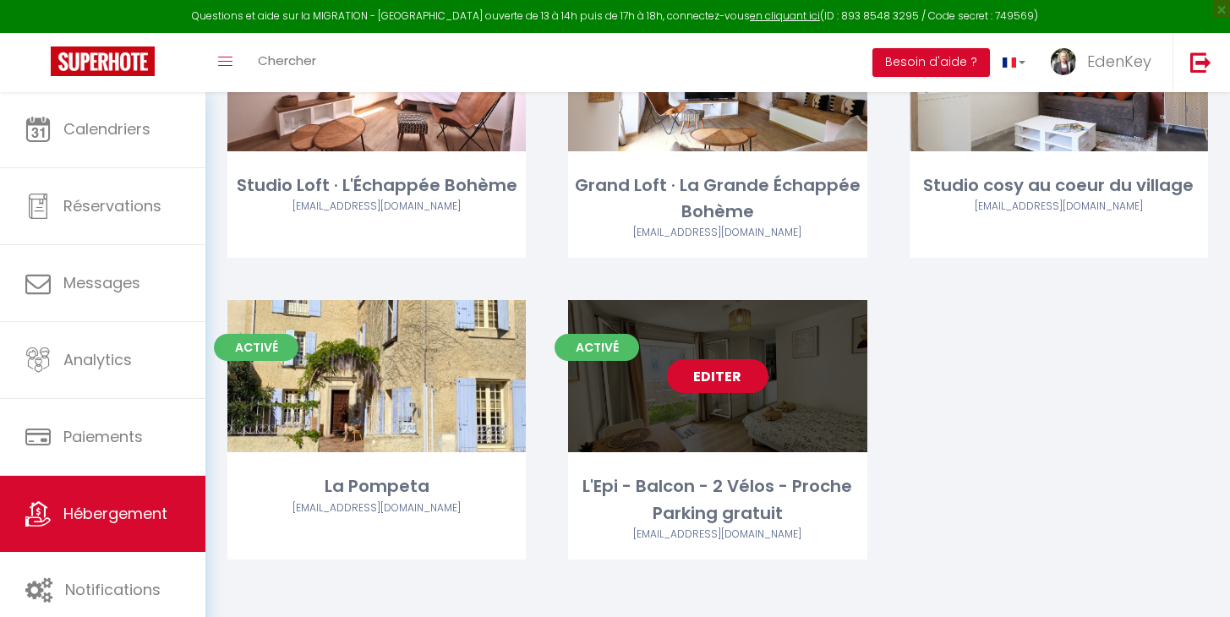
click at [756, 379] on link "Editer" at bounding box center [717, 376] width 101 height 34
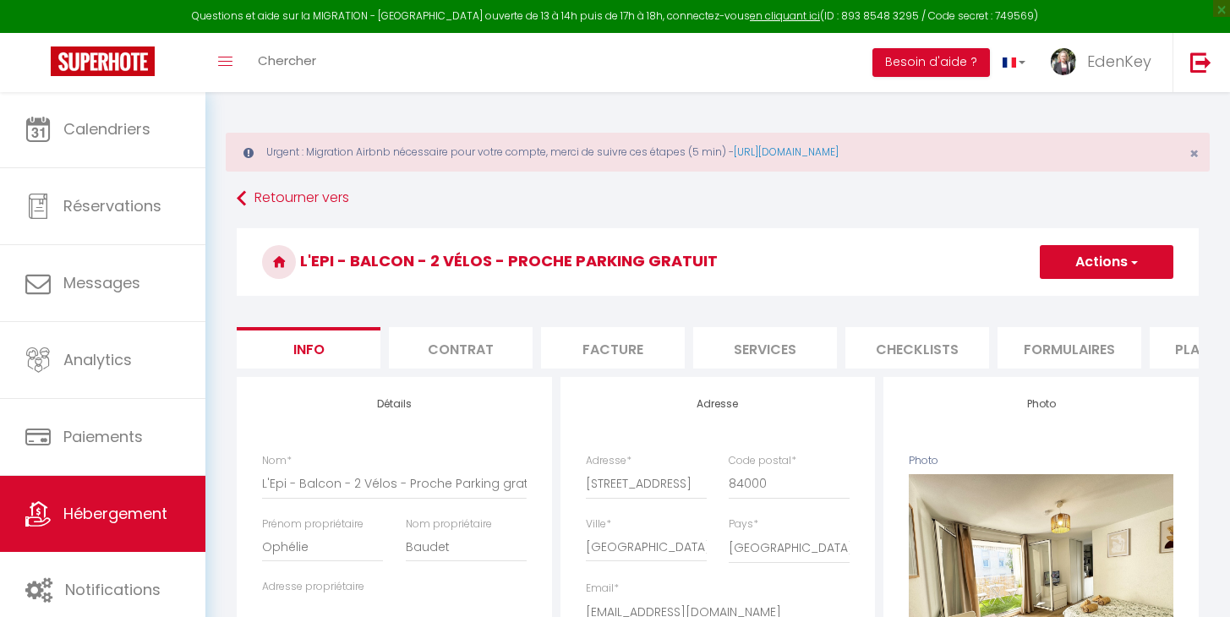
click at [1163, 347] on li "Plateformes" at bounding box center [1221, 347] width 144 height 41
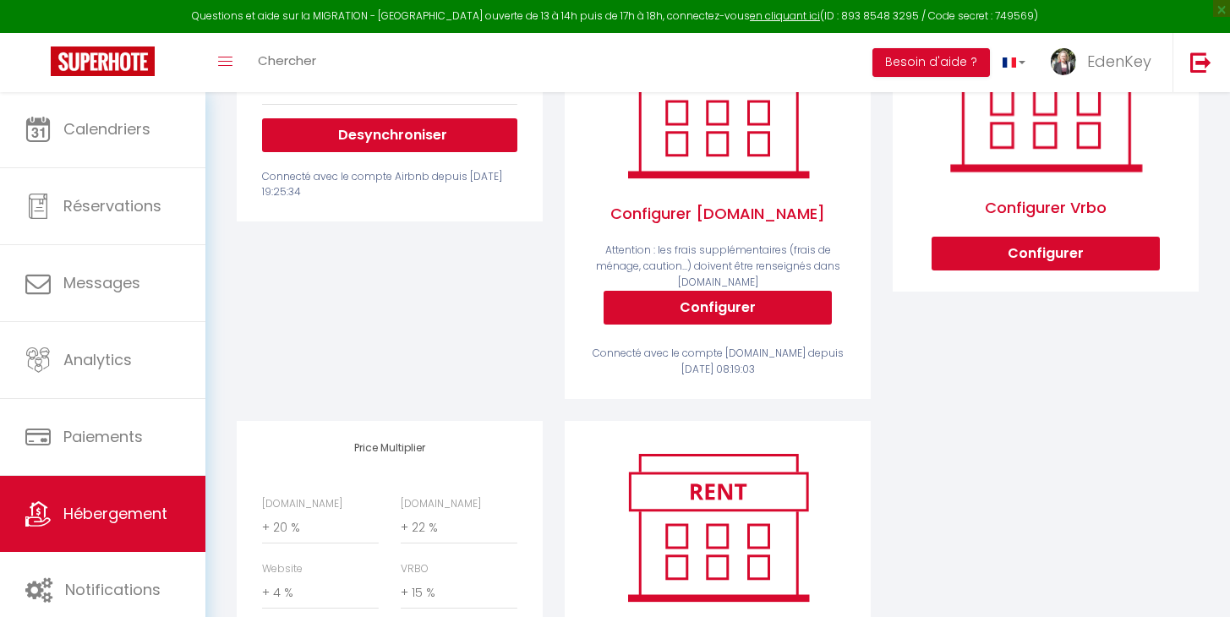
scroll to position [549, 0]
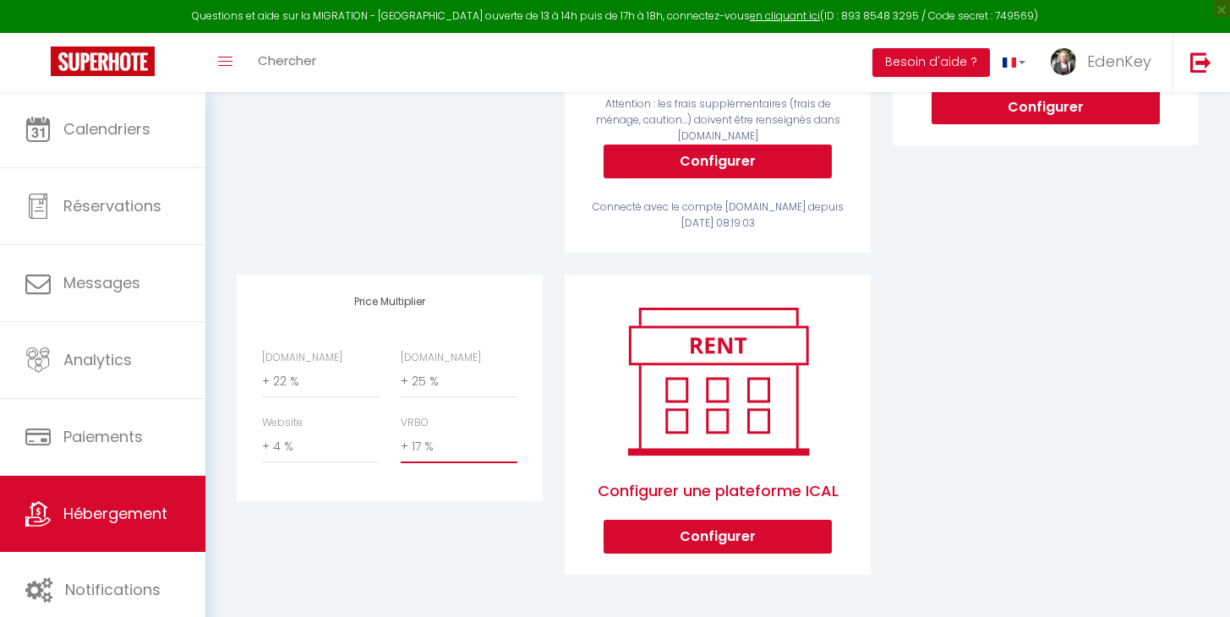
click at [455, 498] on div "Price Multiplier [DOMAIN_NAME] 0 + 1 % + 2 % + 3 % + 4 % + 5 % + 6 % + 7 %" at bounding box center [390, 388] width 306 height 226
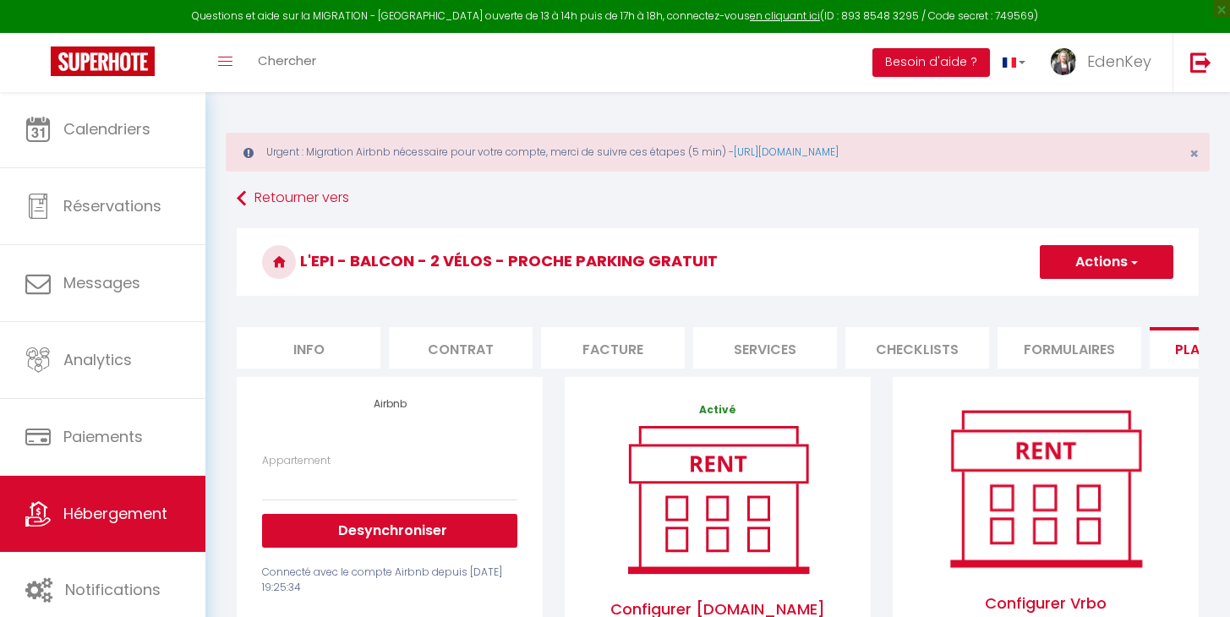
click at [1083, 256] on button "Actions" at bounding box center [1106, 262] width 134 height 34
click at [1066, 303] on link "Enregistrer" at bounding box center [1106, 299] width 134 height 22
click at [1051, 264] on button "Actions" at bounding box center [1106, 262] width 134 height 34
click at [1055, 303] on link "Enregistrer" at bounding box center [1106, 299] width 134 height 22
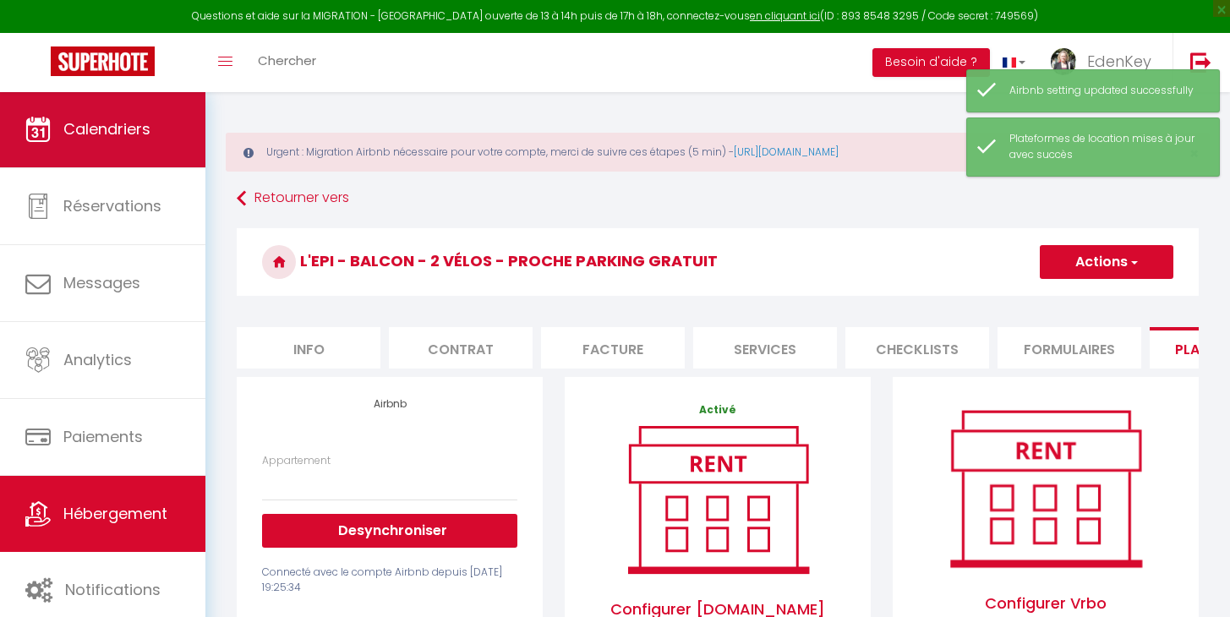
click at [101, 136] on span "Calendriers" at bounding box center [106, 128] width 87 height 21
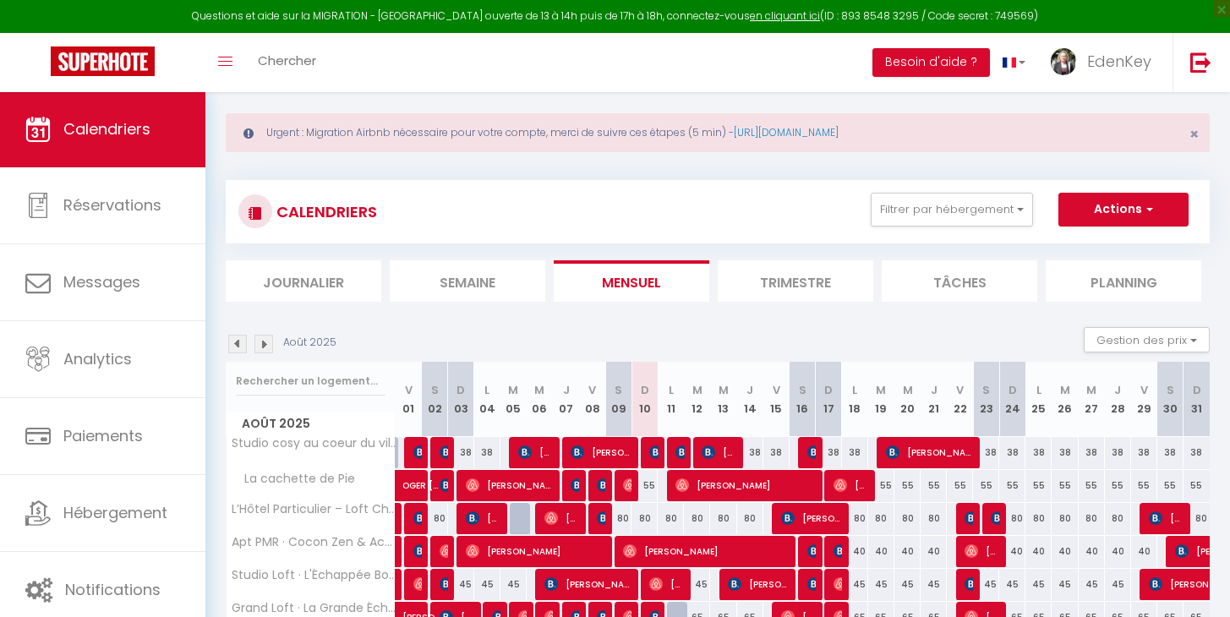
scroll to position [172, 0]
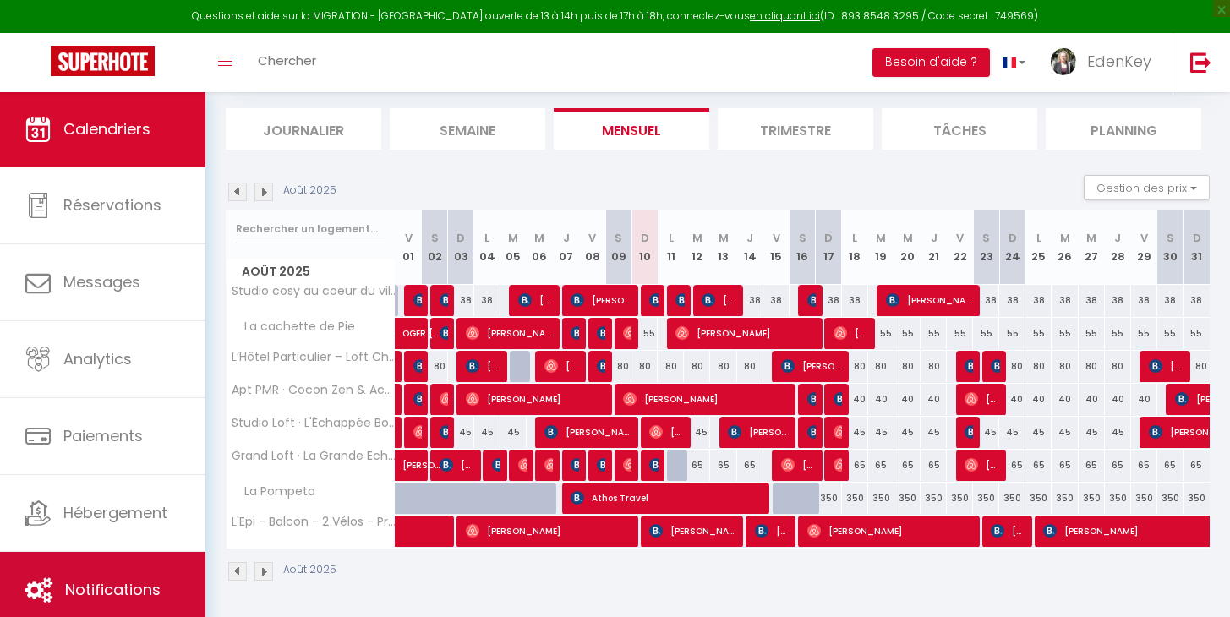
click at [148, 583] on span "Notifications" at bounding box center [112, 589] width 95 height 21
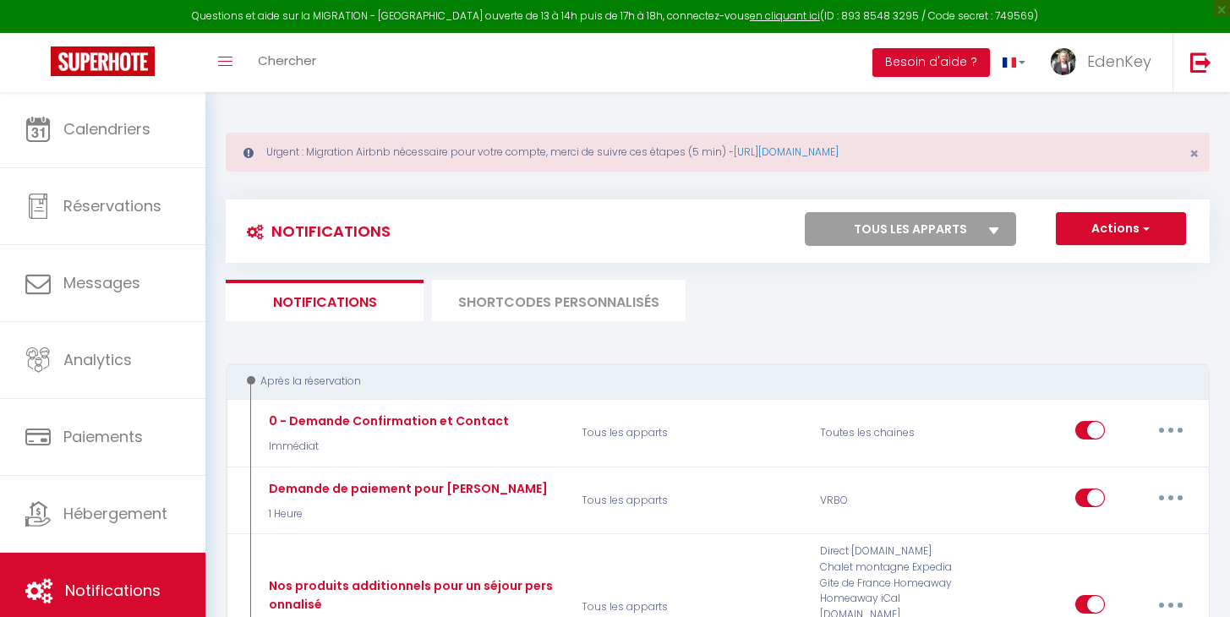
click at [550, 300] on li "SHORTCODES PERSONNALISÉS" at bounding box center [559, 300] width 254 height 41
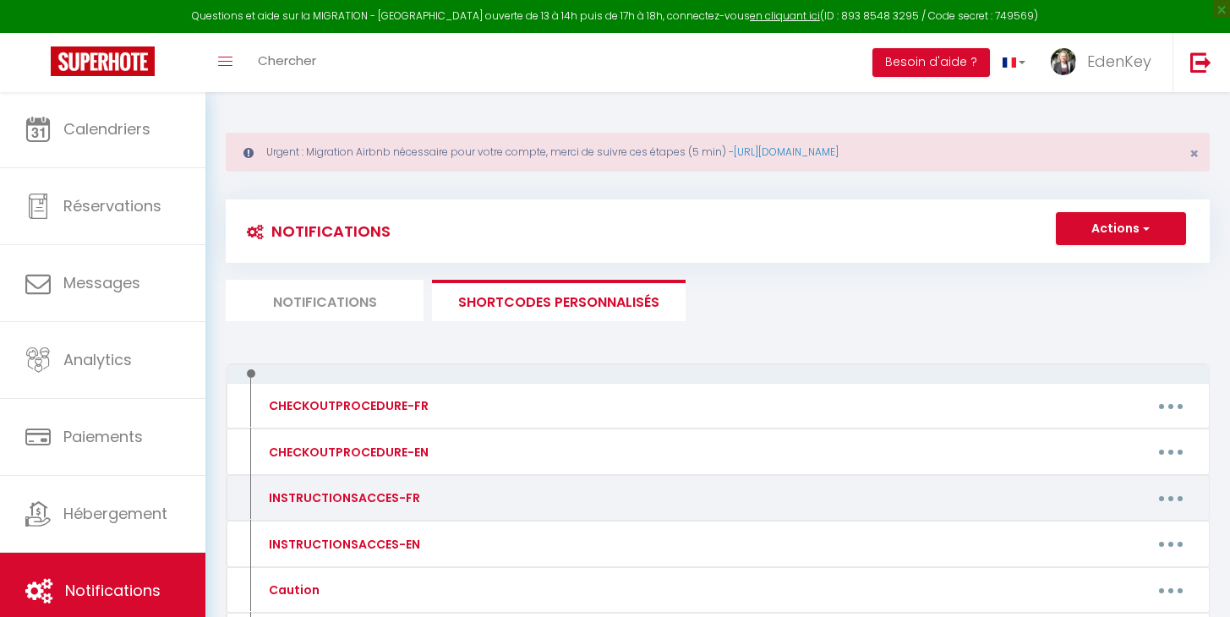
click at [392, 496] on div "INSTRUCTIONSACCES-FR" at bounding box center [342, 497] width 155 height 19
click at [1175, 494] on button "button" at bounding box center [1170, 497] width 47 height 27
click at [1110, 531] on link "Editer" at bounding box center [1126, 536] width 125 height 29
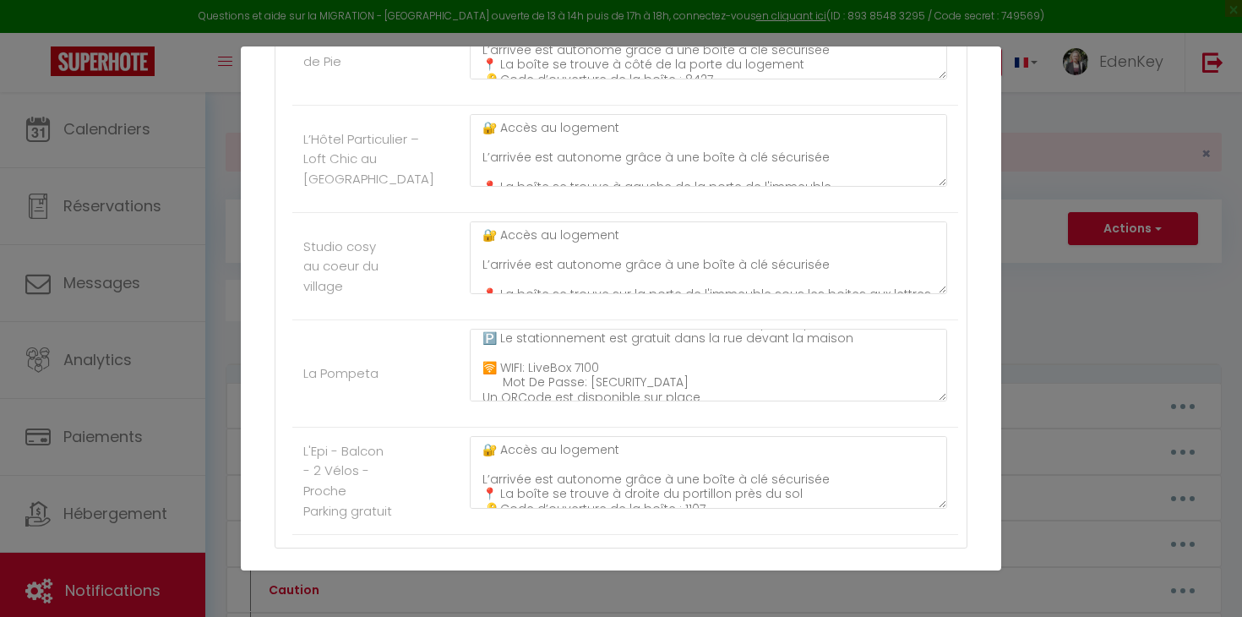
scroll to position [155, 0]
drag, startPoint x: 527, startPoint y: 378, endPoint x: 711, endPoint y: 391, distance: 183.9
click at [711, 391] on textarea "🔐 Accès au logement Je vous accueillerai en personne et vous ferai faire le tou…" at bounding box center [708, 365] width 477 height 73
drag, startPoint x: 711, startPoint y: 395, endPoint x: 532, endPoint y: 370, distance: 180.9
click at [532, 370] on textarea "🔐 Accès au logement Je vous accueillerai en personne et vous ferai faire le tou…" at bounding box center [708, 365] width 477 height 73
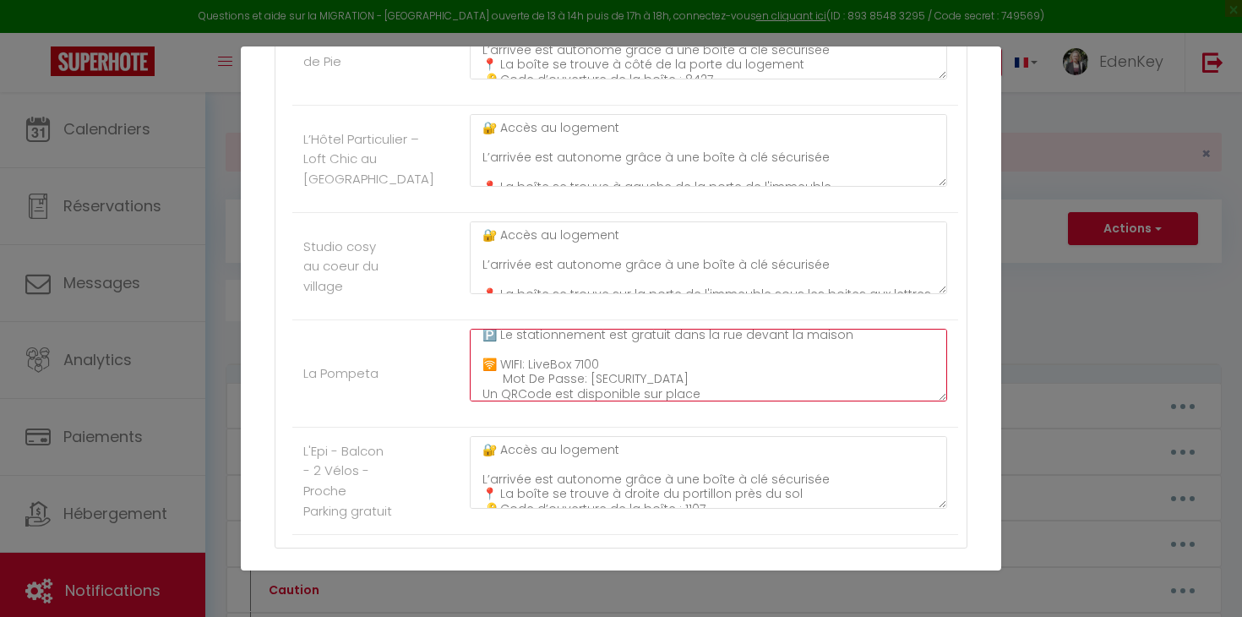
click at [532, 383] on textarea "🔐 Accès au logement Je vous accueillerai en personne et vous ferai faire le tou…" at bounding box center [708, 365] width 477 height 73
click at [554, 376] on textarea "🔐 Accès au logement Je vous accueillerai en personne et vous ferai faire le tou…" at bounding box center [708, 365] width 477 height 73
click at [629, 395] on textarea "🔐 Accès au logement Je vous accueillerai en personne et vous ferai faire le tou…" at bounding box center [708, 365] width 477 height 73
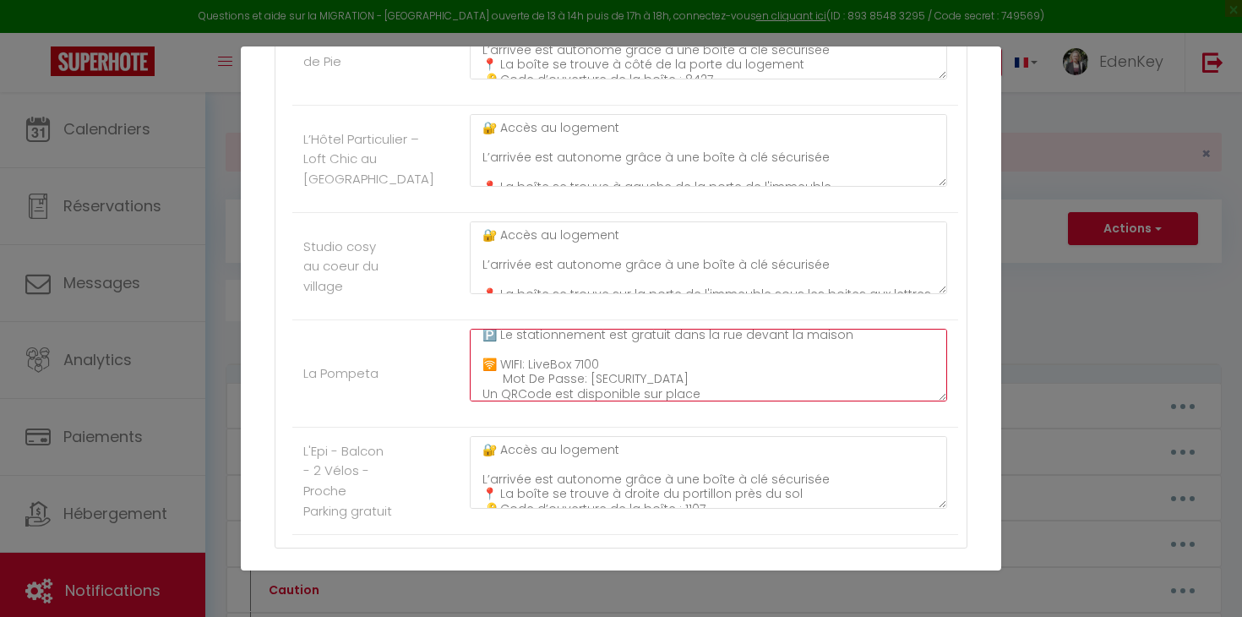
click at [629, 395] on textarea "🔐 Accès au logement Je vous accueillerai en personne et vous ferai faire le tou…" at bounding box center [708, 365] width 477 height 73
click at [1020, 251] on div "Mettre à jour le code court personnalisé × Nom * INSTRUCTIONSACCES-FR Contenu *…" at bounding box center [621, 308] width 1242 height 617
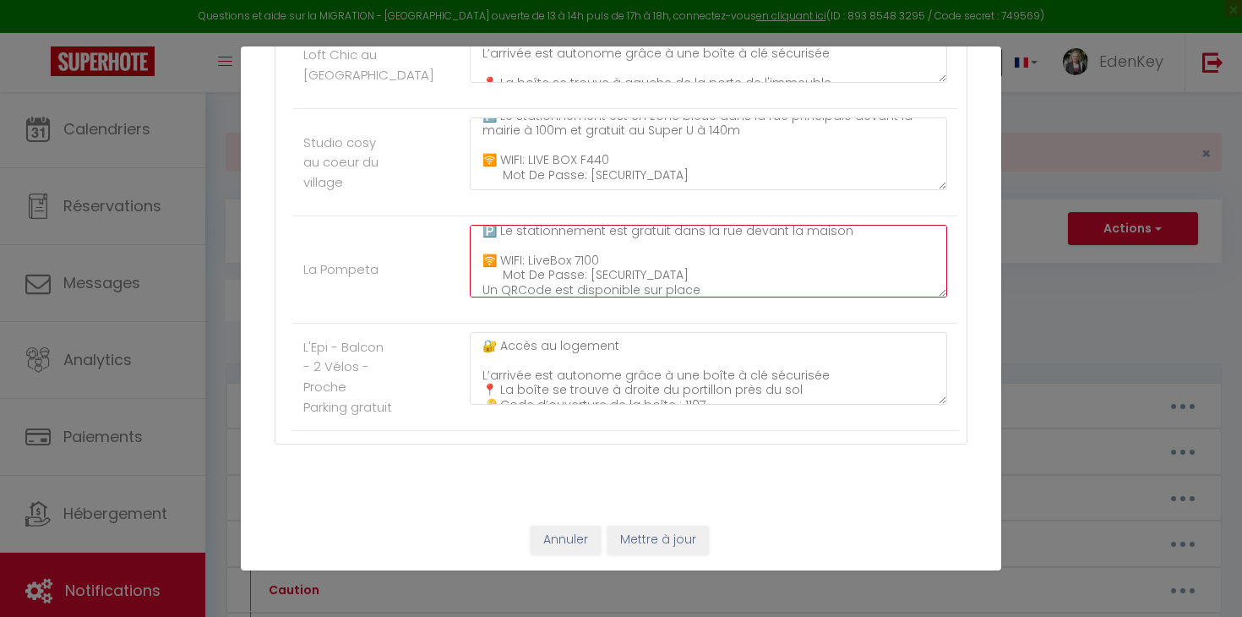
click at [596, 263] on textarea "🔐 Accès au logement Je vous accueillerai en personne et vous ferai faire le tou…" at bounding box center [708, 261] width 477 height 73
click at [587, 260] on textarea "🔐 Accès au logement Je vous accueillerai en personne et vous ferai faire le tou…" at bounding box center [708, 261] width 477 height 73
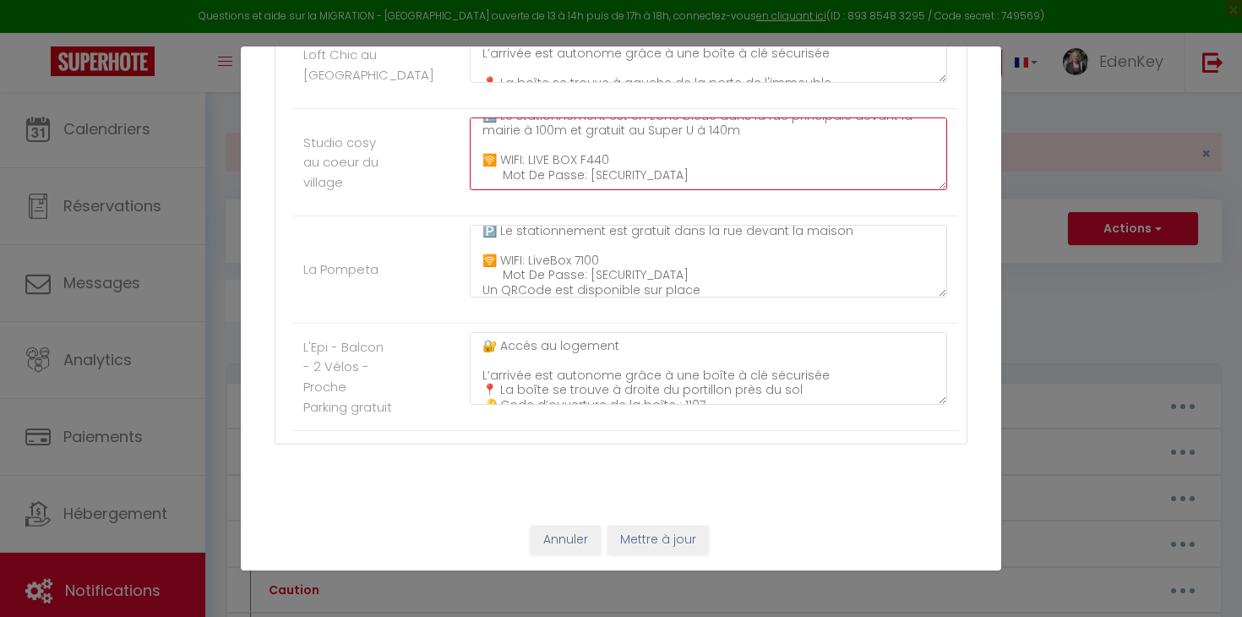
click at [1081, 308] on div "Mettre à jour le code court personnalisé × Nom * INSTRUCTIONSACCES-FR Contenu *…" at bounding box center [621, 308] width 1242 height 617
click at [1069, 365] on div "Mettre à jour le code court personnalisé × Nom * INSTRUCTIONSACCES-FR Contenu *…" at bounding box center [621, 308] width 1242 height 617
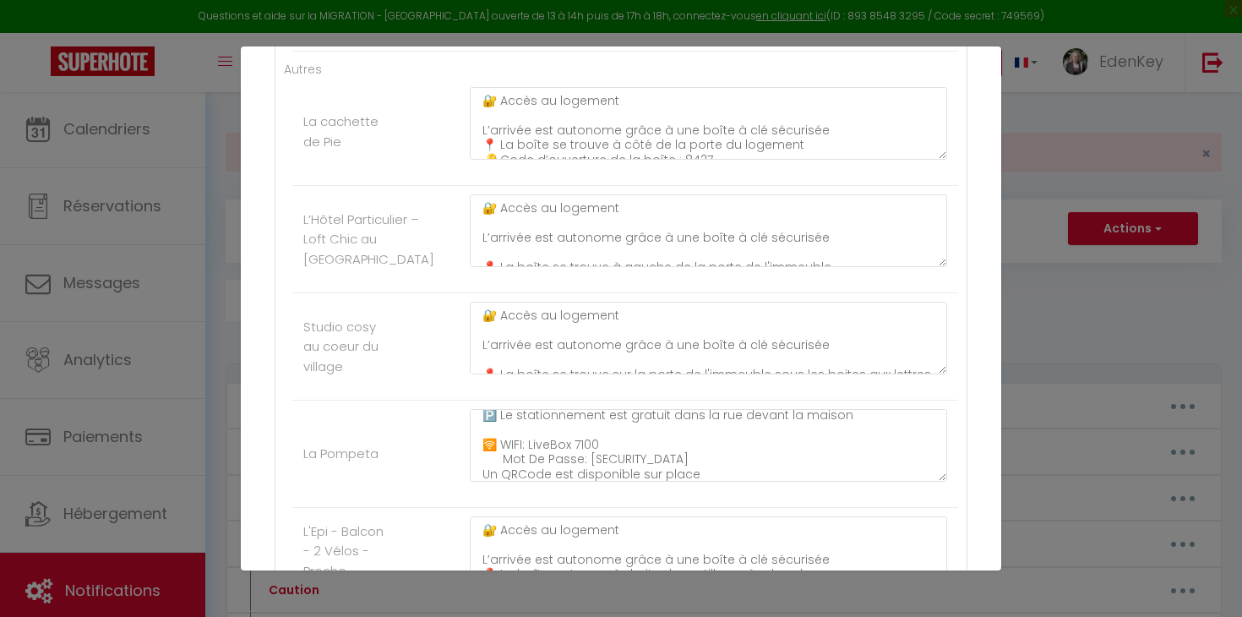
scroll to position [579, 0]
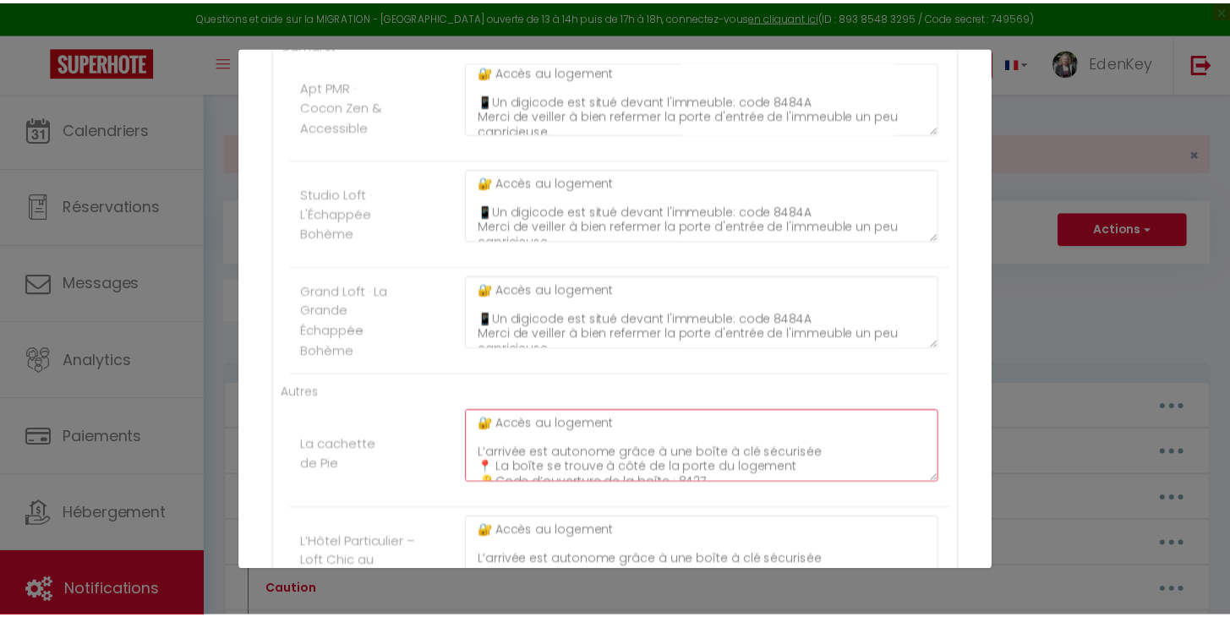
scroll to position [0, 0]
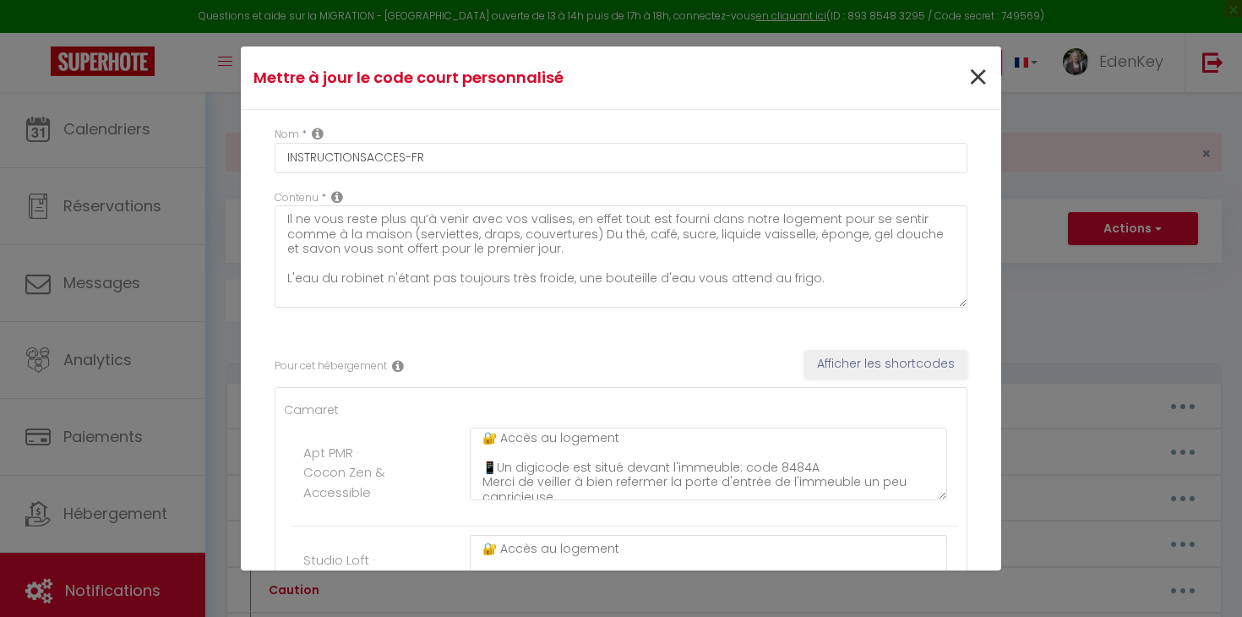
click at [968, 79] on span "×" at bounding box center [978, 77] width 21 height 51
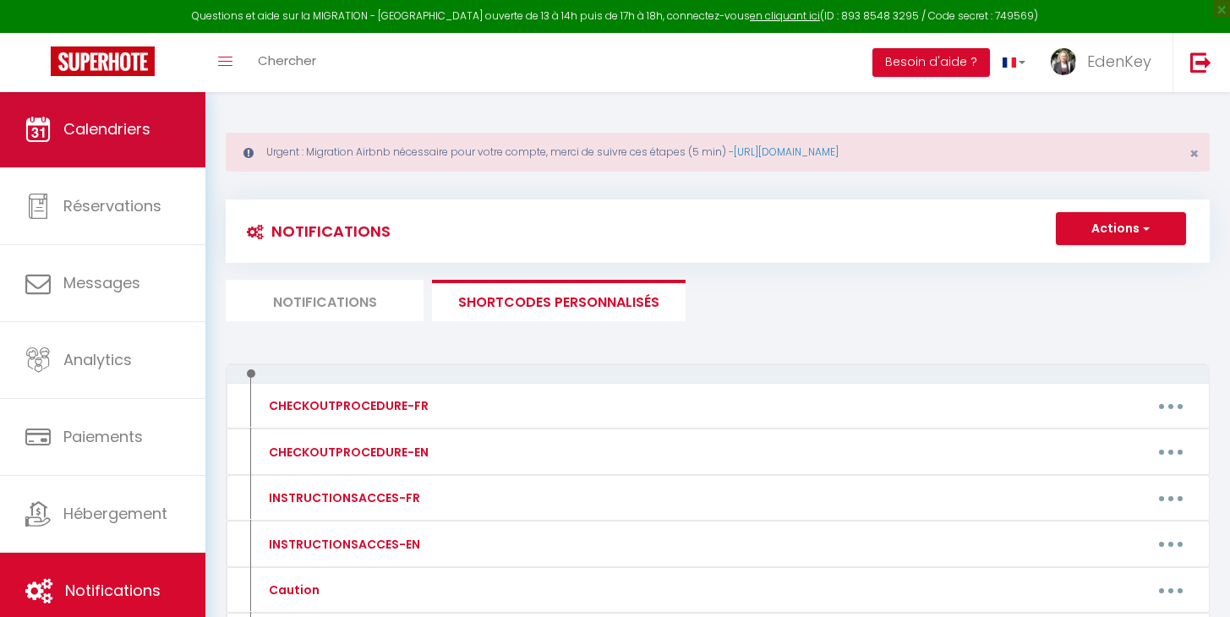
click at [151, 131] on link "Calendriers" at bounding box center [102, 129] width 205 height 76
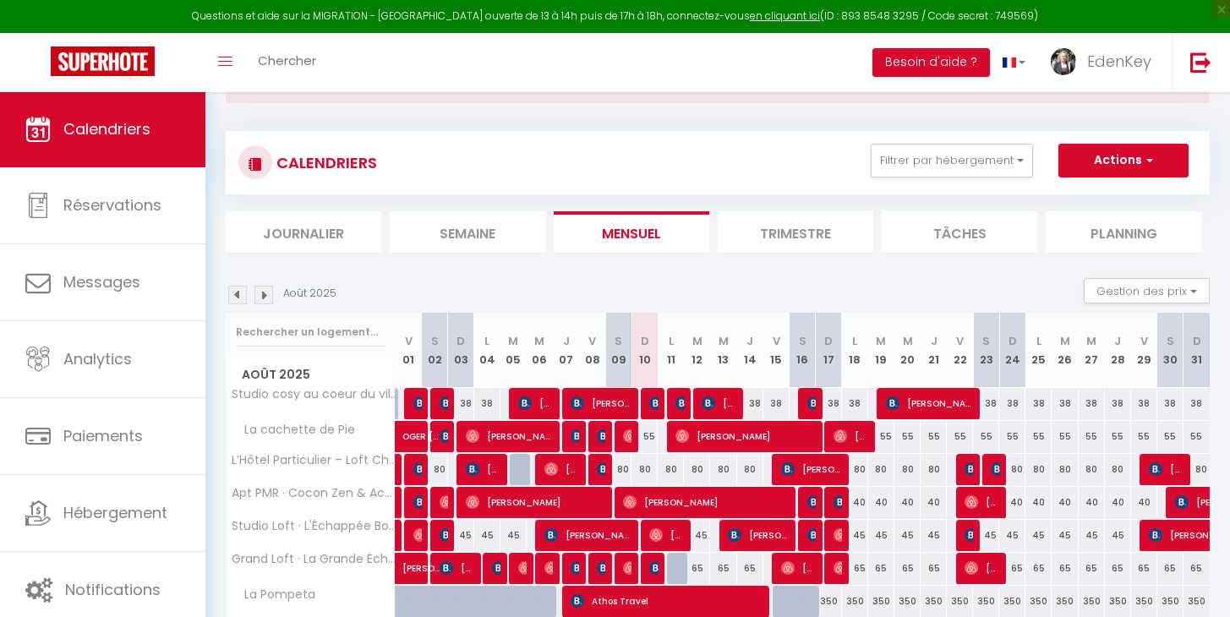
scroll to position [126, 0]
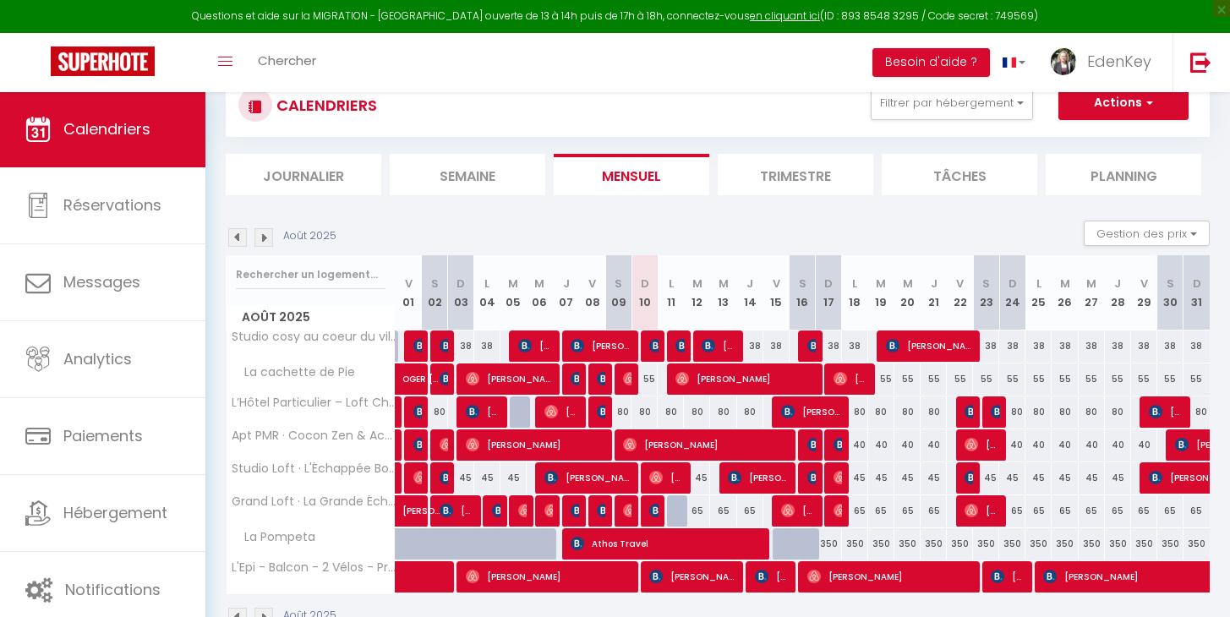
click at [657, 345] on img at bounding box center [656, 346] width 14 height 14
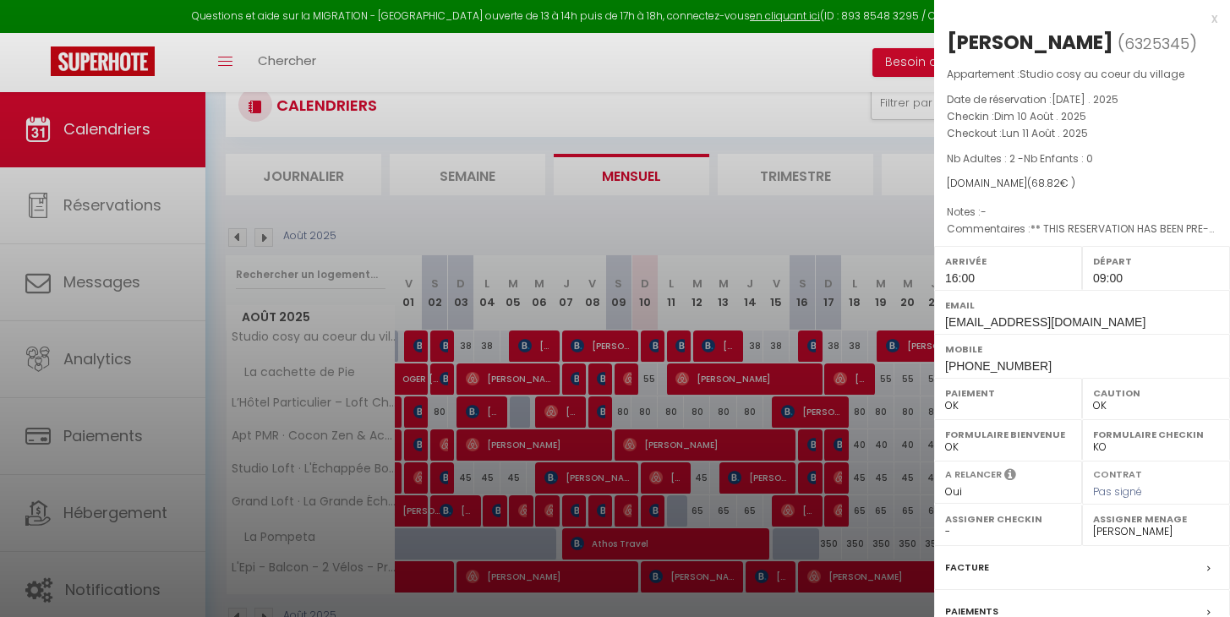
click at [657, 345] on div at bounding box center [615, 308] width 1230 height 617
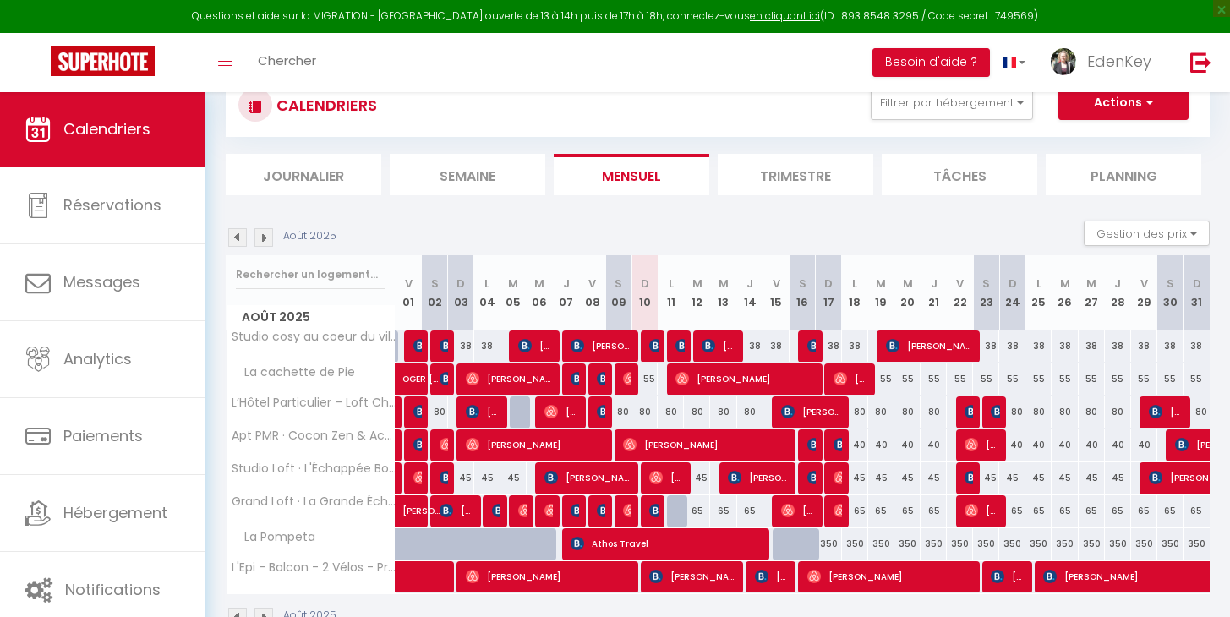
click at [653, 506] on img at bounding box center [656, 511] width 14 height 14
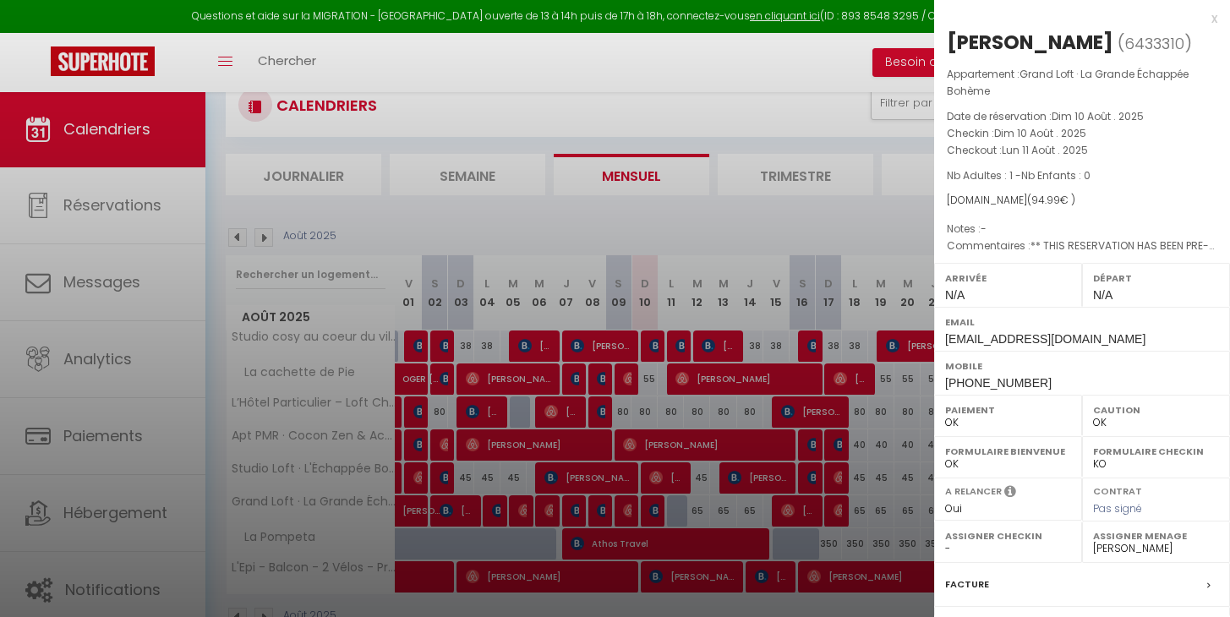
click at [653, 509] on div at bounding box center [615, 308] width 1230 height 617
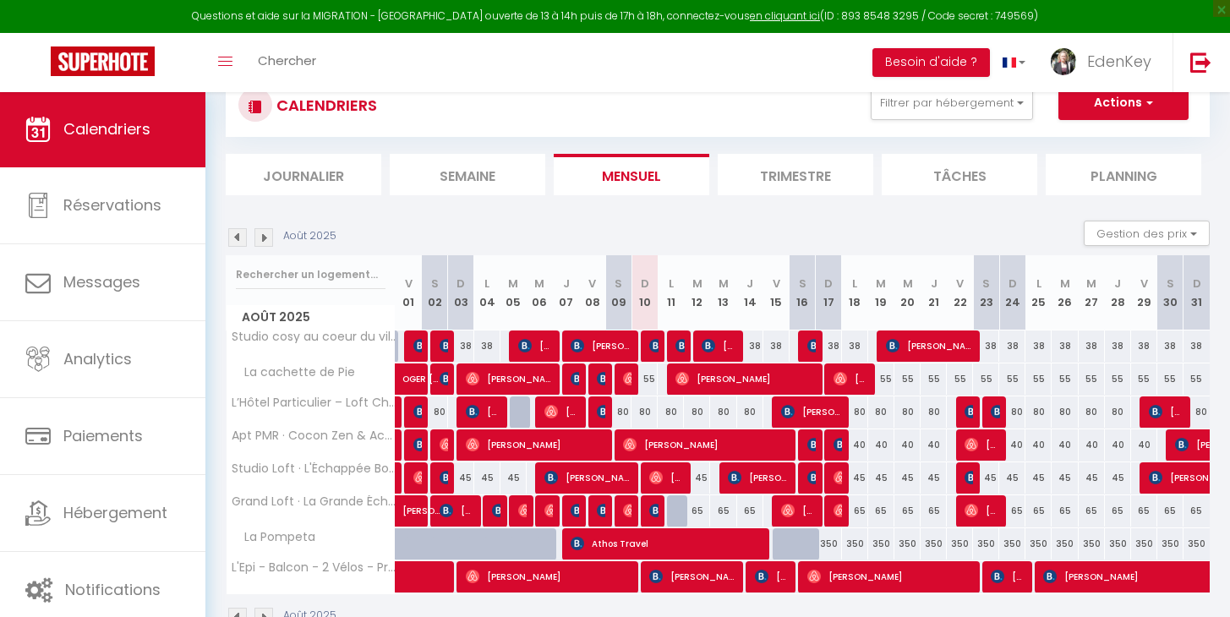
click at [659, 580] on img at bounding box center [656, 577] width 14 height 14
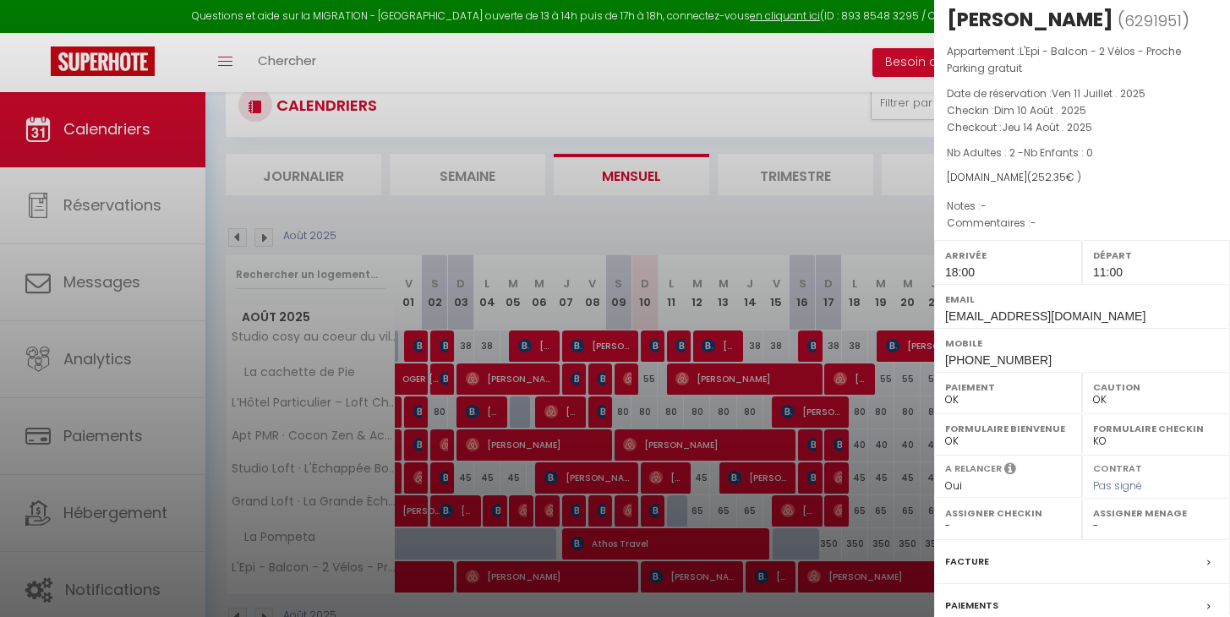
scroll to position [2, 0]
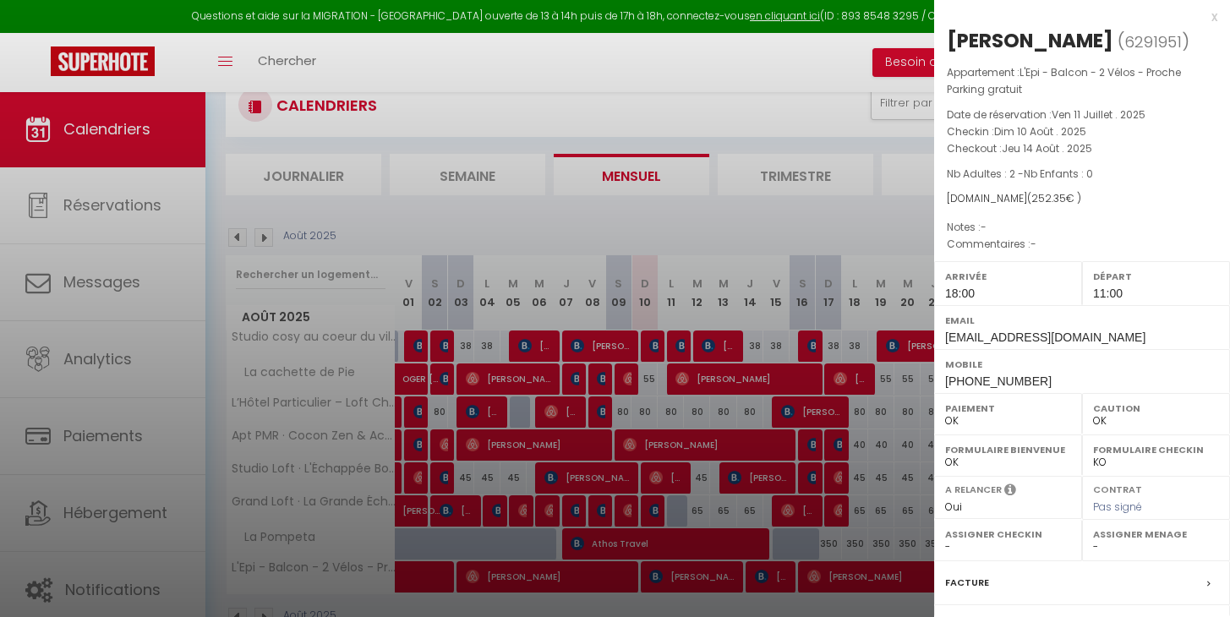
drag, startPoint x: 948, startPoint y: 69, endPoint x: 1087, endPoint y: 150, distance: 160.6
click at [1087, 150] on div "Appartement : L'Epi - Balcon - 2 Vélos - Proche Parking gratuit Date de réserva…" at bounding box center [1082, 158] width 296 height 189
click at [1092, 148] on p "Checkout : [DATE]" at bounding box center [1081, 148] width 270 height 17
click at [1201, 15] on div "x" at bounding box center [1075, 17] width 283 height 20
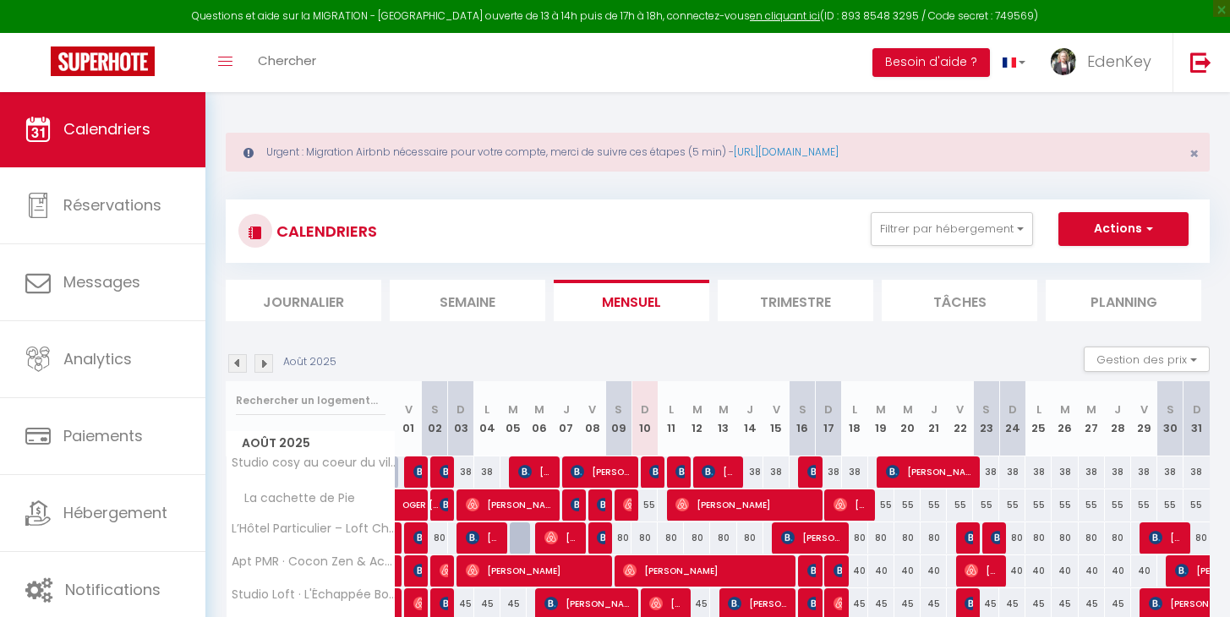
scroll to position [172, 0]
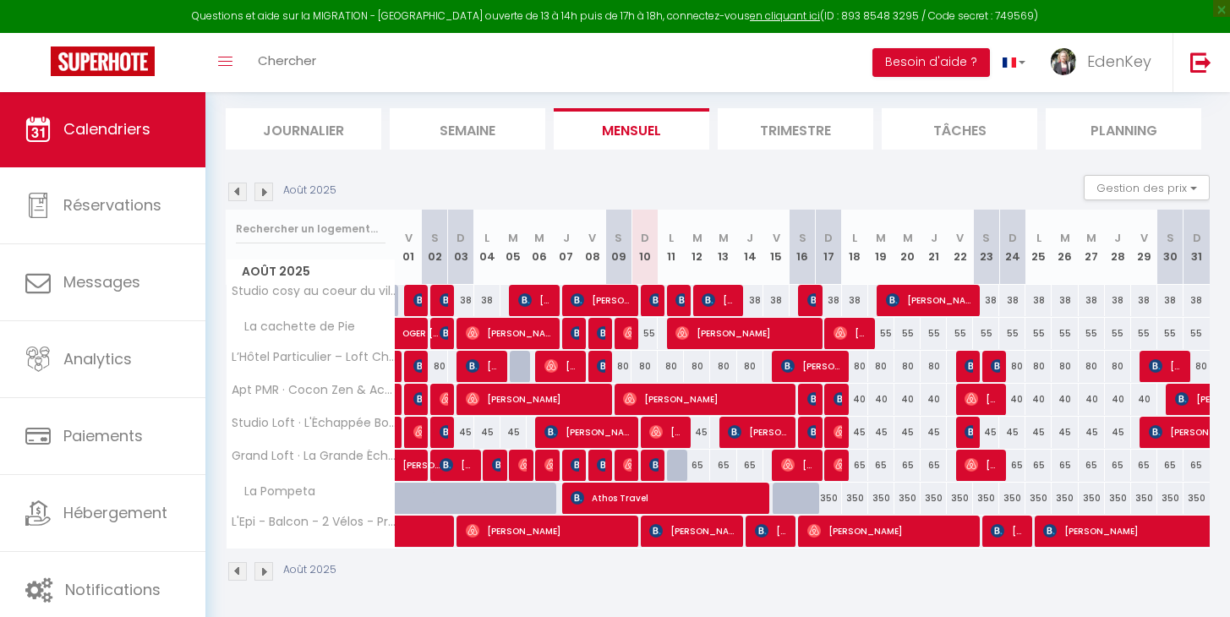
click at [335, 0] on div "Questions et aide sur la MIGRATION - [GEOGRAPHIC_DATA] ouverte de 13 à 14h puis…" at bounding box center [615, 16] width 1230 height 33
click at [680, 529] on span "[PERSON_NAME]" at bounding box center [692, 531] width 87 height 32
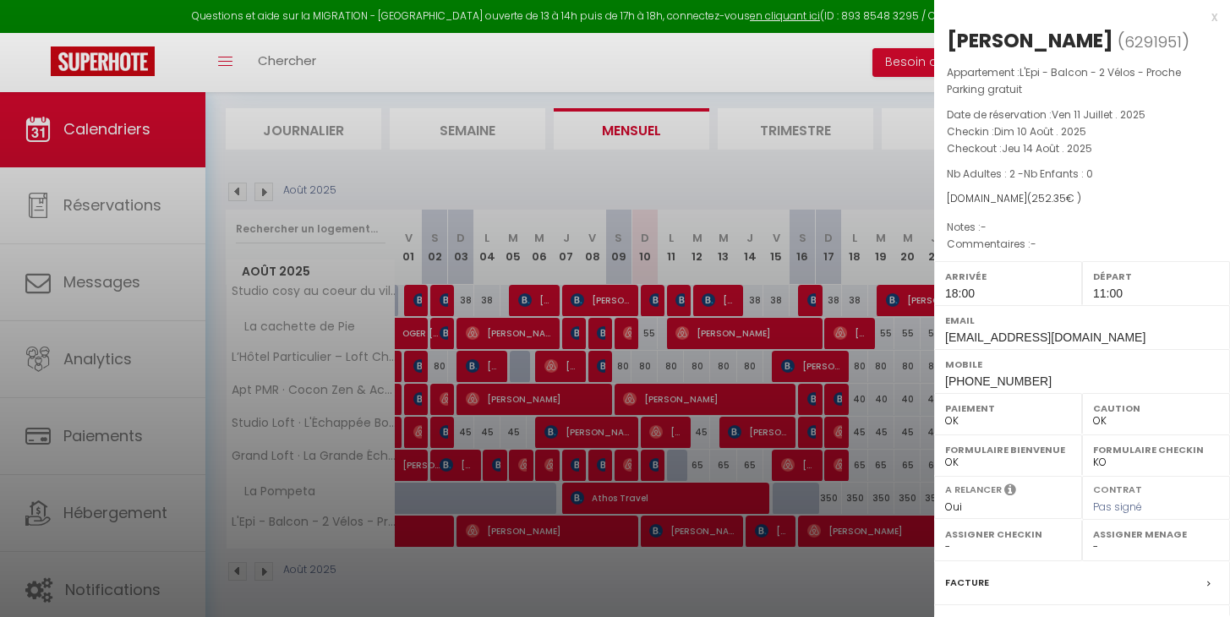
click at [779, 571] on div at bounding box center [615, 308] width 1230 height 617
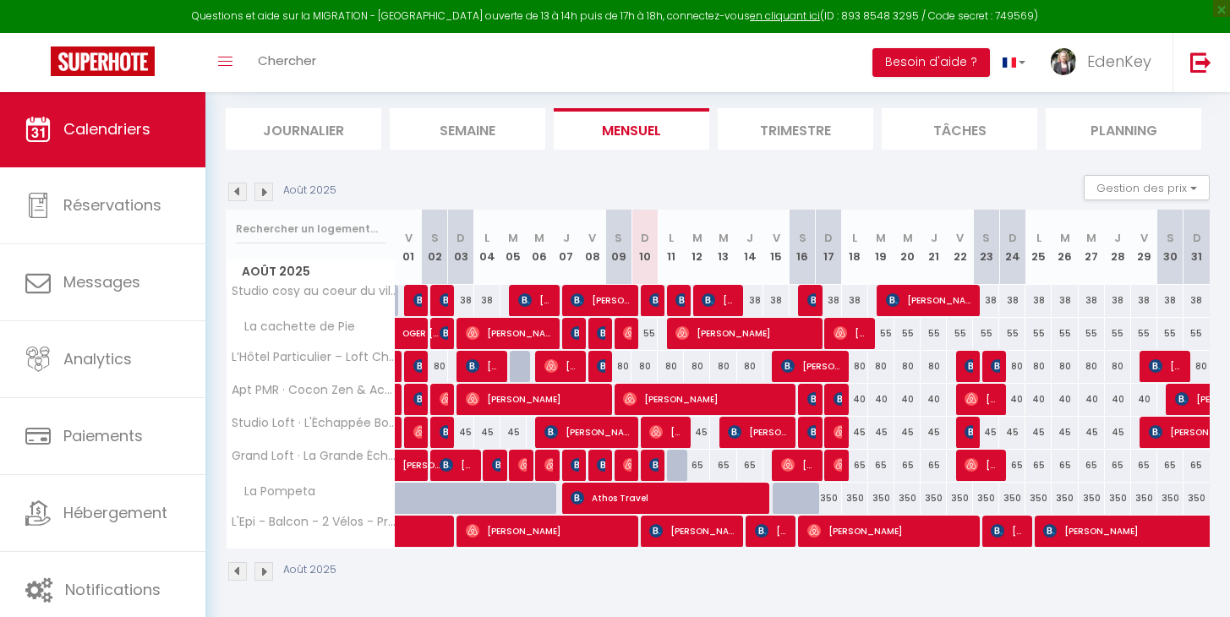
click at [258, 188] on img at bounding box center [263, 192] width 19 height 19
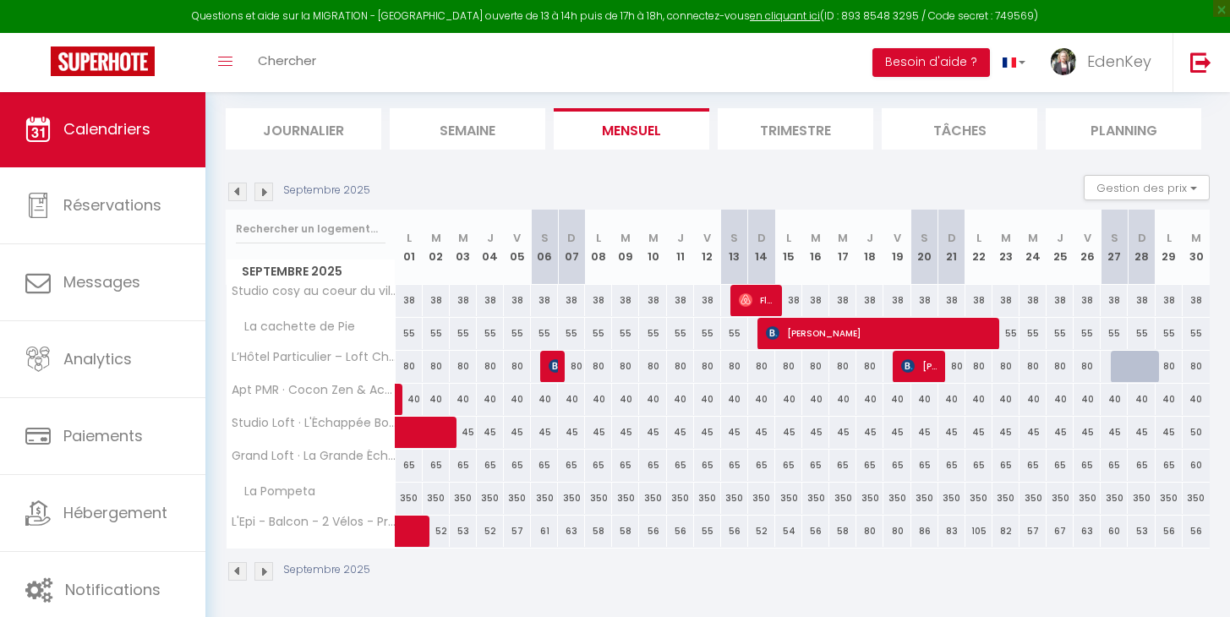
click at [712, 531] on div "55" at bounding box center [707, 530] width 27 height 31
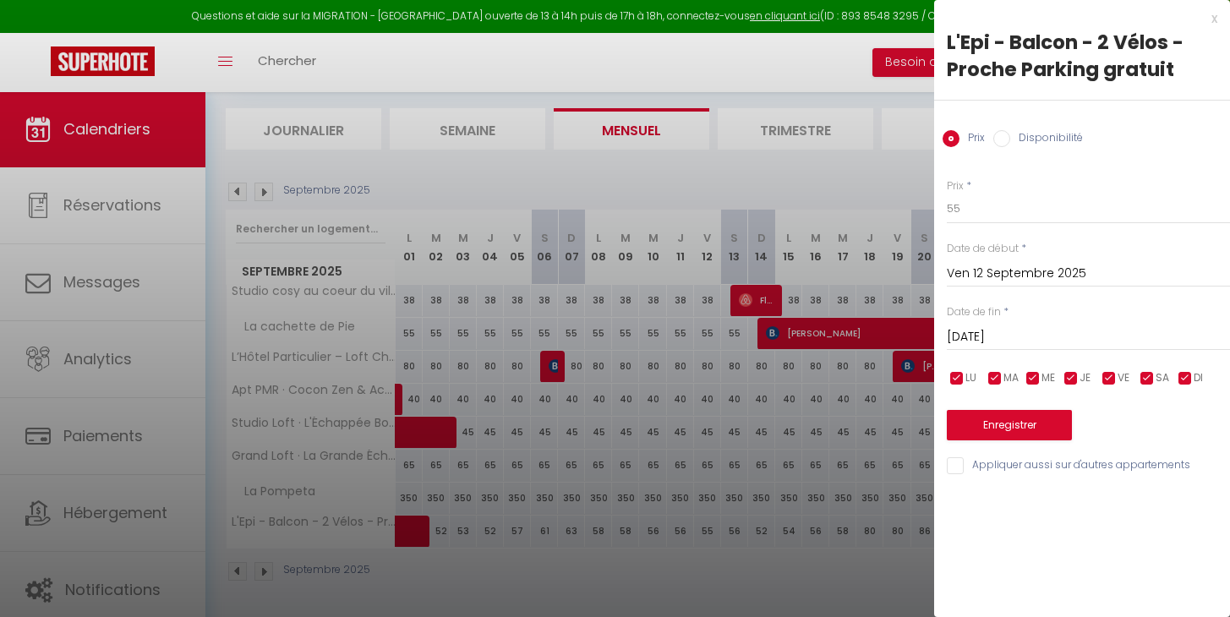
click at [1038, 137] on label "Disponibilité" at bounding box center [1046, 139] width 73 height 19
click at [1010, 137] on input "Disponibilité" at bounding box center [1001, 138] width 17 height 17
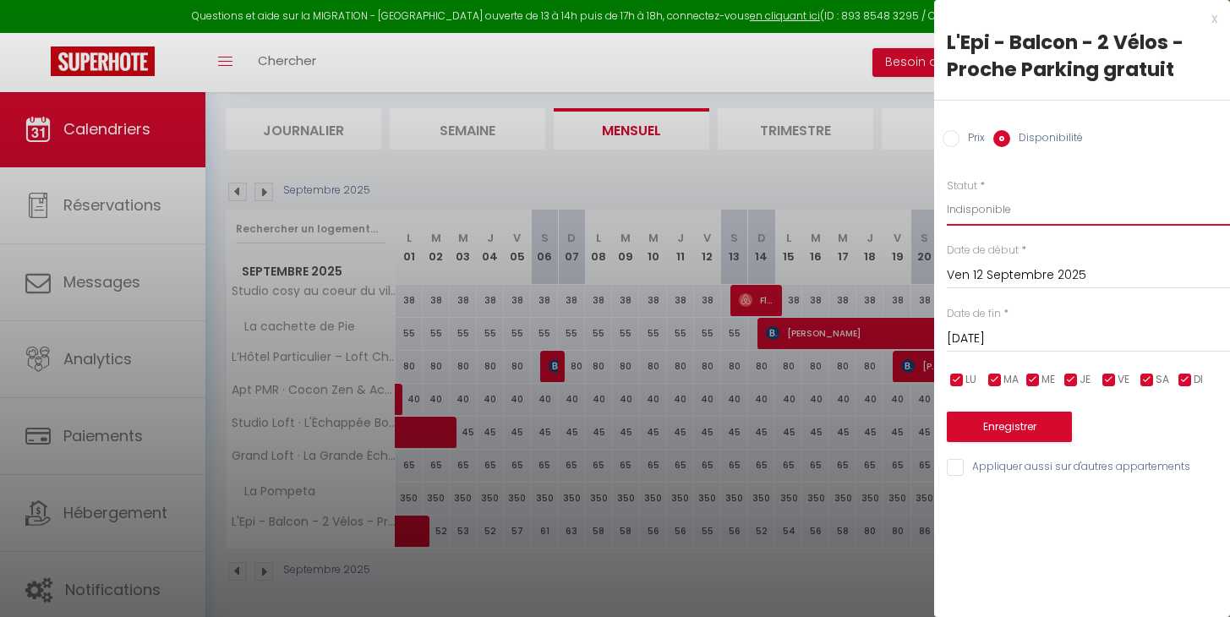
click at [1013, 335] on input "[DATE]" at bounding box center [1087, 339] width 283 height 22
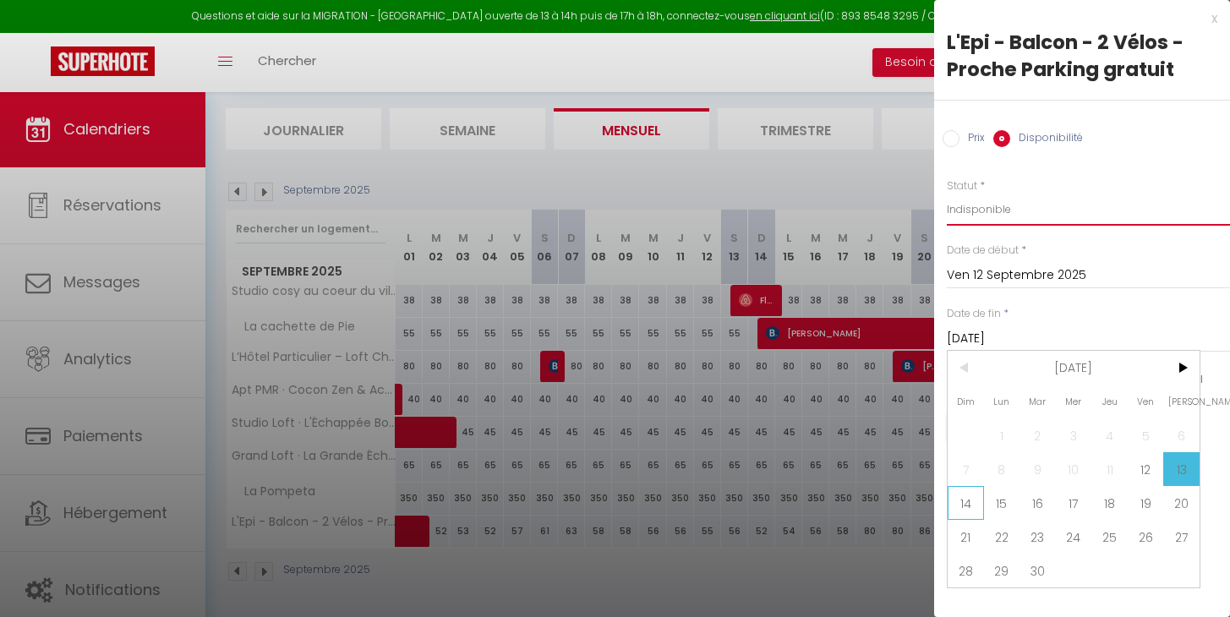
click at [963, 506] on span "14" at bounding box center [965, 503] width 36 height 34
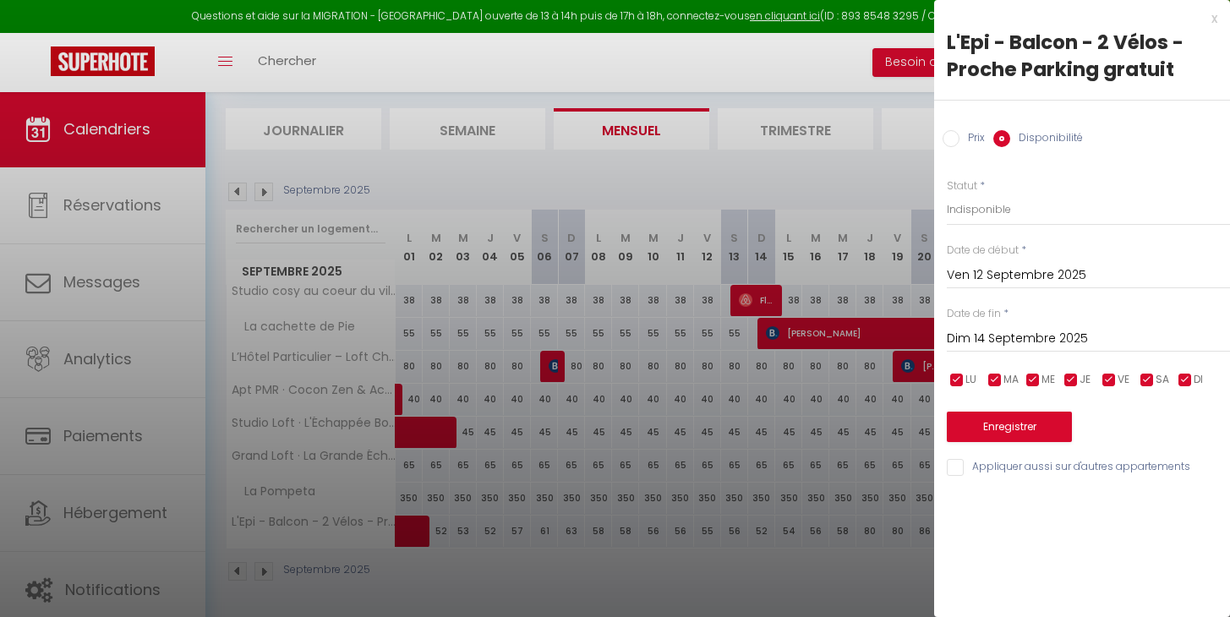
click at [1044, 425] on button "Enregistrer" at bounding box center [1008, 427] width 125 height 30
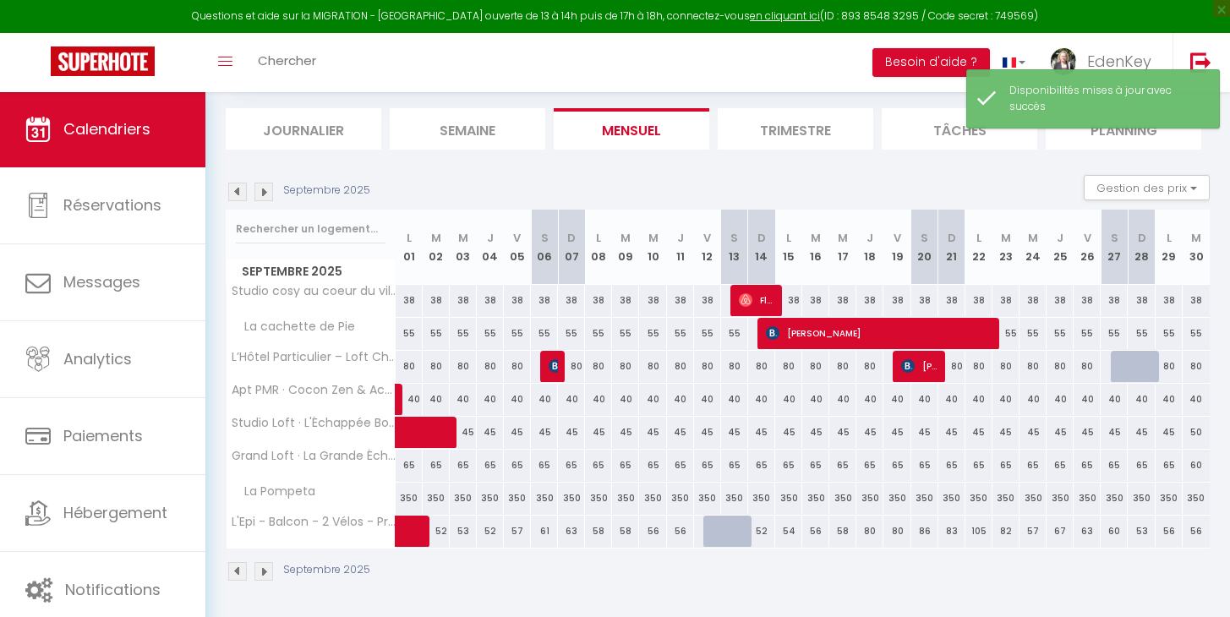
click at [723, 533] on div at bounding box center [734, 531] width 27 height 32
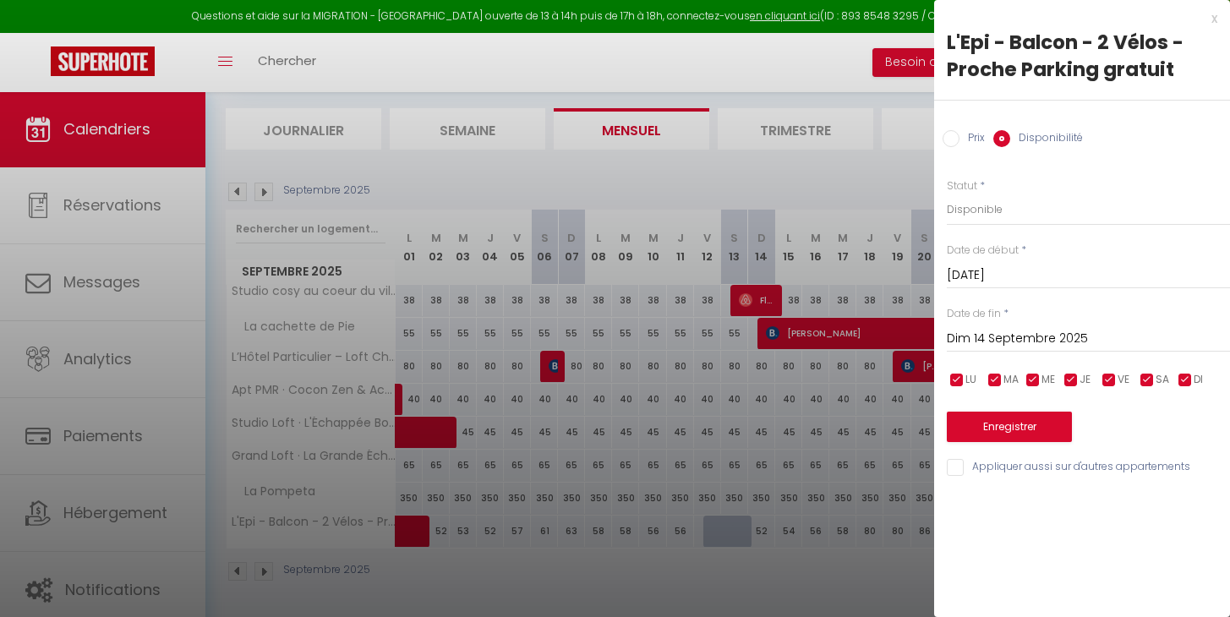
click at [1013, 340] on input "Dim 14 Septembre 2025" at bounding box center [1087, 339] width 283 height 22
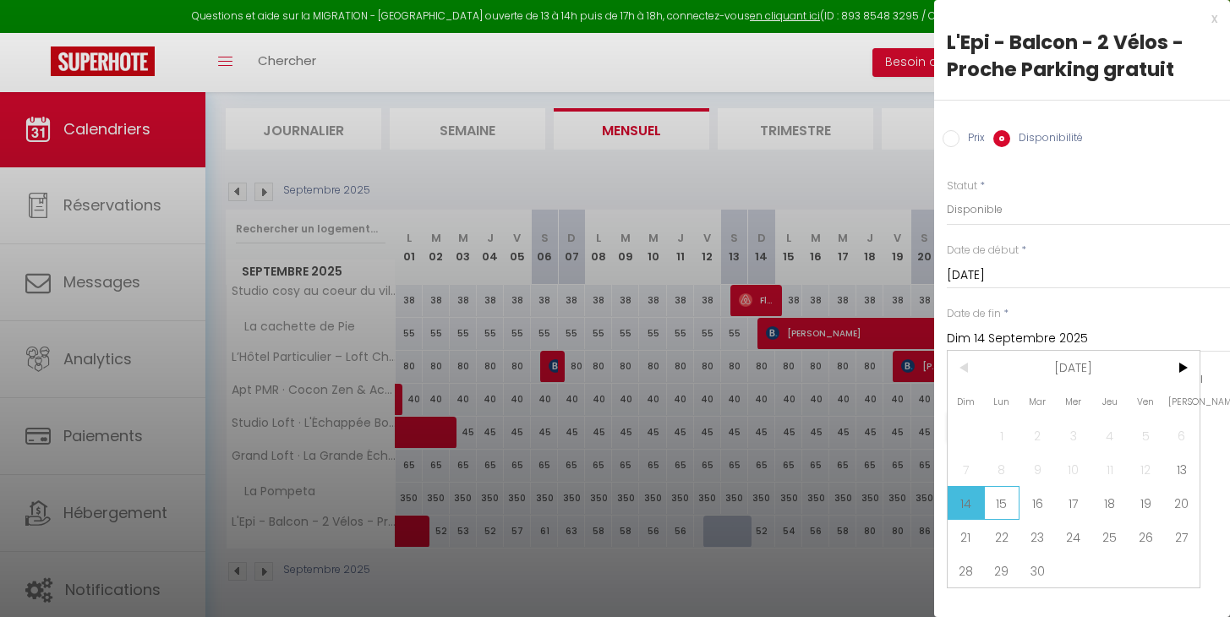
click at [1006, 512] on span "15" at bounding box center [1002, 503] width 36 height 34
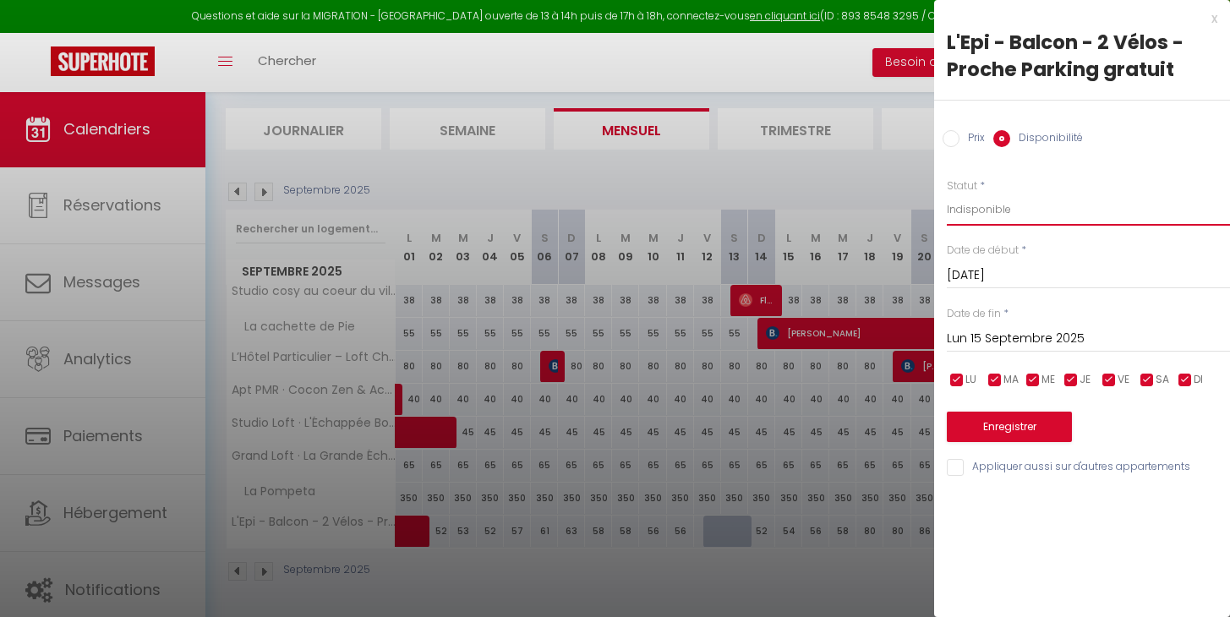
click at [1039, 427] on button "Enregistrer" at bounding box center [1008, 427] width 125 height 30
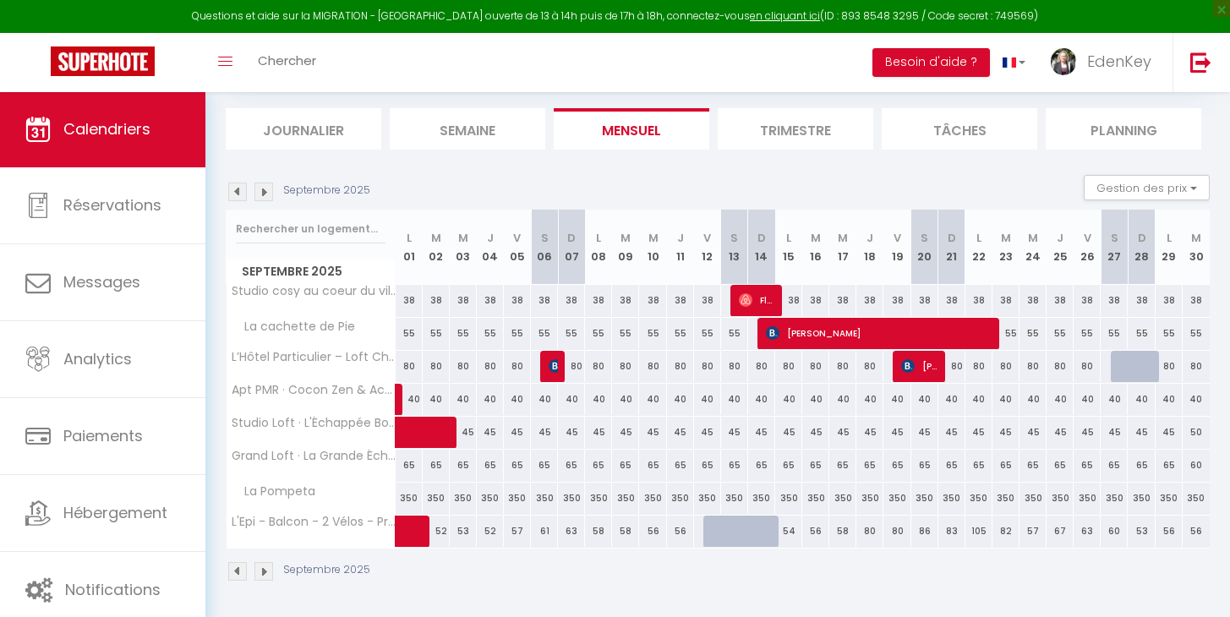
click at [241, 188] on img at bounding box center [237, 192] width 19 height 19
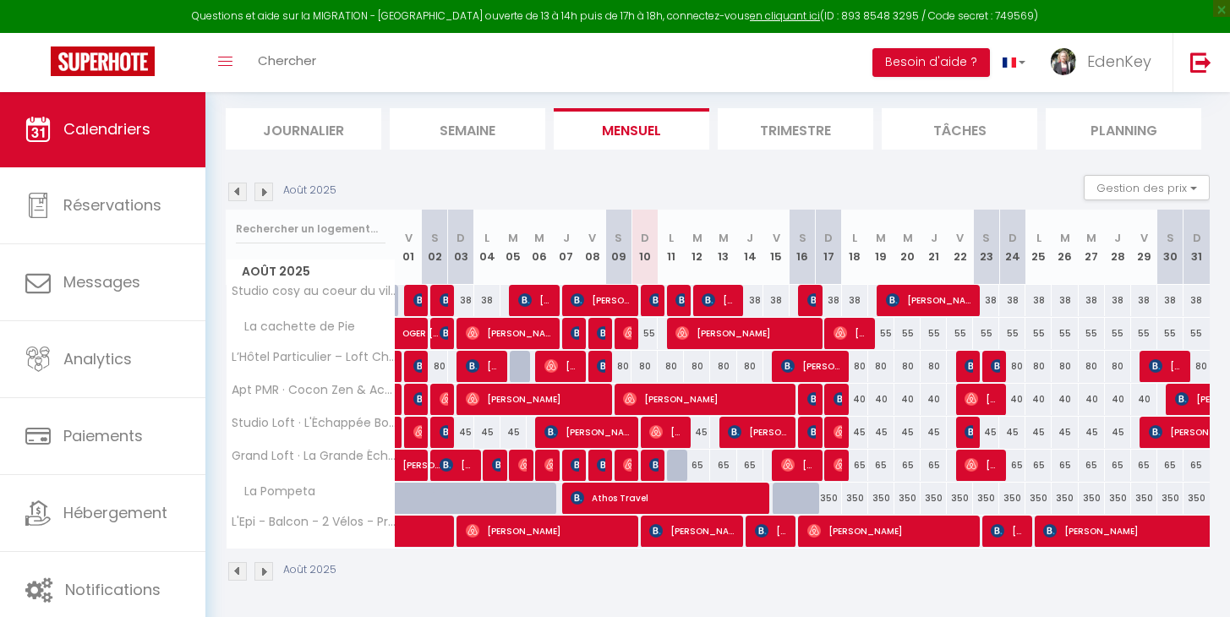
click at [755, 531] on img at bounding box center [762, 531] width 14 height 14
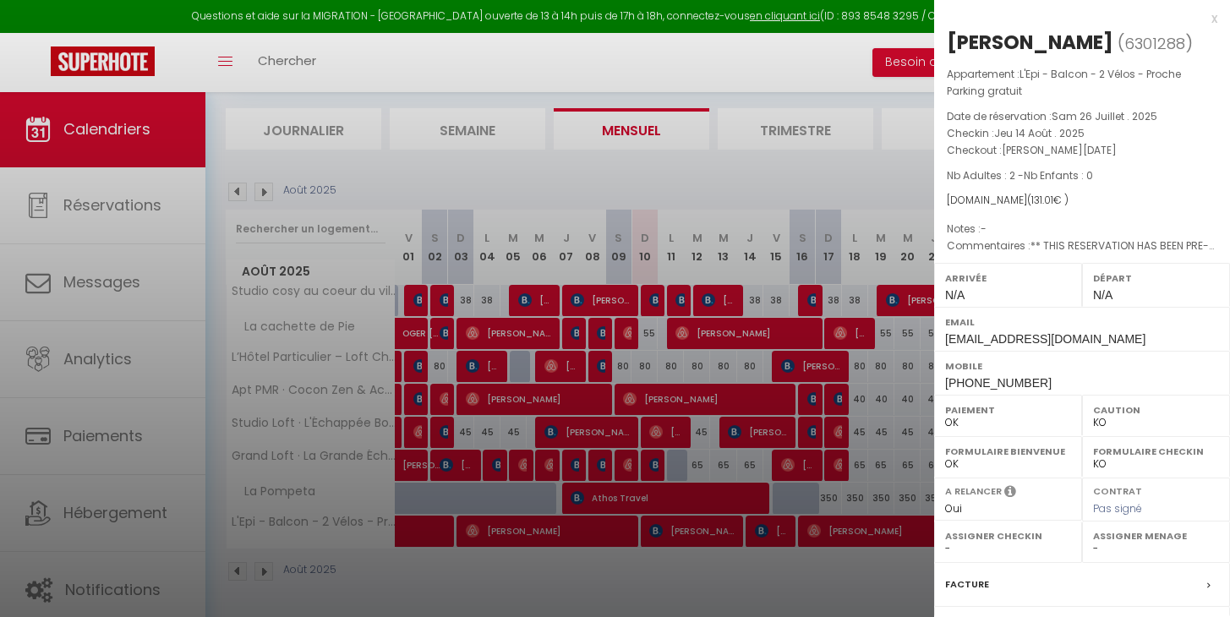
click at [1196, 19] on div "x" at bounding box center [1075, 18] width 283 height 20
